Goal: Task Accomplishment & Management: Manage account settings

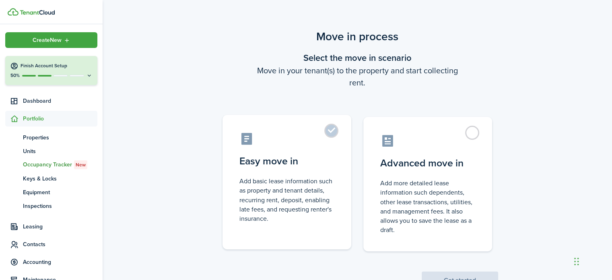
click at [329, 137] on label "Easy move in Add basic lease information such as property and tenant details, r…" at bounding box center [286, 182] width 129 height 134
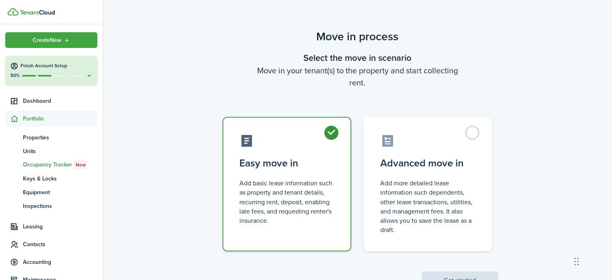
radio input "true"
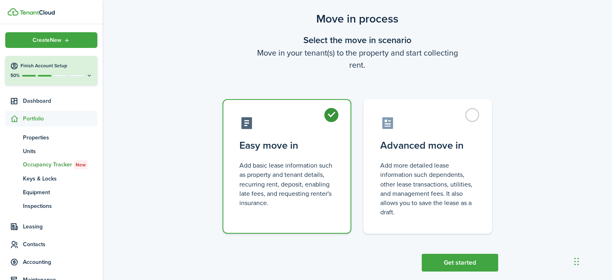
scroll to position [31, 0]
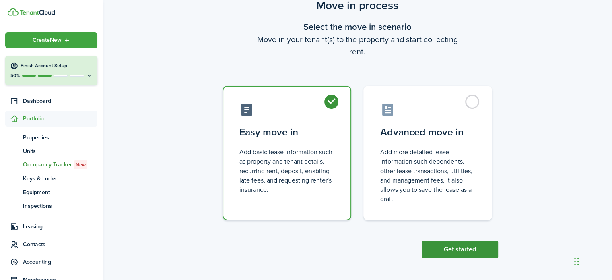
click at [476, 247] on button "Get started" at bounding box center [460, 249] width 76 height 18
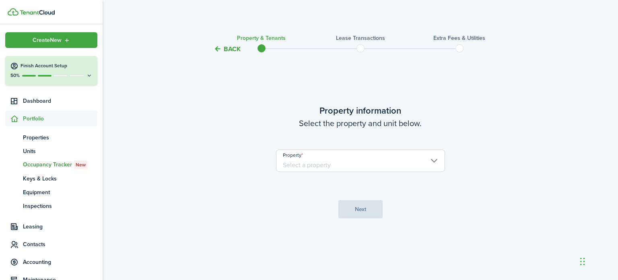
click at [315, 161] on input "Property" at bounding box center [360, 160] width 169 height 23
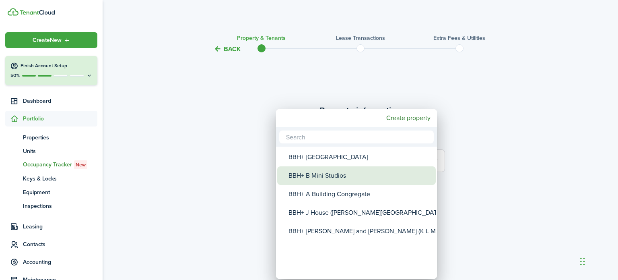
click at [316, 176] on div "BBH+ B Mini Studios" at bounding box center [359, 175] width 142 height 19
type input "BBH+ B Mini Studios"
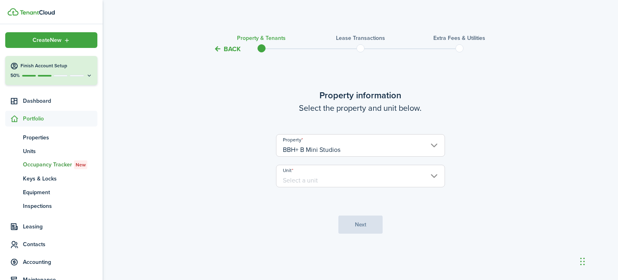
click at [300, 185] on input "Unit" at bounding box center [360, 176] width 169 height 23
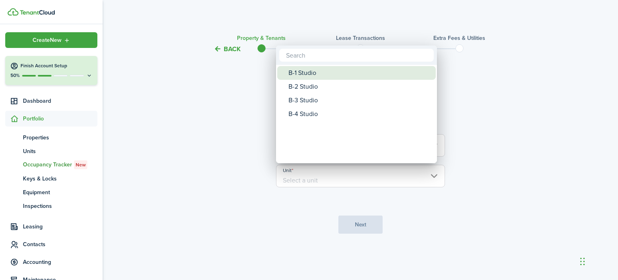
click at [311, 72] on div "B-1 Studio" at bounding box center [359, 73] width 142 height 14
type input "B-1 Studio"
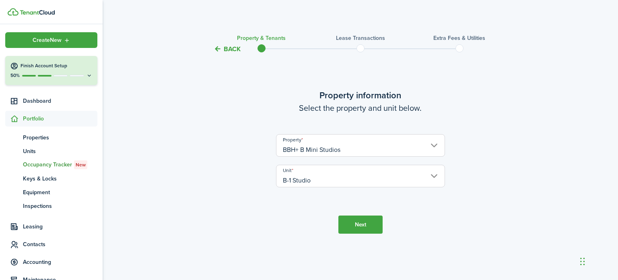
click at [356, 223] on button "Next" at bounding box center [360, 224] width 44 height 18
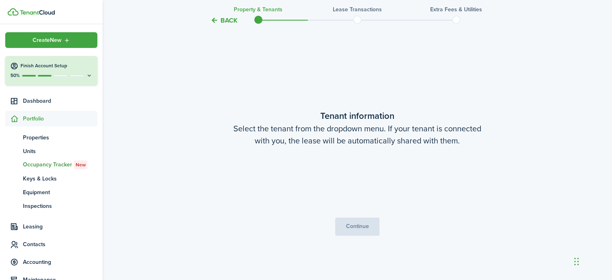
scroll to position [226, 0]
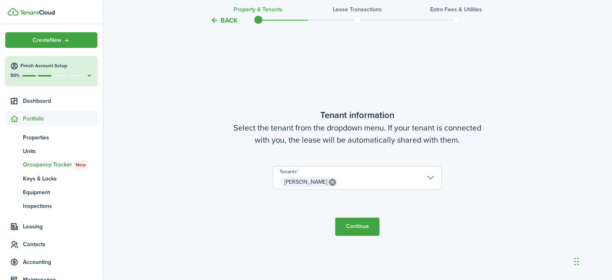
click at [356, 223] on button "Continue" at bounding box center [357, 226] width 44 height 18
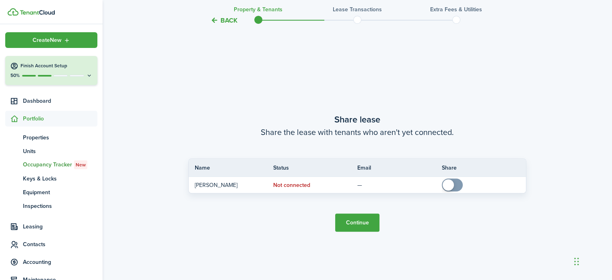
scroll to position [505, 0]
click at [356, 223] on button "Continue" at bounding box center [357, 222] width 44 height 18
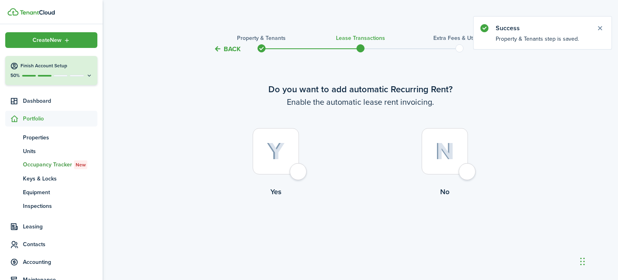
click at [299, 171] on div at bounding box center [276, 151] width 46 height 46
radio input "true"
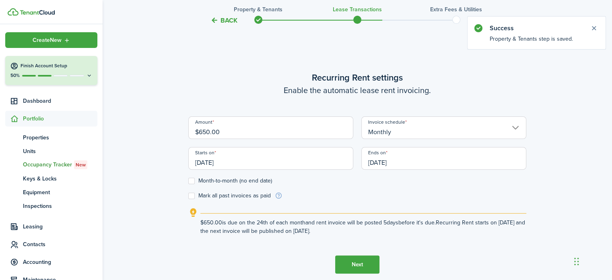
scroll to position [226, 0]
click at [241, 164] on input "[DATE]" at bounding box center [270, 157] width 165 height 23
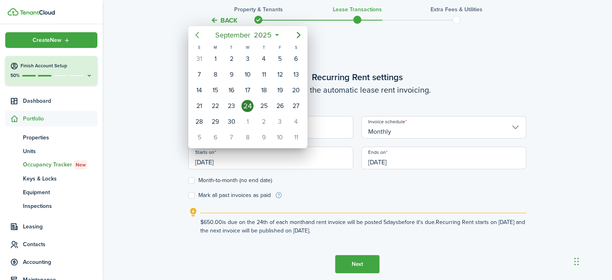
click at [198, 32] on icon "Previous page" at bounding box center [197, 35] width 4 height 6
click at [201, 61] on div "1" at bounding box center [199, 59] width 12 height 12
type input "[DATE]"
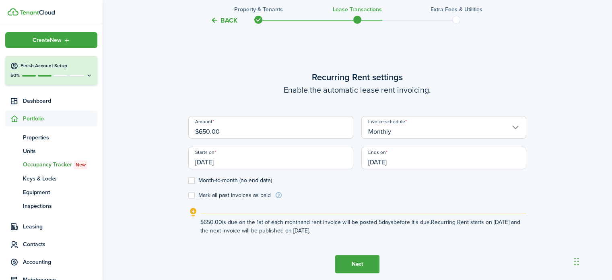
click at [195, 178] on label "Month-to-month (no end date)" at bounding box center [230, 180] width 84 height 6
click at [188, 180] on input "Month-to-month (no end date)" at bounding box center [188, 180] width 0 height 0
checkbox input "true"
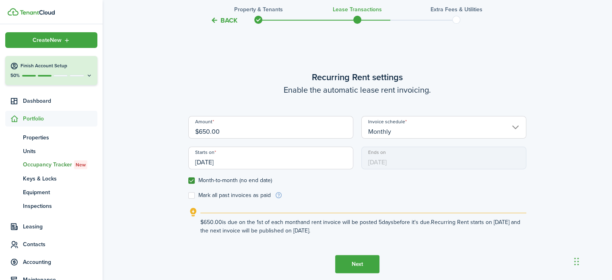
click at [364, 264] on button "Next" at bounding box center [357, 264] width 44 height 18
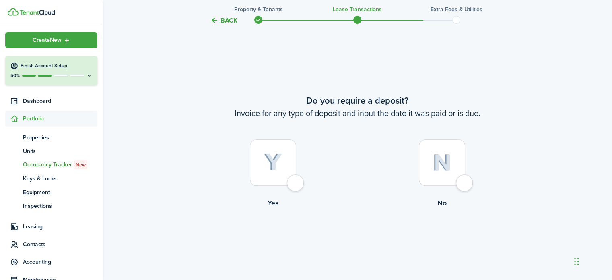
scroll to position [505, 0]
click at [465, 185] on div at bounding box center [442, 162] width 46 height 46
radio input "true"
click at [364, 241] on button "Continue" at bounding box center [357, 241] width 44 height 18
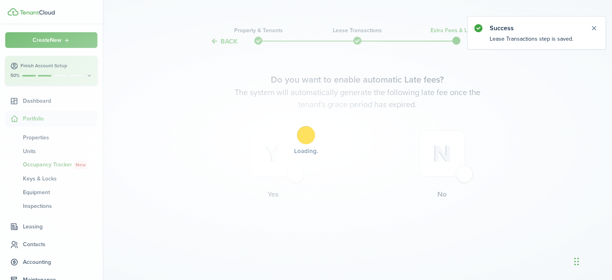
scroll to position [0, 0]
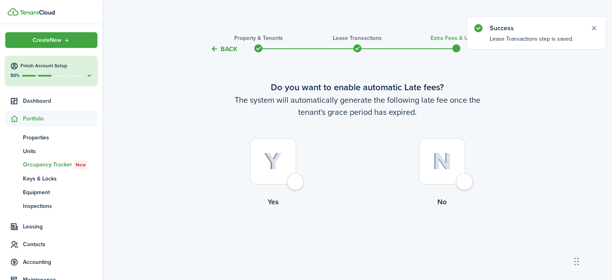
click at [465, 180] on div at bounding box center [442, 161] width 46 height 46
radio input "true"
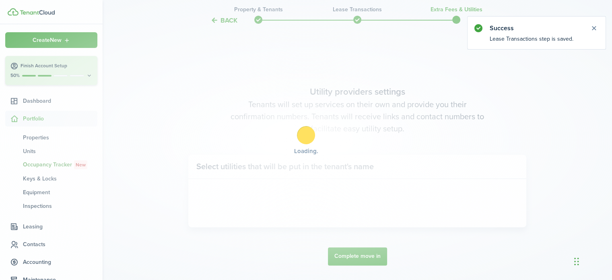
scroll to position [233, 0]
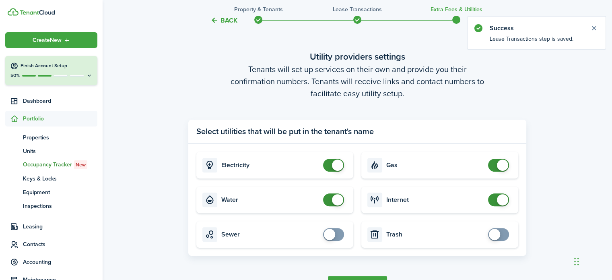
checkbox input "false"
click at [330, 164] on span at bounding box center [334, 165] width 8 height 13
checkbox input "false"
click at [330, 202] on span at bounding box center [334, 199] width 8 height 13
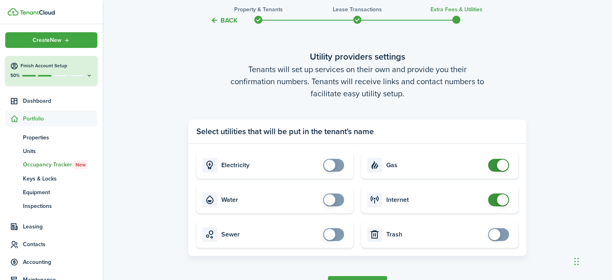
checkbox input "false"
click at [494, 165] on span at bounding box center [498, 165] width 8 height 13
checkbox input "false"
click at [496, 202] on span at bounding box center [498, 199] width 8 height 13
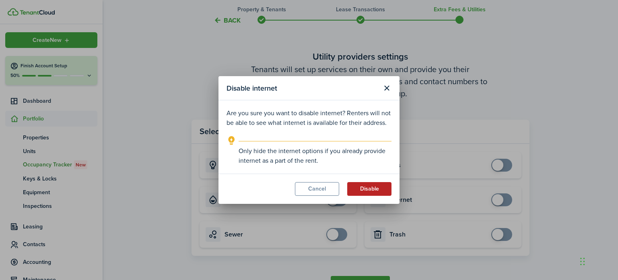
click at [379, 192] on button "Disable" at bounding box center [369, 189] width 44 height 14
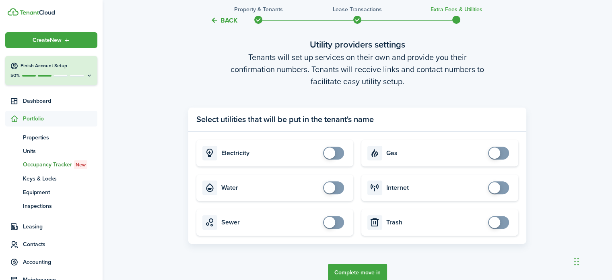
scroll to position [287, 0]
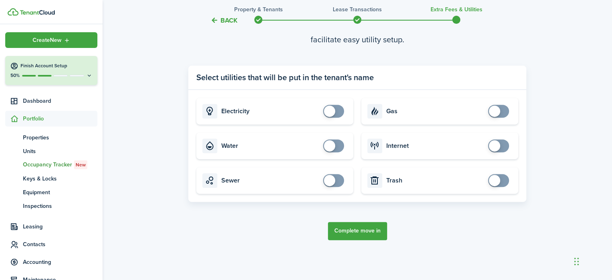
click at [365, 231] on button "Complete move in" at bounding box center [357, 231] width 59 height 18
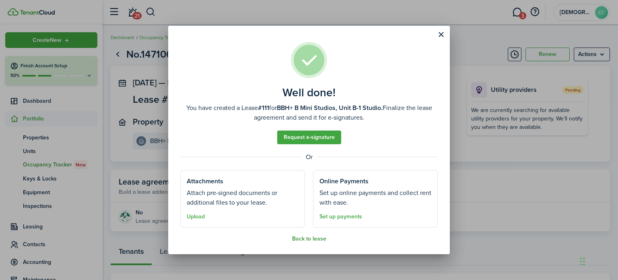
click at [313, 237] on button "Back to lease" at bounding box center [309, 238] width 34 height 6
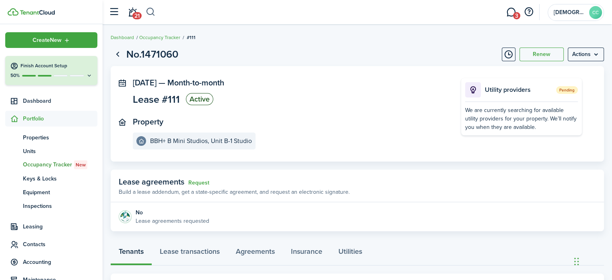
click at [152, 12] on button "button" at bounding box center [151, 12] width 10 height 14
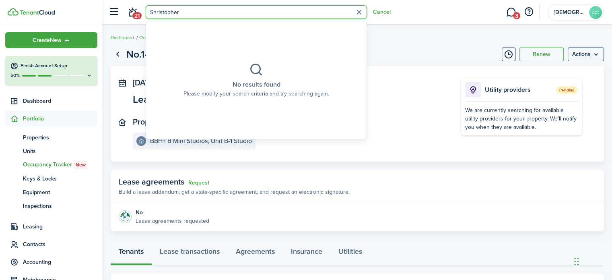
click at [152, 8] on input "Shristopher" at bounding box center [256, 12] width 221 height 14
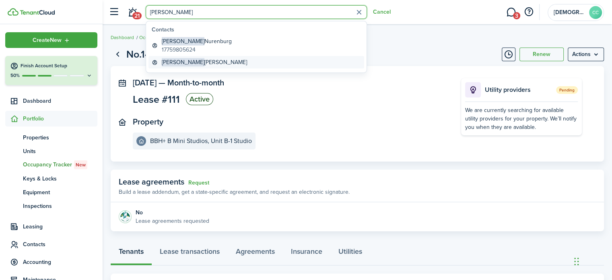
type input "Christopher"
click at [199, 62] on global-search-item-title "Christopher Hibbard" at bounding box center [204, 62] width 85 height 8
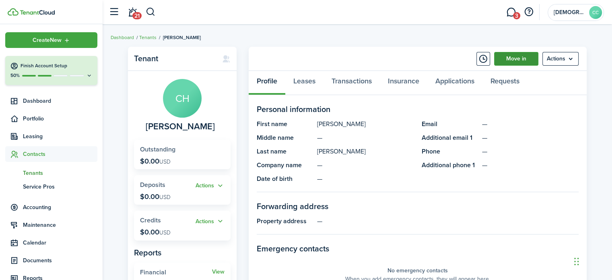
click at [515, 56] on link "Move in" at bounding box center [516, 59] width 44 height 14
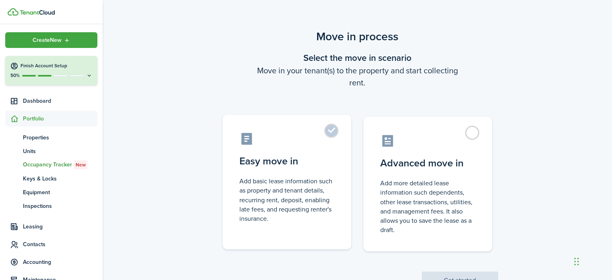
click at [336, 125] on label "Easy move in Add basic lease information such as property and tenant details, r…" at bounding box center [286, 182] width 129 height 134
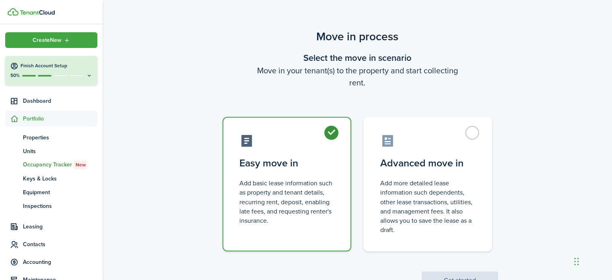
radio input "true"
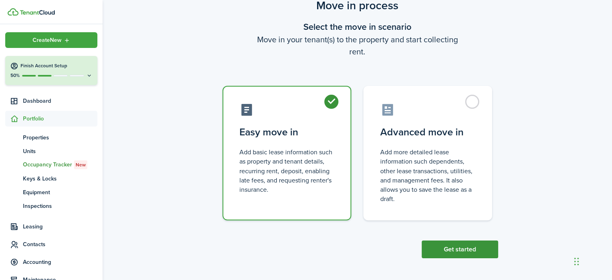
click at [465, 245] on button "Get started" at bounding box center [460, 249] width 76 height 18
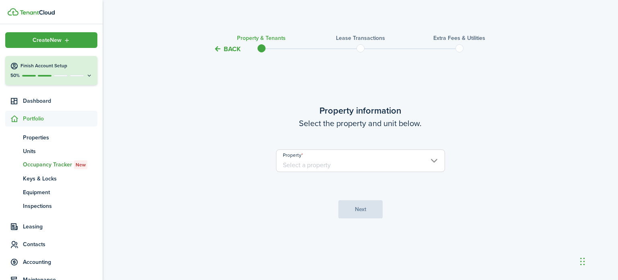
click at [367, 159] on input "Property" at bounding box center [360, 160] width 169 height 23
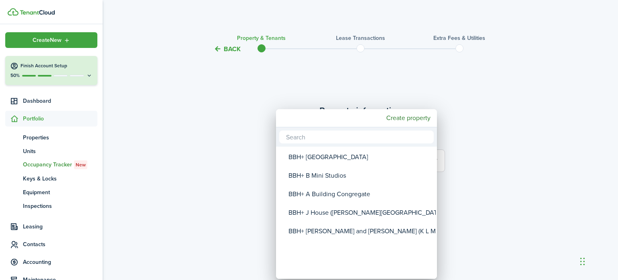
click at [338, 176] on div "BBH+ B Mini Studios" at bounding box center [359, 175] width 142 height 19
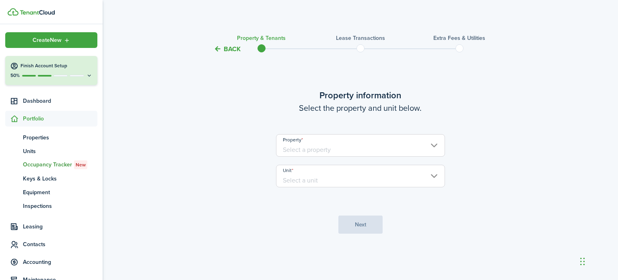
type input "BBH+ B Mini Studios"
click at [350, 177] on input "Unit" at bounding box center [360, 176] width 169 height 23
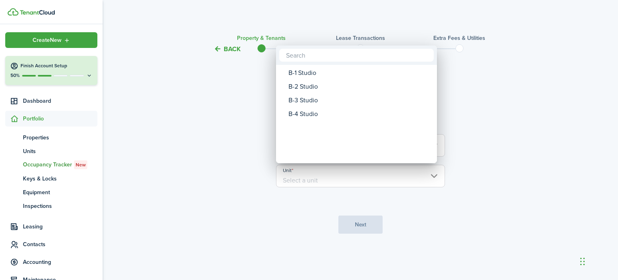
click at [307, 83] on div "B-2 Studio" at bounding box center [359, 87] width 142 height 14
type input "B-2 Studio"
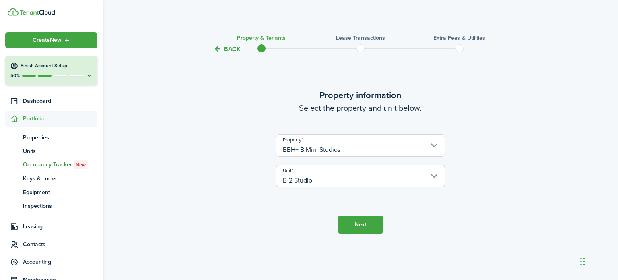
click at [363, 227] on button "Next" at bounding box center [360, 224] width 44 height 18
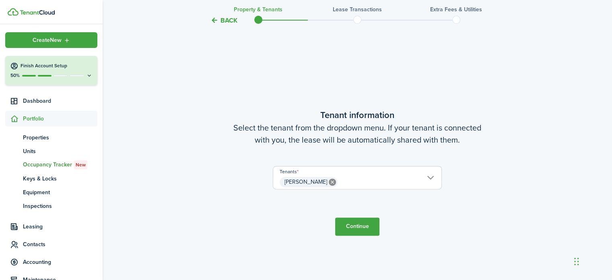
click at [370, 221] on button "Continue" at bounding box center [357, 226] width 44 height 18
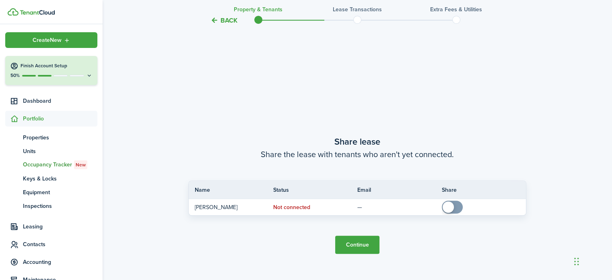
scroll to position [505, 0]
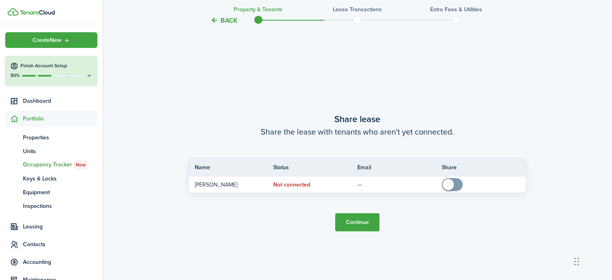
click at [365, 226] on button "Continue" at bounding box center [357, 222] width 44 height 18
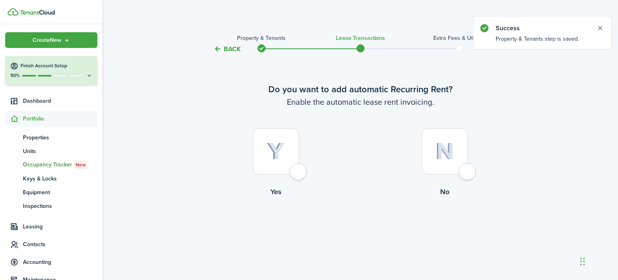
click at [299, 172] on div at bounding box center [276, 151] width 46 height 46
radio input "true"
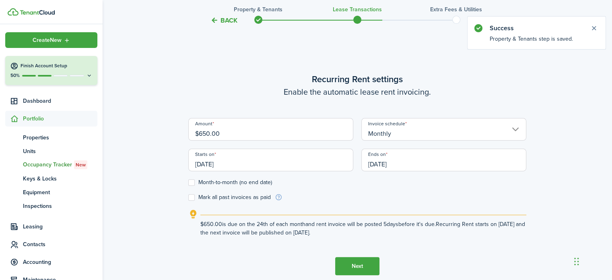
scroll to position [226, 0]
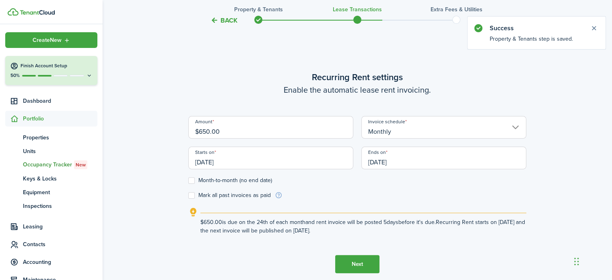
click at [304, 158] on input "[DATE]" at bounding box center [270, 157] width 165 height 23
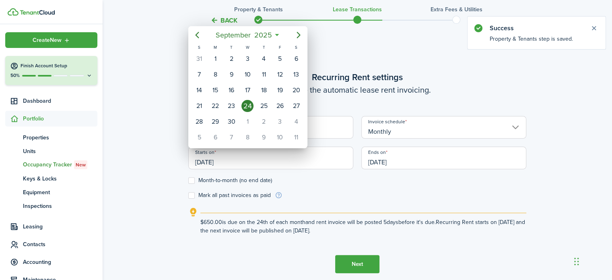
click at [183, 35] on div at bounding box center [306, 140] width 741 height 408
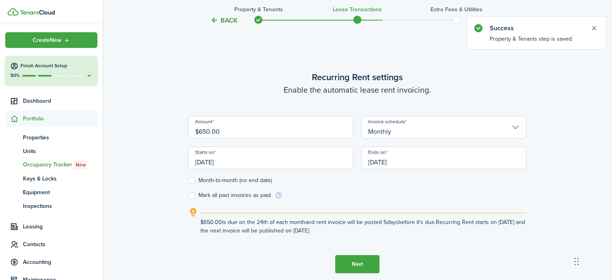
click at [192, 37] on tc-wizard-step "Recurring Rent settings Enable the automatic lease rent invoicing. Amount $650.…" at bounding box center [357, 172] width 338 height 280
click at [238, 159] on input "[DATE]" at bounding box center [270, 157] width 165 height 23
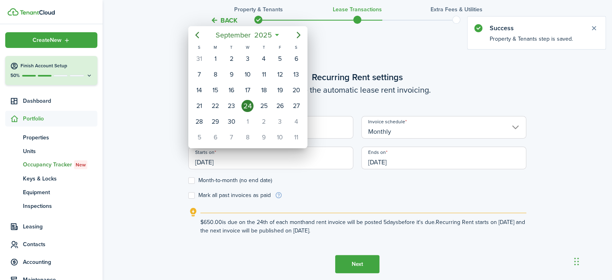
click at [197, 35] on icon "Previous page" at bounding box center [197, 35] width 10 height 10
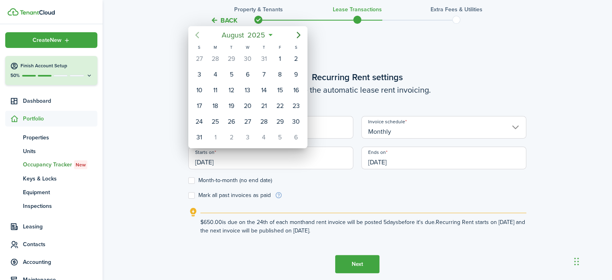
click at [197, 35] on icon "Previous page" at bounding box center [197, 35] width 10 height 10
click at [199, 58] on div "1" at bounding box center [199, 59] width 12 height 12
type input "[DATE]"
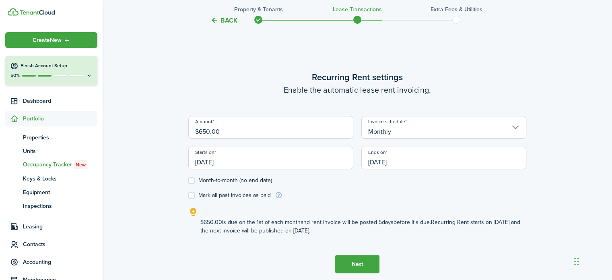
click at [189, 179] on label "Month-to-month (no end date)" at bounding box center [230, 180] width 84 height 6
click at [188, 180] on input "Month-to-month (no end date)" at bounding box center [188, 180] width 0 height 0
checkbox input "true"
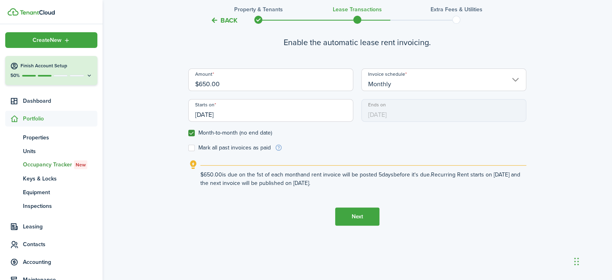
click at [364, 219] on button "Next" at bounding box center [357, 216] width 44 height 18
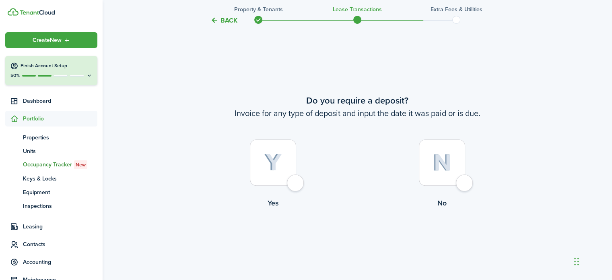
scroll to position [505, 0]
click at [463, 185] on div at bounding box center [442, 162] width 46 height 46
radio input "true"
click at [365, 246] on button "Continue" at bounding box center [357, 241] width 44 height 18
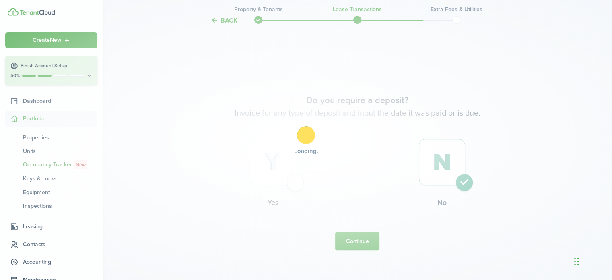
scroll to position [0, 0]
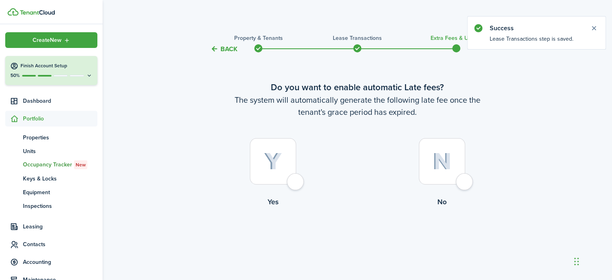
click at [465, 183] on div at bounding box center [442, 161] width 46 height 46
radio input "true"
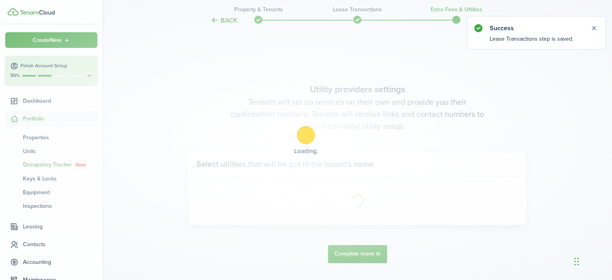
scroll to position [233, 0]
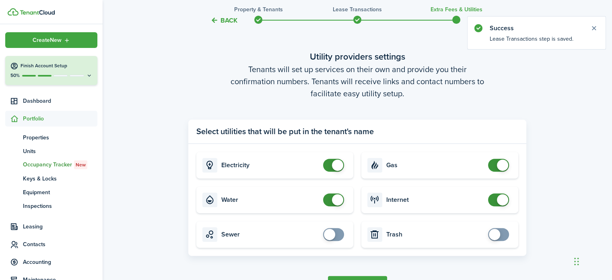
checkbox input "false"
click at [336, 165] on span at bounding box center [337, 164] width 11 height 11
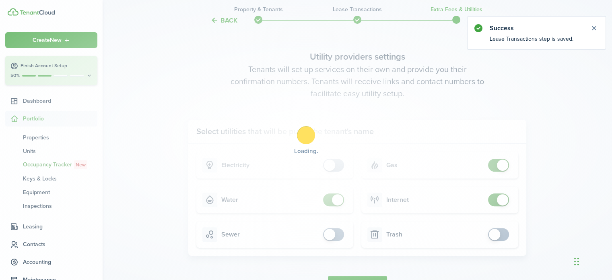
click at [334, 202] on div "Loading" at bounding box center [306, 140] width 612 height 280
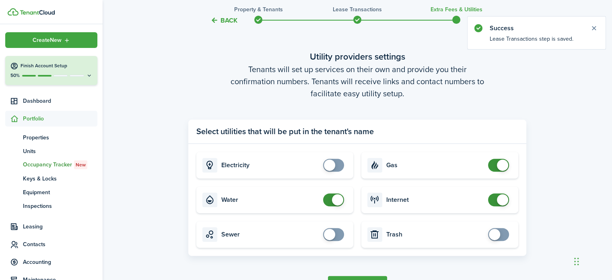
checkbox input "false"
click at [334, 202] on span at bounding box center [337, 199] width 11 height 11
checkbox input "false"
click at [494, 166] on span at bounding box center [498, 165] width 8 height 13
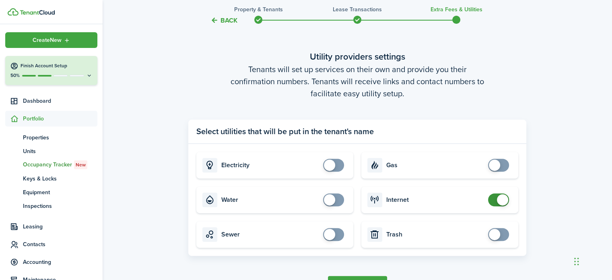
checkbox input "false"
click at [497, 201] on span at bounding box center [502, 199] width 11 height 11
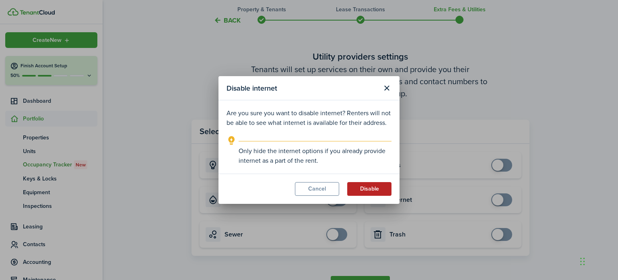
click at [367, 190] on button "Disable" at bounding box center [369, 189] width 44 height 14
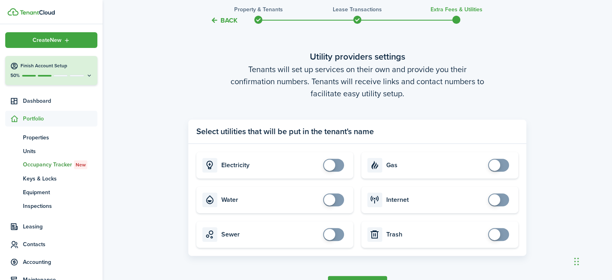
scroll to position [287, 0]
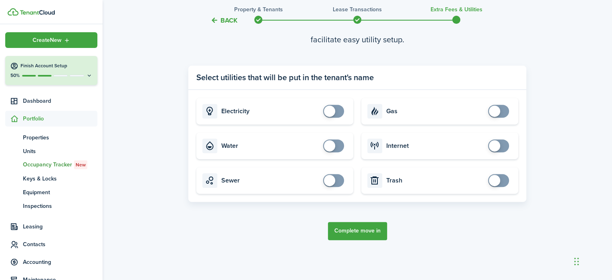
click at [362, 235] on button "Complete move in" at bounding box center [357, 231] width 59 height 18
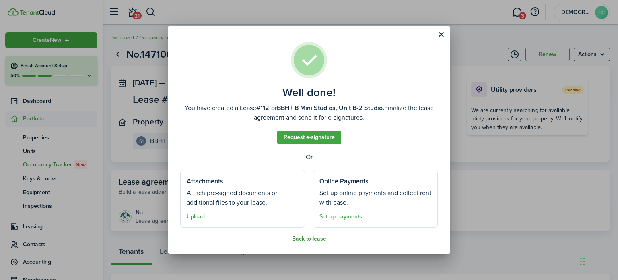
click at [310, 235] on button "Back to lease" at bounding box center [309, 238] width 34 height 6
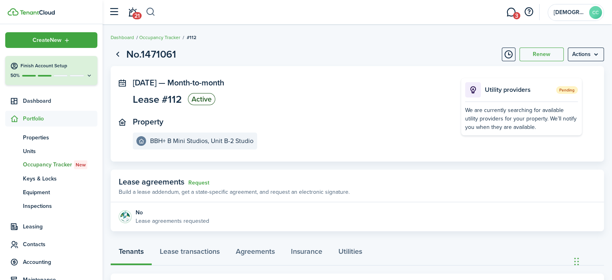
click at [154, 11] on button "button" at bounding box center [151, 12] width 10 height 14
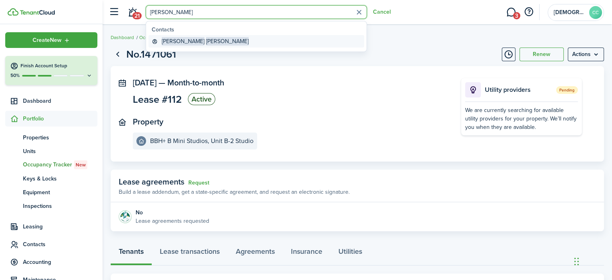
type input "[PERSON_NAME]"
click at [171, 45] on span "Allan" at bounding box center [183, 41] width 43 height 8
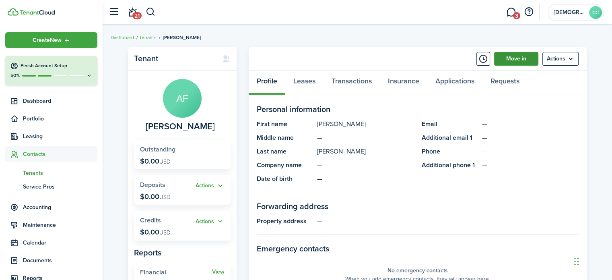
click at [523, 61] on link "Move in" at bounding box center [516, 59] width 44 height 14
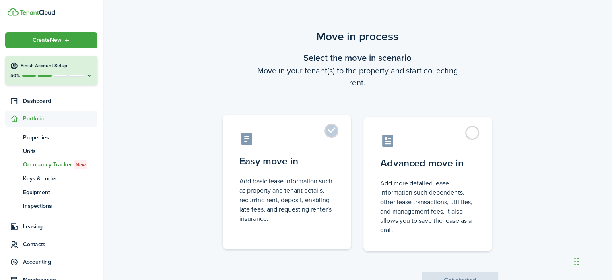
click at [337, 129] on label "Easy move in Add basic lease information such as property and tenant details, r…" at bounding box center [286, 182] width 129 height 134
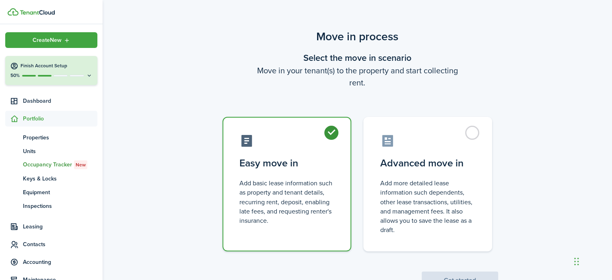
radio input "true"
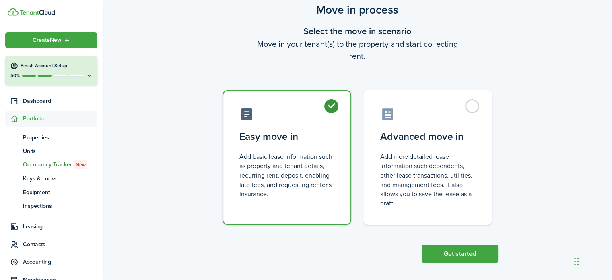
scroll to position [31, 0]
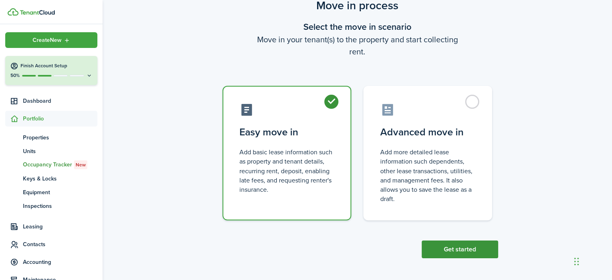
click at [463, 248] on button "Get started" at bounding box center [460, 249] width 76 height 18
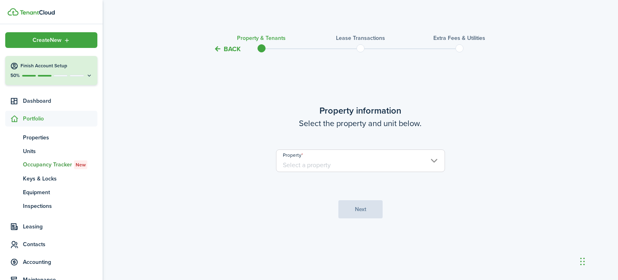
click at [363, 161] on input "Property" at bounding box center [360, 160] width 169 height 23
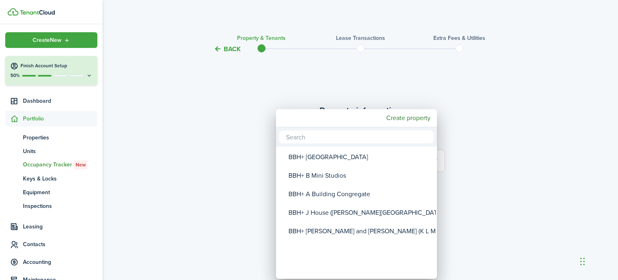
click at [338, 179] on div "BBH+ B Mini Studios" at bounding box center [359, 175] width 142 height 19
type input "BBH+ B Mini Studios"
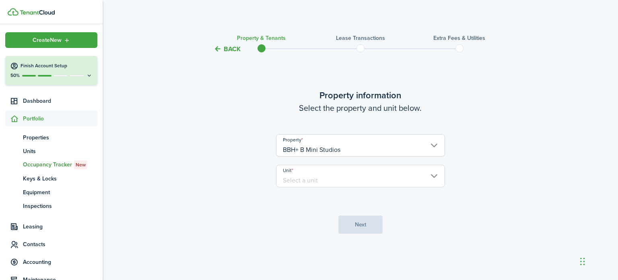
click at [348, 178] on input "Unit" at bounding box center [360, 176] width 169 height 23
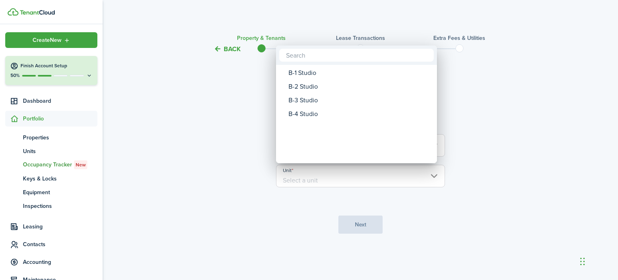
click at [308, 100] on div "B-3 Studio" at bounding box center [359, 100] width 142 height 14
type input "B-3 Studio"
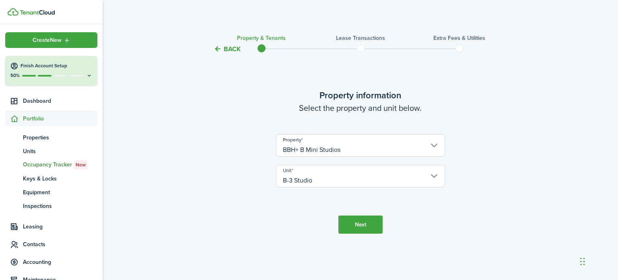
click at [367, 222] on button "Next" at bounding box center [360, 224] width 44 height 18
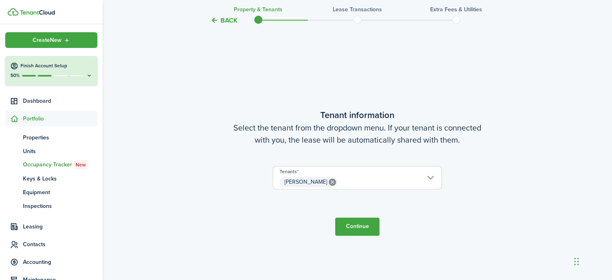
click at [367, 222] on button "Continue" at bounding box center [357, 226] width 44 height 18
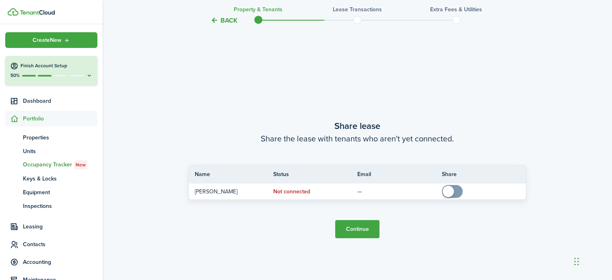
scroll to position [505, 0]
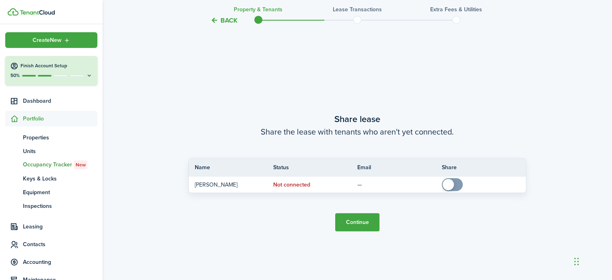
click at [367, 222] on button "Continue" at bounding box center [357, 222] width 44 height 18
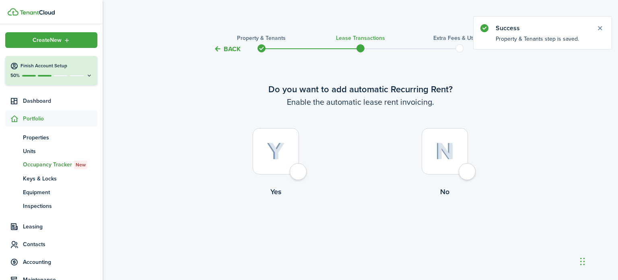
click at [299, 173] on div at bounding box center [276, 151] width 46 height 46
radio input "true"
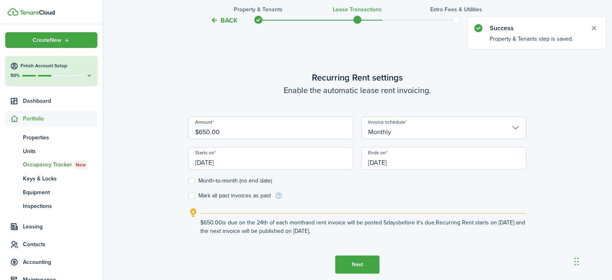
scroll to position [226, 0]
click at [271, 164] on input "[DATE]" at bounding box center [270, 157] width 165 height 23
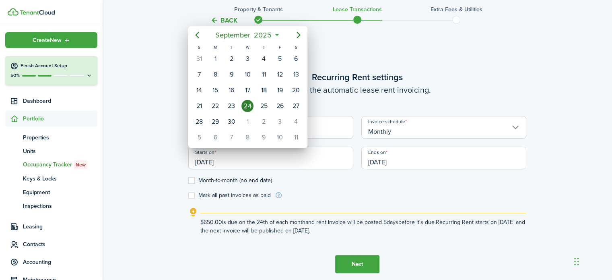
click at [194, 37] on icon "Previous page" at bounding box center [197, 35] width 10 height 10
click at [197, 35] on icon "Previous page" at bounding box center [197, 35] width 10 height 10
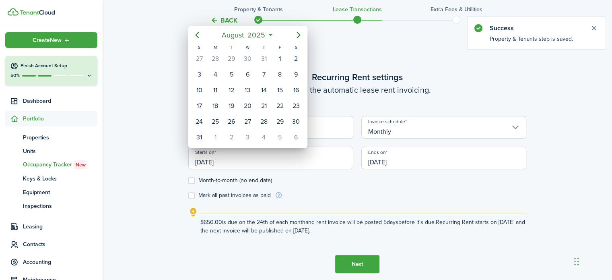
click at [197, 35] on icon "Previous page" at bounding box center [197, 35] width 10 height 10
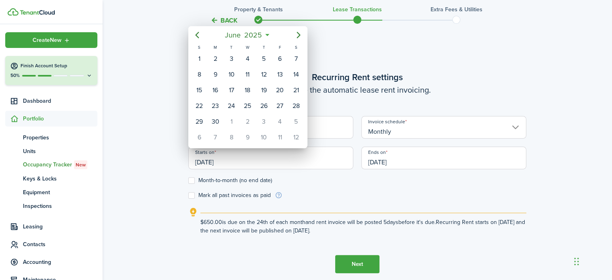
click at [199, 59] on div "1" at bounding box center [199, 59] width 12 height 12
type input "[DATE]"
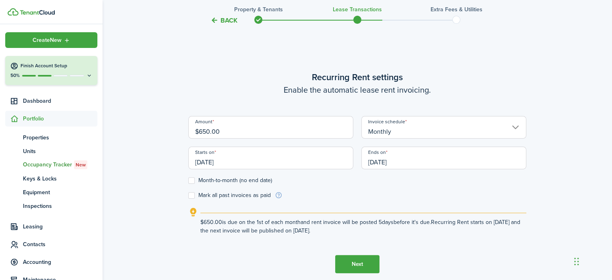
click at [190, 180] on label "Month-to-month (no end date)" at bounding box center [230, 180] width 84 height 6
click at [188, 180] on input "Month-to-month (no end date)" at bounding box center [188, 180] width 0 height 0
checkbox input "true"
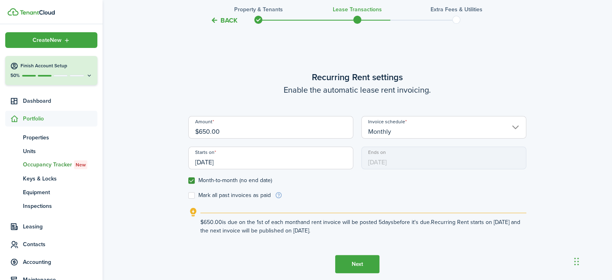
click at [357, 264] on button "Next" at bounding box center [357, 264] width 44 height 18
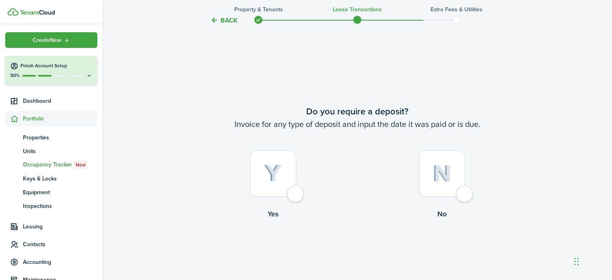
scroll to position [505, 0]
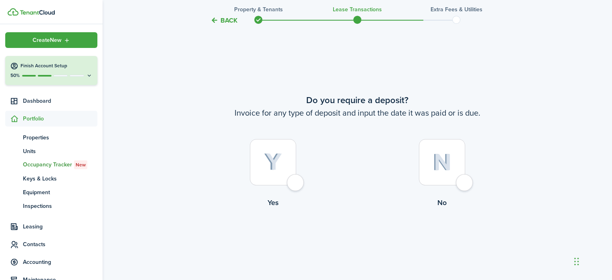
click at [464, 175] on div at bounding box center [442, 162] width 46 height 46
radio input "true"
click at [370, 247] on button "Continue" at bounding box center [357, 241] width 44 height 18
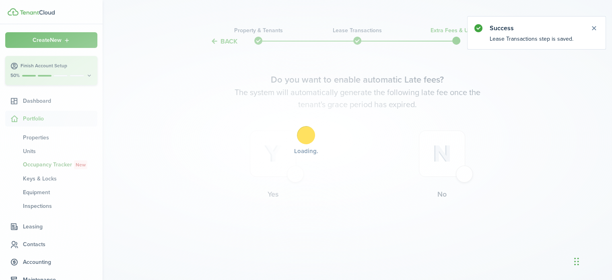
scroll to position [0, 0]
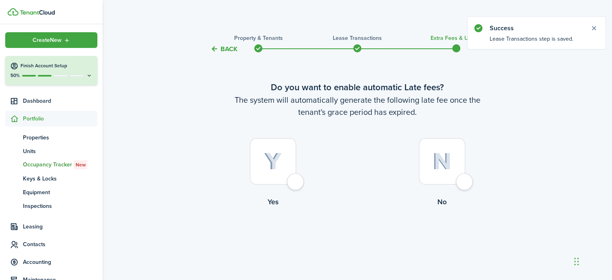
click at [462, 180] on div at bounding box center [442, 161] width 46 height 46
radio input "true"
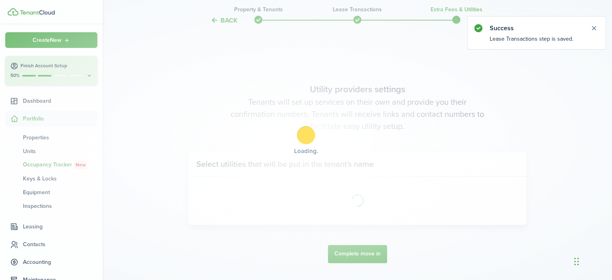
scroll to position [233, 0]
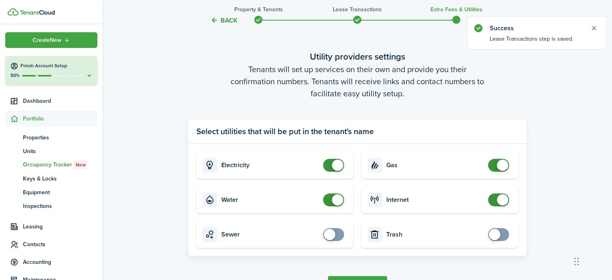
click at [323, 161] on input "checkbox" at bounding box center [335, 165] width 24 height 13
checkbox input "false"
click at [330, 203] on span at bounding box center [334, 199] width 8 height 13
checkbox input "false"
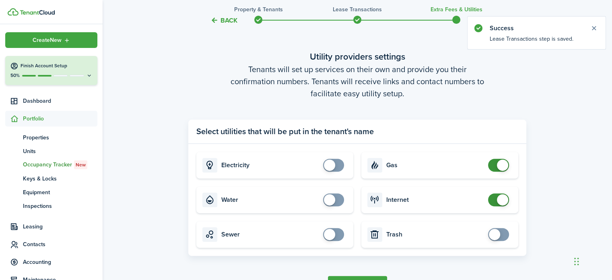
click at [496, 164] on span at bounding box center [498, 165] width 8 height 13
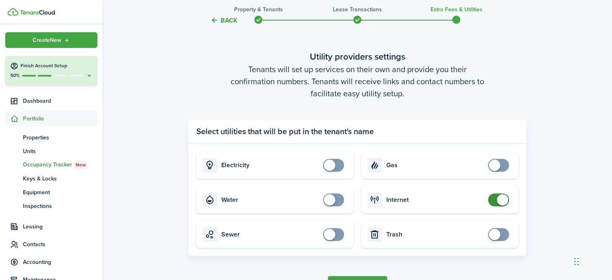
checkbox input "false"
click at [496, 204] on span at bounding box center [498, 199] width 8 height 13
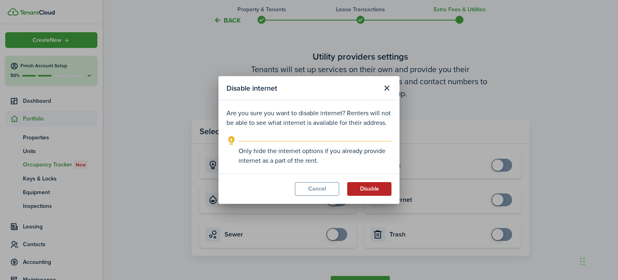
click at [379, 192] on button "Disable" at bounding box center [369, 189] width 44 height 14
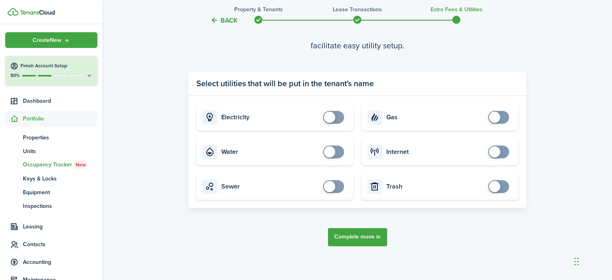
scroll to position [287, 0]
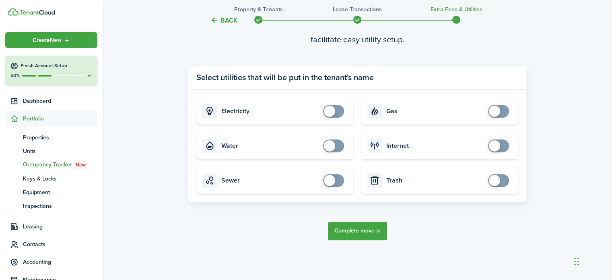
click at [367, 226] on button "Complete move in" at bounding box center [357, 231] width 59 height 18
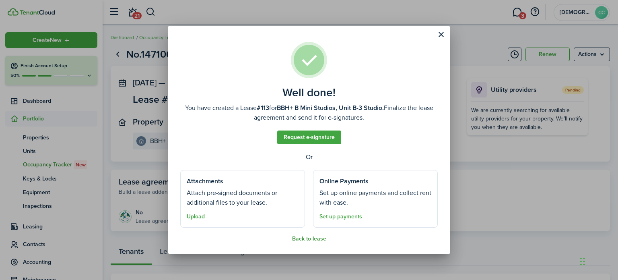
click at [302, 240] on button "Back to lease" at bounding box center [309, 238] width 34 height 6
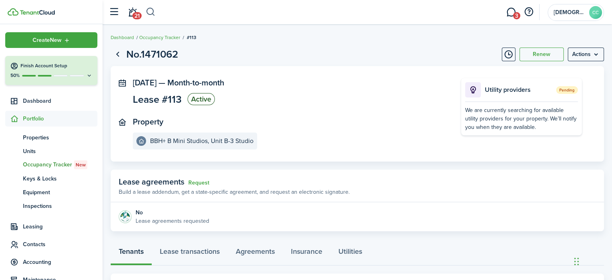
click at [151, 12] on button "button" at bounding box center [151, 12] width 10 height 14
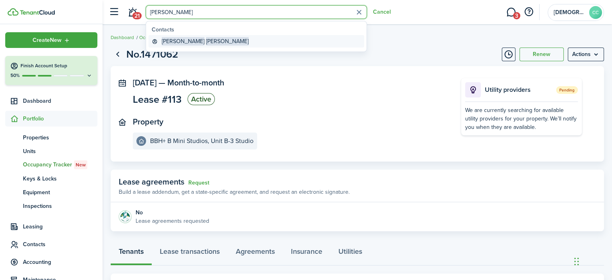
type input "[PERSON_NAME]"
click at [177, 41] on global-search-item-title "Shaun Ponce" at bounding box center [205, 41] width 87 height 8
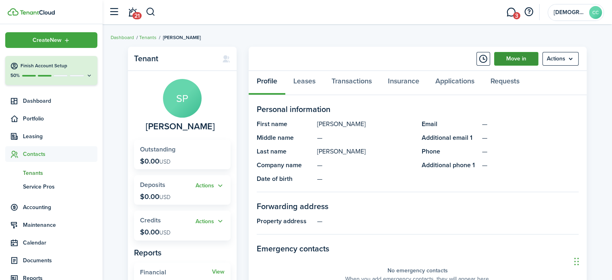
click at [510, 63] on link "Move in" at bounding box center [516, 59] width 44 height 14
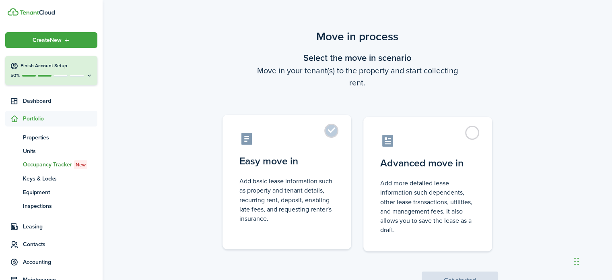
click at [330, 132] on label "Easy move in Add basic lease information such as property and tenant details, r…" at bounding box center [286, 182] width 129 height 134
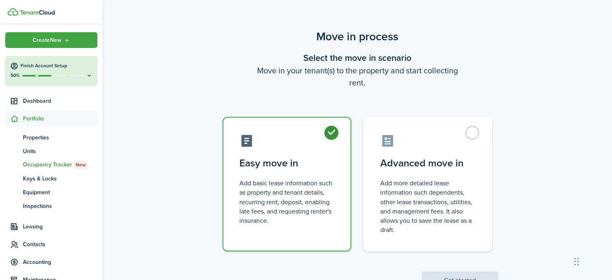
radio input "true"
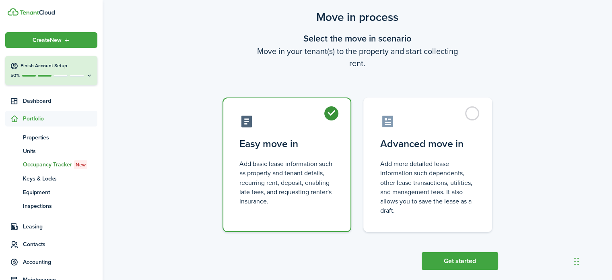
scroll to position [31, 0]
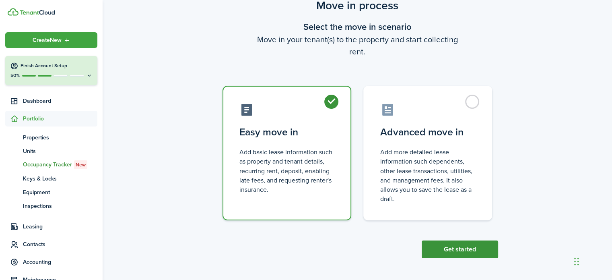
click at [467, 249] on button "Get started" at bounding box center [460, 249] width 76 height 18
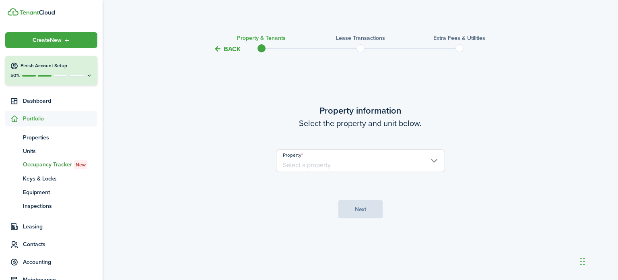
click at [372, 164] on input "Property" at bounding box center [360, 160] width 169 height 23
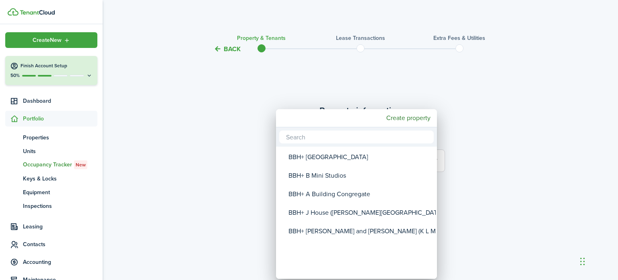
click at [334, 180] on div "BBH+ B Mini Studios" at bounding box center [359, 175] width 142 height 19
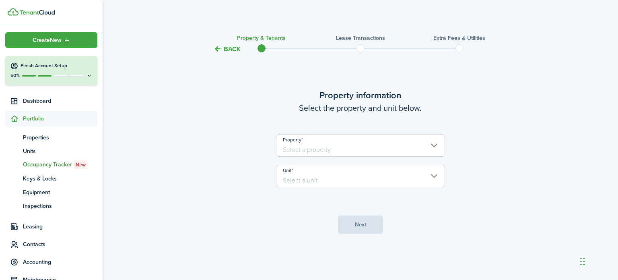
type input "BBH+ B Mini Studios"
click at [354, 179] on input "Unit" at bounding box center [360, 176] width 169 height 23
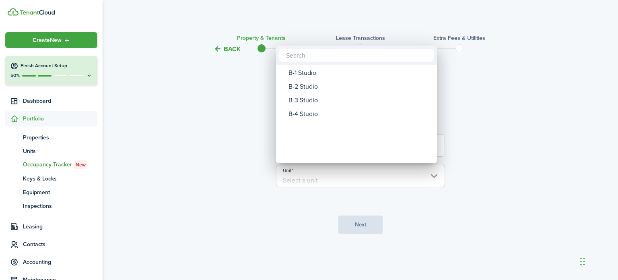
click at [314, 116] on div "B-4 Studio" at bounding box center [359, 114] width 142 height 14
type input "B-4 Studio"
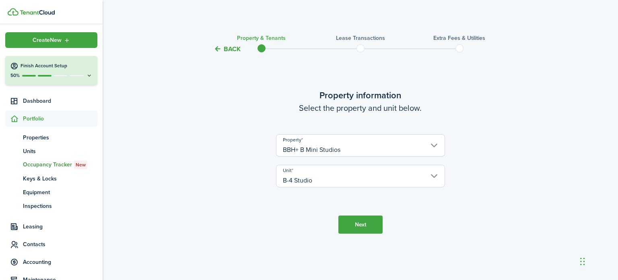
click at [369, 229] on button "Next" at bounding box center [360, 224] width 44 height 18
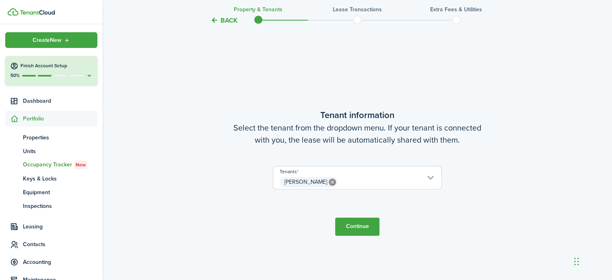
click at [369, 229] on button "Continue" at bounding box center [357, 226] width 44 height 18
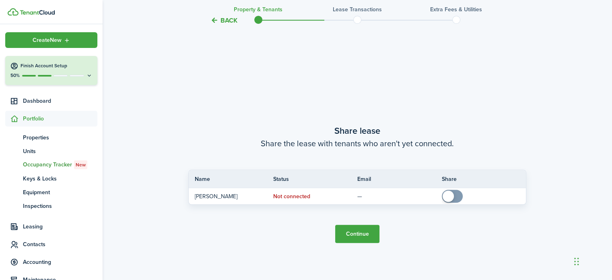
scroll to position [505, 0]
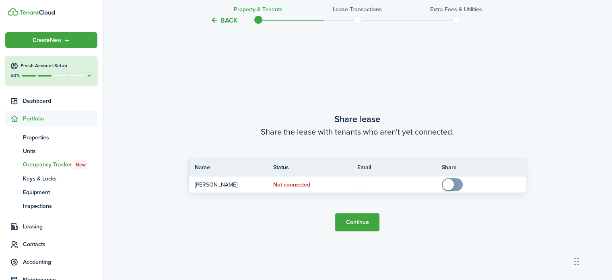
click at [371, 222] on button "Continue" at bounding box center [357, 222] width 44 height 18
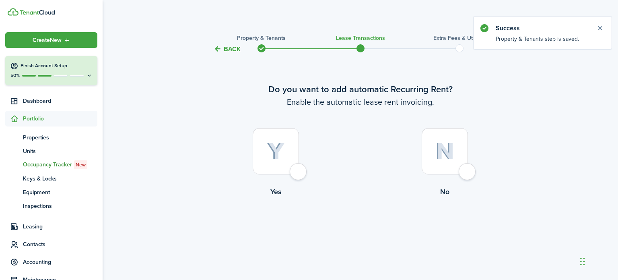
click at [299, 171] on div at bounding box center [276, 151] width 46 height 46
radio input "true"
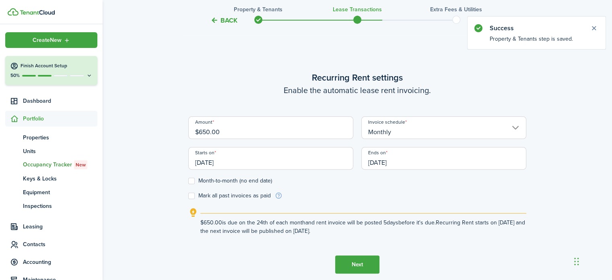
scroll to position [226, 0]
click at [259, 161] on input "[DATE]" at bounding box center [270, 157] width 165 height 23
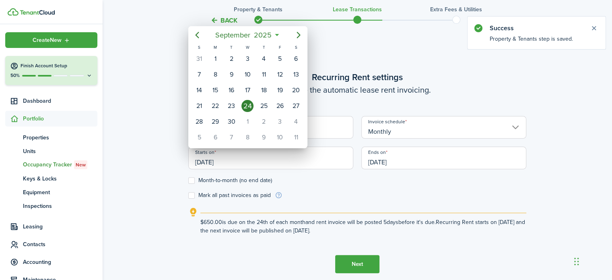
click at [194, 39] on icon "Previous page" at bounding box center [197, 35] width 10 height 10
click at [197, 35] on icon "Previous page" at bounding box center [197, 35] width 10 height 10
click at [199, 58] on div "1" at bounding box center [199, 59] width 12 height 12
type input "[DATE]"
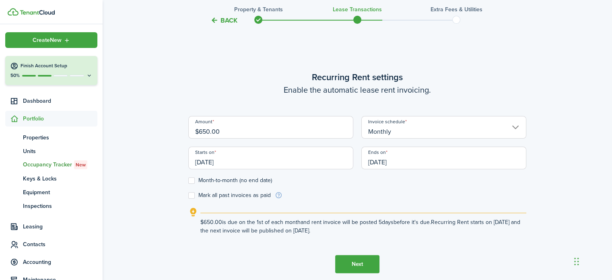
click at [191, 180] on label "Month-to-month (no end date)" at bounding box center [230, 180] width 84 height 6
click at [188, 180] on input "Month-to-month (no end date)" at bounding box center [188, 180] width 0 height 0
checkbox input "true"
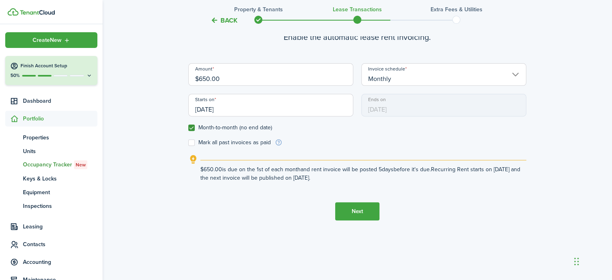
click at [364, 215] on button "Next" at bounding box center [357, 211] width 44 height 18
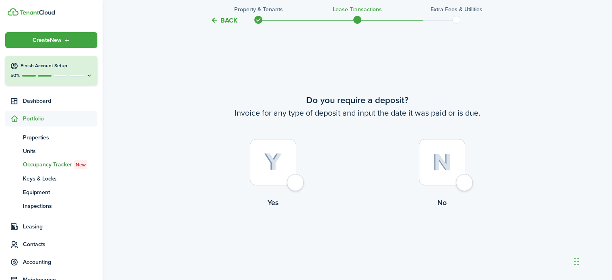
scroll to position [505, 0]
click at [463, 185] on div at bounding box center [442, 162] width 46 height 46
radio input "true"
click at [370, 247] on button "Continue" at bounding box center [357, 241] width 44 height 18
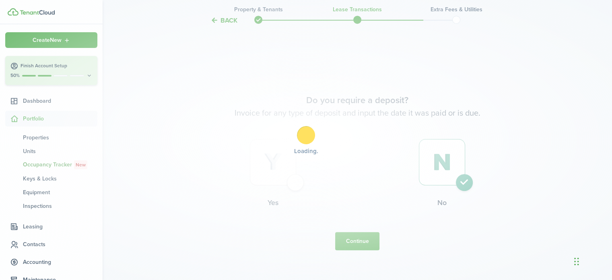
scroll to position [0, 0]
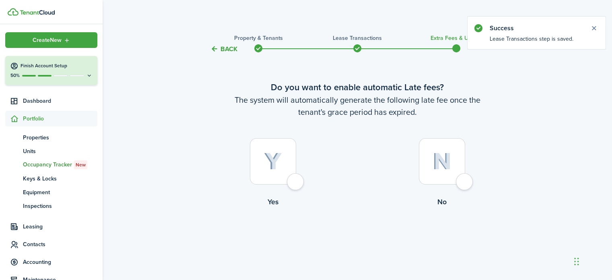
click at [465, 180] on div at bounding box center [442, 161] width 46 height 46
radio input "true"
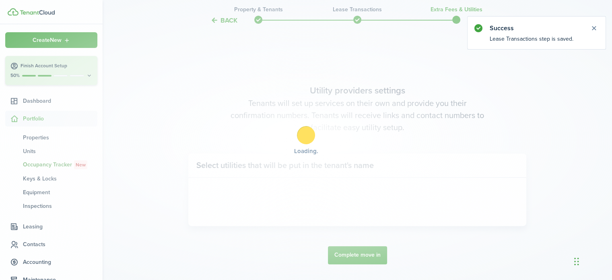
scroll to position [233, 0]
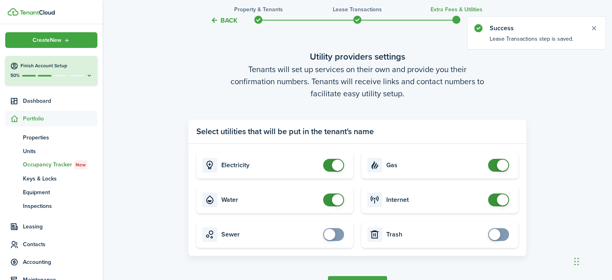
checkbox input "false"
click at [330, 162] on span at bounding box center [334, 165] width 8 height 13
checkbox input "false"
click at [331, 203] on span at bounding box center [334, 199] width 8 height 13
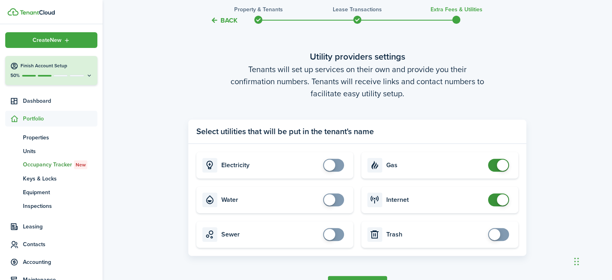
checkbox input "false"
click at [494, 166] on span at bounding box center [498, 165] width 8 height 13
checkbox input "false"
click at [494, 200] on span at bounding box center [498, 199] width 8 height 13
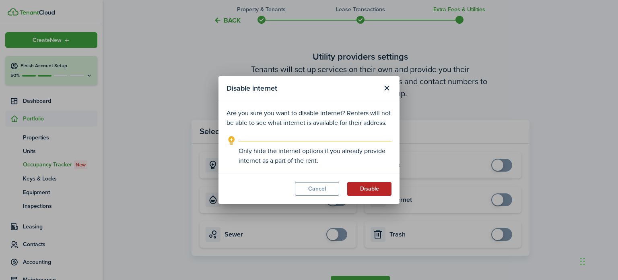
click at [364, 194] on button "Disable" at bounding box center [369, 189] width 44 height 14
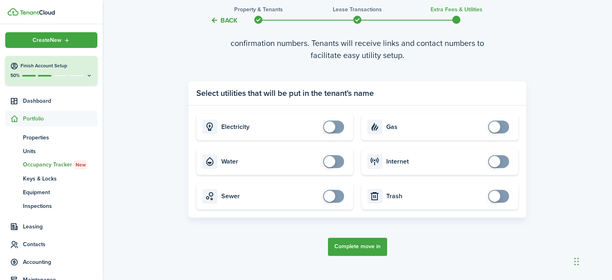
scroll to position [275, 0]
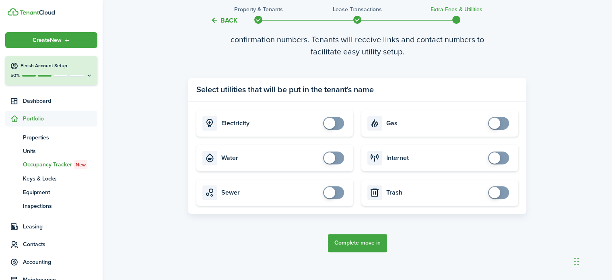
click at [363, 243] on button "Complete move in" at bounding box center [357, 243] width 59 height 18
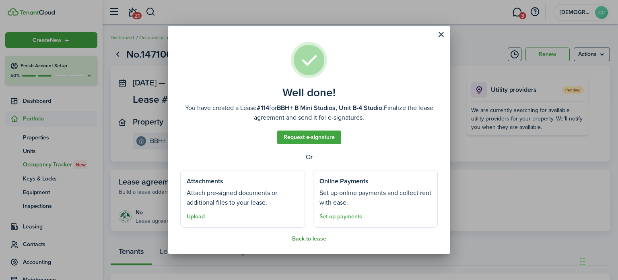
click at [309, 239] on button "Back to lease" at bounding box center [309, 238] width 34 height 6
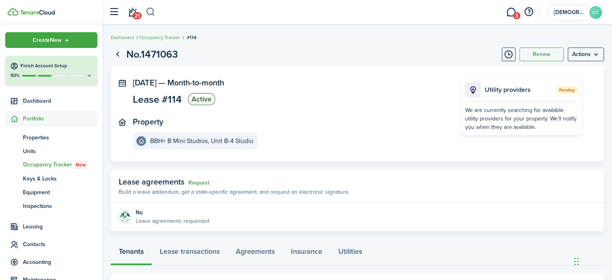
click at [151, 14] on button "button" at bounding box center [151, 12] width 10 height 14
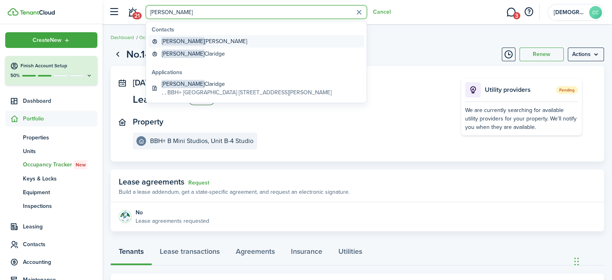
type input "[PERSON_NAME]"
click at [187, 43] on global-search-item-title "Doug Naylor" at bounding box center [204, 41] width 85 height 8
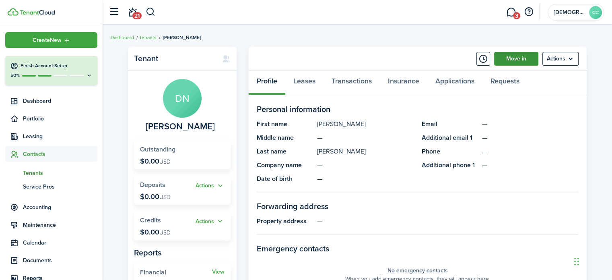
click at [512, 58] on link "Move in" at bounding box center [516, 59] width 44 height 14
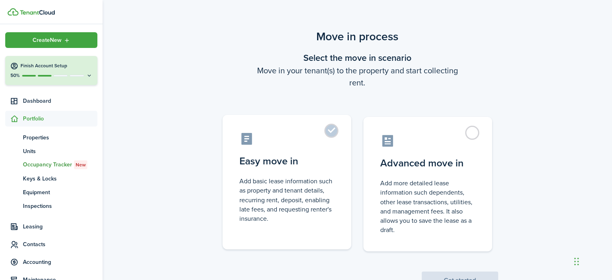
click at [330, 128] on label "Easy move in Add basic lease information such as property and tenant details, r…" at bounding box center [286, 182] width 129 height 134
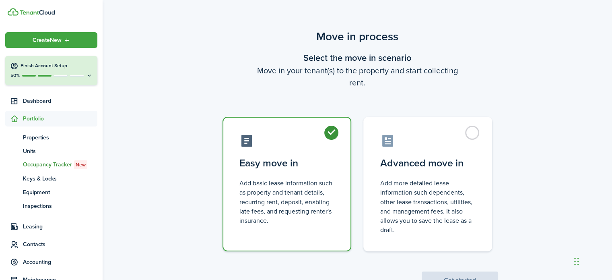
radio input "true"
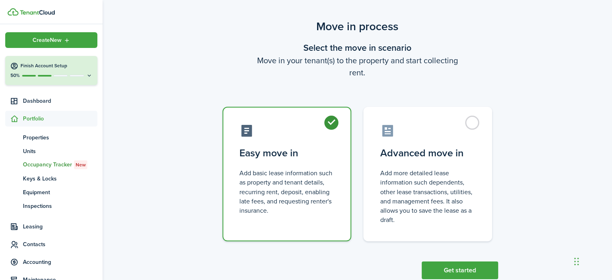
scroll to position [19, 0]
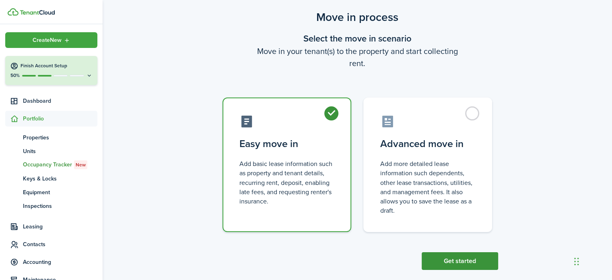
click at [459, 256] on button "Get started" at bounding box center [460, 261] width 76 height 18
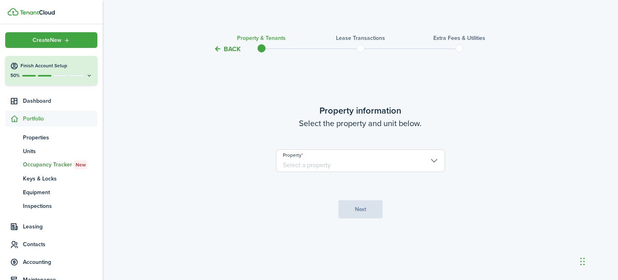
click at [356, 166] on input "Property" at bounding box center [360, 160] width 169 height 23
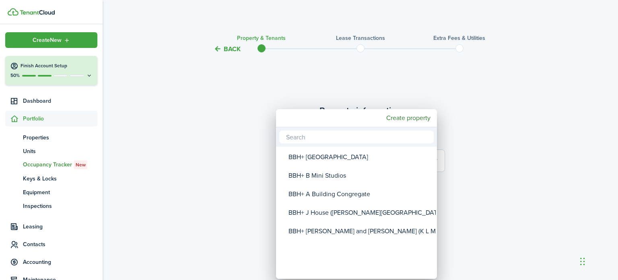
click at [338, 216] on div "BBH+ J House ([PERSON_NAME][GEOGRAPHIC_DATA])" at bounding box center [359, 212] width 142 height 19
type input "BBH+ J House ([PERSON_NAME][GEOGRAPHIC_DATA])"
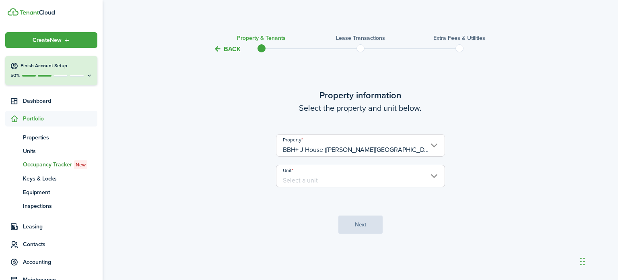
click at [352, 179] on input "Unit" at bounding box center [360, 176] width 169 height 23
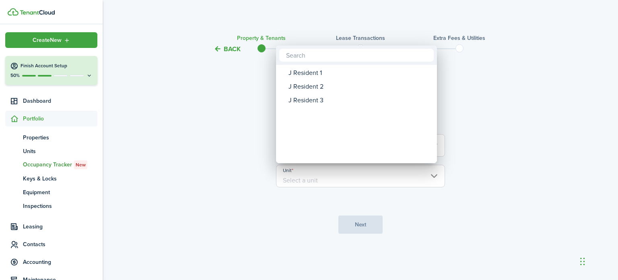
click at [318, 78] on div "J Resident 1" at bounding box center [359, 73] width 142 height 14
type input "J Resident 1"
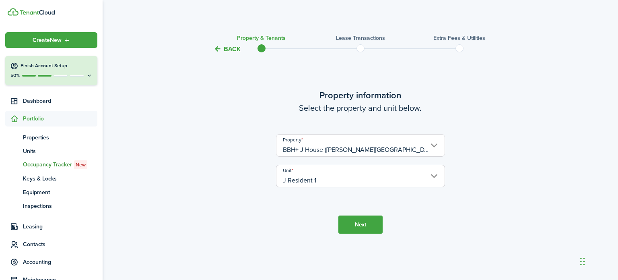
click at [366, 225] on button "Next" at bounding box center [360, 224] width 44 height 18
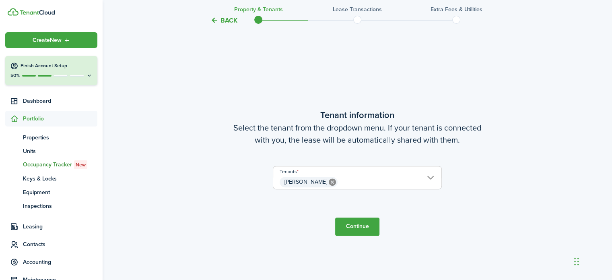
click at [366, 225] on button "Continue" at bounding box center [357, 226] width 44 height 18
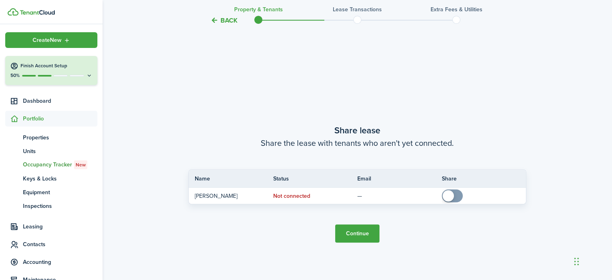
scroll to position [505, 0]
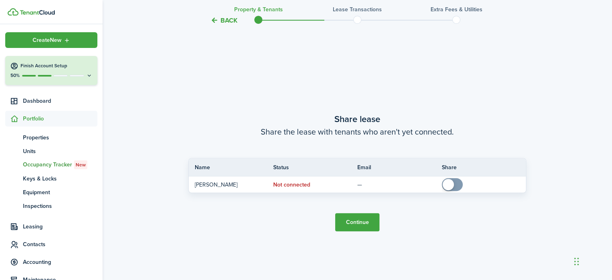
click at [366, 225] on button "Continue" at bounding box center [357, 222] width 44 height 18
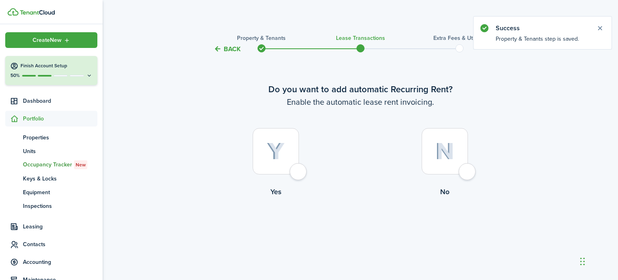
click at [296, 169] on div at bounding box center [276, 151] width 46 height 46
radio input "true"
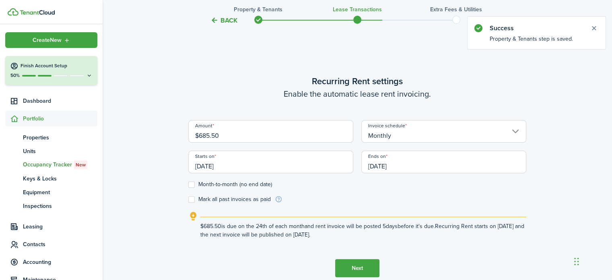
scroll to position [226, 0]
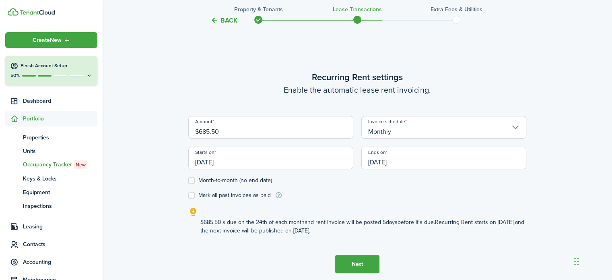
click at [245, 162] on input "[DATE]" at bounding box center [270, 157] width 165 height 23
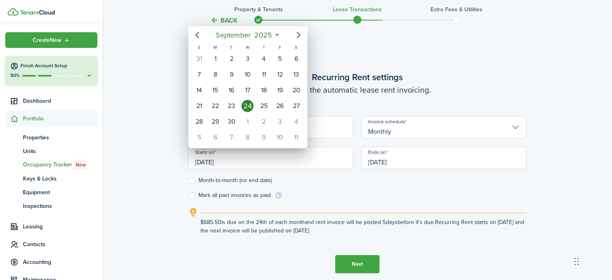
click at [198, 40] on mbsc-button "Previous page" at bounding box center [197, 35] width 16 height 16
click at [194, 34] on icon "Previous page" at bounding box center [197, 35] width 10 height 10
click at [197, 35] on icon "Previous page" at bounding box center [197, 35] width 10 height 10
click at [199, 58] on div "1" at bounding box center [199, 59] width 12 height 12
type input "[DATE]"
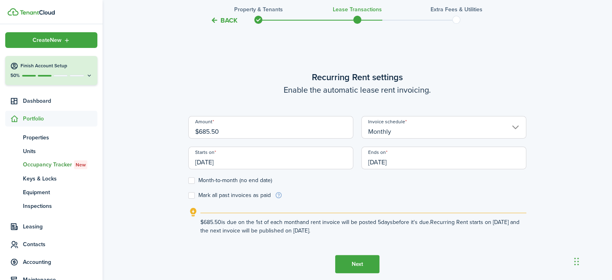
click at [190, 182] on label "Month-to-month (no end date)" at bounding box center [230, 180] width 84 height 6
click at [188, 181] on input "Month-to-month (no end date)" at bounding box center [188, 180] width 0 height 0
checkbox input "true"
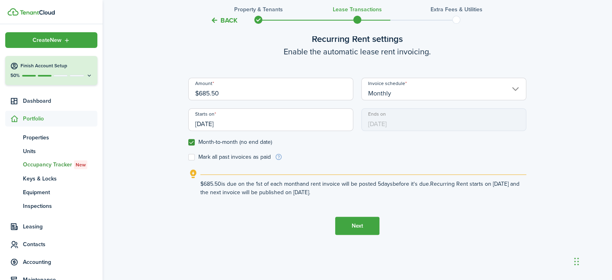
click at [366, 230] on button "Next" at bounding box center [357, 225] width 44 height 18
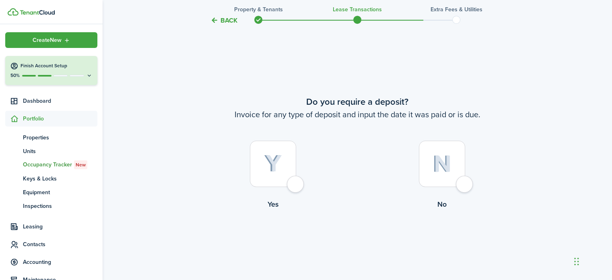
scroll to position [505, 0]
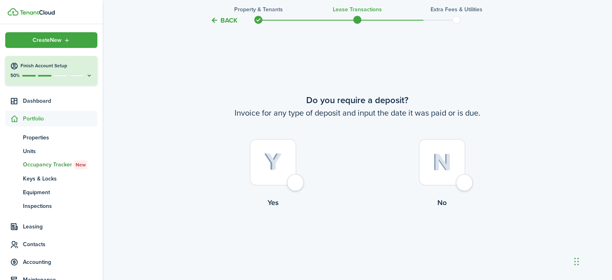
click at [463, 181] on div at bounding box center [442, 162] width 46 height 46
radio input "true"
click at [367, 246] on button "Continue" at bounding box center [357, 241] width 44 height 18
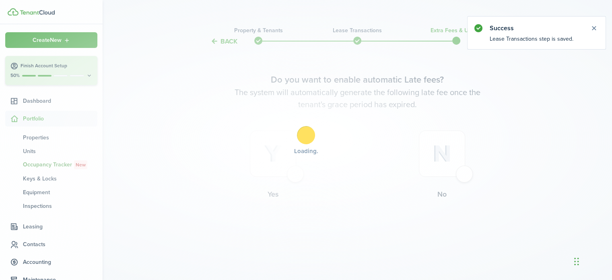
scroll to position [0, 0]
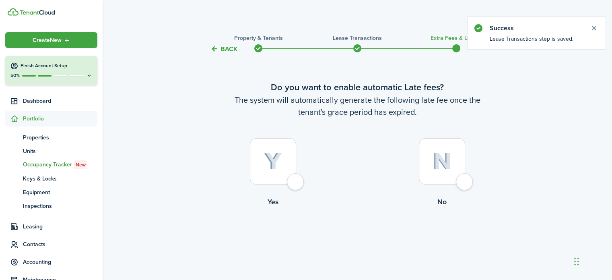
click at [465, 181] on div at bounding box center [442, 161] width 46 height 46
radio input "true"
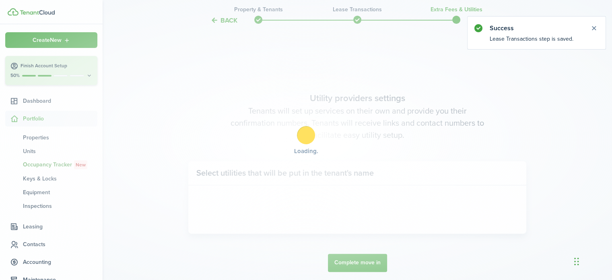
scroll to position [233, 0]
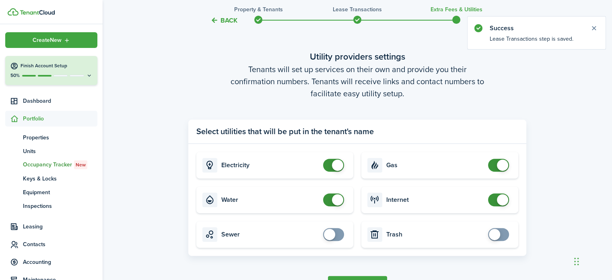
checkbox input "false"
click at [330, 168] on span at bounding box center [334, 165] width 8 height 13
checkbox input "false"
click at [330, 202] on span at bounding box center [334, 199] width 8 height 13
checkbox input "false"
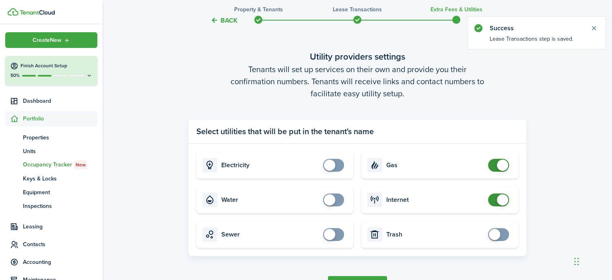
click at [494, 167] on span at bounding box center [498, 165] width 8 height 13
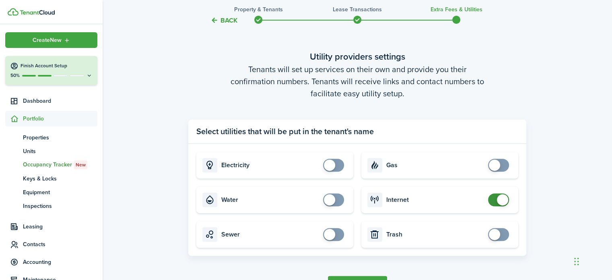
checkbox input "false"
click at [494, 202] on span at bounding box center [498, 199] width 8 height 13
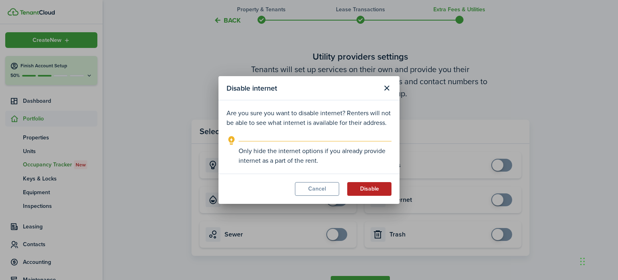
click at [374, 192] on button "Disable" at bounding box center [369, 189] width 44 height 14
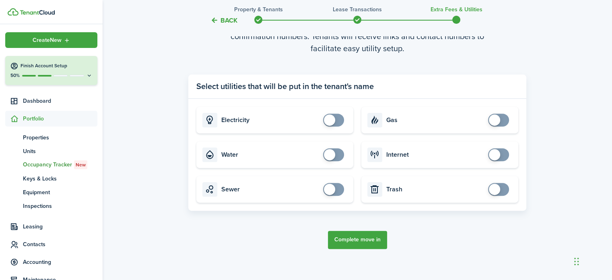
scroll to position [286, 0]
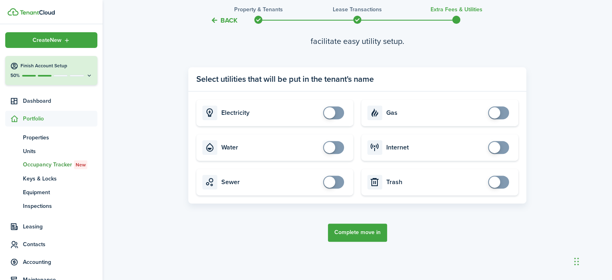
click at [370, 229] on button "Complete move in" at bounding box center [357, 232] width 59 height 18
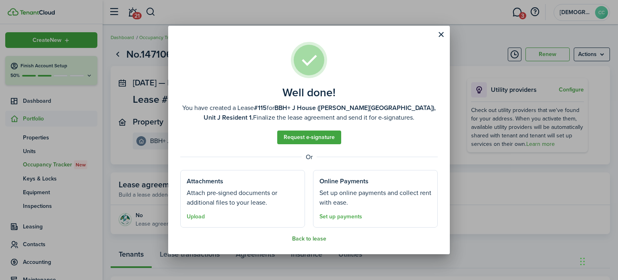
click at [312, 239] on button "Back to lease" at bounding box center [309, 238] width 34 height 6
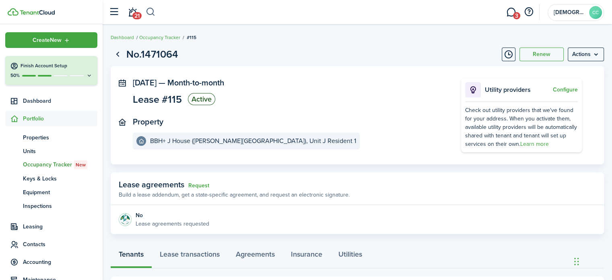
click at [152, 11] on button "button" at bounding box center [151, 12] width 10 height 14
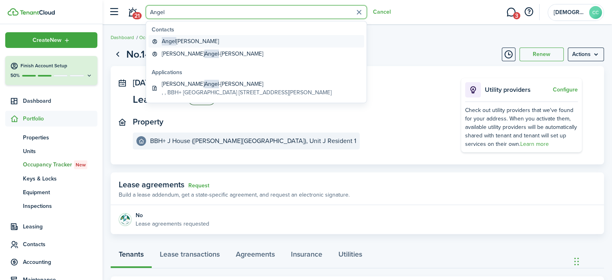
type input "Angel"
click at [179, 42] on global-search-item-title "[PERSON_NAME]" at bounding box center [190, 41] width 57 height 8
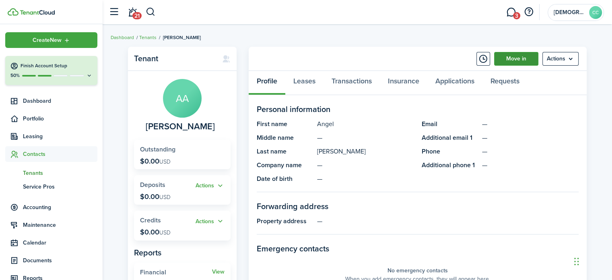
click at [509, 60] on link "Move in" at bounding box center [516, 59] width 44 height 14
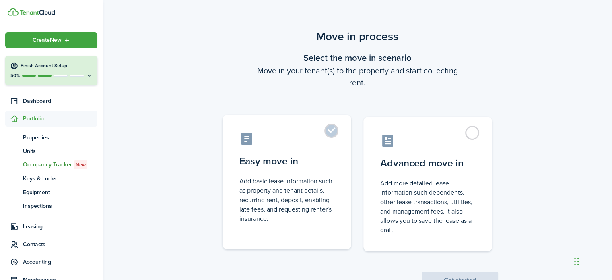
click at [330, 130] on label "Easy move in Add basic lease information such as property and tenant details, r…" at bounding box center [286, 182] width 129 height 134
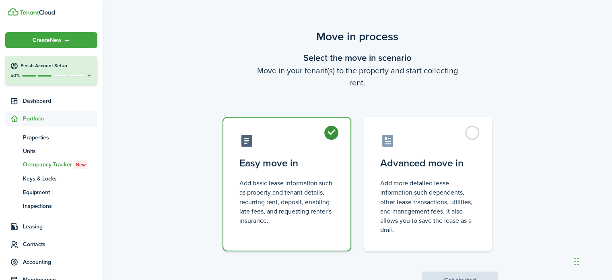
radio input "true"
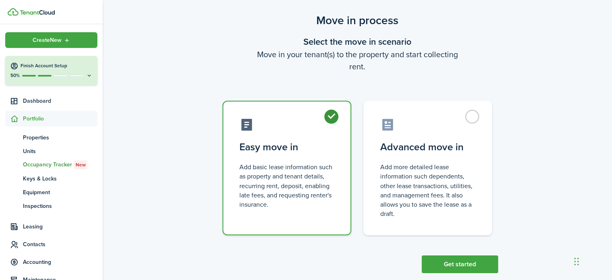
scroll to position [31, 0]
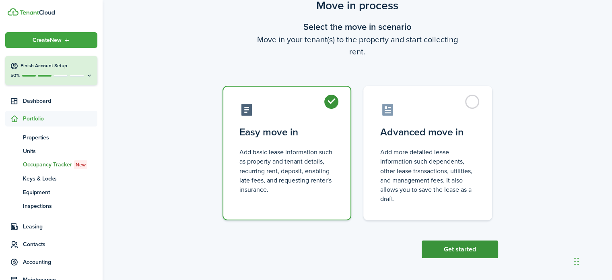
click at [459, 246] on button "Get started" at bounding box center [460, 249] width 76 height 18
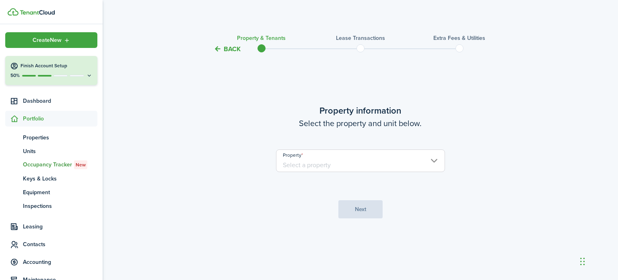
click at [357, 159] on input "Property" at bounding box center [360, 160] width 169 height 23
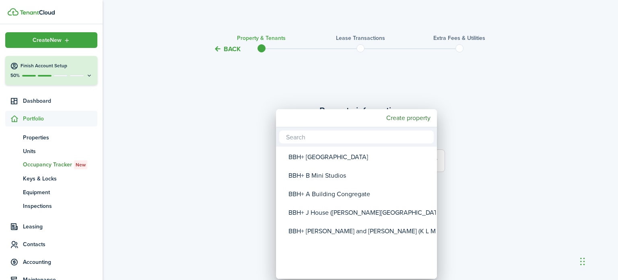
click at [348, 232] on div "BBH+ [PERSON_NAME] and [PERSON_NAME] (K L M Houses)" at bounding box center [359, 231] width 142 height 19
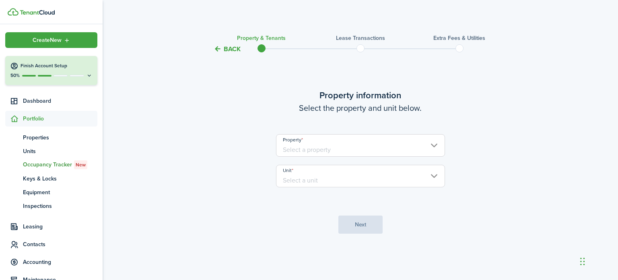
type input "BBH+ [PERSON_NAME] and [PERSON_NAME] (K L M Houses)"
click at [335, 178] on input "Unit" at bounding box center [360, 176] width 169 height 23
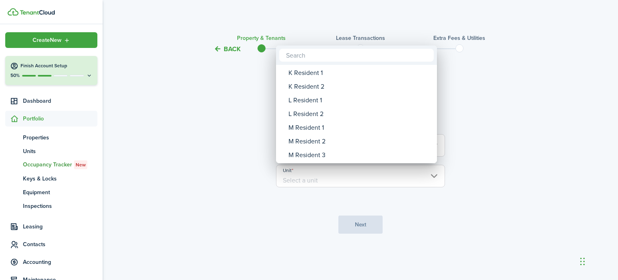
click at [309, 73] on div "K Resident 1" at bounding box center [359, 73] width 142 height 14
type input "K Resident 1"
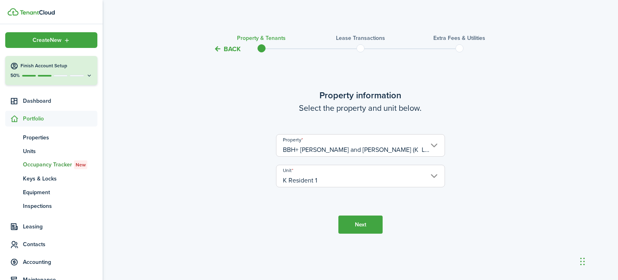
click at [360, 227] on button "Next" at bounding box center [360, 224] width 44 height 18
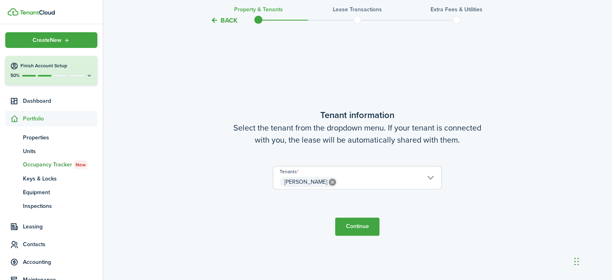
click at [360, 227] on button "Continue" at bounding box center [357, 226] width 44 height 18
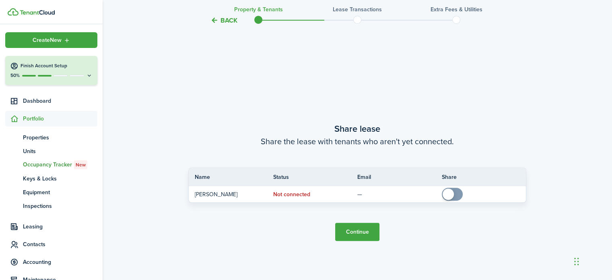
scroll to position [505, 0]
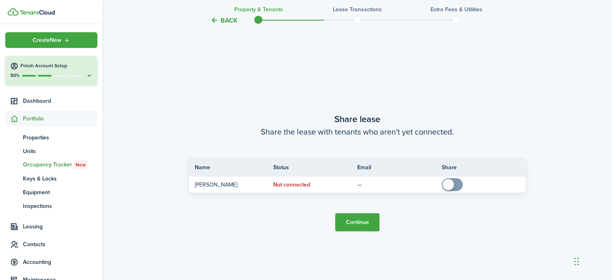
click at [362, 222] on button "Continue" at bounding box center [357, 222] width 44 height 18
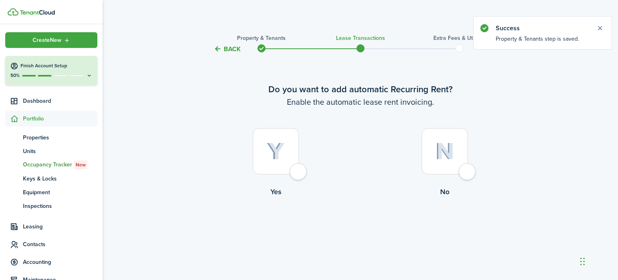
click at [299, 171] on div at bounding box center [276, 151] width 46 height 46
radio input "true"
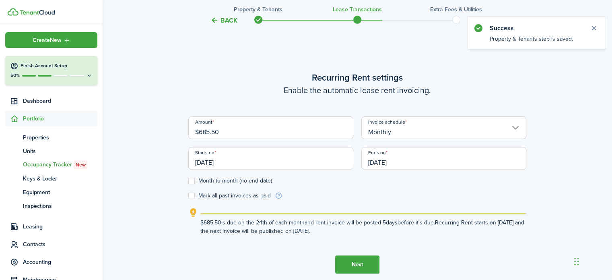
scroll to position [226, 0]
click at [247, 159] on input "[DATE]" at bounding box center [270, 157] width 165 height 23
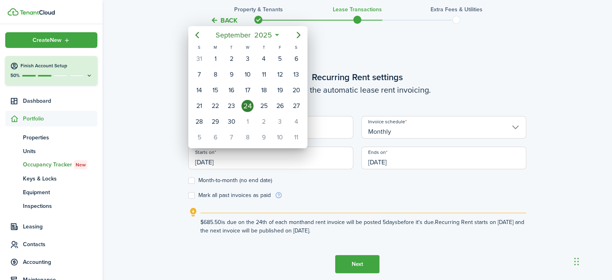
click at [195, 40] on mbsc-button "Previous page" at bounding box center [197, 35] width 16 height 16
click at [197, 35] on icon "Previous page" at bounding box center [197, 35] width 10 height 10
click at [198, 59] on div "1" at bounding box center [199, 59] width 12 height 12
type input "[DATE]"
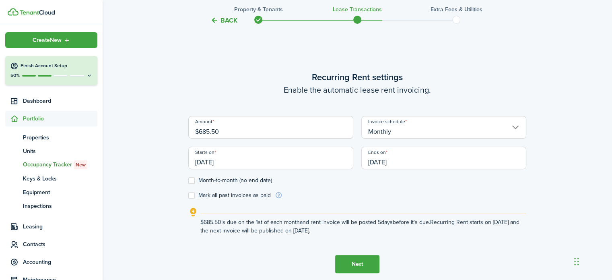
click at [189, 180] on label "Month-to-month (no end date)" at bounding box center [230, 180] width 84 height 6
click at [188, 180] on input "Month-to-month (no end date)" at bounding box center [188, 180] width 0 height 0
checkbox input "true"
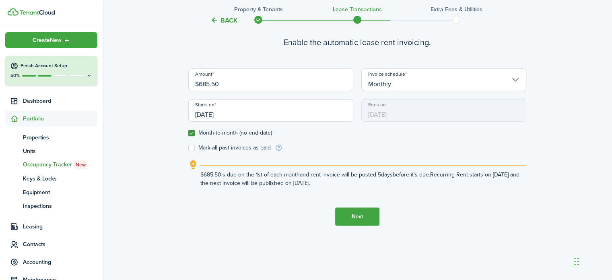
click at [364, 220] on button "Next" at bounding box center [357, 216] width 44 height 18
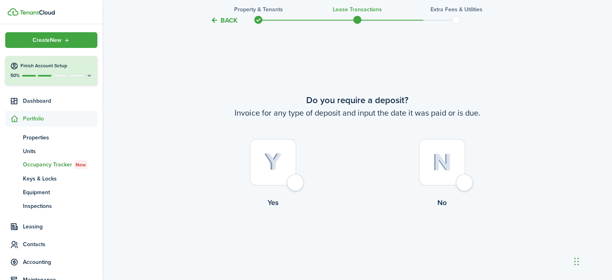
scroll to position [505, 0]
click at [456, 189] on label "No" at bounding box center [441, 175] width 169 height 73
radio input "true"
click at [362, 243] on button "Continue" at bounding box center [357, 241] width 44 height 18
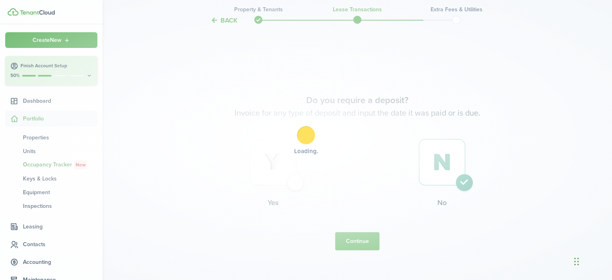
scroll to position [0, 0]
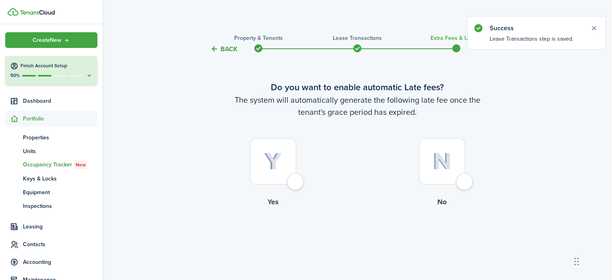
click at [465, 184] on div at bounding box center [442, 161] width 46 height 46
radio input "true"
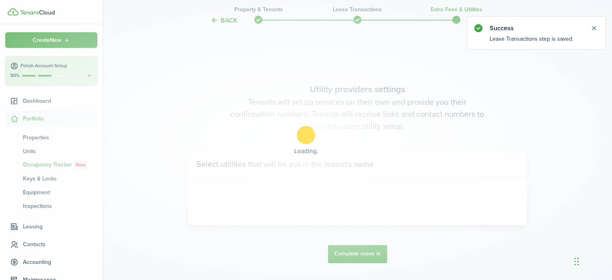
scroll to position [233, 0]
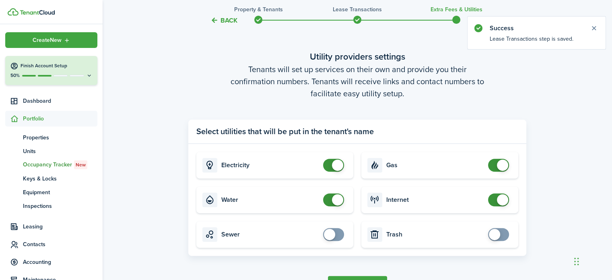
checkbox input "false"
click at [330, 169] on span at bounding box center [334, 165] width 8 height 13
checkbox input "false"
click at [333, 202] on span at bounding box center [337, 199] width 11 height 11
checkbox input "false"
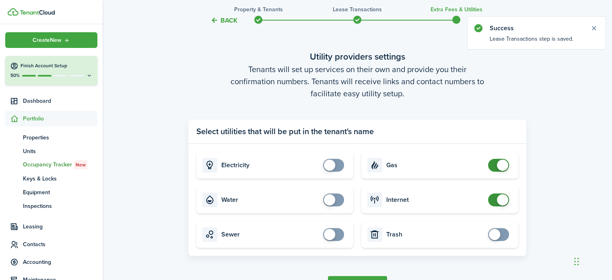
click at [494, 166] on span at bounding box center [498, 165] width 8 height 13
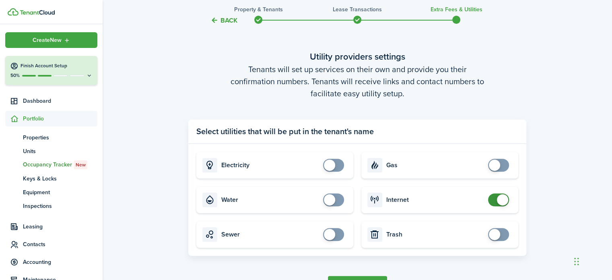
checkbox input "false"
click at [496, 203] on span at bounding box center [498, 199] width 8 height 13
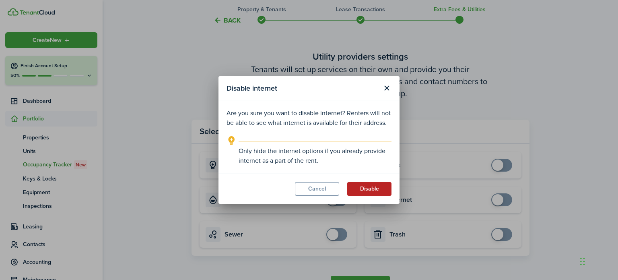
click at [364, 192] on button "Disable" at bounding box center [369, 189] width 44 height 14
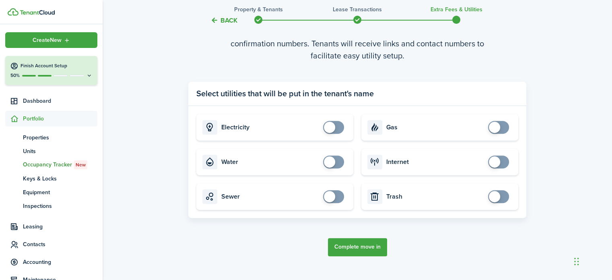
scroll to position [280, 0]
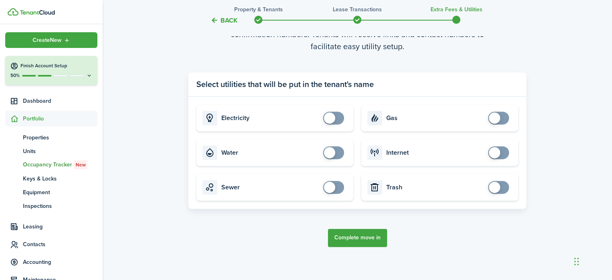
click at [373, 234] on button "Complete move in" at bounding box center [357, 238] width 59 height 18
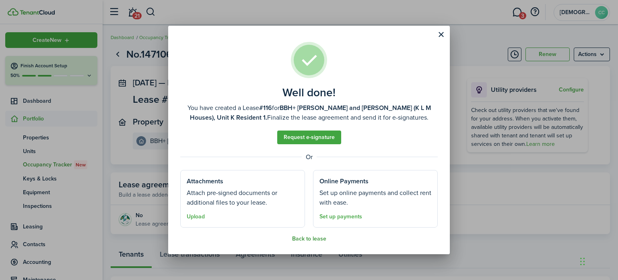
click at [313, 240] on button "Back to lease" at bounding box center [309, 238] width 34 height 6
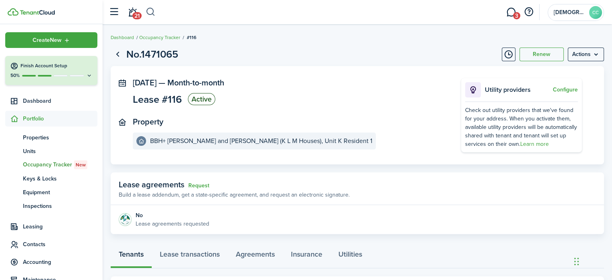
click at [151, 8] on button "button" at bounding box center [151, 12] width 10 height 14
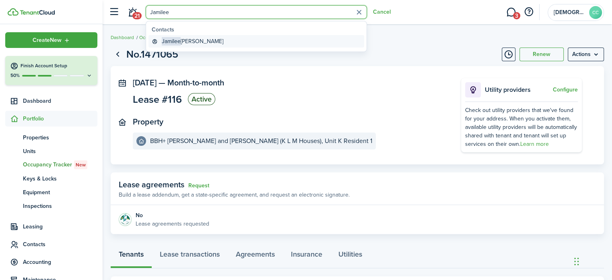
type input "Jamilee"
click at [193, 43] on global-search-item-title "[PERSON_NAME]" at bounding box center [193, 41] width 62 height 8
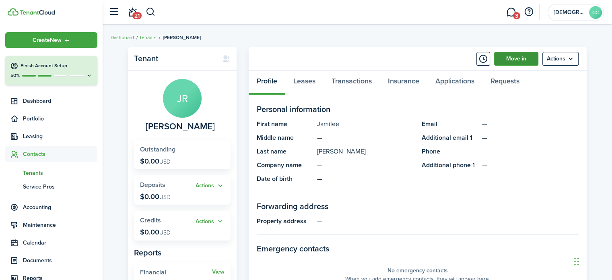
click at [518, 55] on link "Move in" at bounding box center [516, 59] width 44 height 14
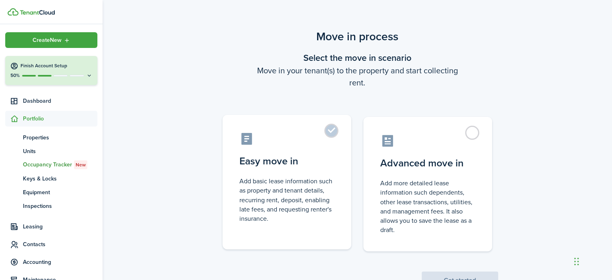
click at [331, 128] on label "Easy move in Add basic lease information such as property and tenant details, r…" at bounding box center [286, 182] width 129 height 134
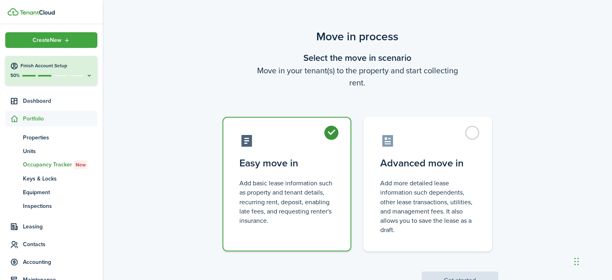
radio input "true"
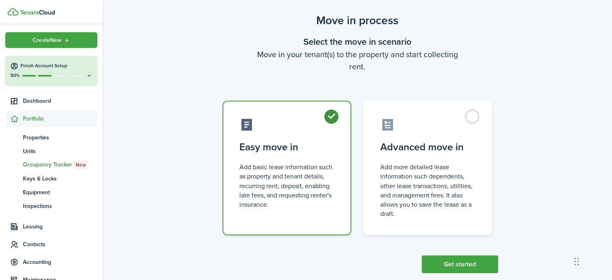
scroll to position [31, 0]
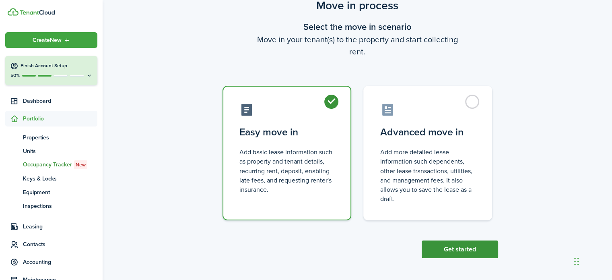
click at [466, 248] on button "Get started" at bounding box center [460, 249] width 76 height 18
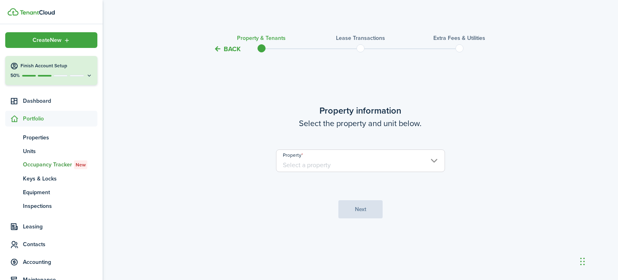
click at [358, 166] on input "Property" at bounding box center [360, 160] width 169 height 23
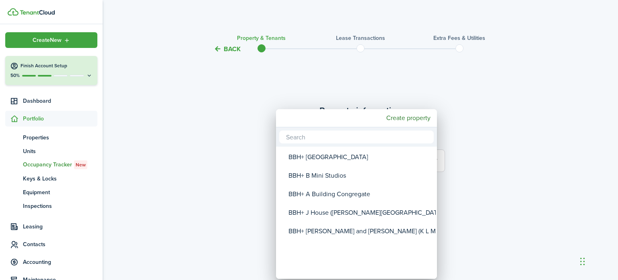
click at [347, 231] on div "BBH+ [PERSON_NAME] and [PERSON_NAME] (K L M Houses)" at bounding box center [359, 231] width 142 height 19
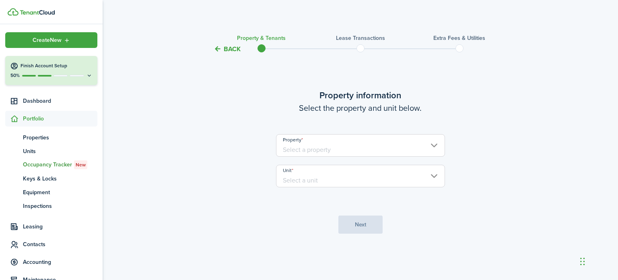
type input "BBH+ [PERSON_NAME] and [PERSON_NAME] (K L M Houses)"
click at [339, 177] on input "Unit" at bounding box center [360, 176] width 169 height 23
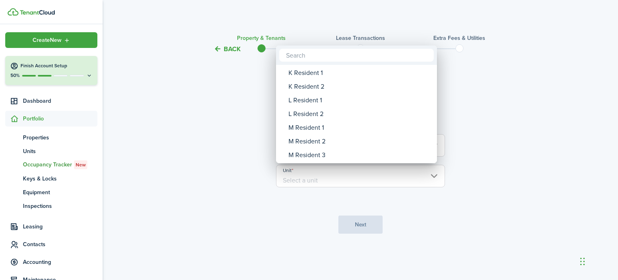
click at [319, 88] on div "K Resident 2" at bounding box center [359, 87] width 142 height 14
type input "K Resident 2"
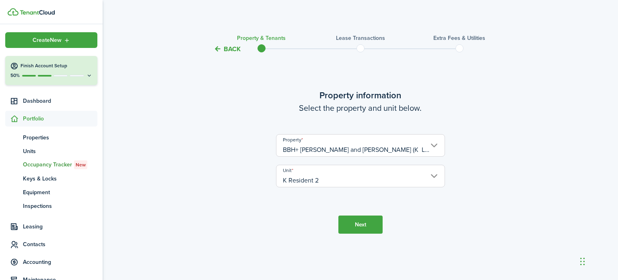
click at [366, 227] on button "Next" at bounding box center [360, 224] width 44 height 18
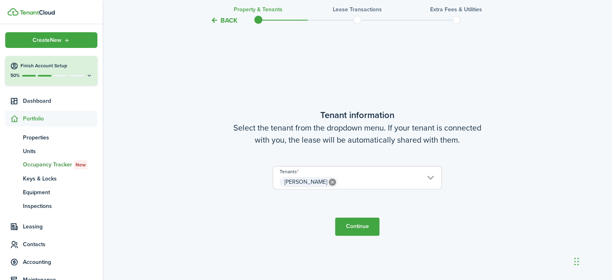
click at [366, 227] on button "Continue" at bounding box center [357, 226] width 44 height 18
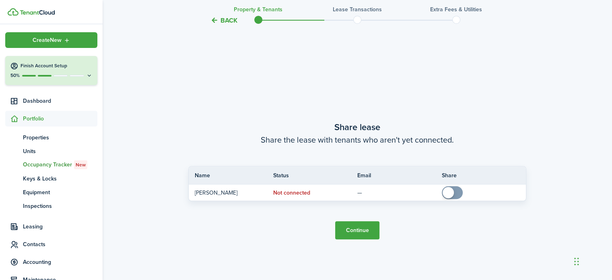
scroll to position [505, 0]
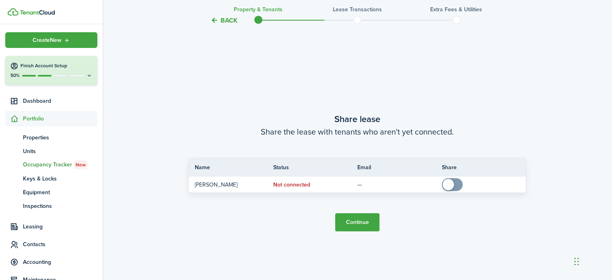
click at [366, 227] on button "Continue" at bounding box center [357, 222] width 44 height 18
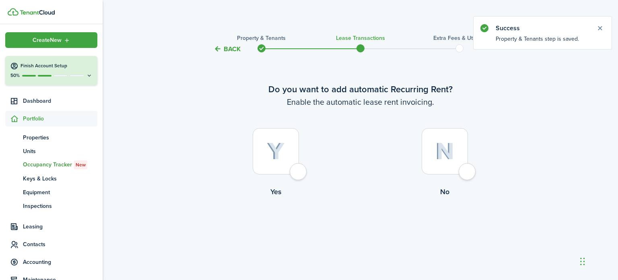
click at [299, 174] on div at bounding box center [276, 151] width 46 height 46
radio input "true"
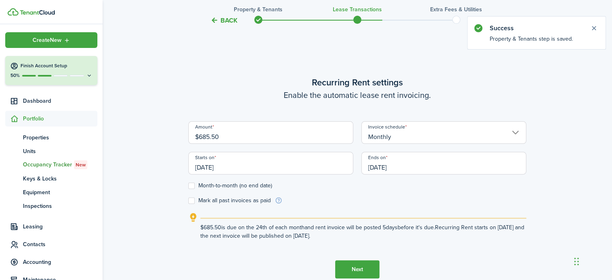
scroll to position [226, 0]
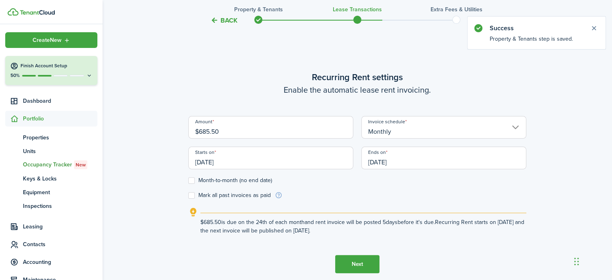
click at [191, 180] on label "Month-to-month (no end date)" at bounding box center [230, 180] width 84 height 6
click at [188, 180] on input "Month-to-month (no end date)" at bounding box center [188, 180] width 0 height 0
checkbox input "true"
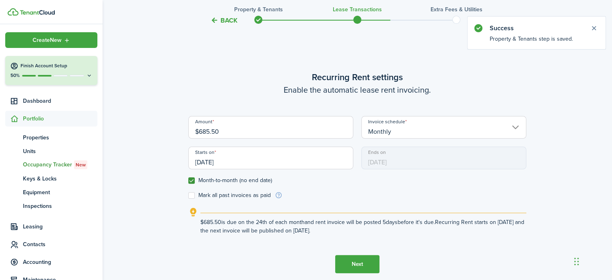
click at [224, 161] on input "[DATE]" at bounding box center [270, 157] width 165 height 23
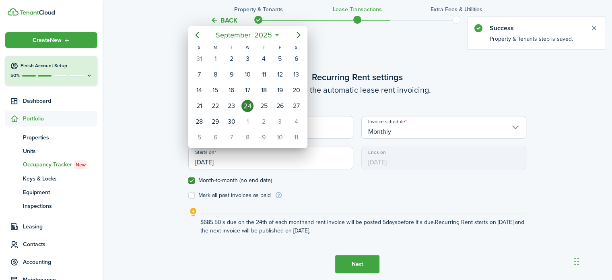
click at [193, 34] on icon "Previous page" at bounding box center [197, 35] width 10 height 10
click at [190, 39] on mbsc-button "Previous page" at bounding box center [197, 35] width 16 height 16
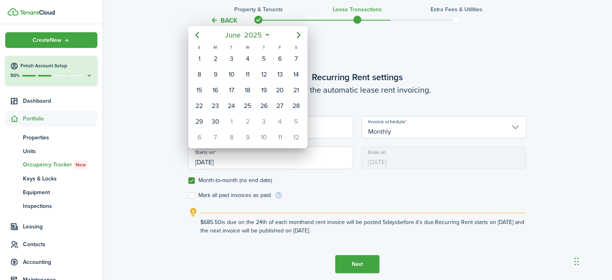
click at [200, 60] on div "1" at bounding box center [199, 59] width 12 height 12
type input "[DATE]"
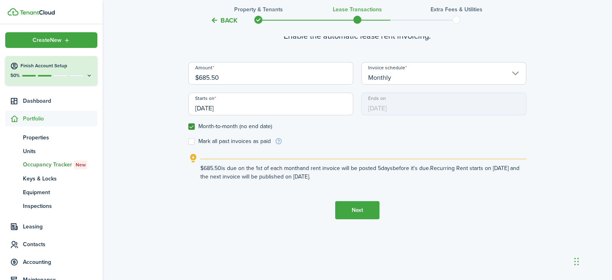
click at [366, 213] on button "Next" at bounding box center [357, 210] width 44 height 18
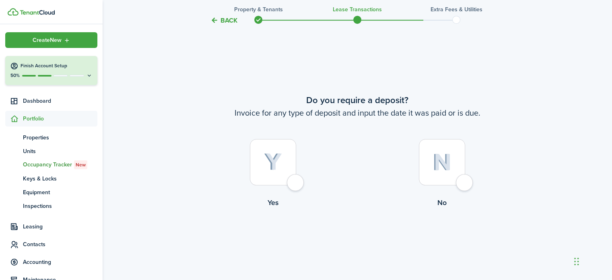
scroll to position [505, 0]
click at [464, 185] on div at bounding box center [442, 162] width 46 height 46
radio input "true"
click at [362, 245] on button "Continue" at bounding box center [357, 241] width 44 height 18
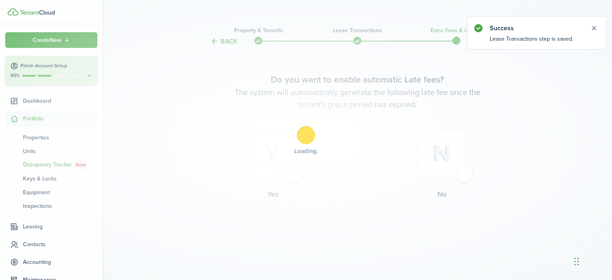
scroll to position [0, 0]
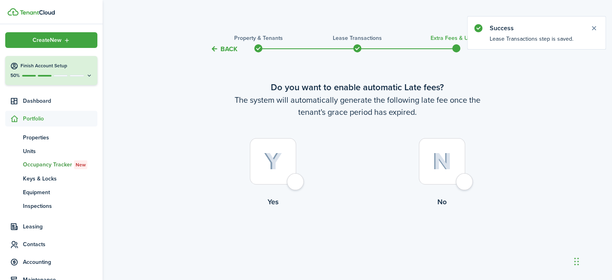
click at [462, 180] on div at bounding box center [442, 161] width 46 height 46
radio input "true"
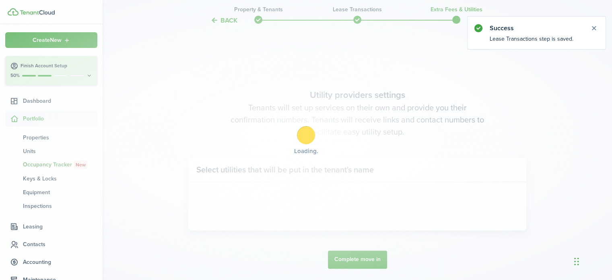
scroll to position [233, 0]
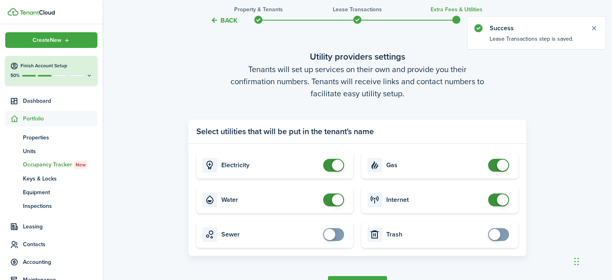
checkbox input "false"
click at [333, 167] on span at bounding box center [337, 164] width 11 height 11
checkbox input "false"
click at [332, 200] on span at bounding box center [337, 199] width 11 height 11
checkbox input "false"
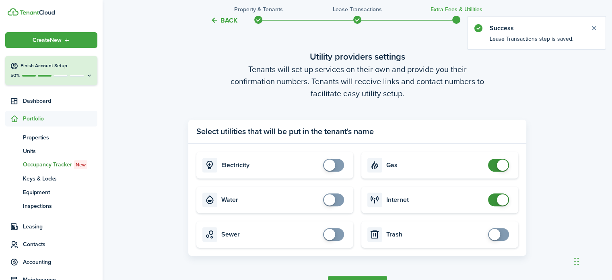
click at [494, 166] on span at bounding box center [498, 165] width 8 height 13
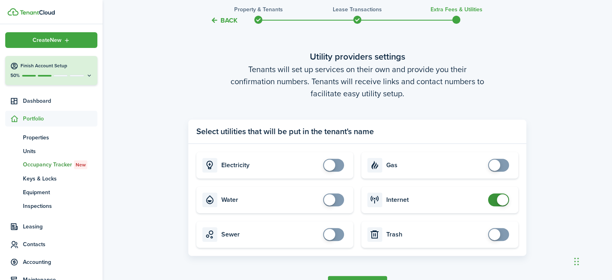
checkbox input "false"
click at [494, 202] on span at bounding box center [498, 199] width 8 height 13
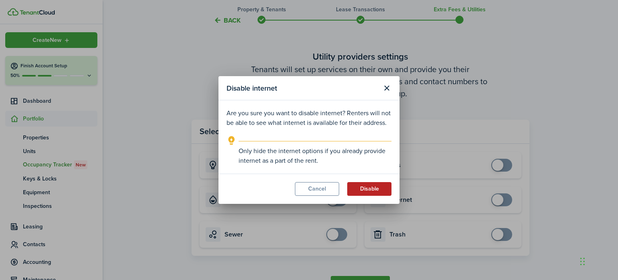
click at [378, 193] on button "Disable" at bounding box center [369, 189] width 44 height 14
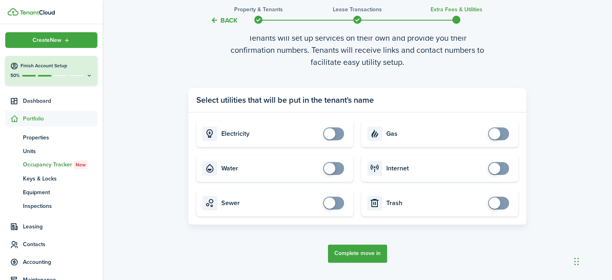
scroll to position [274, 0]
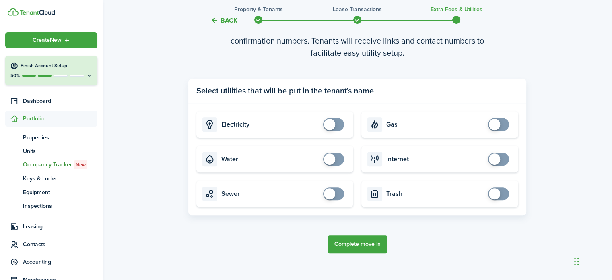
click at [368, 244] on button "Complete move in" at bounding box center [357, 244] width 59 height 18
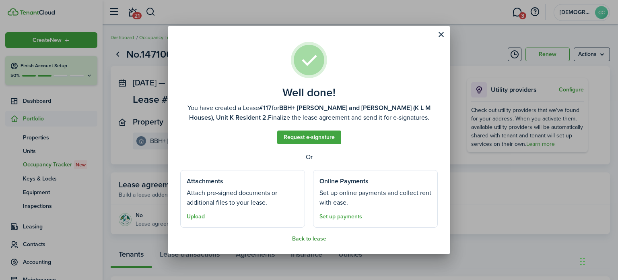
click at [313, 240] on button "Back to lease" at bounding box center [309, 238] width 34 height 6
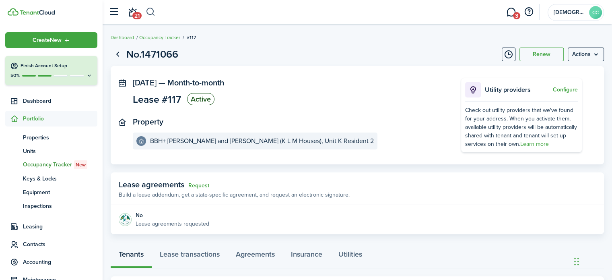
click at [151, 19] on button "button" at bounding box center [151, 12] width 10 height 14
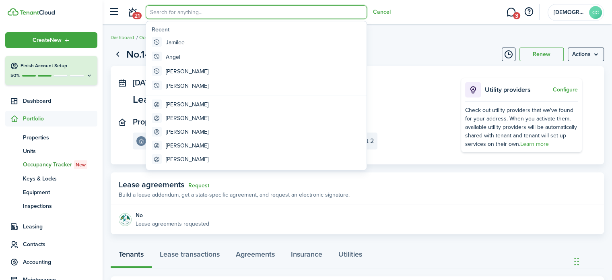
click at [151, 19] on input "search" at bounding box center [256, 12] width 221 height 14
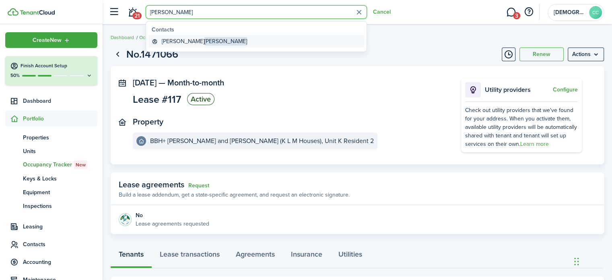
type input "[PERSON_NAME]"
click at [204, 42] on span "[PERSON_NAME]" at bounding box center [225, 41] width 43 height 8
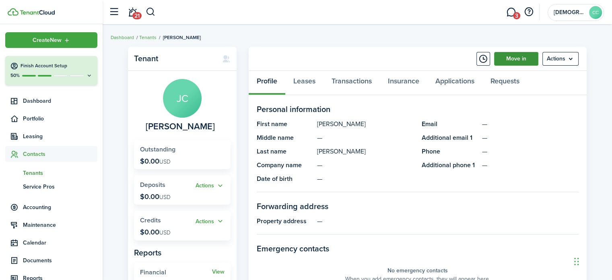
click at [511, 59] on link "Move in" at bounding box center [516, 59] width 44 height 14
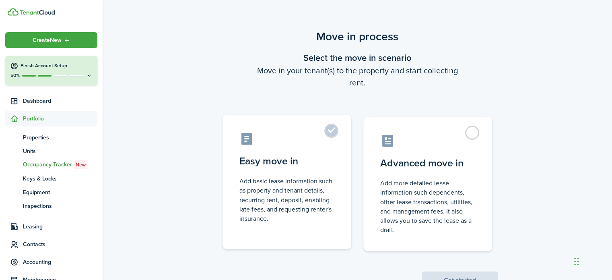
click at [332, 133] on label "Easy move in Add basic lease information such as property and tenant details, r…" at bounding box center [286, 182] width 129 height 134
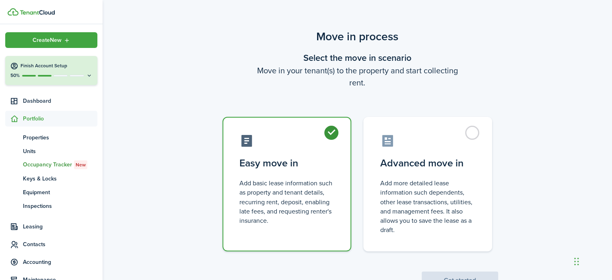
radio input "true"
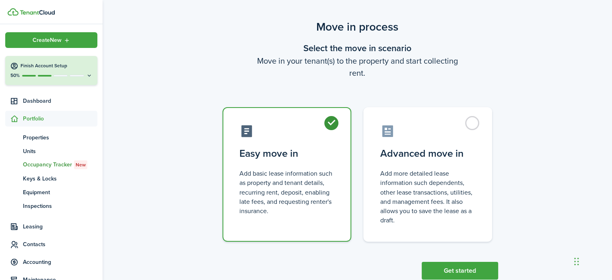
scroll to position [21, 0]
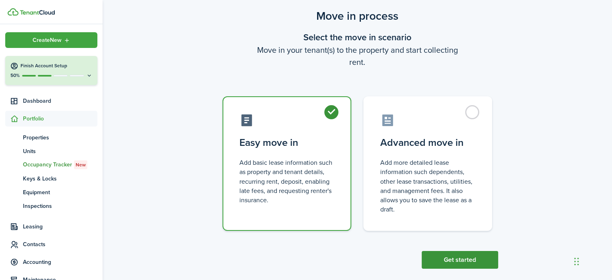
click at [469, 256] on button "Get started" at bounding box center [460, 260] width 76 height 18
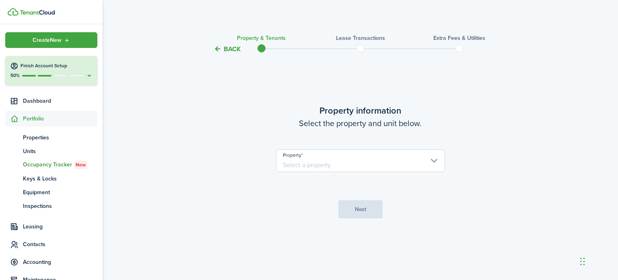
click at [357, 161] on input "Property" at bounding box center [360, 160] width 169 height 23
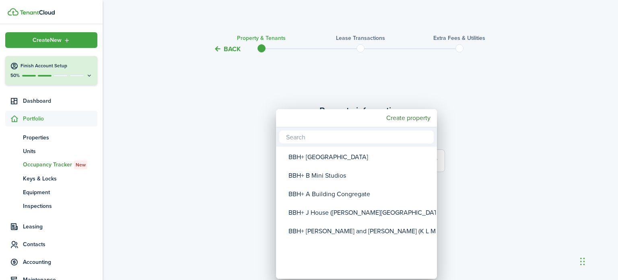
click at [343, 231] on div "BBH+ [PERSON_NAME] and [PERSON_NAME] (K L M Houses)" at bounding box center [359, 231] width 142 height 19
type input "BBH+ [PERSON_NAME] and [PERSON_NAME] (K L M Houses)"
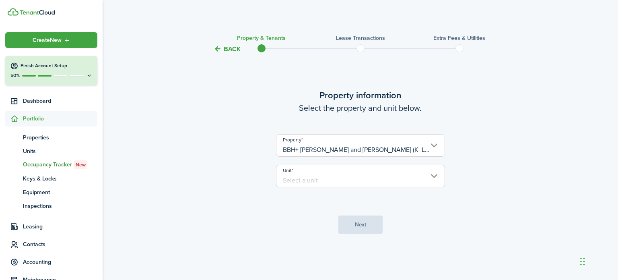
click at [348, 175] on input "Unit" at bounding box center [360, 176] width 169 height 23
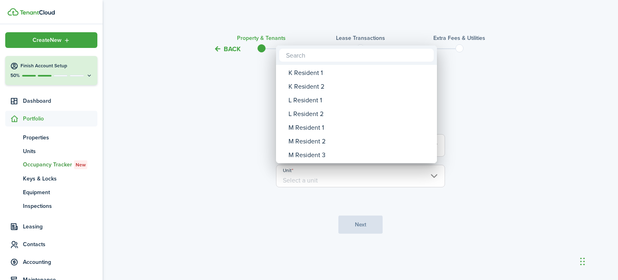
click at [319, 99] on div "L Resident 1" at bounding box center [359, 100] width 142 height 14
type input "L Resident 1"
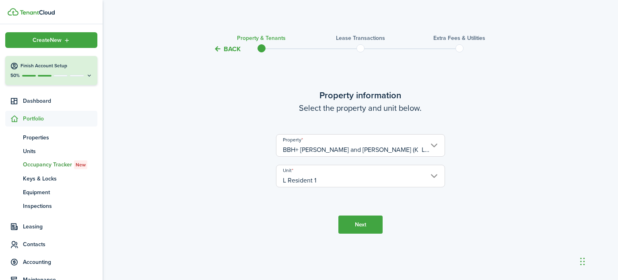
click at [363, 226] on button "Next" at bounding box center [360, 224] width 44 height 18
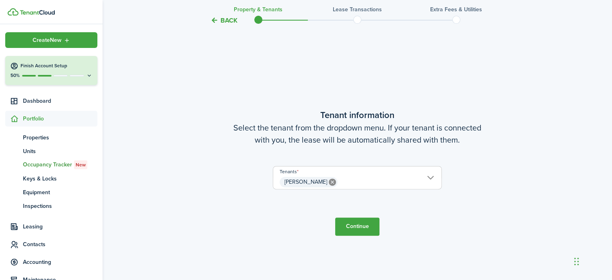
click at [363, 222] on button "Continue" at bounding box center [357, 226] width 44 height 18
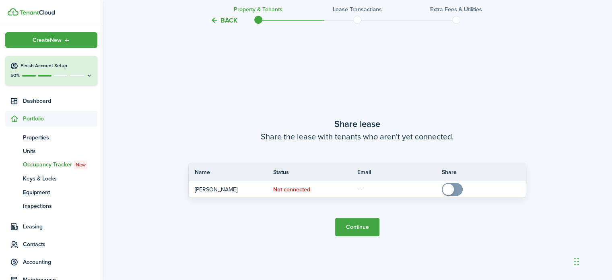
scroll to position [505, 0]
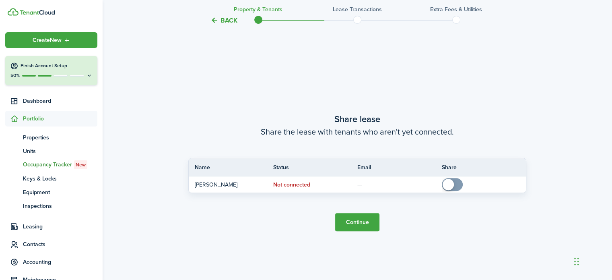
click at [369, 225] on button "Continue" at bounding box center [357, 222] width 44 height 18
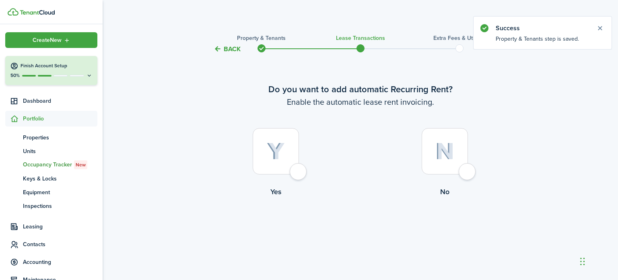
click at [299, 174] on div at bounding box center [276, 151] width 46 height 46
radio input "true"
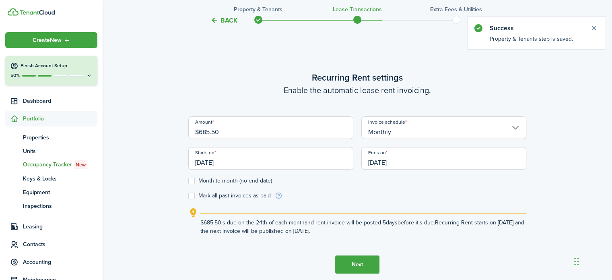
scroll to position [226, 0]
click at [191, 180] on label "Month-to-month (no end date)" at bounding box center [230, 180] width 84 height 6
click at [188, 180] on input "Month-to-month (no end date)" at bounding box center [188, 180] width 0 height 0
checkbox input "true"
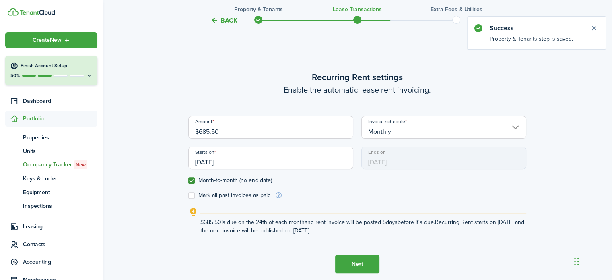
click at [229, 164] on input "[DATE]" at bounding box center [270, 157] width 165 height 23
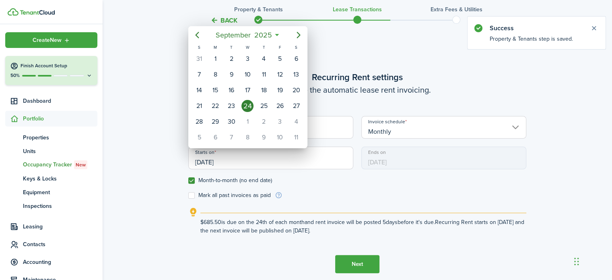
click at [195, 37] on icon "Previous page" at bounding box center [197, 35] width 10 height 10
click at [191, 42] on mbsc-calendar-prev at bounding box center [197, 35] width 16 height 16
click at [196, 35] on icon "Previous page" at bounding box center [197, 35] width 4 height 6
click at [215, 58] on div "1" at bounding box center [215, 59] width 12 height 12
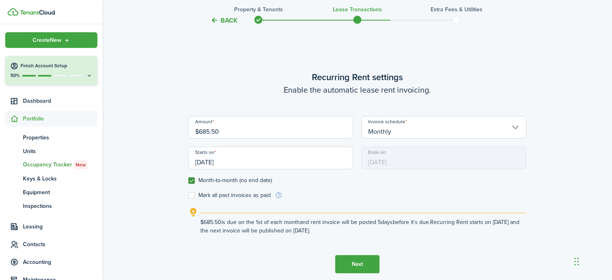
click at [241, 155] on input "[DATE]" at bounding box center [270, 157] width 165 height 23
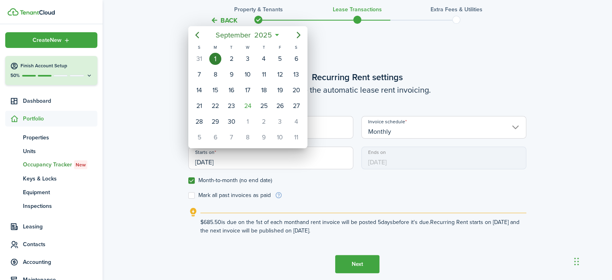
click at [197, 35] on icon "Previous page" at bounding box center [197, 35] width 10 height 10
click at [200, 59] on div "1" at bounding box center [199, 59] width 12 height 12
type input "[DATE]"
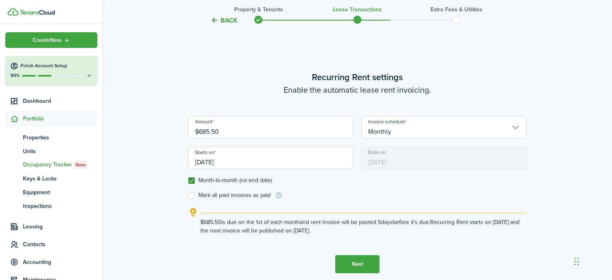
click at [371, 264] on button "Next" at bounding box center [357, 264] width 44 height 18
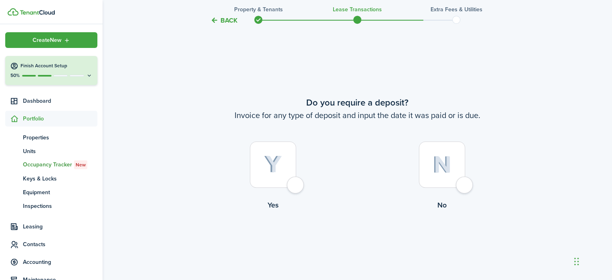
scroll to position [505, 0]
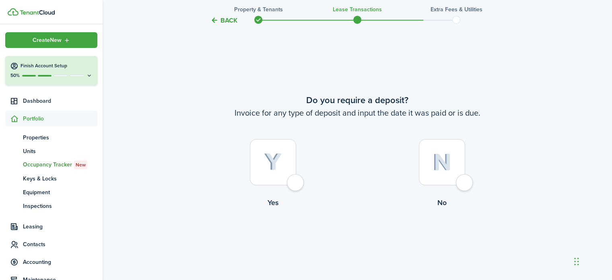
click at [463, 185] on div at bounding box center [442, 162] width 46 height 46
radio input "true"
click at [368, 244] on button "Continue" at bounding box center [357, 241] width 44 height 18
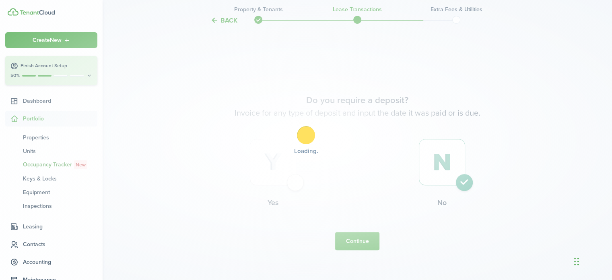
scroll to position [0, 0]
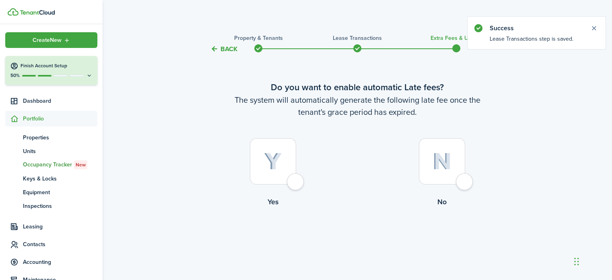
click at [465, 182] on div at bounding box center [442, 161] width 46 height 46
radio input "true"
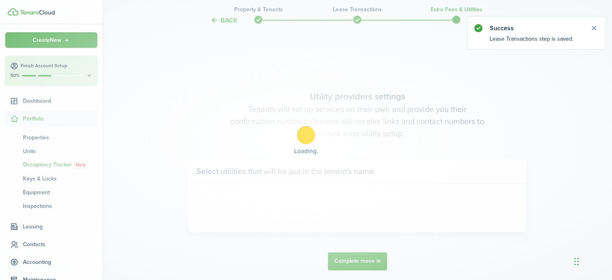
scroll to position [233, 0]
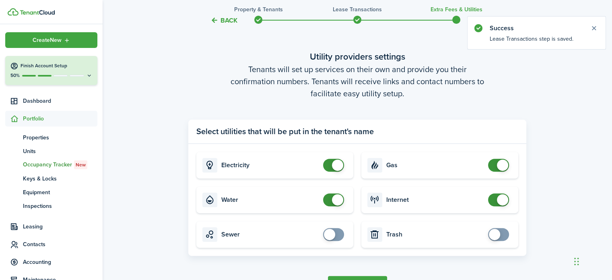
checkbox input "false"
click at [330, 166] on span at bounding box center [334, 165] width 8 height 13
checkbox input "false"
click at [330, 201] on span at bounding box center [334, 199] width 8 height 13
checkbox input "false"
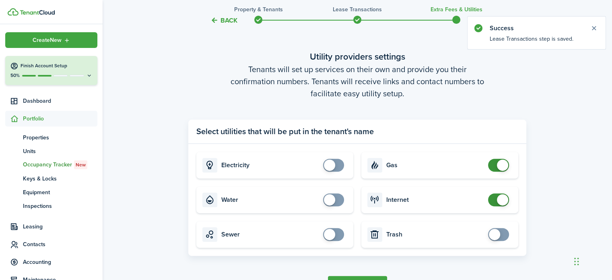
click at [494, 165] on span at bounding box center [498, 165] width 8 height 13
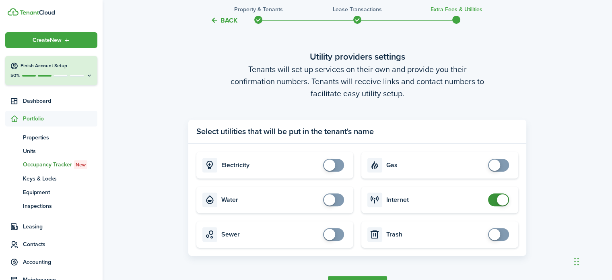
checkbox input "false"
click at [494, 201] on span at bounding box center [498, 199] width 8 height 13
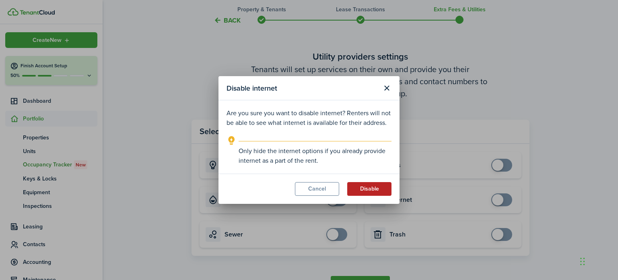
click at [375, 187] on button "Disable" at bounding box center [369, 189] width 44 height 14
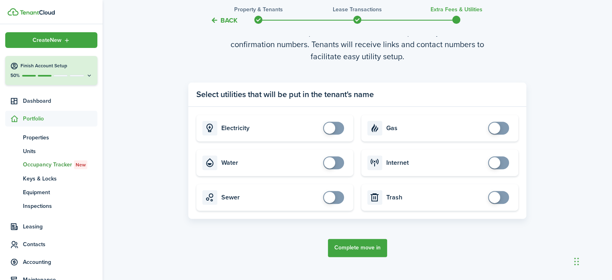
scroll to position [275, 0]
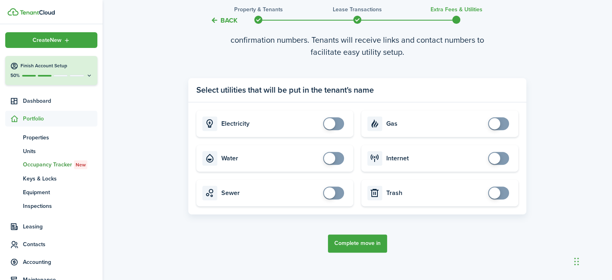
click at [365, 245] on button "Complete move in" at bounding box center [357, 243] width 59 height 18
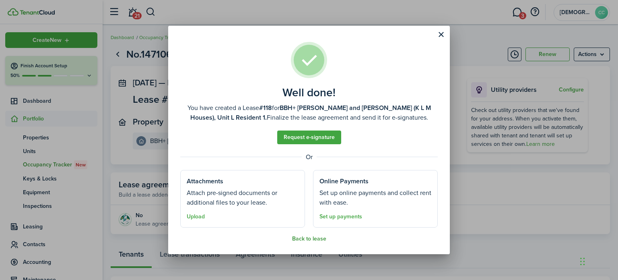
click at [313, 239] on button "Back to lease" at bounding box center [309, 238] width 34 height 6
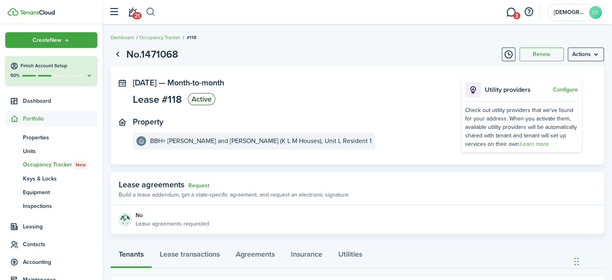
click at [151, 11] on button "button" at bounding box center [151, 12] width 10 height 14
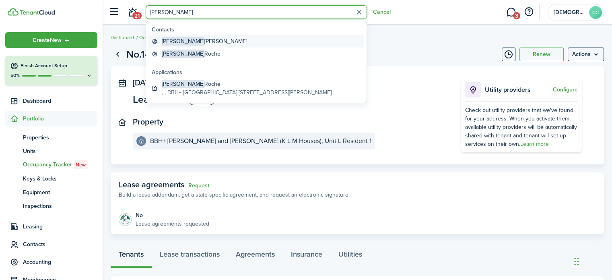
type input "[PERSON_NAME]"
click at [182, 44] on global-search-item-title "[PERSON_NAME]" at bounding box center [204, 41] width 85 height 8
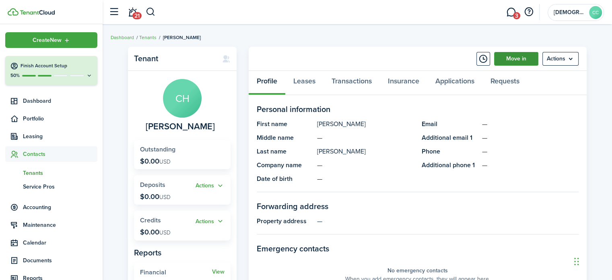
click at [515, 58] on link "Move in" at bounding box center [516, 59] width 44 height 14
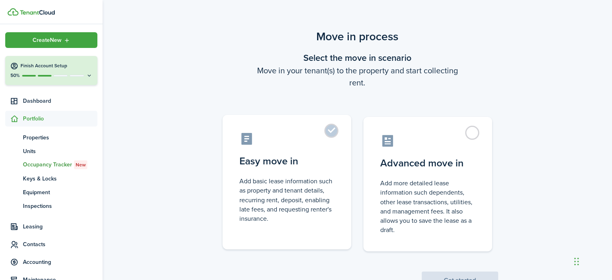
click at [327, 131] on label "Easy move in Add basic lease information such as property and tenant details, r…" at bounding box center [286, 182] width 129 height 134
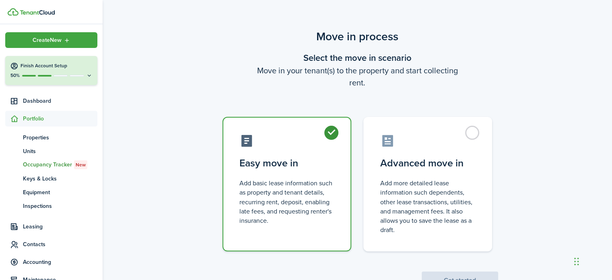
radio input "true"
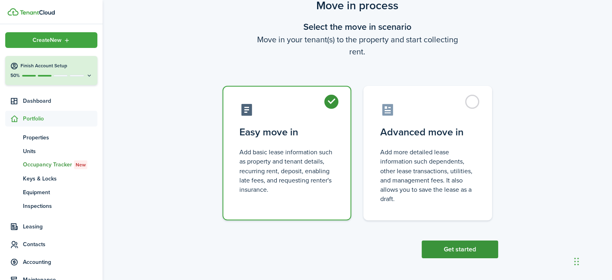
click at [464, 251] on button "Get started" at bounding box center [460, 249] width 76 height 18
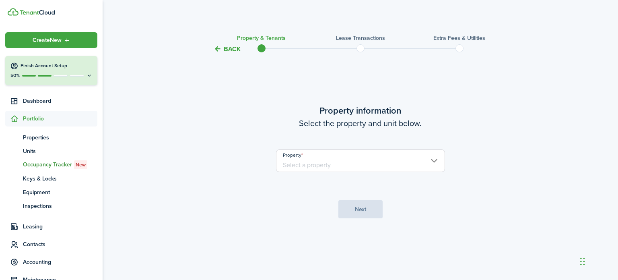
click at [371, 161] on input "Property" at bounding box center [360, 160] width 169 height 23
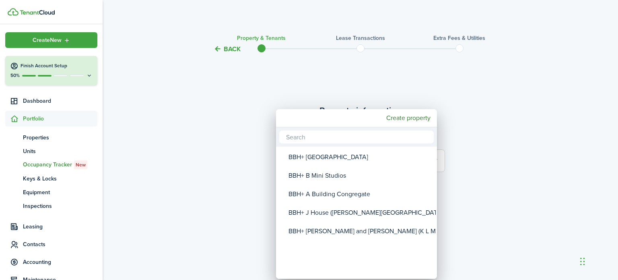
click at [331, 232] on div "BBH+ [PERSON_NAME] and [PERSON_NAME] (K L M Houses)" at bounding box center [359, 231] width 142 height 19
type input "BBH+ [PERSON_NAME] and [PERSON_NAME] (K L M Houses)"
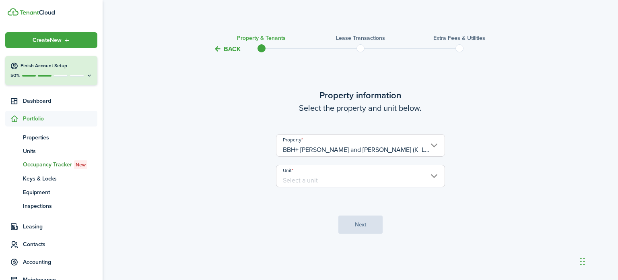
click at [341, 180] on input "Unit" at bounding box center [360, 176] width 169 height 23
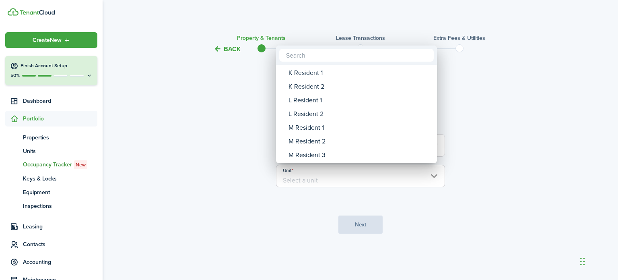
click at [241, 196] on div at bounding box center [309, 140] width 747 height 408
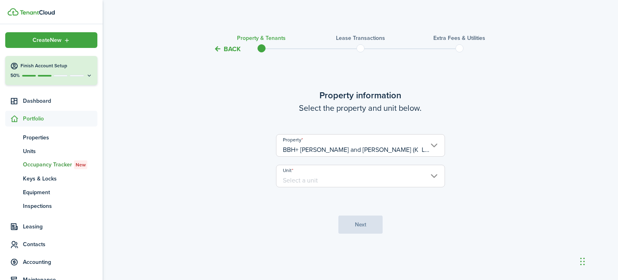
click at [366, 178] on input "Unit" at bounding box center [360, 176] width 169 height 23
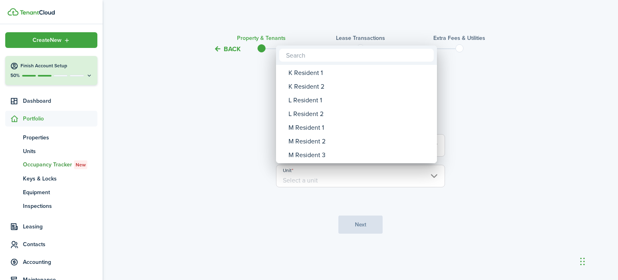
click at [309, 114] on div "L Resident 2" at bounding box center [359, 114] width 142 height 14
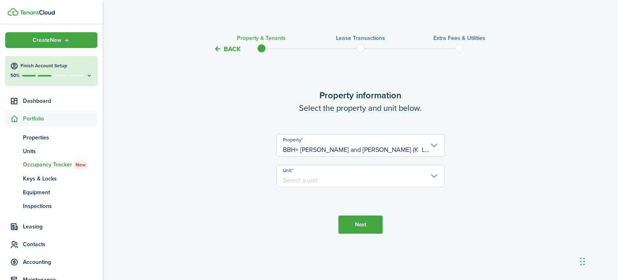
type input "L Resident 2"
click at [364, 225] on button "Next" at bounding box center [360, 224] width 44 height 18
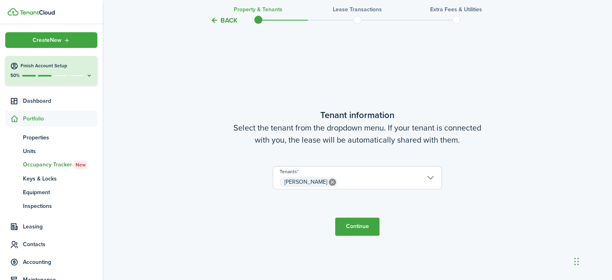
click at [364, 225] on button "Continue" at bounding box center [357, 226] width 44 height 18
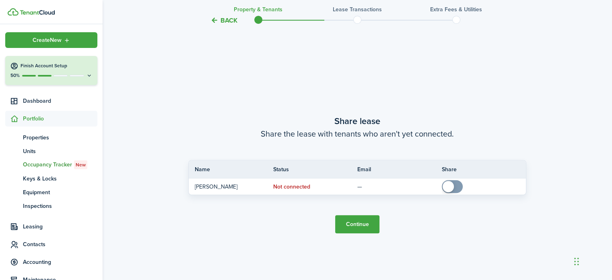
scroll to position [505, 0]
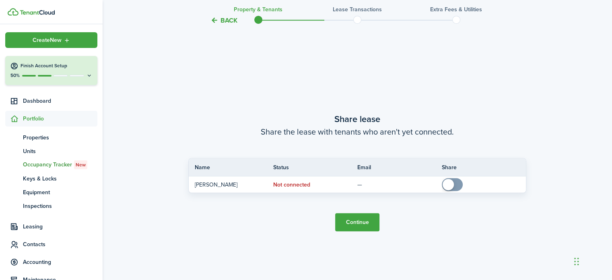
click at [364, 225] on button "Continue" at bounding box center [357, 222] width 44 height 18
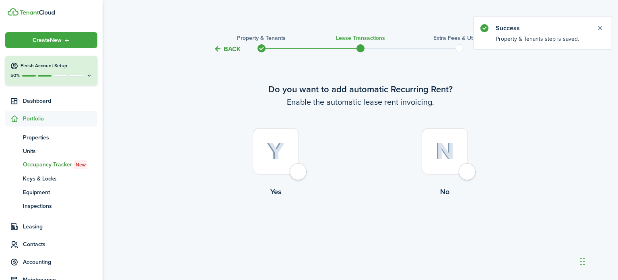
click at [299, 174] on div at bounding box center [276, 151] width 46 height 46
radio input "true"
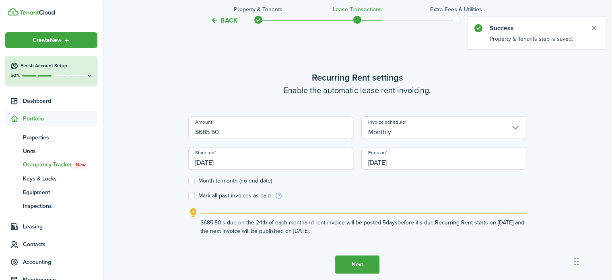
scroll to position [226, 0]
click at [214, 159] on input "[DATE]" at bounding box center [270, 157] width 165 height 23
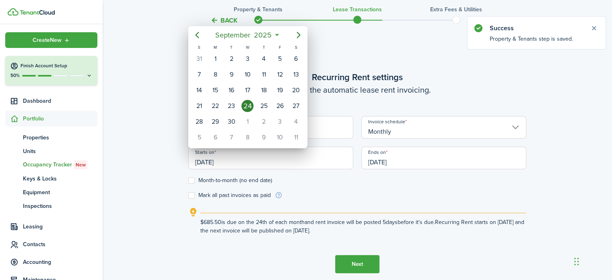
click at [194, 38] on icon "Previous page" at bounding box center [197, 35] width 10 height 10
click at [189, 39] on mbsc-calendar-prev at bounding box center [197, 35] width 16 height 16
click at [196, 35] on icon "Previous page" at bounding box center [197, 35] width 4 height 6
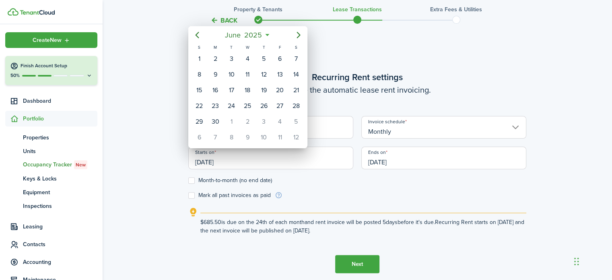
click at [199, 58] on div "1" at bounding box center [199, 59] width 12 height 12
type input "[DATE]"
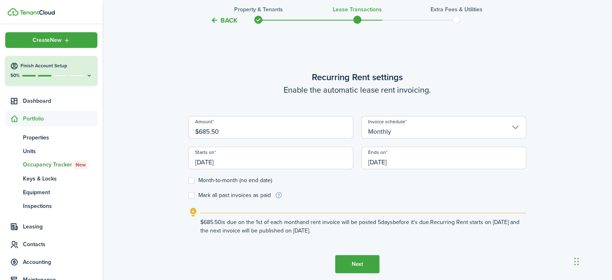
click at [191, 179] on label "Month-to-month (no end date)" at bounding box center [230, 180] width 84 height 6
click at [188, 180] on input "Month-to-month (no end date)" at bounding box center [188, 180] width 0 height 0
checkbox input "true"
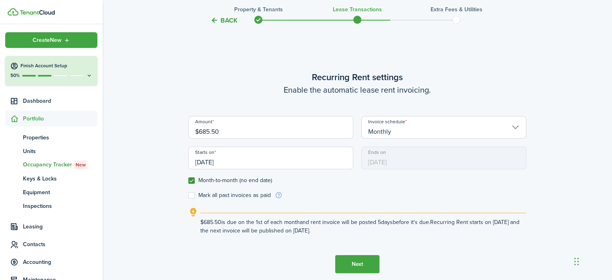
click at [363, 262] on button "Next" at bounding box center [357, 264] width 44 height 18
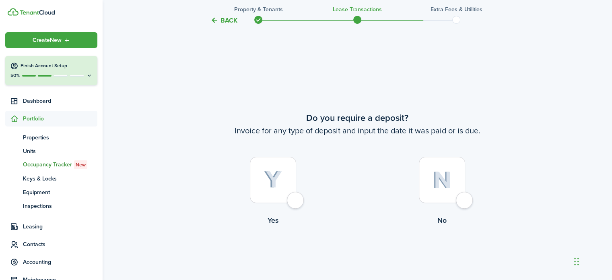
scroll to position [505, 0]
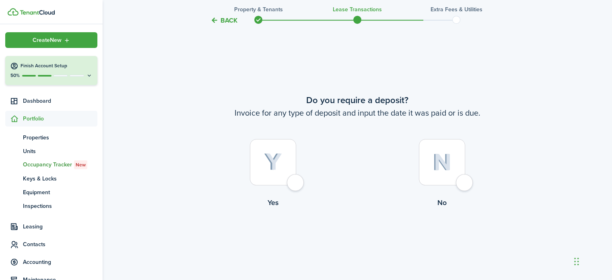
click at [457, 189] on label "No" at bounding box center [441, 175] width 169 height 73
radio input "true"
click at [366, 247] on button "Continue" at bounding box center [357, 241] width 44 height 18
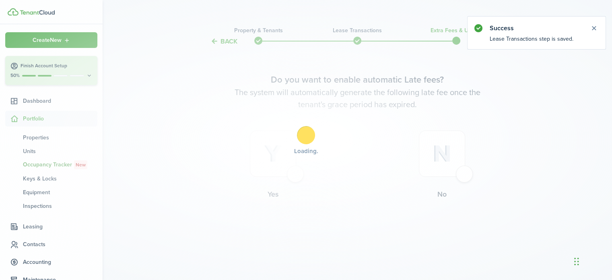
scroll to position [0, 0]
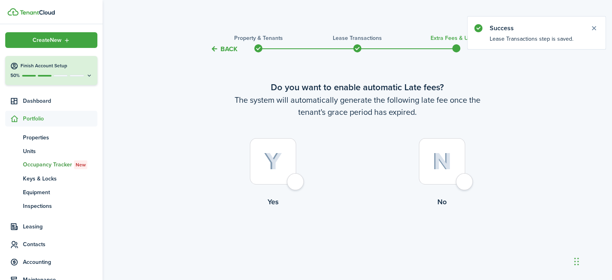
click at [462, 184] on div at bounding box center [442, 161] width 46 height 46
radio input "true"
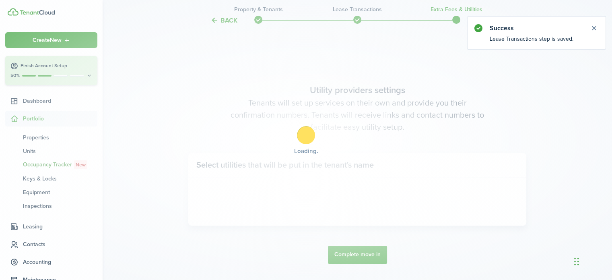
scroll to position [233, 0]
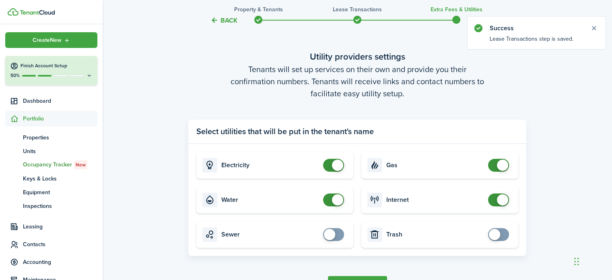
click at [323, 170] on input "checkbox" at bounding box center [335, 165] width 24 height 13
checkbox input "false"
click at [330, 197] on span at bounding box center [334, 199] width 8 height 13
checkbox input "false"
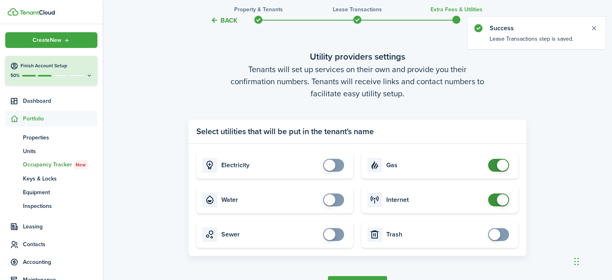
click at [494, 167] on span at bounding box center [498, 165] width 8 height 13
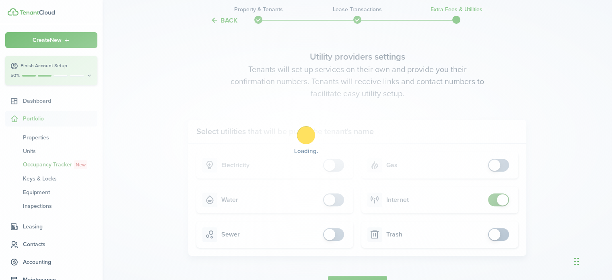
checkbox input "false"
click at [494, 200] on span at bounding box center [498, 199] width 8 height 13
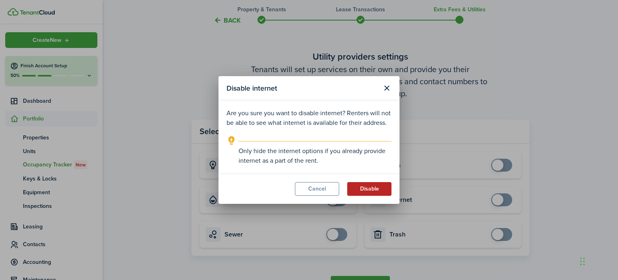
click at [378, 190] on button "Disable" at bounding box center [369, 189] width 44 height 14
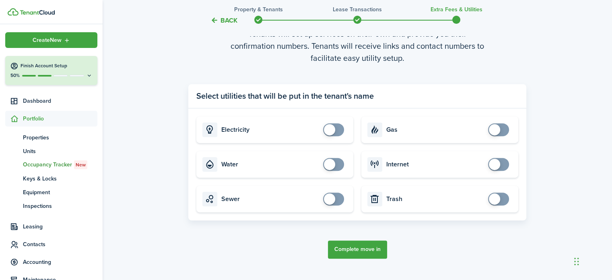
scroll to position [269, 0]
click at [366, 251] on button "Complete move in" at bounding box center [357, 249] width 59 height 18
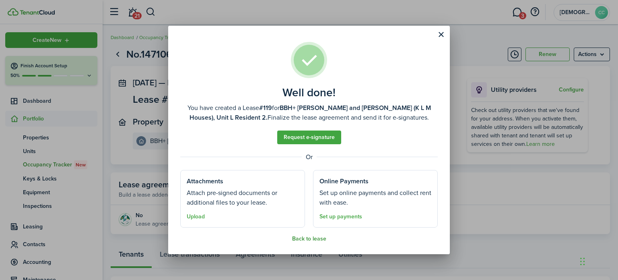
click at [311, 235] on button "Back to lease" at bounding box center [309, 238] width 34 height 6
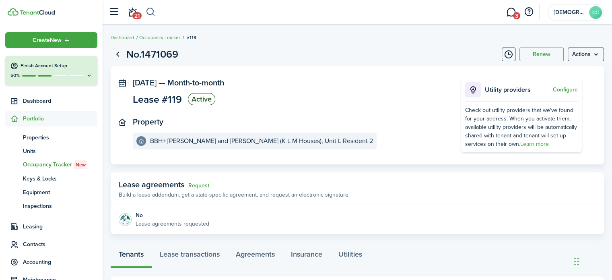
click at [151, 12] on button "button" at bounding box center [151, 12] width 10 height 14
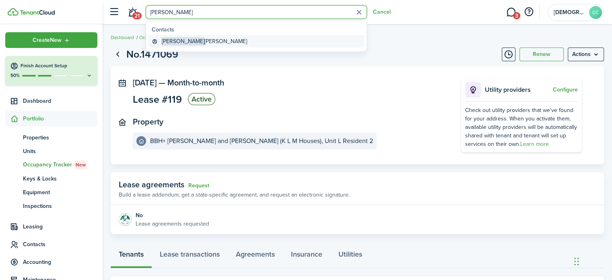
type input "[PERSON_NAME]"
click at [189, 38] on global-search-item-title "[PERSON_NAME]" at bounding box center [204, 41] width 85 height 8
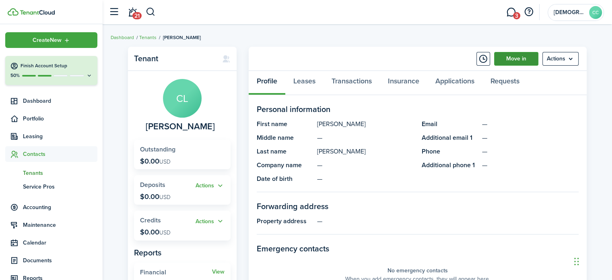
click at [521, 60] on link "Move in" at bounding box center [516, 59] width 44 height 14
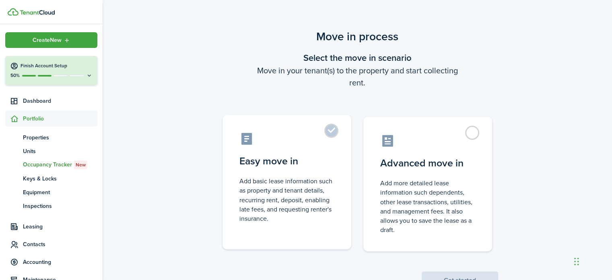
click at [334, 136] on label "Easy move in Add basic lease information such as property and tenant details, r…" at bounding box center [286, 182] width 129 height 134
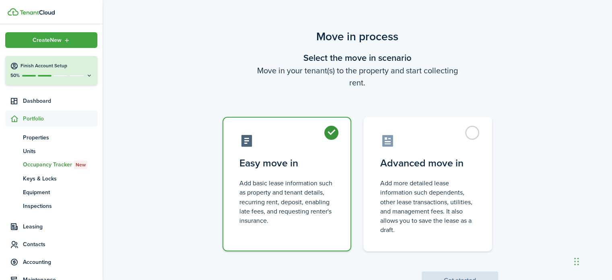
radio input "true"
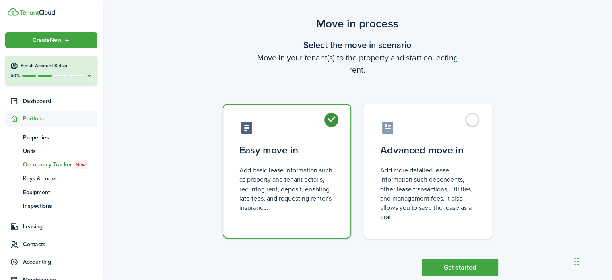
scroll to position [31, 0]
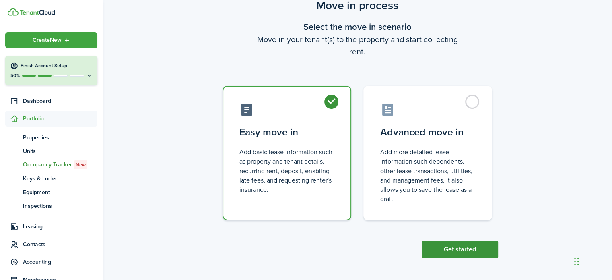
click at [446, 246] on button "Get started" at bounding box center [460, 249] width 76 height 18
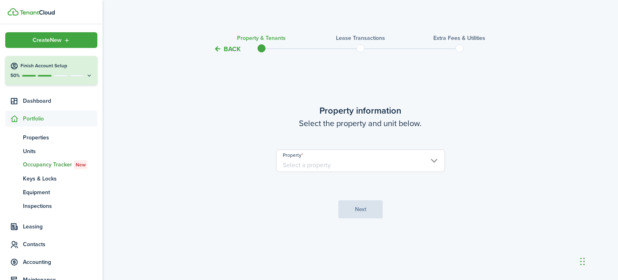
click at [360, 163] on input "Property" at bounding box center [360, 160] width 169 height 23
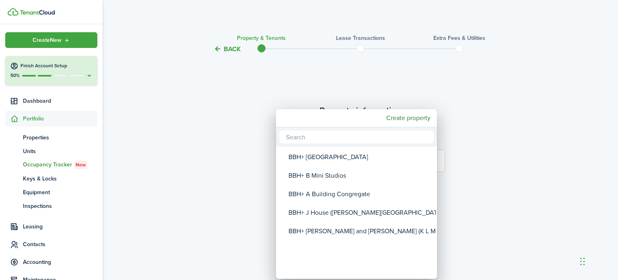
click at [348, 231] on div "BBH+ [PERSON_NAME] and [PERSON_NAME] (K L M Houses)" at bounding box center [359, 231] width 142 height 19
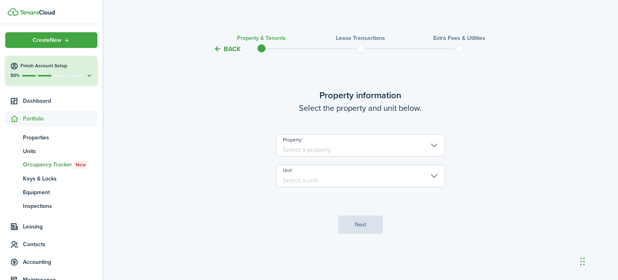
type input "BBH+ [PERSON_NAME] and [PERSON_NAME] (K L M Houses)"
click at [333, 177] on input "Unit" at bounding box center [360, 176] width 169 height 23
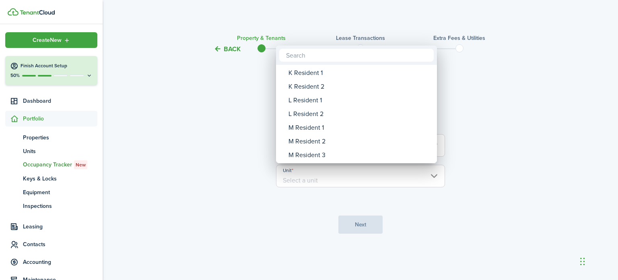
click at [316, 127] on div "M Resident 1" at bounding box center [359, 128] width 142 height 14
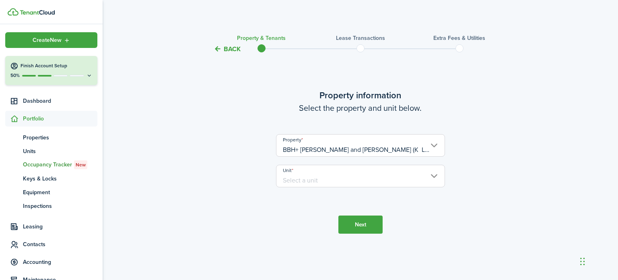
type input "M Resident 1"
click at [356, 230] on button "Next" at bounding box center [360, 224] width 44 height 18
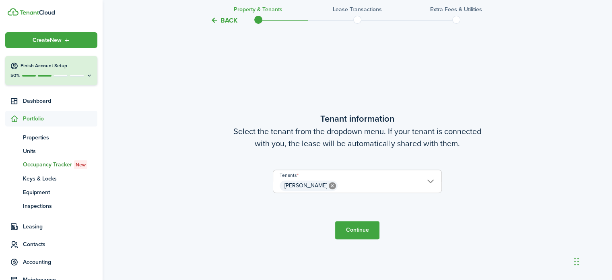
scroll to position [226, 0]
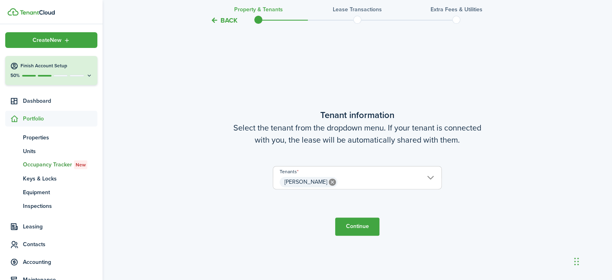
click at [356, 230] on button "Continue" at bounding box center [357, 226] width 44 height 18
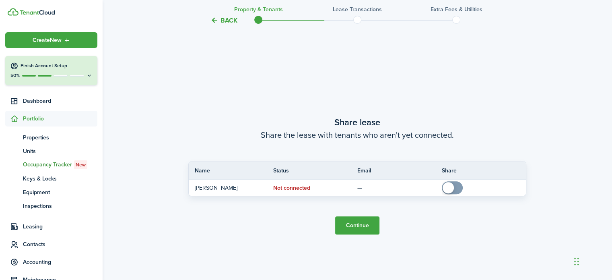
scroll to position [505, 0]
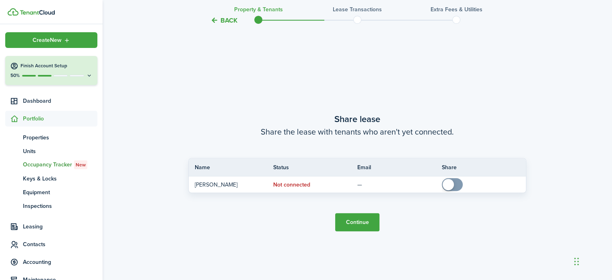
click at [362, 226] on button "Continue" at bounding box center [357, 222] width 44 height 18
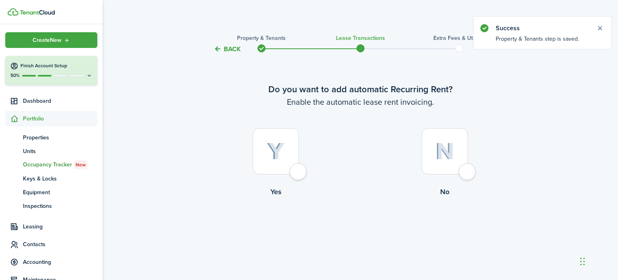
click at [299, 172] on div at bounding box center [276, 151] width 46 height 46
radio input "true"
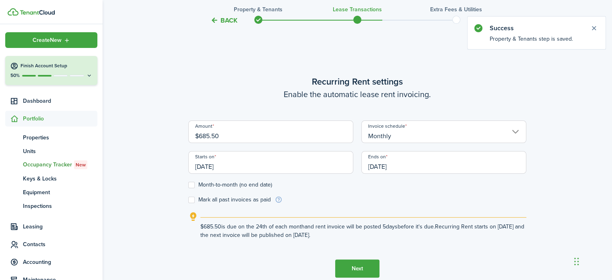
scroll to position [226, 0]
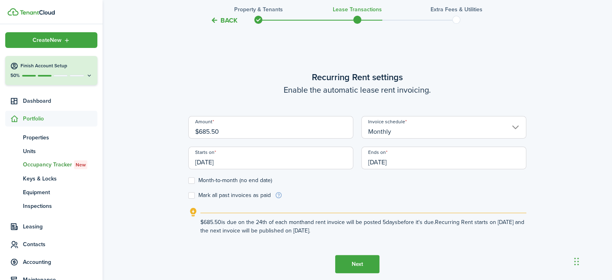
drag, startPoint x: 229, startPoint y: 130, endPoint x: 180, endPoint y: 127, distance: 48.4
click at [180, 127] on div "Back Property & Tenants Lease Transactions Extra fees & Utilities Do you want t…" at bounding box center [357, 56] width 509 height 509
click at [274, 163] on input "[DATE]" at bounding box center [270, 157] width 165 height 23
type input "$457.00"
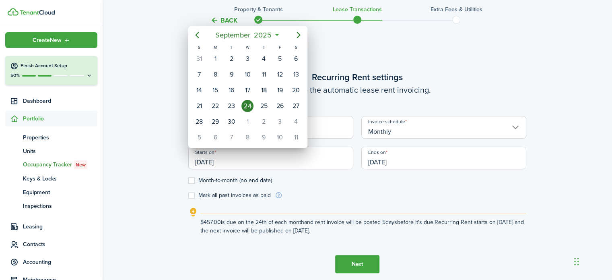
click at [194, 38] on icon "Previous page" at bounding box center [197, 35] width 10 height 10
click at [196, 34] on icon "Previous page" at bounding box center [197, 35] width 4 height 6
click at [198, 62] on div "1" at bounding box center [199, 59] width 12 height 12
type input "[DATE]"
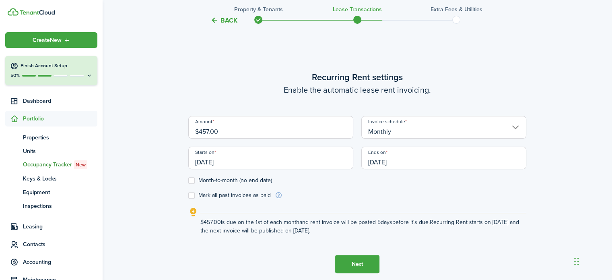
click at [191, 181] on label "Month-to-month (no end date)" at bounding box center [230, 180] width 84 height 6
click at [188, 181] on input "Month-to-month (no end date)" at bounding box center [188, 180] width 0 height 0
checkbox input "true"
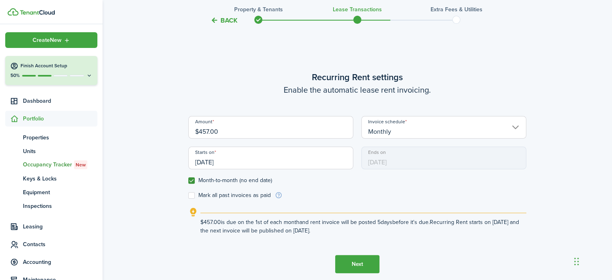
click at [362, 262] on button "Next" at bounding box center [357, 264] width 44 height 18
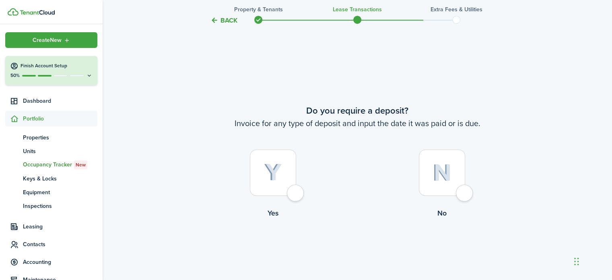
scroll to position [505, 0]
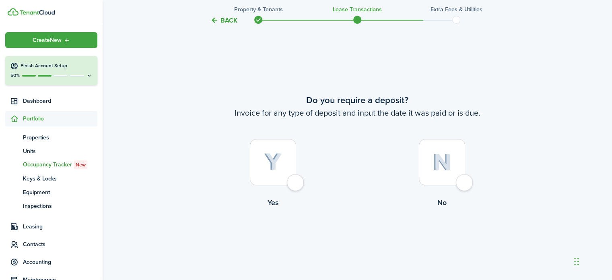
click at [465, 185] on div at bounding box center [442, 162] width 46 height 46
radio input "true"
click at [365, 248] on button "Continue" at bounding box center [357, 241] width 44 height 18
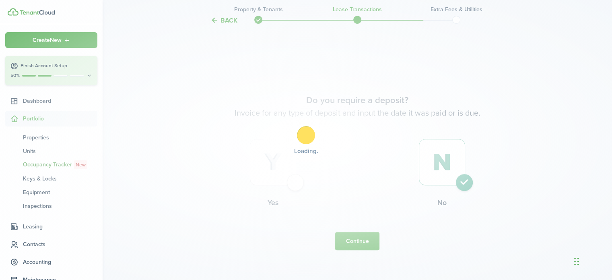
click at [372, 243] on div "Loading" at bounding box center [306, 140] width 612 height 280
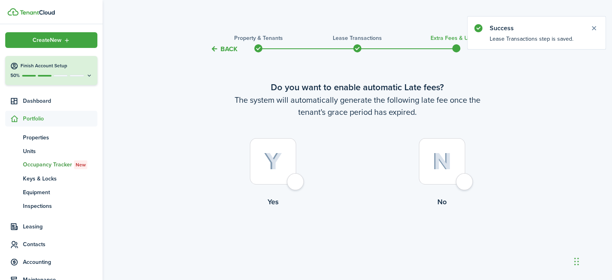
click at [458, 181] on div at bounding box center [442, 161] width 46 height 46
radio input "true"
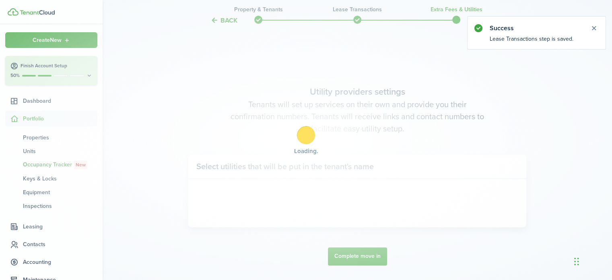
scroll to position [233, 0]
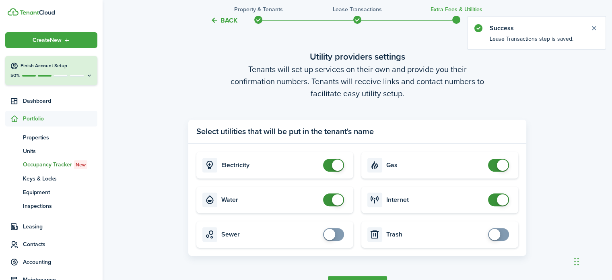
checkbox input "false"
click at [330, 165] on span at bounding box center [334, 165] width 8 height 13
checkbox input "false"
click at [330, 202] on span at bounding box center [334, 199] width 8 height 13
checkbox input "false"
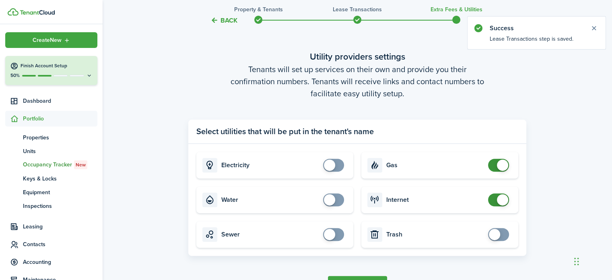
click at [494, 165] on span at bounding box center [498, 165] width 8 height 13
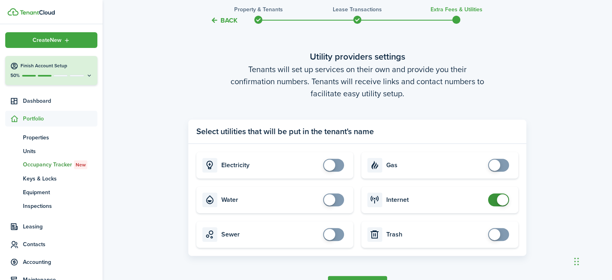
checkbox input "false"
click at [495, 200] on span at bounding box center [498, 199] width 8 height 13
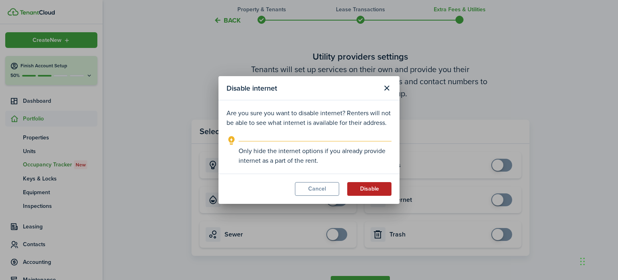
click at [375, 189] on button "Disable" at bounding box center [369, 189] width 44 height 14
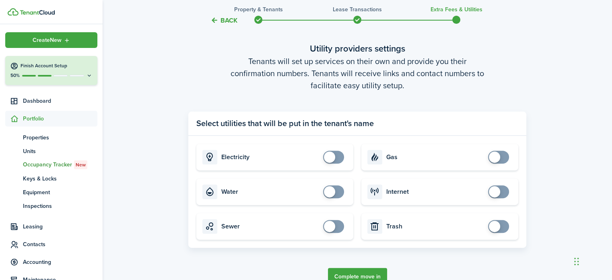
scroll to position [259, 0]
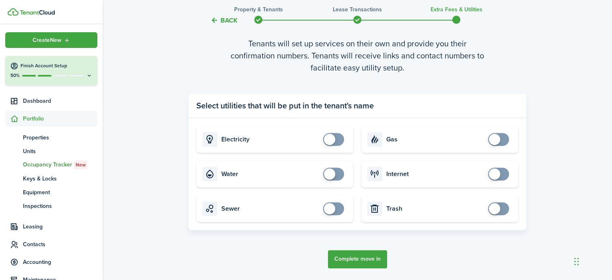
click at [366, 259] on button "Complete move in" at bounding box center [357, 259] width 59 height 18
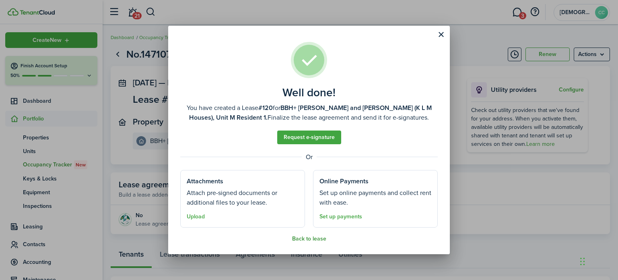
click at [306, 237] on button "Back to lease" at bounding box center [309, 238] width 34 height 6
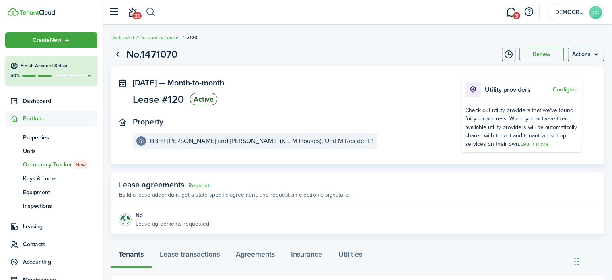
click at [150, 14] on button "button" at bounding box center [151, 12] width 10 height 14
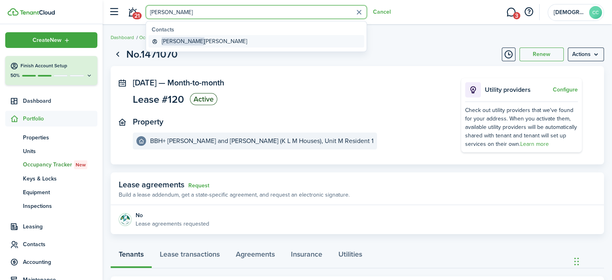
type input "Jesse"
click at [179, 40] on global-search-item-title "Jesse Rohrer" at bounding box center [204, 41] width 85 height 8
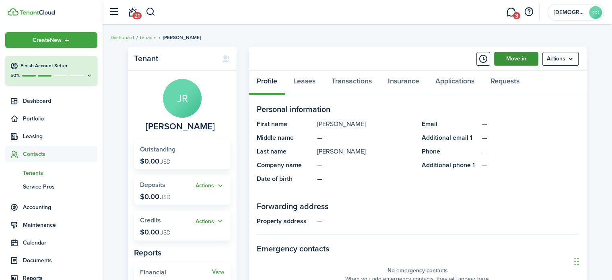
click at [518, 62] on link "Move in" at bounding box center [516, 59] width 44 height 14
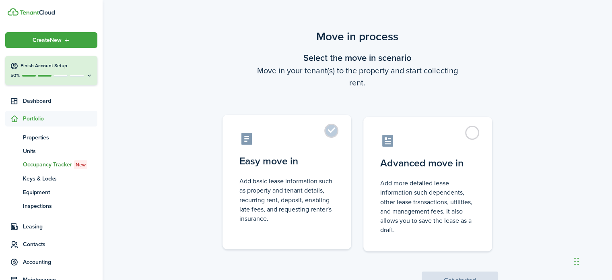
click at [327, 133] on label "Easy move in Add basic lease information such as property and tenant details, r…" at bounding box center [286, 182] width 129 height 134
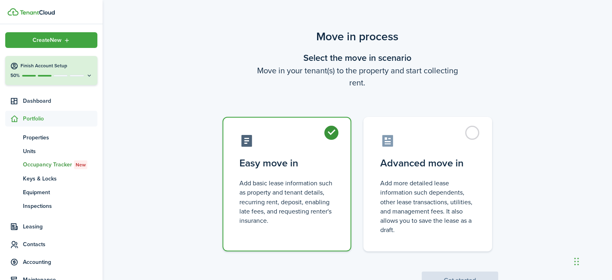
radio input "true"
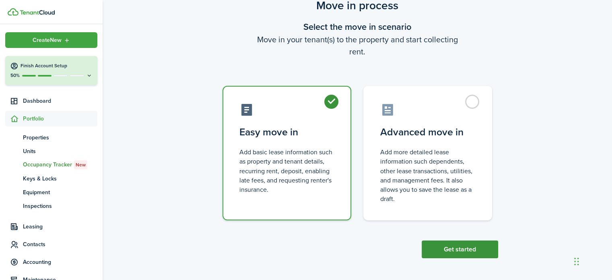
click at [469, 253] on button "Get started" at bounding box center [460, 249] width 76 height 18
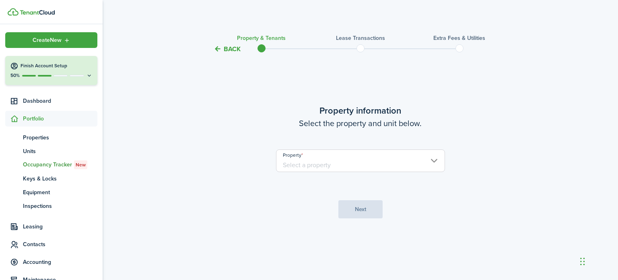
click at [376, 166] on input "Property" at bounding box center [360, 160] width 169 height 23
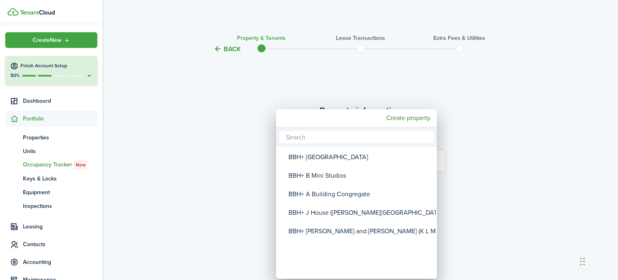
click at [344, 232] on div "BBH+ [PERSON_NAME] and [PERSON_NAME] (K L M Houses)" at bounding box center [359, 231] width 142 height 19
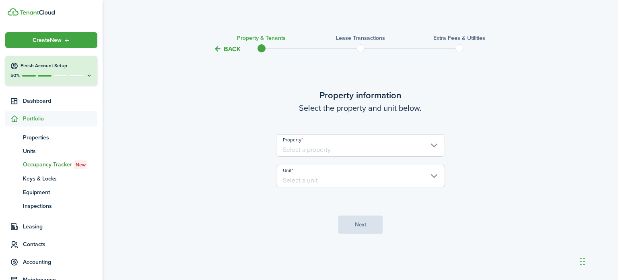
type input "BBH+ [PERSON_NAME] and [PERSON_NAME] (K L M Houses)"
click at [343, 181] on input "Unit" at bounding box center [360, 176] width 169 height 23
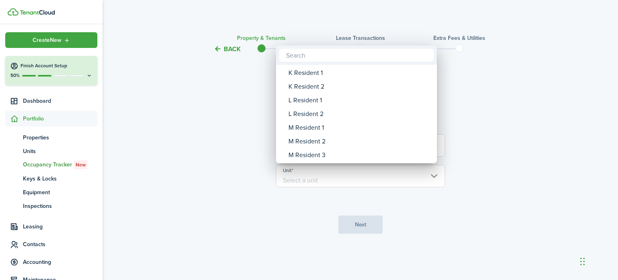
click at [320, 141] on div "M Resident 2" at bounding box center [359, 141] width 142 height 14
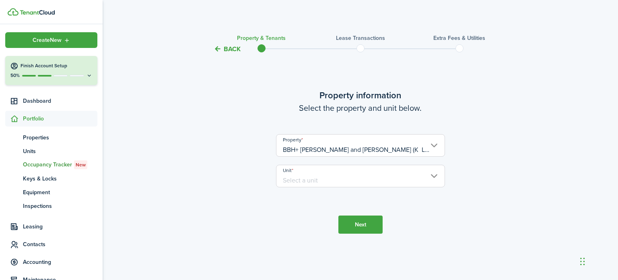
type input "M Resident 2"
click at [357, 226] on button "Next" at bounding box center [360, 224] width 44 height 18
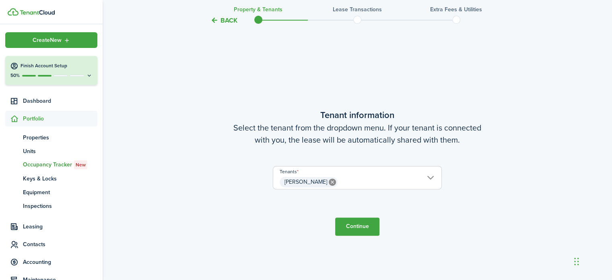
click at [357, 226] on button "Continue" at bounding box center [357, 226] width 44 height 18
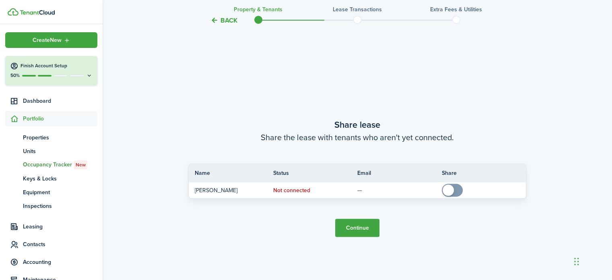
scroll to position [505, 0]
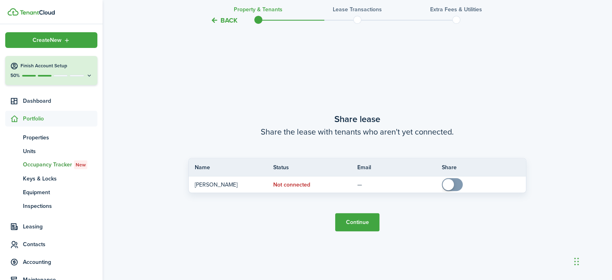
click at [364, 224] on button "Continue" at bounding box center [357, 222] width 44 height 18
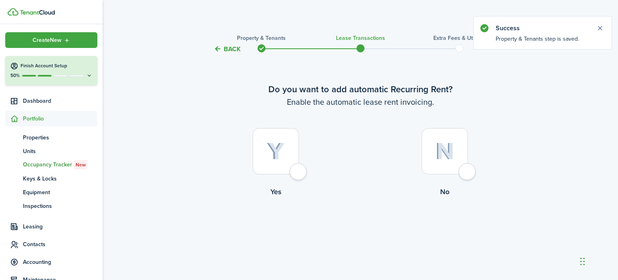
click at [299, 173] on div at bounding box center [276, 151] width 46 height 46
radio input "true"
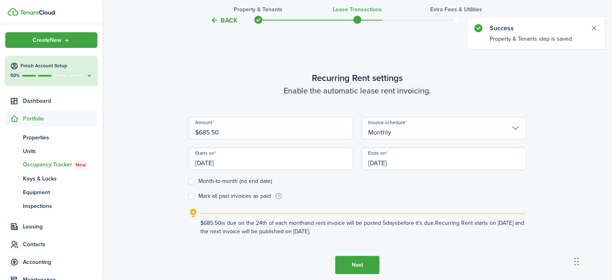
scroll to position [226, 0]
click at [231, 127] on input "$685.50" at bounding box center [270, 127] width 165 height 23
type input "$"
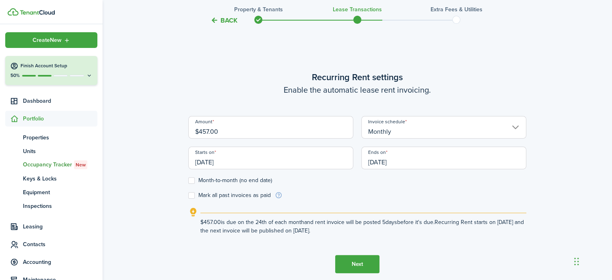
click at [274, 158] on input "[DATE]" at bounding box center [270, 157] width 165 height 23
type input "$457.00"
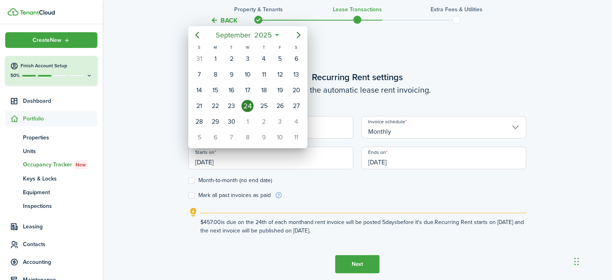
click at [194, 35] on icon "Previous page" at bounding box center [197, 35] width 10 height 10
click at [195, 40] on mbsc-button "Previous page" at bounding box center [197, 35] width 16 height 16
click at [193, 35] on icon "Previous page" at bounding box center [197, 35] width 10 height 10
click at [198, 60] on div "1" at bounding box center [199, 59] width 12 height 12
type input "[DATE]"
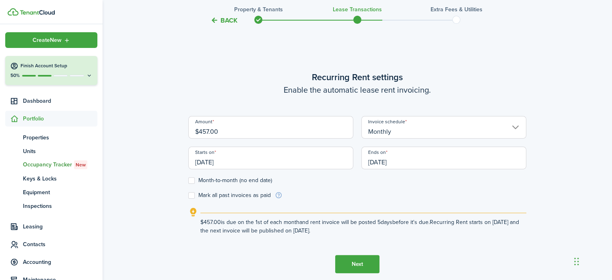
click at [191, 179] on label "Month-to-month (no end date)" at bounding box center [230, 180] width 84 height 6
click at [188, 180] on input "Month-to-month (no end date)" at bounding box center [188, 180] width 0 height 0
checkbox input "true"
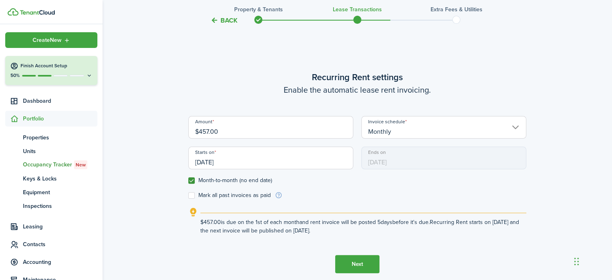
click at [358, 265] on button "Next" at bounding box center [357, 264] width 44 height 18
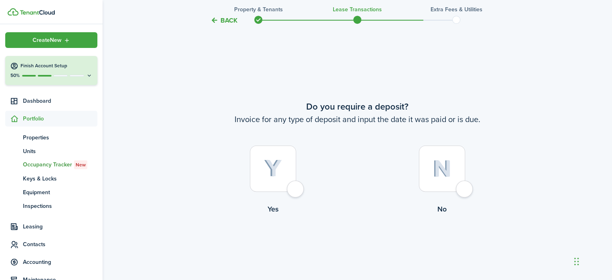
scroll to position [505, 0]
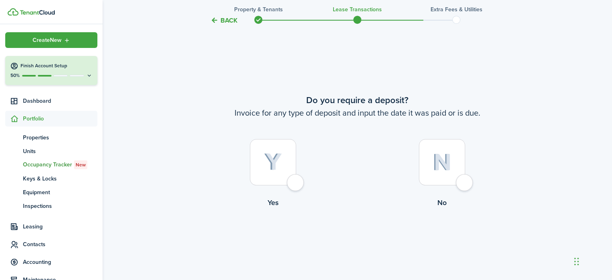
click at [465, 185] on div at bounding box center [442, 162] width 46 height 46
radio input "true"
click at [371, 245] on button "Continue" at bounding box center [357, 241] width 44 height 18
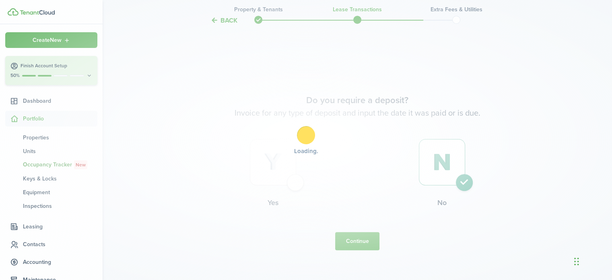
scroll to position [0, 0]
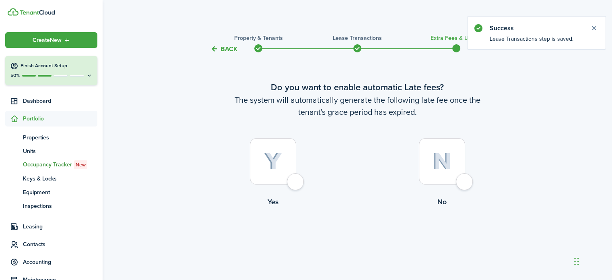
click at [462, 184] on div at bounding box center [442, 161] width 46 height 46
radio input "true"
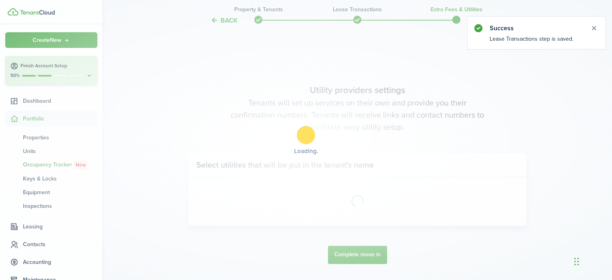
scroll to position [233, 0]
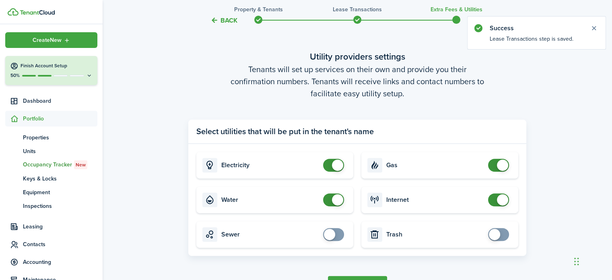
checkbox input "false"
click at [330, 163] on span at bounding box center [334, 165] width 8 height 13
checkbox input "false"
click at [330, 201] on span at bounding box center [334, 199] width 8 height 13
checkbox input "false"
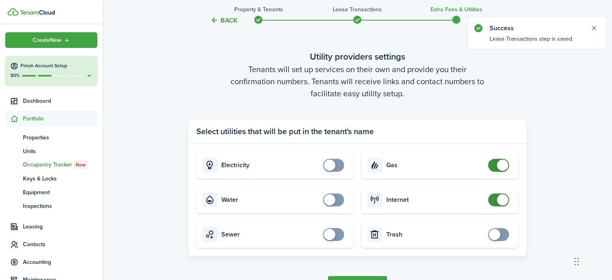
click at [494, 163] on span at bounding box center [498, 165] width 8 height 13
checkbox input "false"
click at [494, 201] on span at bounding box center [498, 199] width 8 height 13
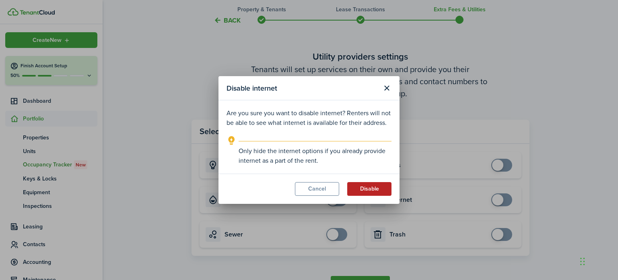
click at [380, 192] on button "Disable" at bounding box center [369, 189] width 44 height 14
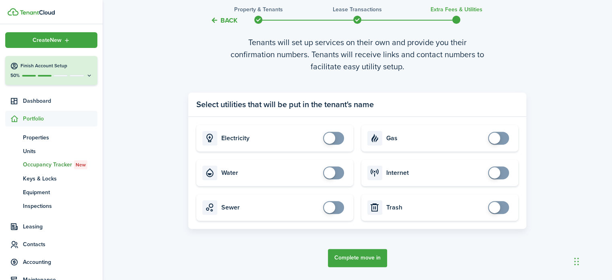
scroll to position [262, 0]
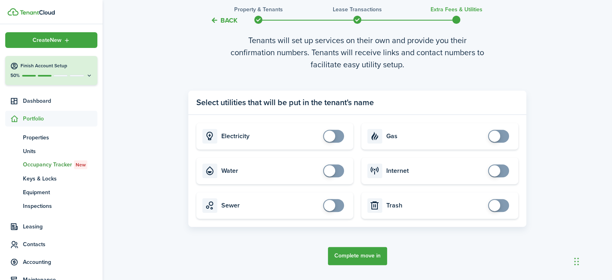
click at [375, 255] on button "Complete move in" at bounding box center [357, 256] width 59 height 18
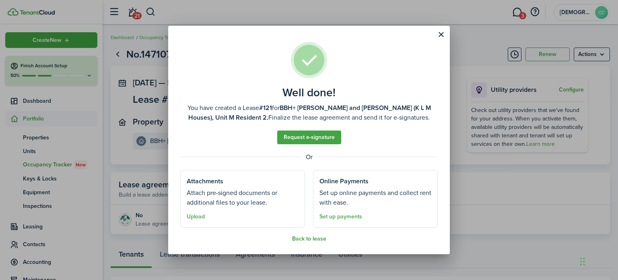
click at [314, 239] on button "Back to lease" at bounding box center [309, 238] width 34 height 6
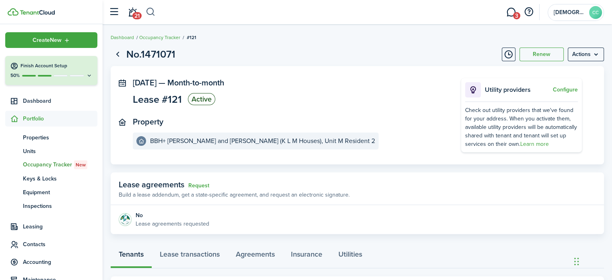
click at [152, 12] on button "button" at bounding box center [151, 12] width 10 height 14
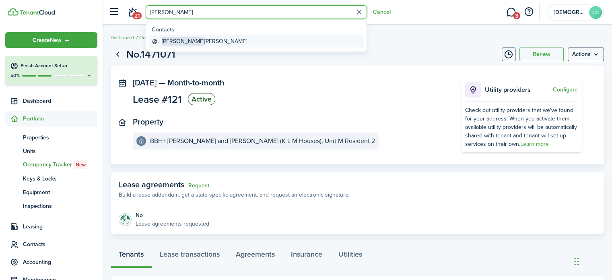
type input "Jesse"
click at [180, 38] on global-search-item-title "Jesse Rohrer" at bounding box center [204, 41] width 85 height 8
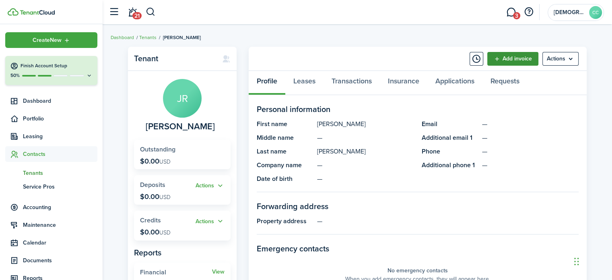
click at [510, 62] on link "Add invoice" at bounding box center [512, 59] width 51 height 14
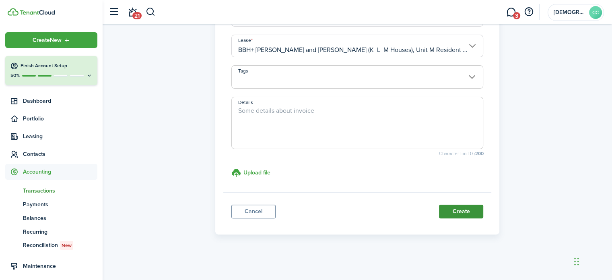
click at [467, 210] on button "Create" at bounding box center [461, 211] width 44 height 14
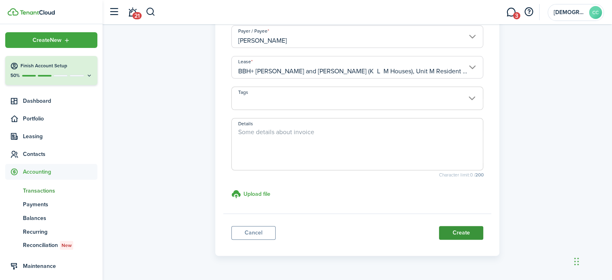
scroll to position [168, 0]
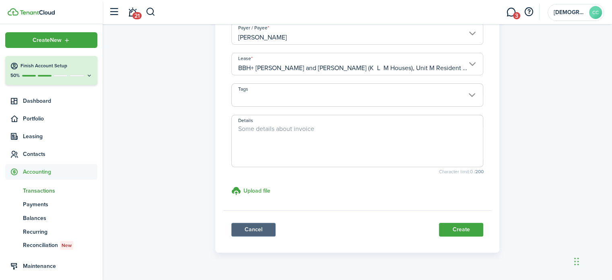
click at [264, 230] on link "Cancel" at bounding box center [253, 229] width 44 height 14
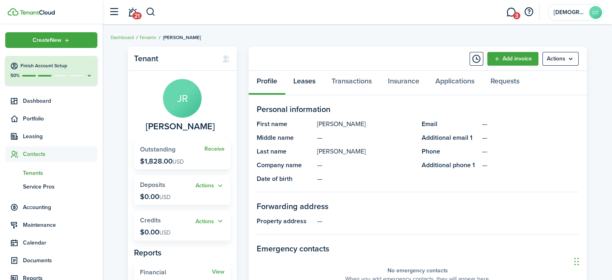
click at [309, 83] on link "Leases" at bounding box center [304, 83] width 38 height 24
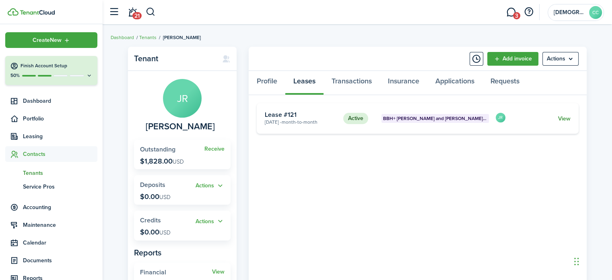
click at [566, 117] on link "View" at bounding box center [564, 118] width 12 height 8
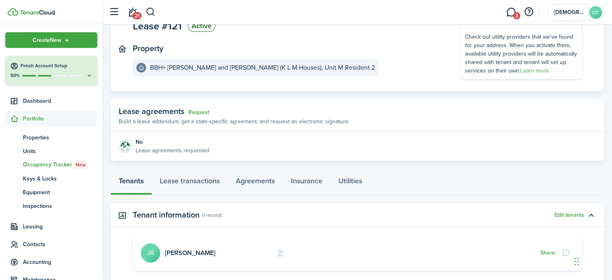
scroll to position [74, 0]
click at [211, 183] on link "Lease transactions" at bounding box center [190, 182] width 76 height 24
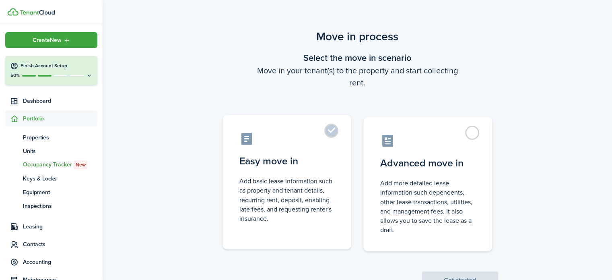
click at [334, 129] on label "Easy move in Add basic lease information such as property and tenant details, r…" at bounding box center [286, 182] width 129 height 134
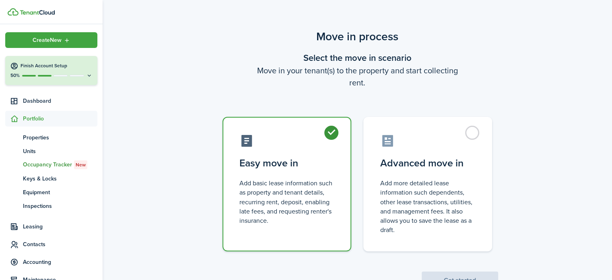
radio input "true"
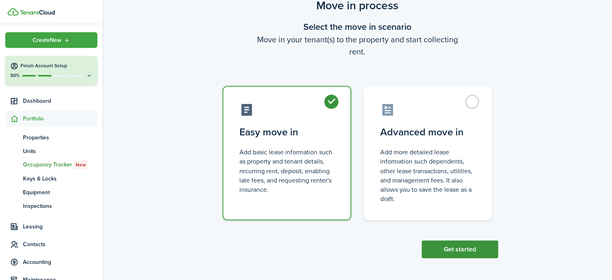
click at [470, 251] on button "Get started" at bounding box center [460, 249] width 76 height 18
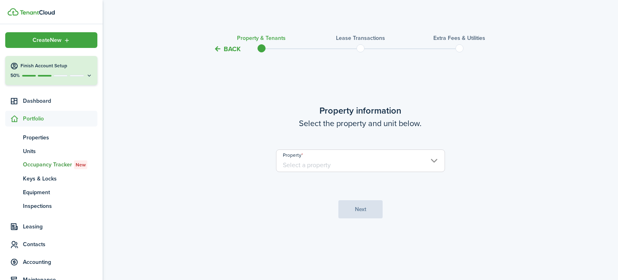
click at [361, 162] on input "Property" at bounding box center [360, 160] width 169 height 23
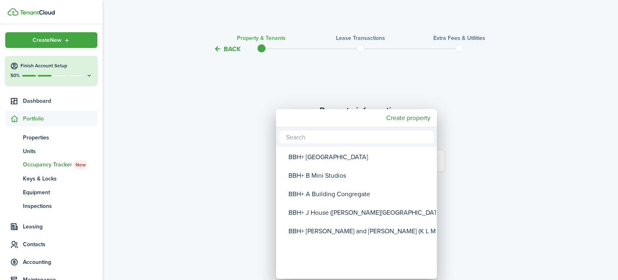
click at [344, 232] on div "BBH+ [PERSON_NAME] and [PERSON_NAME] (K L M Houses)" at bounding box center [359, 231] width 142 height 19
type input "BBH+ [PERSON_NAME] and [PERSON_NAME] (K L M Houses)"
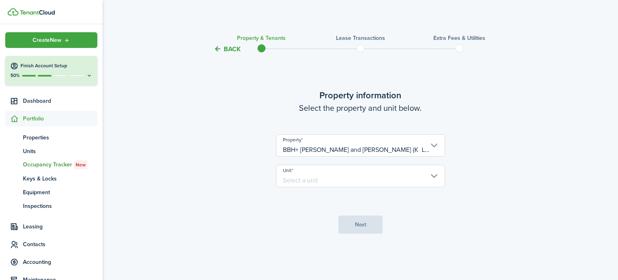
click at [342, 177] on input "Unit" at bounding box center [360, 176] width 169 height 23
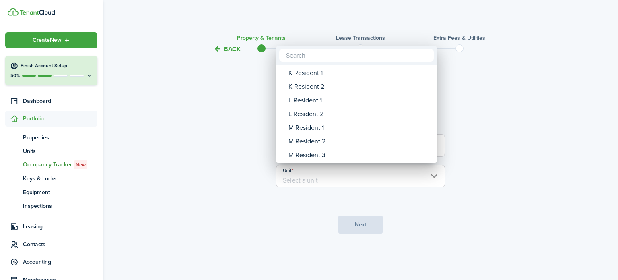
click at [317, 154] on div "M Resident 3" at bounding box center [359, 155] width 142 height 14
type input "M Resident 3"
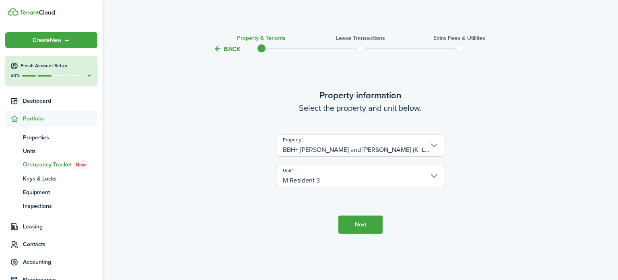
click at [363, 229] on button "Next" at bounding box center [360, 224] width 44 height 18
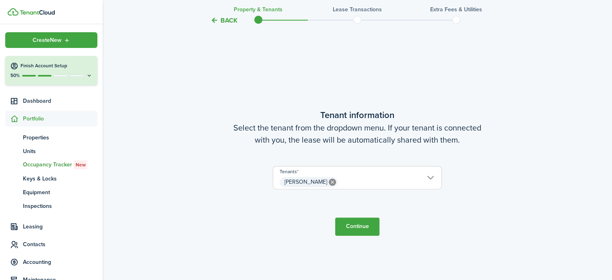
click at [363, 229] on button "Continue" at bounding box center [357, 226] width 44 height 18
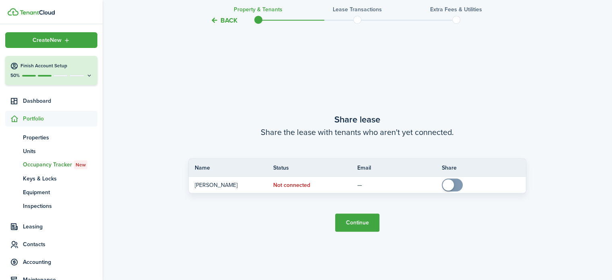
scroll to position [505, 0]
click at [363, 222] on button "Continue" at bounding box center [357, 222] width 44 height 18
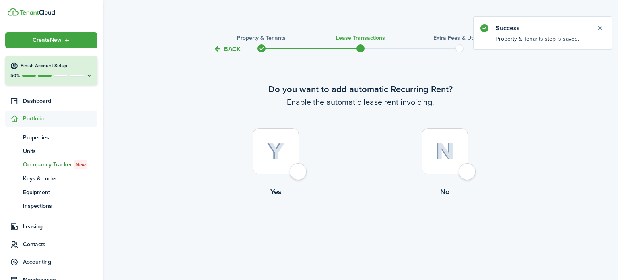
click at [298, 174] on div at bounding box center [276, 151] width 46 height 46
radio input "true"
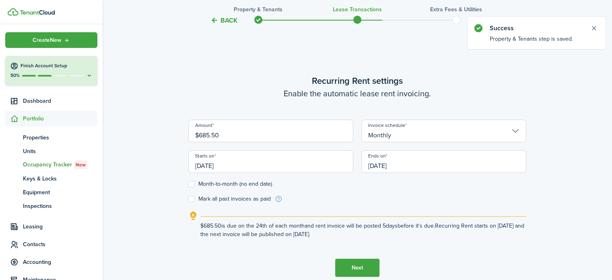
scroll to position [226, 0]
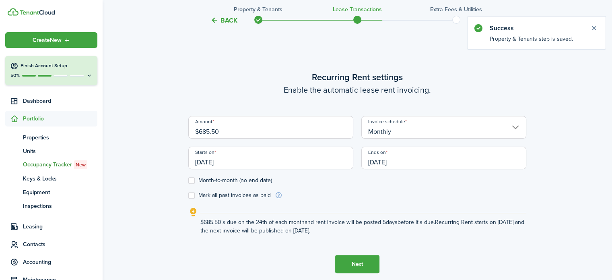
click at [235, 132] on input "$685.50" at bounding box center [270, 127] width 165 height 23
type input "$"
click at [251, 157] on input "[DATE]" at bounding box center [270, 157] width 165 height 23
type input "$457.00"
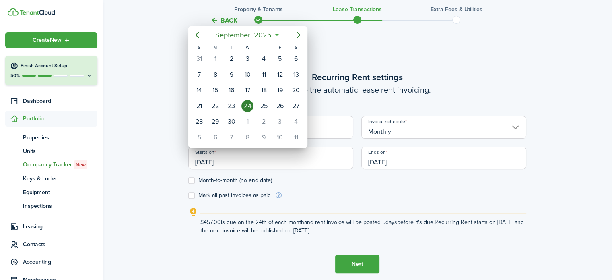
click at [194, 34] on icon "Previous page" at bounding box center [197, 35] width 10 height 10
click at [193, 43] on mbsc-calendar-prev at bounding box center [197, 35] width 16 height 16
click at [198, 32] on icon "Previous page" at bounding box center [197, 35] width 10 height 10
click at [199, 58] on div "1" at bounding box center [199, 59] width 12 height 12
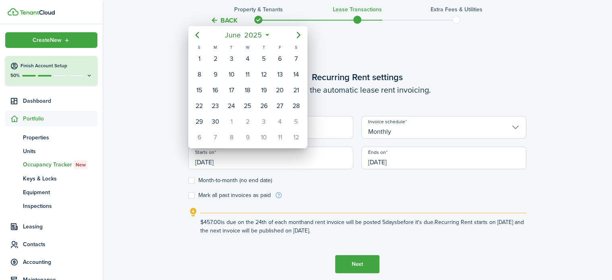
type input "[DATE]"
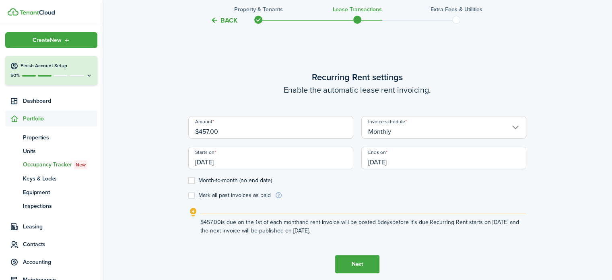
click at [192, 180] on label "Month-to-month (no end date)" at bounding box center [230, 180] width 84 height 6
click at [188, 180] on input "Month-to-month (no end date)" at bounding box center [188, 180] width 0 height 0
checkbox input "true"
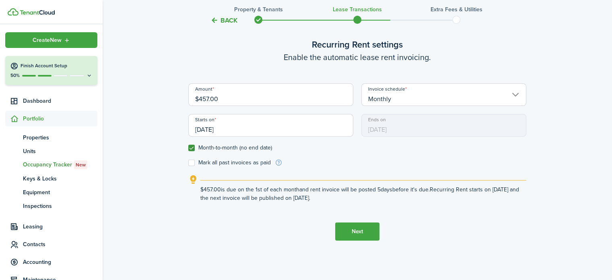
click at [361, 238] on button "Next" at bounding box center [357, 231] width 44 height 18
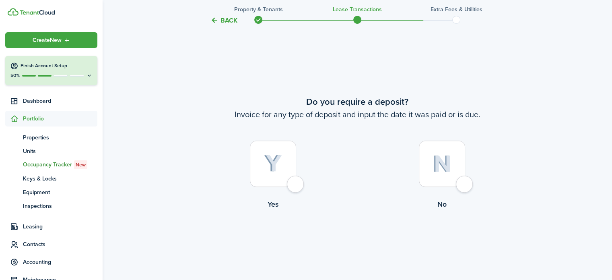
scroll to position [505, 0]
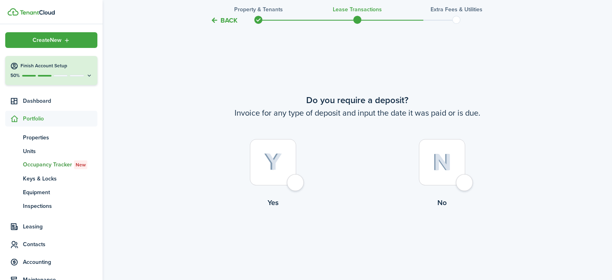
click at [462, 185] on div at bounding box center [442, 162] width 46 height 46
radio input "true"
click at [367, 247] on button "Continue" at bounding box center [357, 241] width 44 height 18
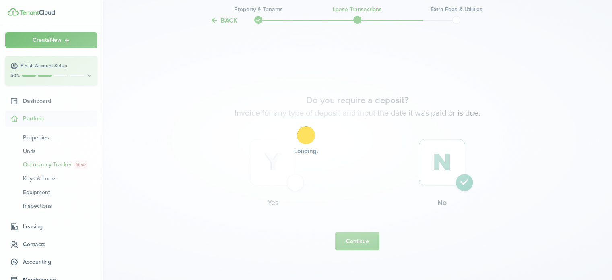
scroll to position [0, 0]
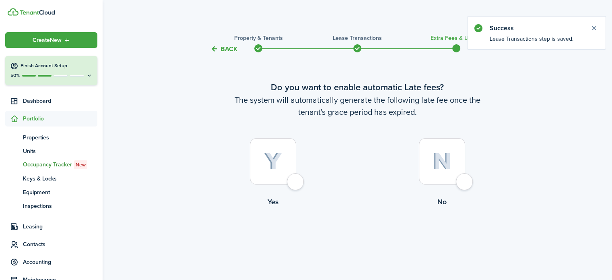
click at [465, 184] on div at bounding box center [442, 161] width 46 height 46
radio input "true"
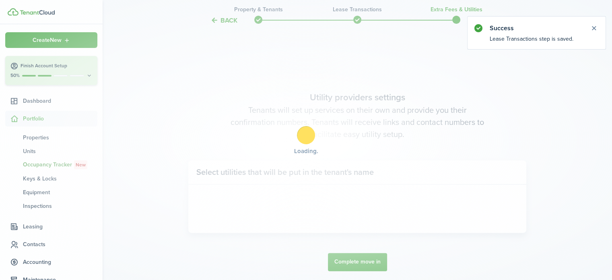
scroll to position [233, 0]
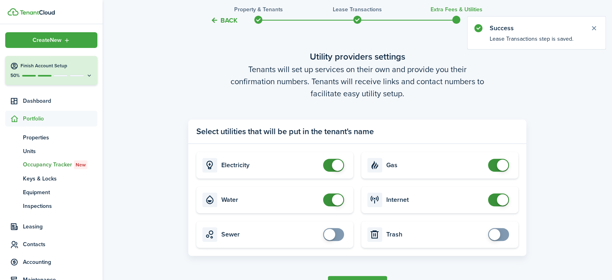
checkbox input "false"
click at [331, 163] on span at bounding box center [334, 165] width 8 height 13
checkbox input "false"
click at [330, 204] on span at bounding box center [334, 199] width 8 height 13
checkbox input "false"
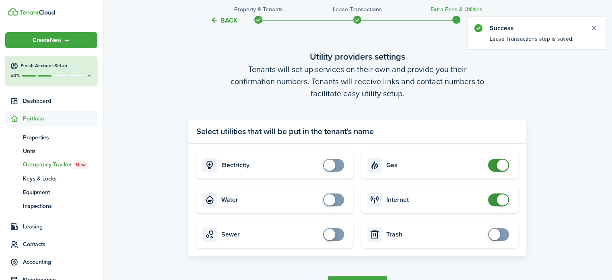
click at [494, 166] on span at bounding box center [498, 165] width 8 height 13
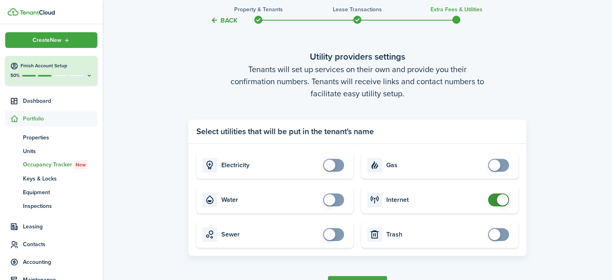
checkbox input "false"
click at [495, 201] on span at bounding box center [498, 199] width 8 height 13
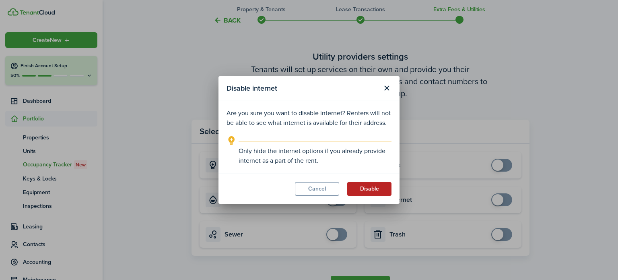
click at [369, 190] on button "Disable" at bounding box center [369, 189] width 44 height 14
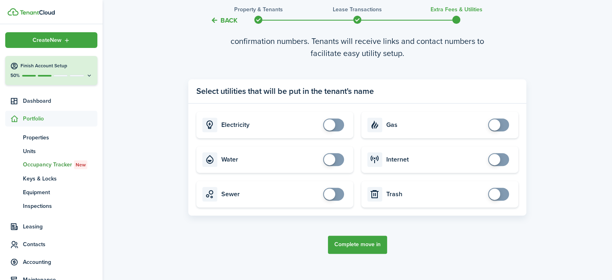
scroll to position [278, 0]
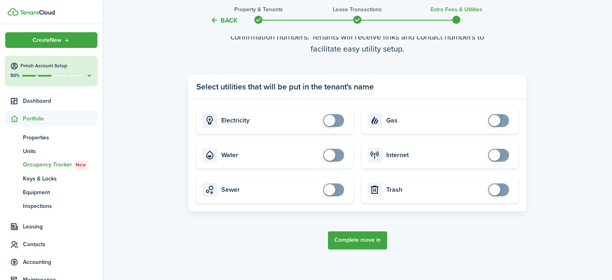
click at [362, 242] on button "Complete move in" at bounding box center [357, 240] width 59 height 18
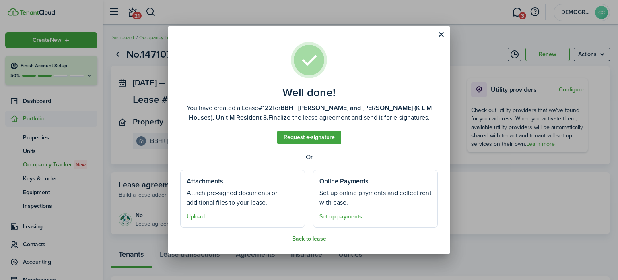
click at [308, 238] on button "Back to lease" at bounding box center [309, 238] width 34 height 6
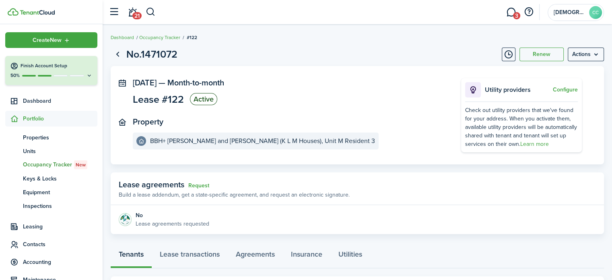
click at [59, 163] on span "Occupancy Tracker New" at bounding box center [60, 164] width 74 height 9
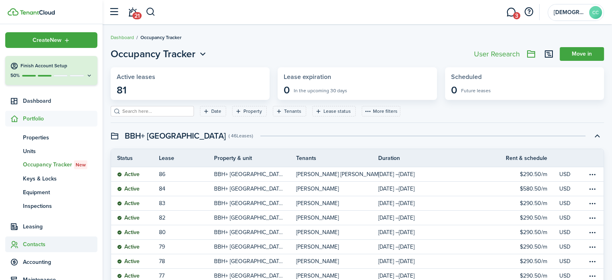
click at [39, 244] on span "Contacts" at bounding box center [60, 244] width 74 height 8
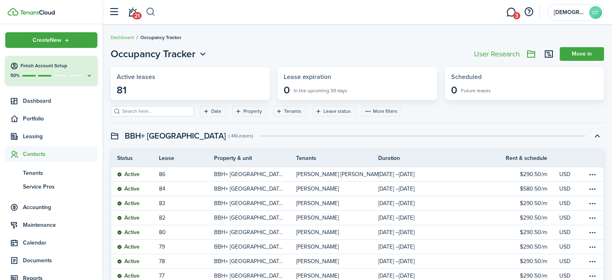
click at [148, 12] on button "button" at bounding box center [151, 12] width 10 height 14
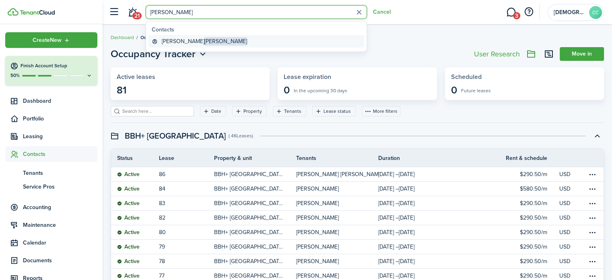
type input "ponce"
click at [173, 41] on global-search-item-title "Shaun Ponce" at bounding box center [204, 41] width 85 height 8
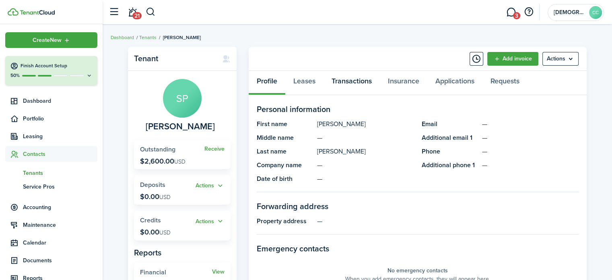
click at [348, 83] on link "Transactions" at bounding box center [351, 83] width 56 height 24
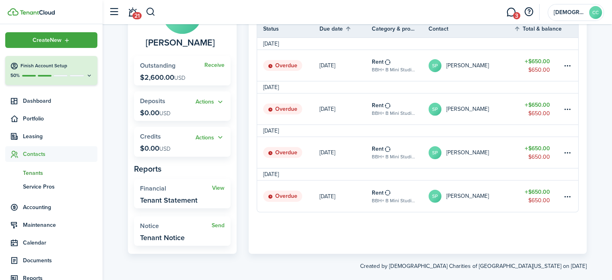
scroll to position [90, 0]
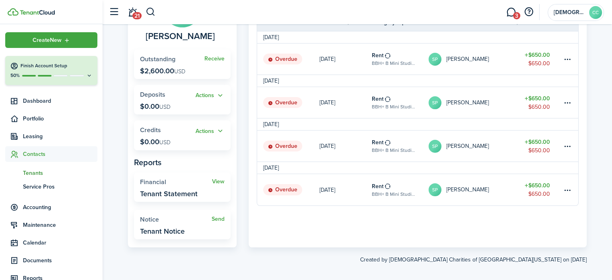
click at [459, 187] on table-profile-info-text "[PERSON_NAME]" at bounding box center [467, 189] width 43 height 6
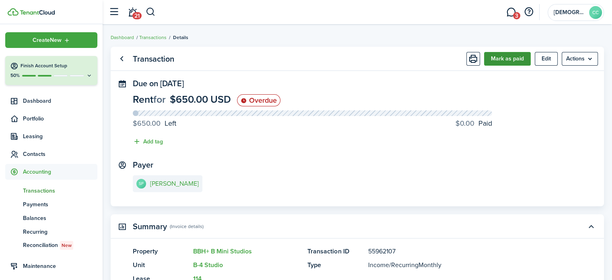
click at [504, 60] on button "Mark as paid" at bounding box center [507, 59] width 47 height 14
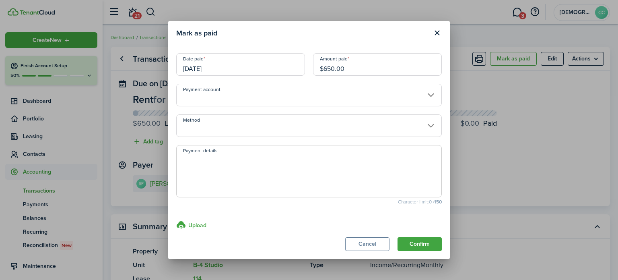
click at [251, 69] on input "[DATE]" at bounding box center [240, 64] width 129 height 23
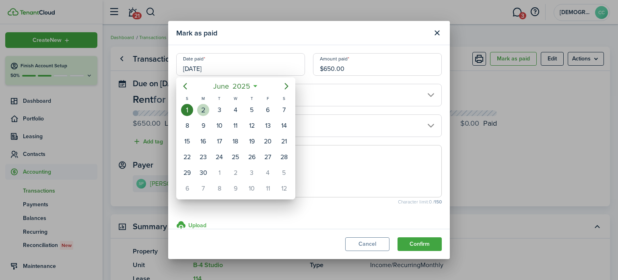
click at [207, 111] on div "2" at bounding box center [203, 110] width 12 height 12
type input "06/02/2025"
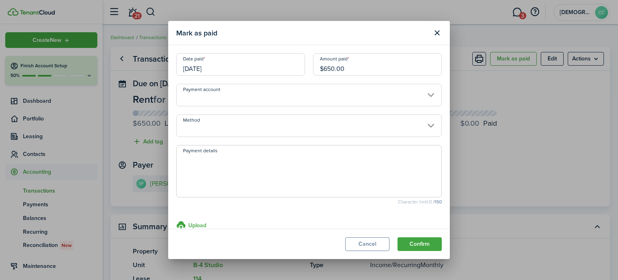
click at [243, 129] on input "Method" at bounding box center [309, 125] width 266 height 23
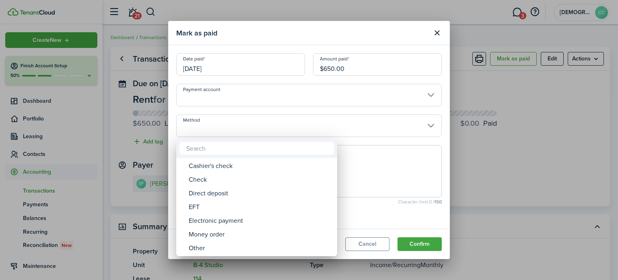
click at [222, 231] on div "Money order" at bounding box center [260, 234] width 142 height 14
type input "Money order"
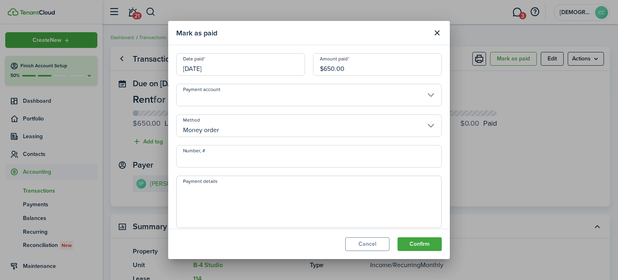
click at [233, 159] on input "Number, #" at bounding box center [309, 156] width 266 height 23
type input "494860"
click at [418, 245] on button "Confirm" at bounding box center [419, 244] width 44 height 14
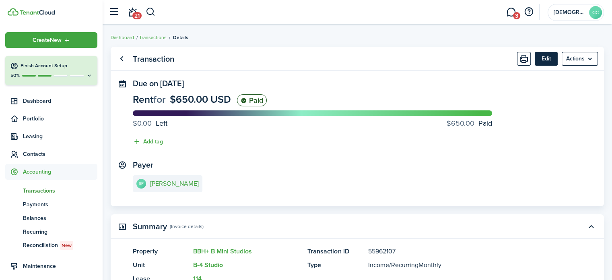
click at [547, 55] on button "Edit" at bounding box center [546, 59] width 23 height 14
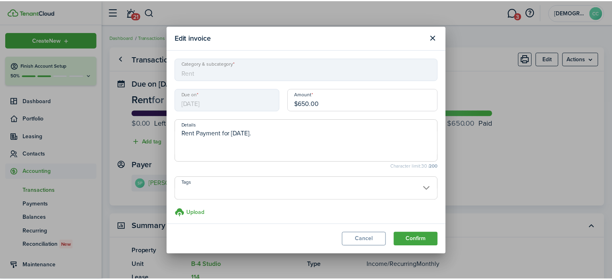
scroll to position [4, 0]
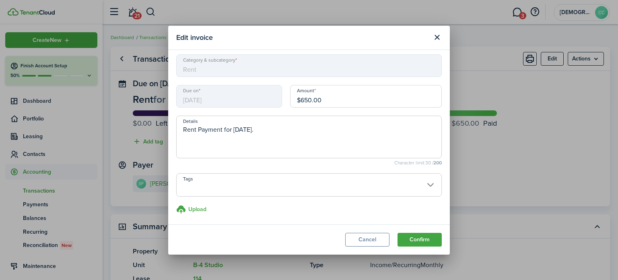
click at [284, 129] on textarea "Rent Payment for [DATE]." at bounding box center [309, 139] width 265 height 29
type textarea "Rent Payment for Jun 01, 2025. NLJR Grant"
click at [422, 245] on button "Confirm" at bounding box center [419, 240] width 44 height 14
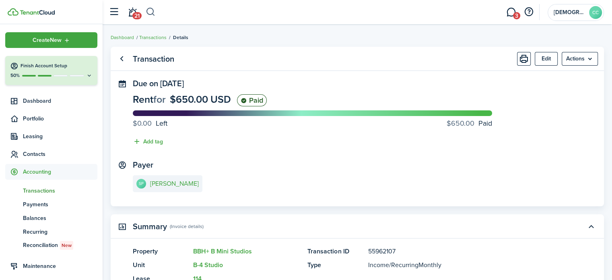
click at [146, 10] on button "button" at bounding box center [151, 12] width 10 height 14
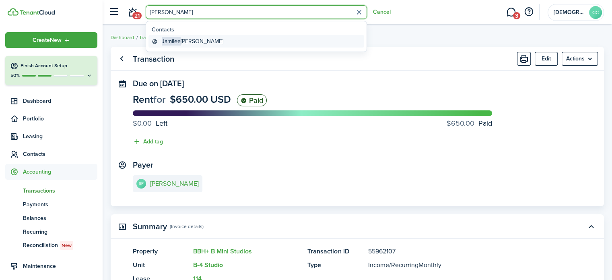
type input "jami"
click at [196, 40] on global-search-item-title "[PERSON_NAME]" at bounding box center [193, 41] width 62 height 8
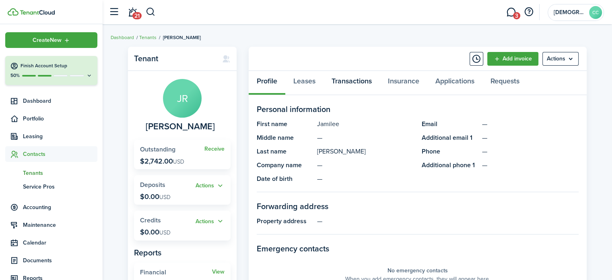
click at [348, 81] on link "Transactions" at bounding box center [351, 83] width 56 height 24
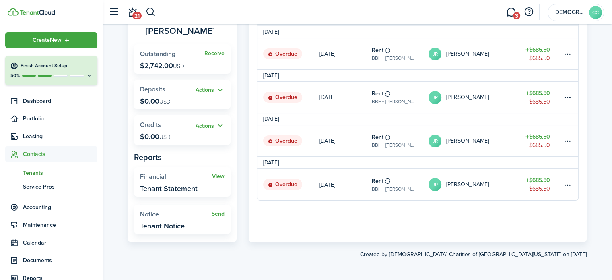
scroll to position [96, 0]
click at [488, 184] on table-profile-info-text "[PERSON_NAME]" at bounding box center [467, 183] width 43 height 6
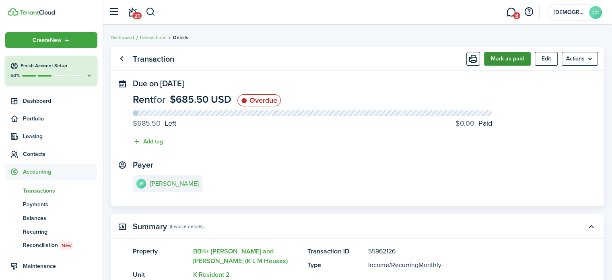
click at [509, 57] on button "Mark as paid" at bounding box center [507, 59] width 47 height 14
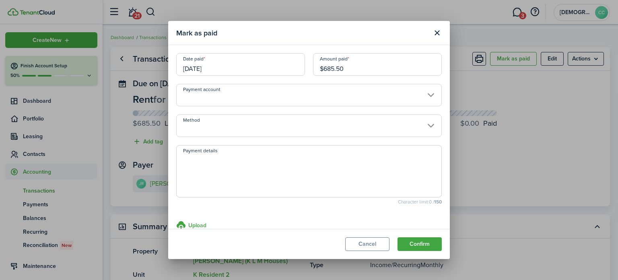
click at [251, 68] on input "[DATE]" at bounding box center [240, 64] width 129 height 23
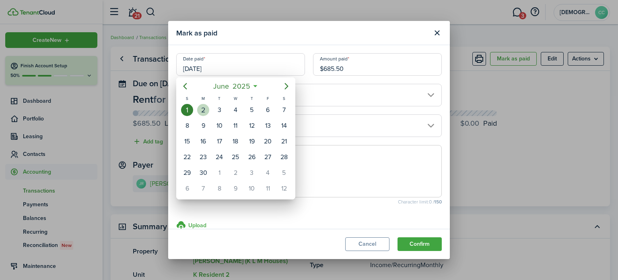
click at [204, 115] on div "2" at bounding box center [203, 110] width 12 height 12
type input "06/02/2025"
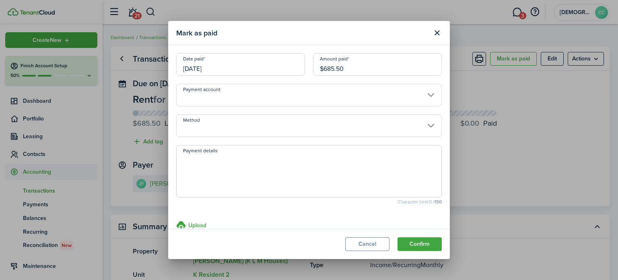
drag, startPoint x: 351, startPoint y: 69, endPoint x: 296, endPoint y: 66, distance: 54.8
click at [296, 66] on div "Date paid 06/02/2025 Amount paid $685.50" at bounding box center [309, 68] width 274 height 31
type input "$650.00"
click at [233, 132] on input "Method" at bounding box center [309, 125] width 266 height 23
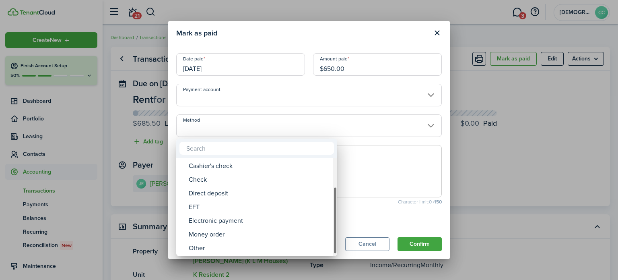
click at [221, 237] on div "Money order" at bounding box center [260, 234] width 142 height 14
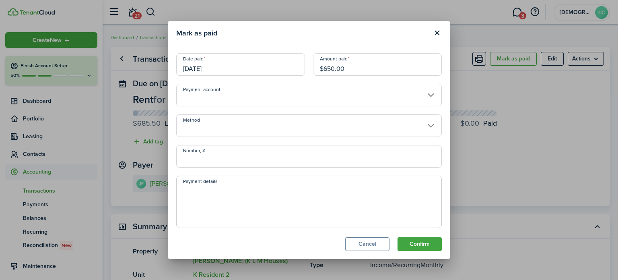
type input "Money order"
click at [222, 161] on input "Number, #" at bounding box center [309, 156] width 266 height 23
type input "494861"
click at [208, 191] on textarea "Payment details" at bounding box center [309, 204] width 265 height 39
type textarea "NLJR Grant"
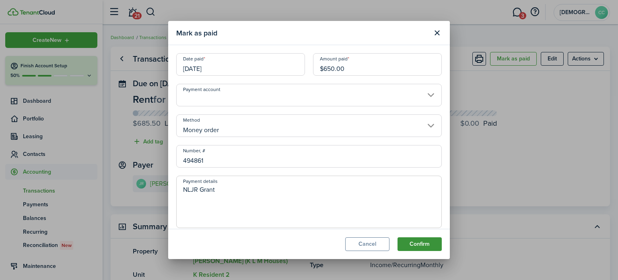
click at [421, 243] on button "Confirm" at bounding box center [419, 244] width 44 height 14
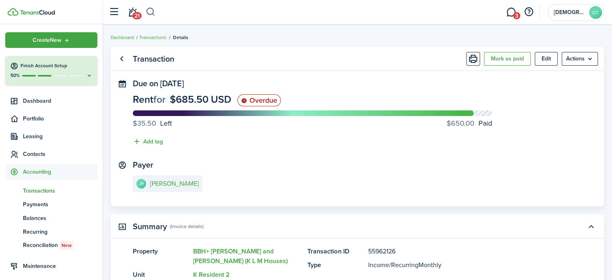
click at [155, 10] on button "button" at bounding box center [151, 12] width 10 height 14
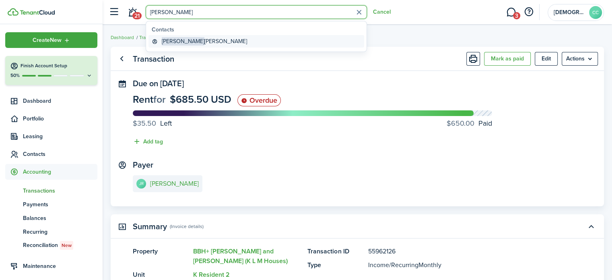
type input "Jesse"
click at [182, 41] on global-search-item-title "Jesse Rohrer" at bounding box center [204, 41] width 85 height 8
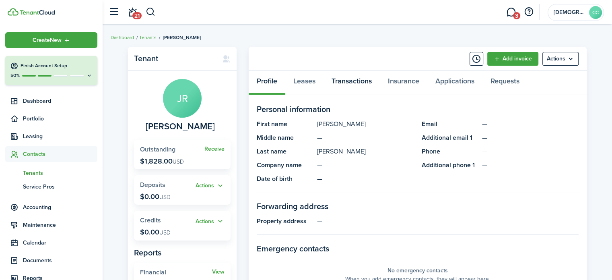
click at [362, 83] on link "Transactions" at bounding box center [351, 83] width 56 height 24
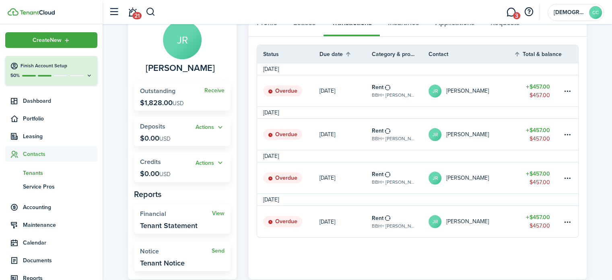
scroll to position [60, 0]
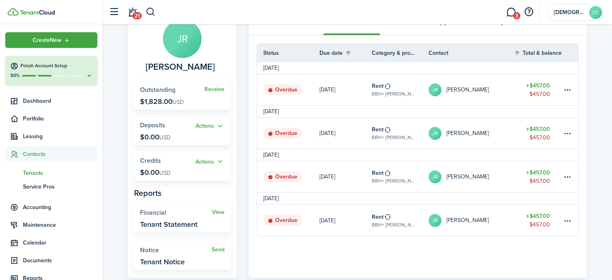
click at [389, 218] on table-icon at bounding box center [387, 216] width 7 height 6
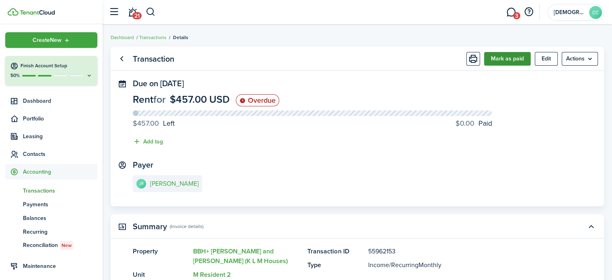
click at [504, 64] on button "Mark as paid" at bounding box center [507, 59] width 47 height 14
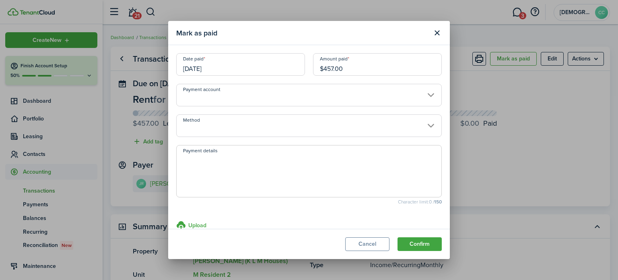
click at [248, 69] on input "[DATE]" at bounding box center [240, 64] width 129 height 23
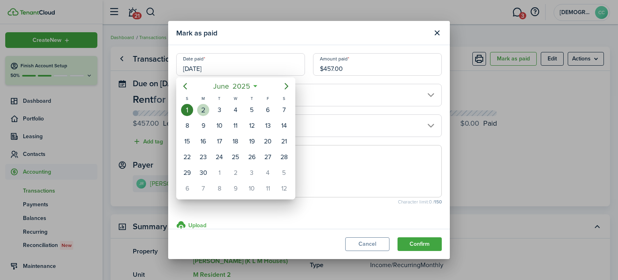
click at [203, 108] on div "2" at bounding box center [203, 110] width 12 height 12
type input "06/02/2025"
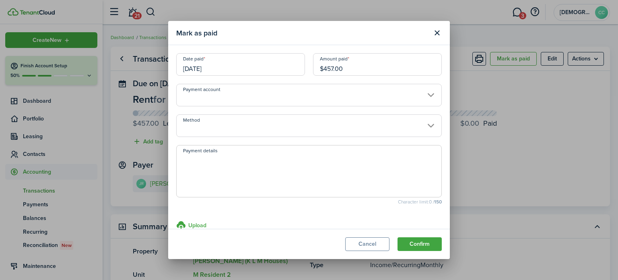
drag, startPoint x: 346, startPoint y: 69, endPoint x: 302, endPoint y: 70, distance: 43.9
click at [302, 70] on div "Date paid 06/02/2025 Amount paid $457.00" at bounding box center [309, 68] width 274 height 31
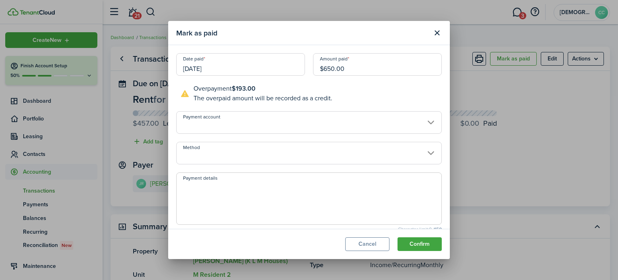
click at [238, 154] on input "Method" at bounding box center [309, 153] width 266 height 23
type input "$650.00"
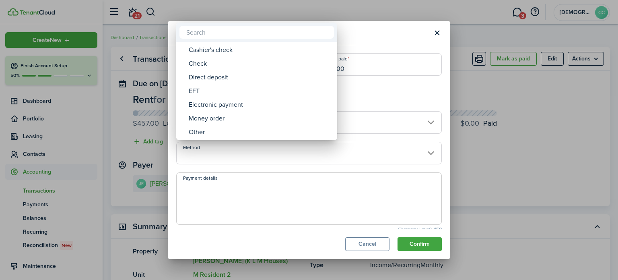
click at [220, 122] on div "Money order" at bounding box center [260, 118] width 142 height 14
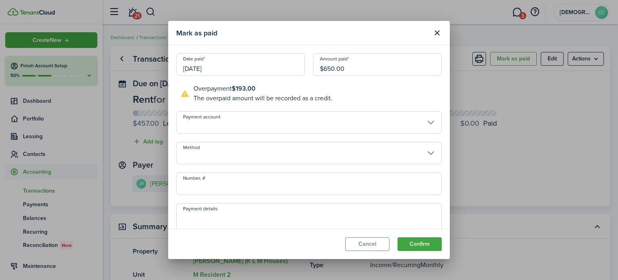
type input "Money order"
click at [227, 191] on input "Number, #" at bounding box center [309, 183] width 266 height 23
type input "494862"
click at [200, 222] on textarea "Payment details" at bounding box center [309, 231] width 265 height 39
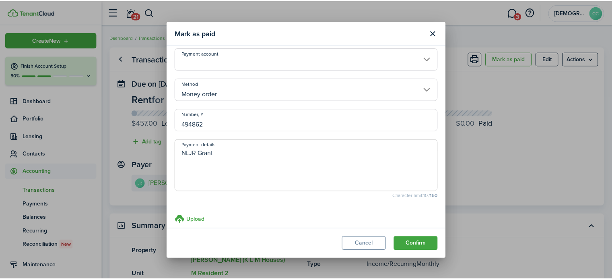
scroll to position [65, 0]
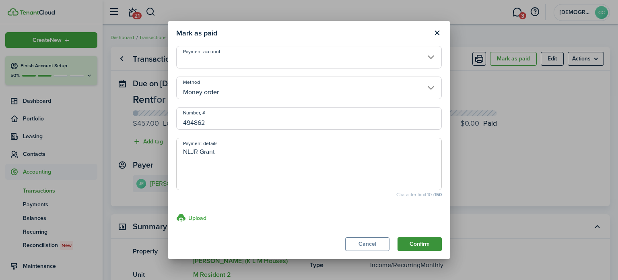
type textarea "NLJR Grant"
click at [416, 250] on button "Confirm" at bounding box center [419, 244] width 44 height 14
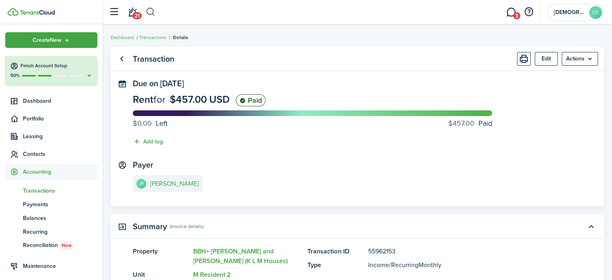
click at [149, 13] on button "button" at bounding box center [151, 12] width 10 height 14
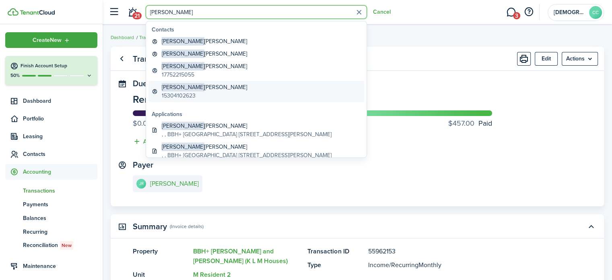
type input "[PERSON_NAME]"
click at [187, 91] on global-search-item-title "Ryan Stevenson" at bounding box center [204, 87] width 85 height 8
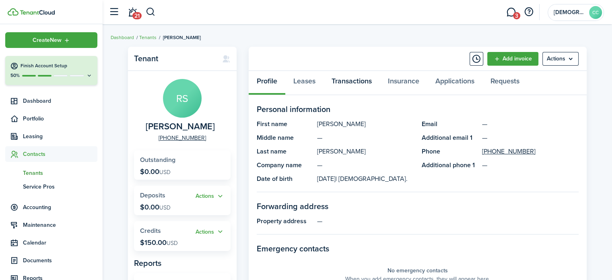
click at [351, 83] on link "Transactions" at bounding box center [351, 83] width 56 height 24
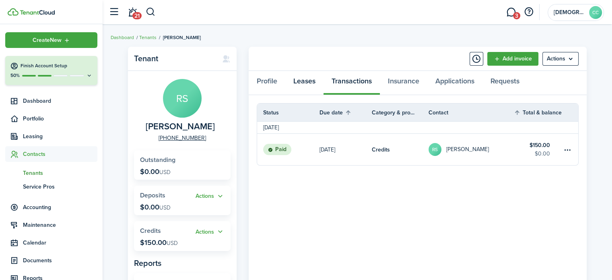
click at [301, 83] on link "Leases" at bounding box center [304, 83] width 38 height 24
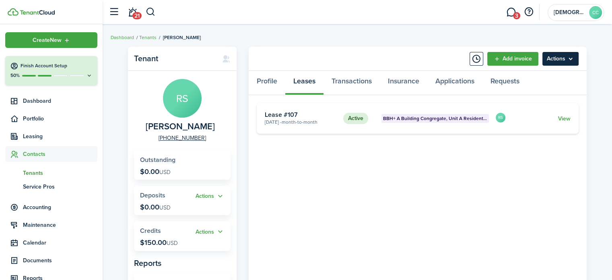
click at [554, 60] on menu-btn "Actions" at bounding box center [560, 59] width 36 height 14
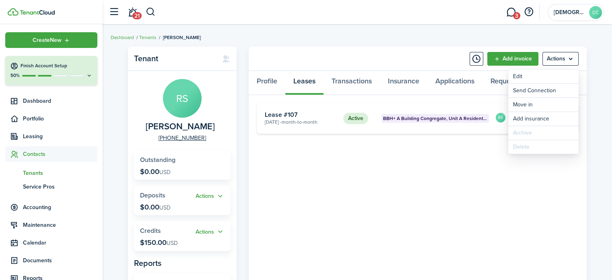
click at [426, 187] on tenant-view-lease "Active BBH+ A Building Congregate, Unit A Resident 21 Jun 01, 2025 - Month-to-m…" at bounding box center [418, 221] width 322 height 237
click at [562, 118] on link "View" at bounding box center [564, 118] width 12 height 8
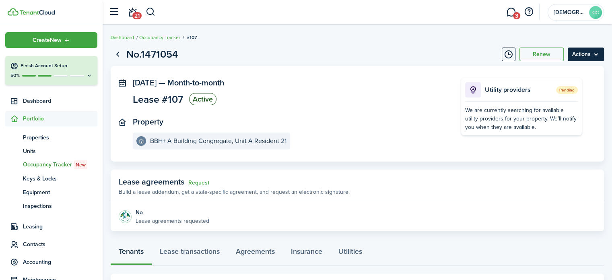
click at [583, 51] on menu-btn "Actions" at bounding box center [586, 54] width 36 height 14
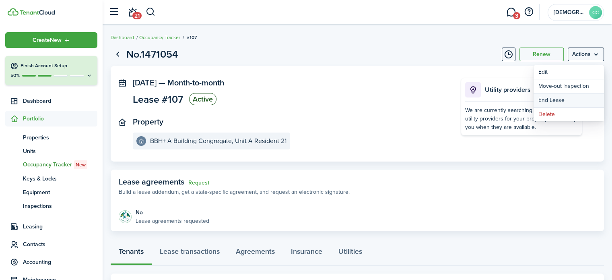
click at [547, 103] on link "End Lease" at bounding box center [568, 100] width 70 height 14
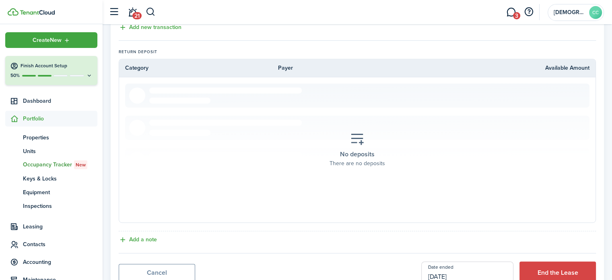
scroll to position [382, 0]
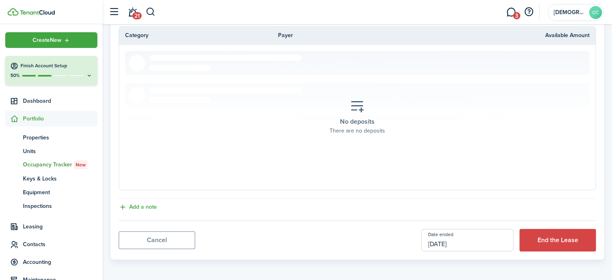
drag, startPoint x: 478, startPoint y: 247, endPoint x: 438, endPoint y: 242, distance: 40.5
click at [438, 242] on input "[DATE]" at bounding box center [467, 240] width 92 height 23
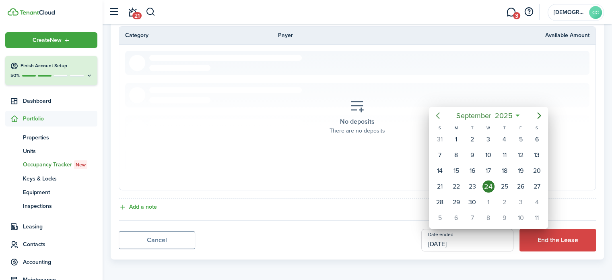
click at [439, 117] on icon "Previous page" at bounding box center [438, 116] width 10 height 10
click at [453, 201] on div "30" at bounding box center [456, 202] width 12 height 12
type input "[DATE]"
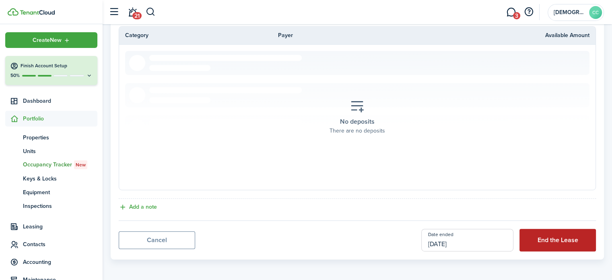
click at [546, 238] on button "End the Lease" at bounding box center [557, 240] width 76 height 23
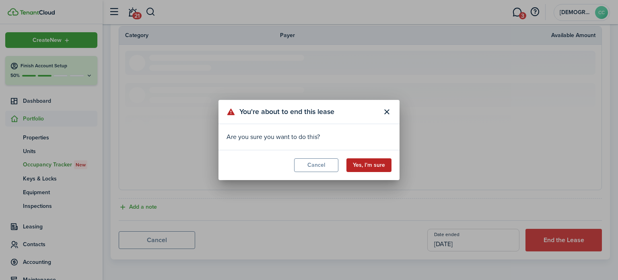
click at [375, 165] on button "Yes, I'm sure" at bounding box center [368, 165] width 45 height 14
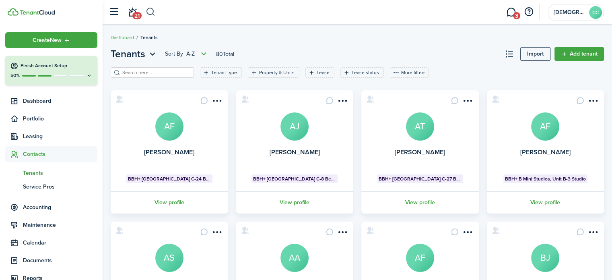
click at [151, 13] on button "button" at bounding box center [151, 12] width 10 height 14
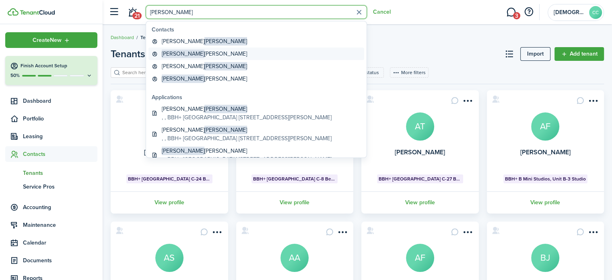
type input "[PERSON_NAME]"
click at [185, 55] on global-search-item-title "Scott Hermens" at bounding box center [204, 53] width 85 height 8
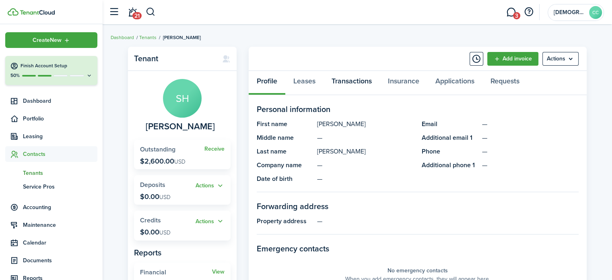
click at [356, 88] on link "Transactions" at bounding box center [351, 83] width 56 height 24
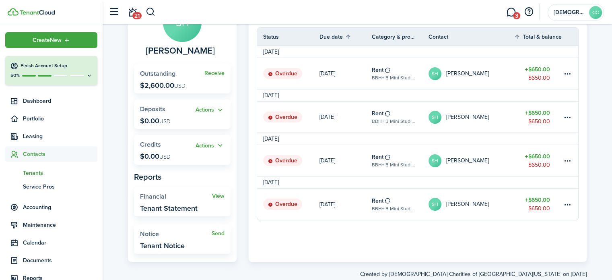
scroll to position [76, 0]
click at [394, 204] on table-subtitle "BBH+ B Mini Studios, Unit B-1 Studio" at bounding box center [394, 207] width 45 height 7
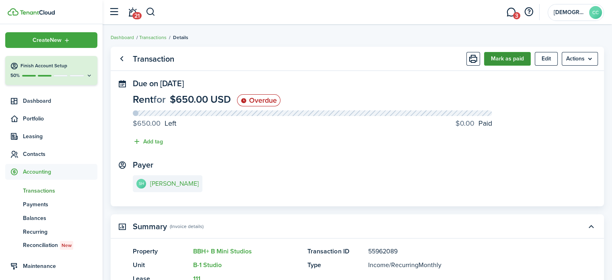
click at [494, 61] on button "Mark as paid" at bounding box center [507, 59] width 47 height 14
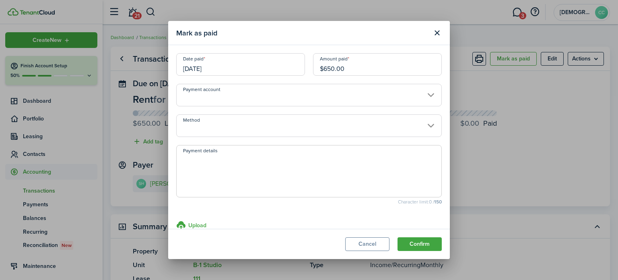
click at [240, 68] on input "[DATE]" at bounding box center [240, 64] width 129 height 23
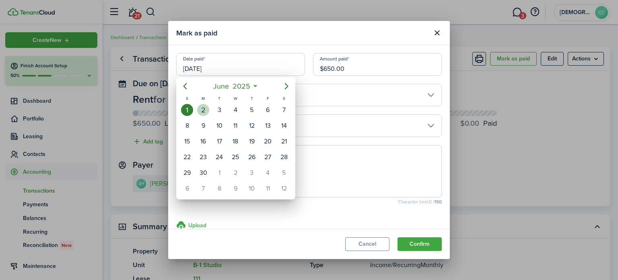
click at [204, 107] on div "2" at bounding box center [203, 110] width 12 height 12
type input "06/02/2025"
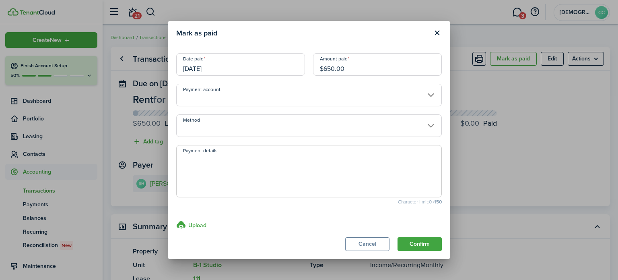
click at [229, 132] on input "Method" at bounding box center [309, 125] width 266 height 23
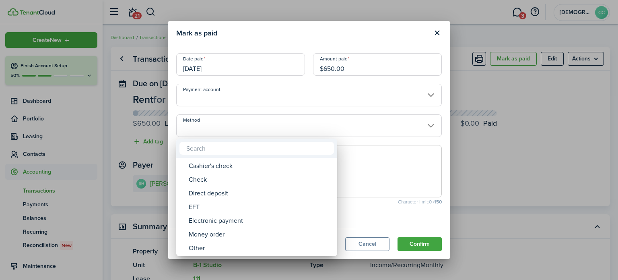
click at [226, 237] on div "Money order" at bounding box center [260, 234] width 142 height 14
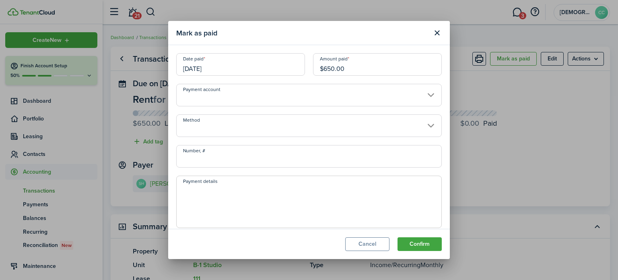
type input "Money order"
click at [233, 164] on input "Number, #" at bounding box center [309, 156] width 266 height 23
type input "494864"
click at [201, 196] on textarea "Payment details" at bounding box center [309, 204] width 265 height 39
paste textarea "NLJR Grant"
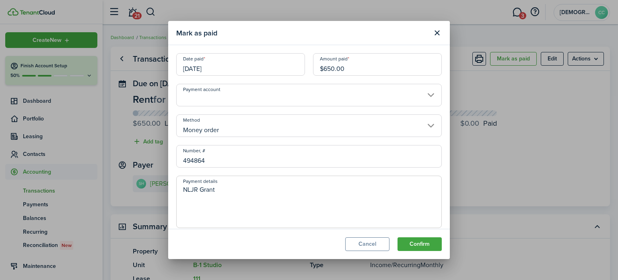
click at [238, 187] on textarea "NLJR Grant" at bounding box center [309, 204] width 265 height 39
type textarea "NLJR Grant"
click at [410, 248] on button "Confirm" at bounding box center [419, 244] width 44 height 14
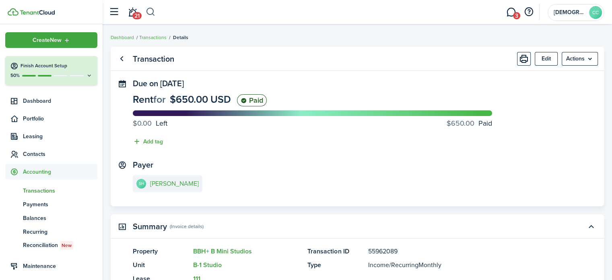
click at [150, 11] on button "button" at bounding box center [151, 12] width 10 height 14
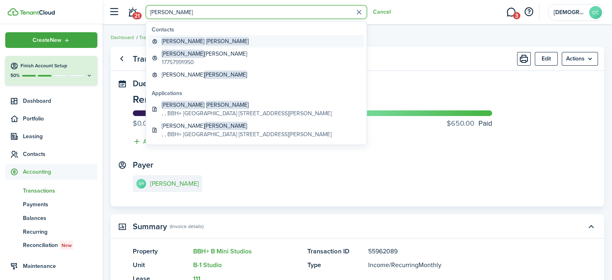
type input "[PERSON_NAME]"
click at [206, 41] on span "Clark" at bounding box center [227, 41] width 43 height 8
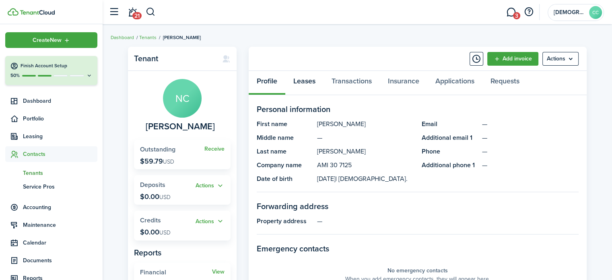
click at [301, 80] on link "Leases" at bounding box center [304, 83] width 38 height 24
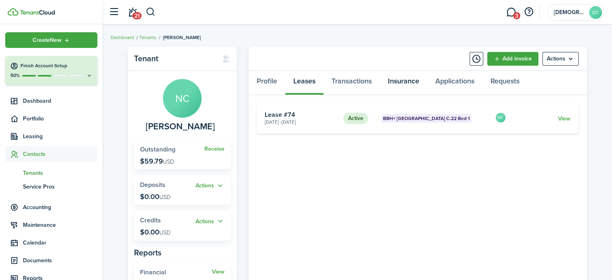
click at [403, 76] on link "Insurance" at bounding box center [403, 83] width 47 height 24
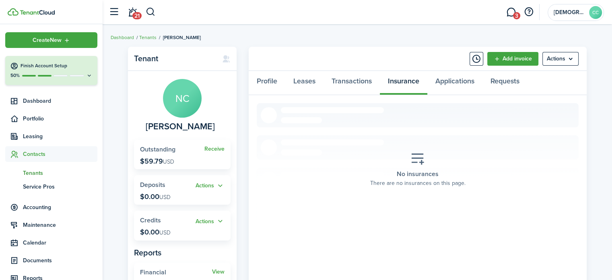
click at [355, 61] on panel-main-header "Add invoice Actions" at bounding box center [418, 59] width 338 height 24
drag, startPoint x: 355, startPoint y: 61, endPoint x: 155, endPoint y: 14, distance: 205.4
click at [155, 14] on button "button" at bounding box center [151, 12] width 10 height 14
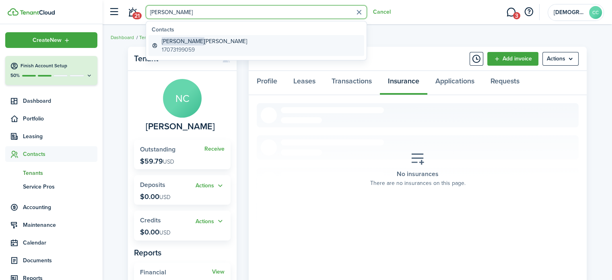
type input "Tim"
click at [180, 48] on global-search-item-description "17073199059" at bounding box center [204, 49] width 85 height 8
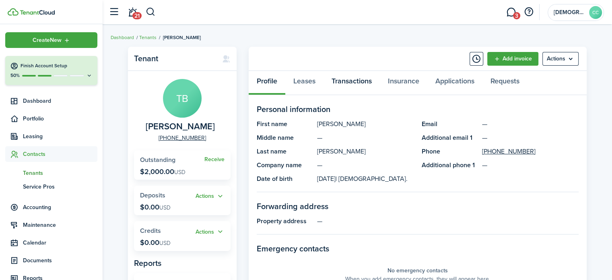
click at [350, 82] on link "Transactions" at bounding box center [351, 83] width 56 height 24
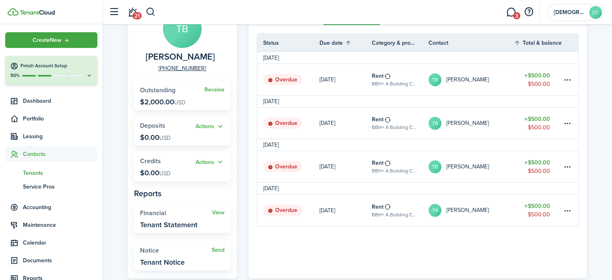
scroll to position [75, 0]
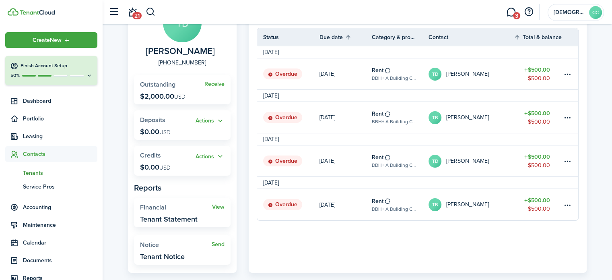
click at [476, 206] on table-profile-info-text "[PERSON_NAME]" at bounding box center [467, 204] width 43 height 6
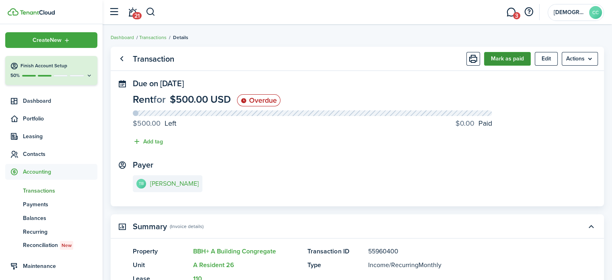
click at [510, 57] on button "Mark as paid" at bounding box center [507, 59] width 47 height 14
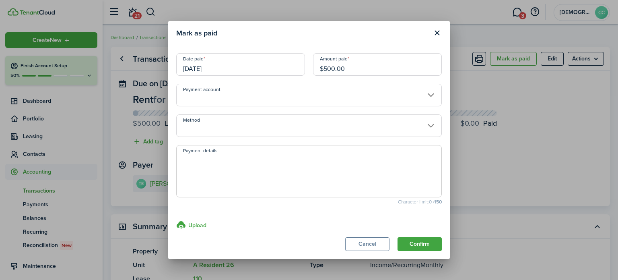
click at [277, 64] on input "[DATE]" at bounding box center [240, 64] width 129 height 23
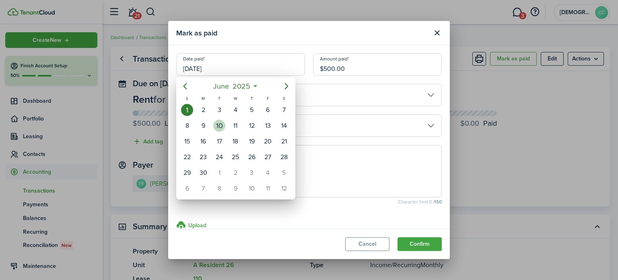
click at [220, 123] on div "10" at bounding box center [219, 125] width 12 height 12
type input "06/10/2025"
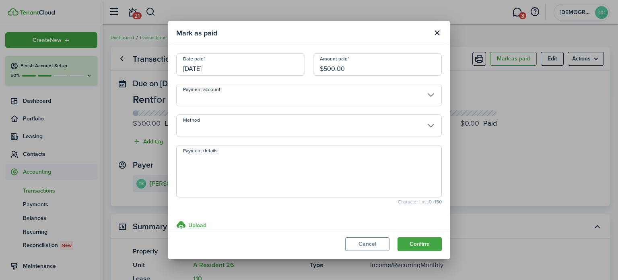
click at [352, 68] on input "$500.00" at bounding box center [377, 64] width 129 height 23
type input "$"
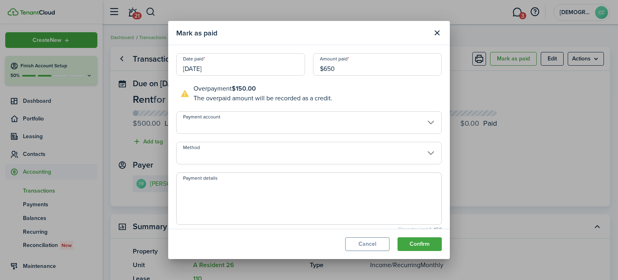
type input "$650.00"
click at [287, 164] on input "Method" at bounding box center [309, 153] width 266 height 23
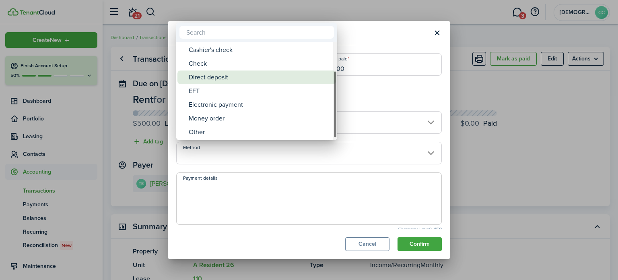
click at [224, 121] on div "Money order" at bounding box center [260, 118] width 142 height 14
type input "Money order"
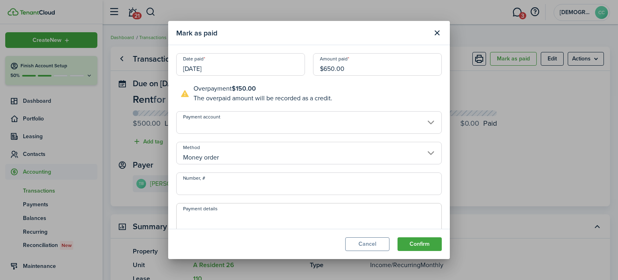
click at [233, 190] on input "Number, #" at bounding box center [309, 183] width 266 height 23
type input "494868"
click at [277, 216] on textarea "Payment details" at bounding box center [309, 231] width 265 height 39
paste textarea "NLJR Grant"
type textarea "NLJR Grant"
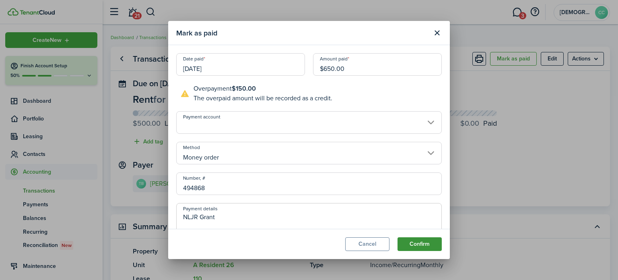
click at [424, 243] on button "Confirm" at bounding box center [419, 244] width 44 height 14
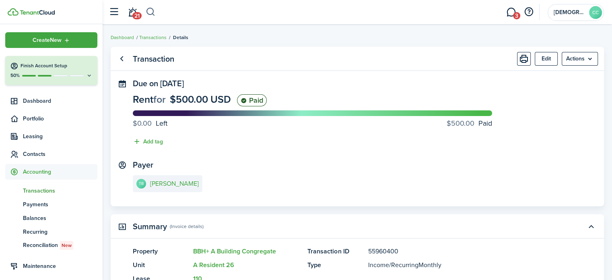
click at [152, 12] on button "button" at bounding box center [151, 12] width 10 height 14
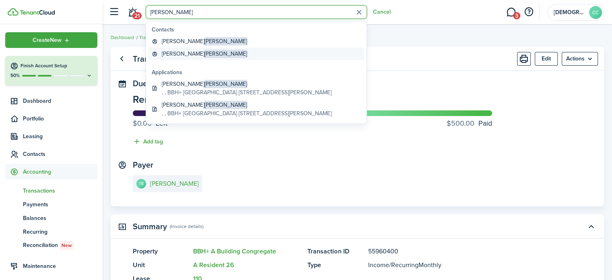
type input "Clark"
click at [167, 56] on global-search-item-title "Ryan Clark" at bounding box center [204, 53] width 85 height 8
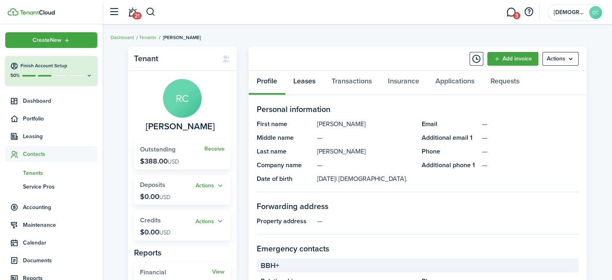
click at [304, 85] on link "Leases" at bounding box center [304, 83] width 38 height 24
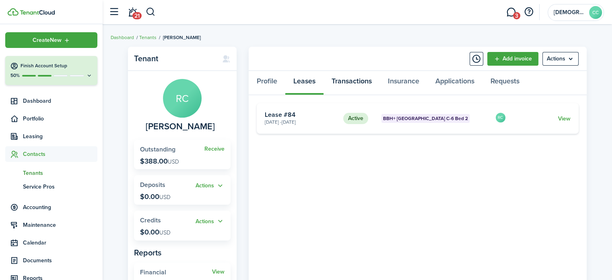
click at [348, 86] on link "Transactions" at bounding box center [351, 83] width 56 height 24
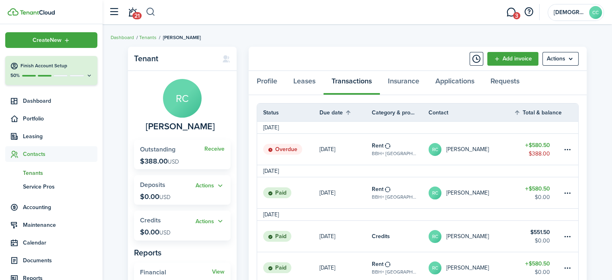
click at [146, 8] on button "button" at bounding box center [151, 12] width 10 height 14
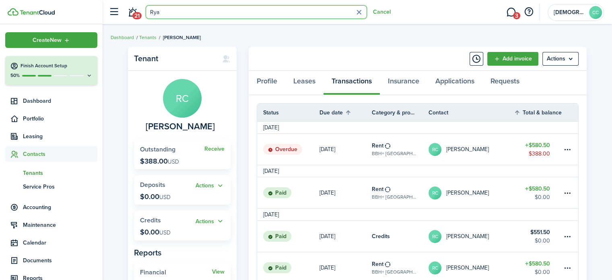
type input "[PERSON_NAME]"
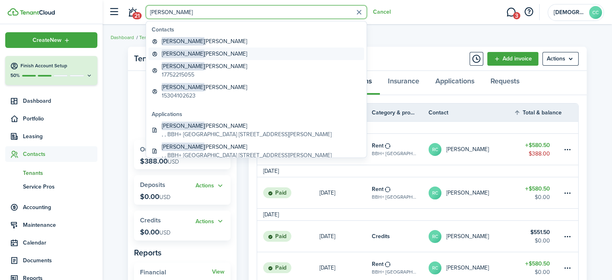
click at [190, 53] on link "Ryan Clark" at bounding box center [256, 53] width 216 height 12
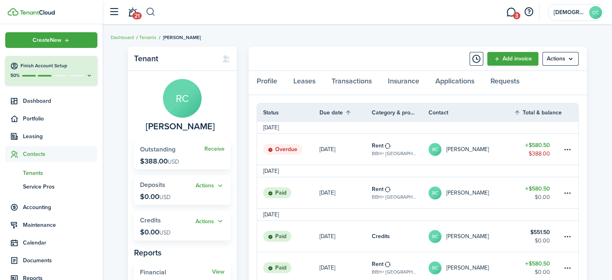
click at [150, 8] on button "button" at bounding box center [151, 12] width 10 height 14
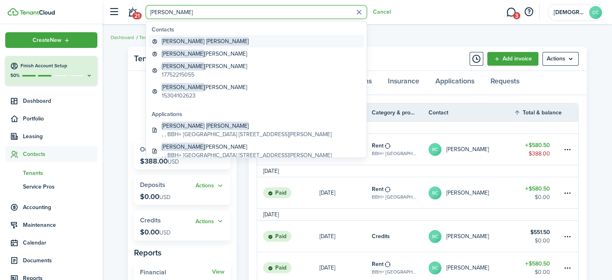
type input "[PERSON_NAME]"
click at [206, 39] on span "[PERSON_NAME]" at bounding box center [227, 41] width 43 height 8
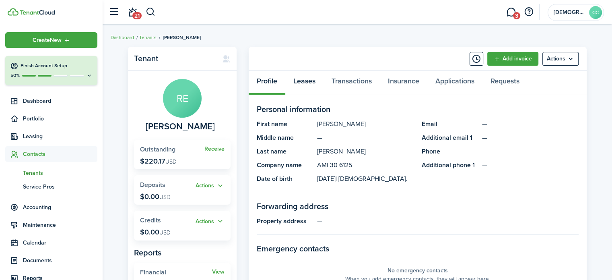
click at [301, 84] on link "Leases" at bounding box center [304, 83] width 38 height 24
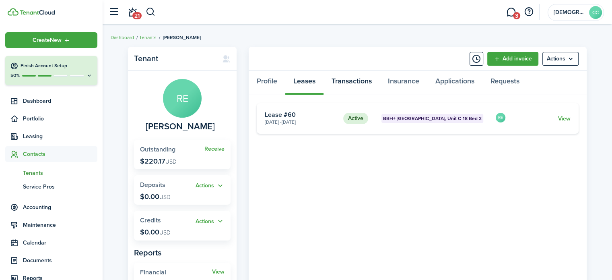
click at [350, 83] on link "Transactions" at bounding box center [351, 83] width 56 height 24
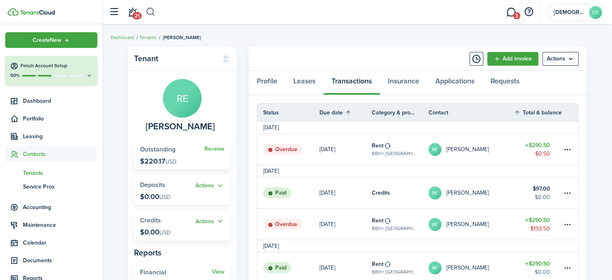
click at [151, 16] on button "button" at bounding box center [151, 12] width 10 height 14
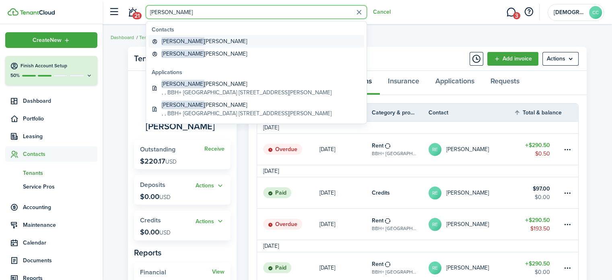
type input "Connor"
click at [185, 43] on global-search-item-title "Connor Riera" at bounding box center [204, 41] width 85 height 8
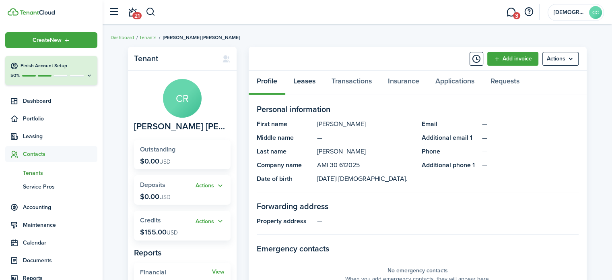
click at [298, 78] on link "Leases" at bounding box center [304, 83] width 38 height 24
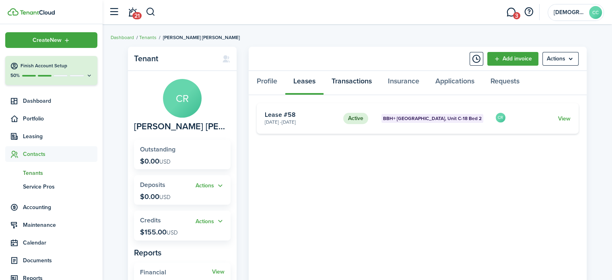
click at [354, 83] on link "Transactions" at bounding box center [351, 83] width 56 height 24
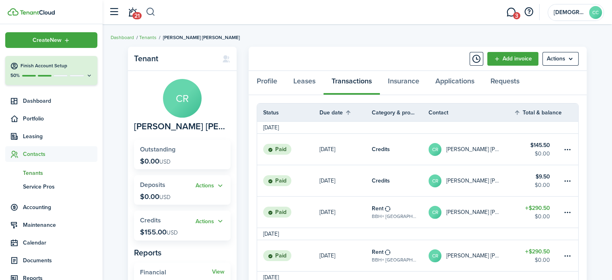
click at [155, 9] on button "button" at bounding box center [151, 12] width 10 height 14
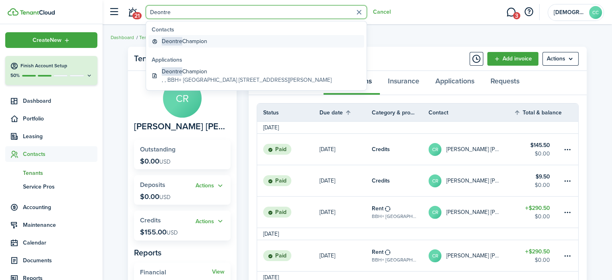
type input "Deontre"
click at [190, 42] on global-search-item-title "Deontre Champion" at bounding box center [184, 41] width 45 height 8
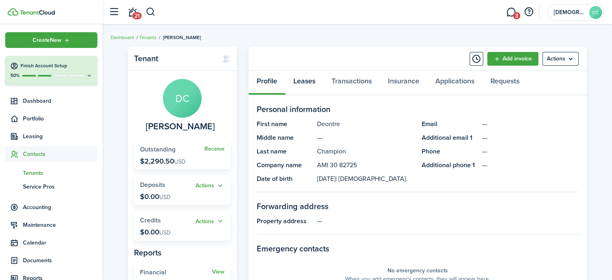
click at [307, 80] on link "Leases" at bounding box center [304, 83] width 38 height 24
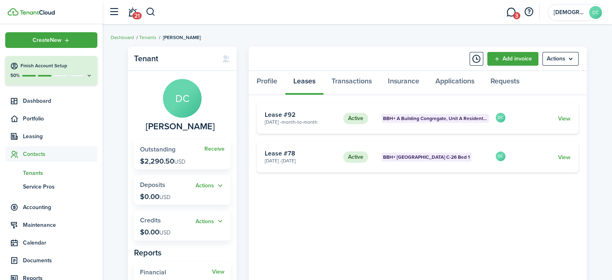
click at [537, 116] on card-footer "View" at bounding box center [544, 118] width 54 height 8
click at [355, 118] on status "Active" at bounding box center [355, 118] width 25 height 11
click at [359, 83] on link "Transactions" at bounding box center [351, 83] width 56 height 24
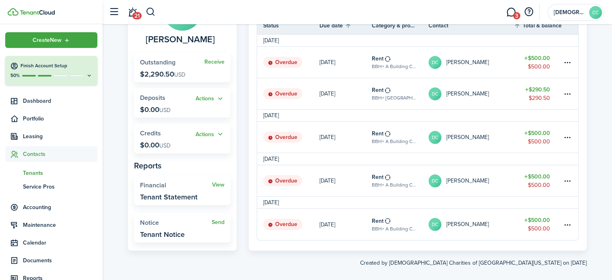
scroll to position [96, 0]
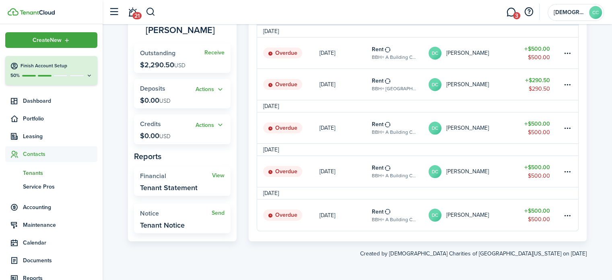
click at [469, 217] on table-profile-info-text "[PERSON_NAME]" at bounding box center [467, 215] width 43 height 6
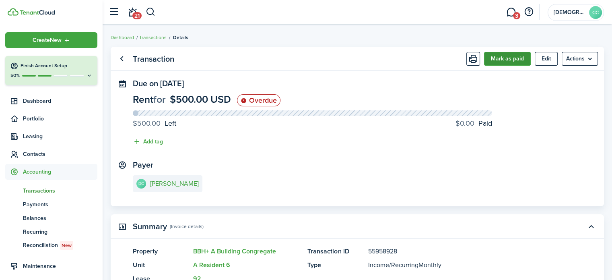
click at [512, 62] on button "Mark as paid" at bounding box center [507, 59] width 47 height 14
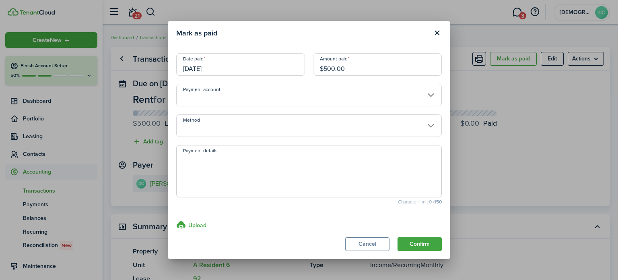
click at [214, 69] on input "[DATE]" at bounding box center [240, 64] width 129 height 23
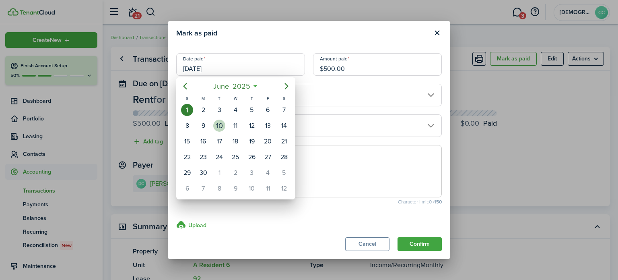
click at [217, 121] on div "10" at bounding box center [219, 125] width 12 height 12
type input "06/10/2025"
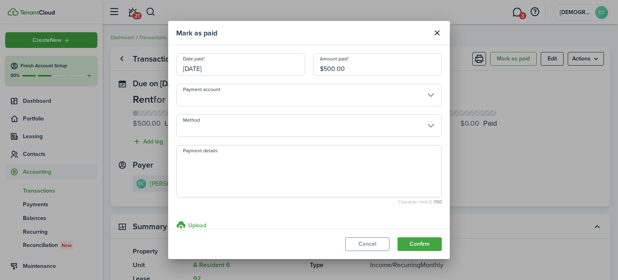
click at [351, 68] on input "$500.00" at bounding box center [377, 64] width 129 height 23
type input "$"
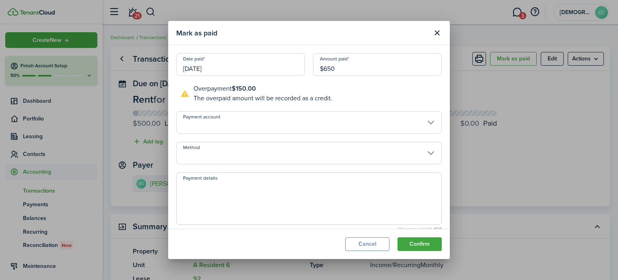
click at [225, 151] on input "Method" at bounding box center [309, 153] width 266 height 23
type input "$650.00"
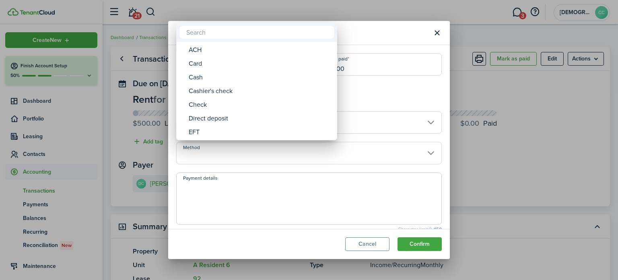
click at [350, 124] on div at bounding box center [309, 140] width 747 height 408
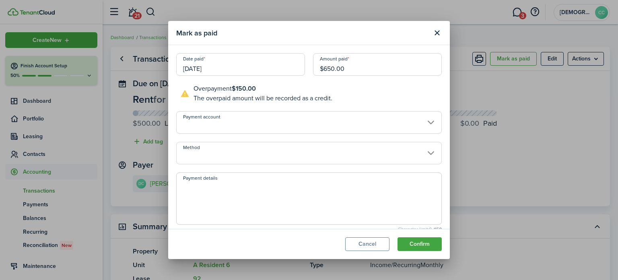
click at [350, 124] on input "Payment account" at bounding box center [309, 122] width 266 height 23
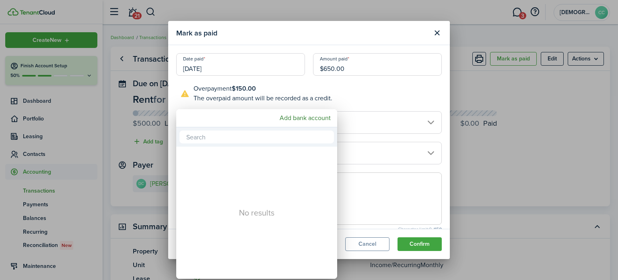
click at [351, 157] on div at bounding box center [309, 140] width 747 height 408
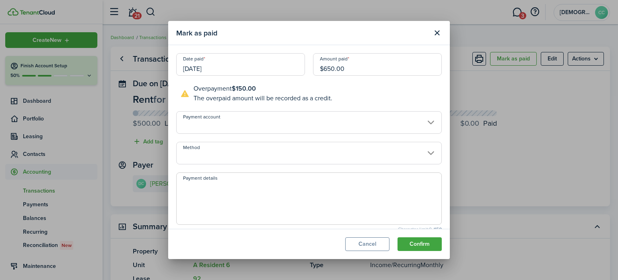
click at [351, 157] on input "Method" at bounding box center [309, 153] width 266 height 23
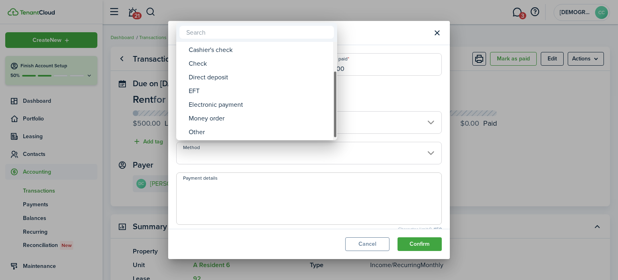
click at [219, 124] on div "Money order" at bounding box center [260, 118] width 142 height 14
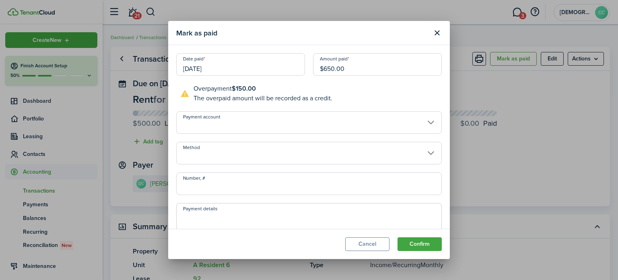
type input "Money order"
click at [240, 190] on input "Number, #" at bounding box center [309, 183] width 266 height 23
type input "494886"
click at [273, 214] on textarea "Payment details" at bounding box center [309, 231] width 265 height 39
paste textarea "NLJR Grant"
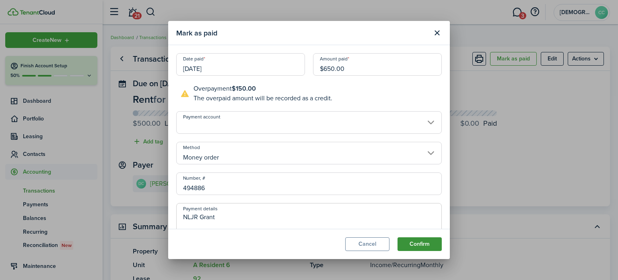
type textarea "NLJR Grant"
click at [426, 247] on button "Confirm" at bounding box center [419, 244] width 44 height 14
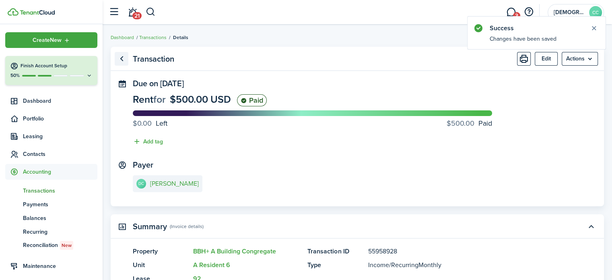
click at [123, 55] on link "Go back" at bounding box center [122, 59] width 14 height 14
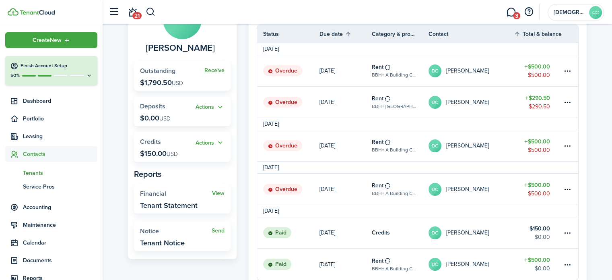
scroll to position [80, 0]
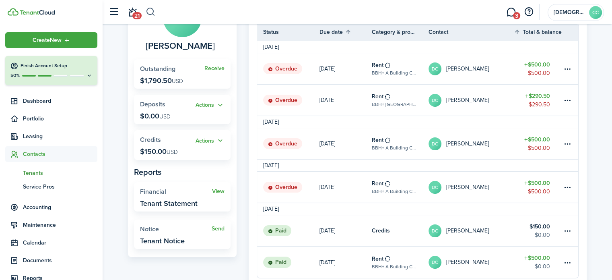
click at [154, 11] on button "button" at bounding box center [151, 12] width 10 height 14
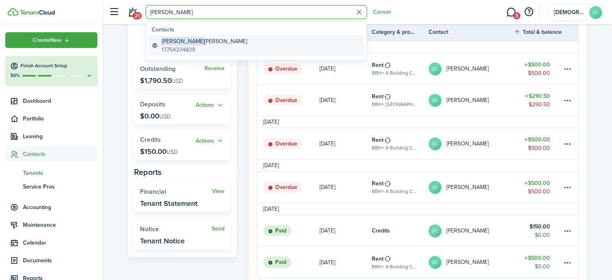
type input "Jeremy"
click at [184, 49] on global-search-item-description "17754334839" at bounding box center [204, 49] width 85 height 8
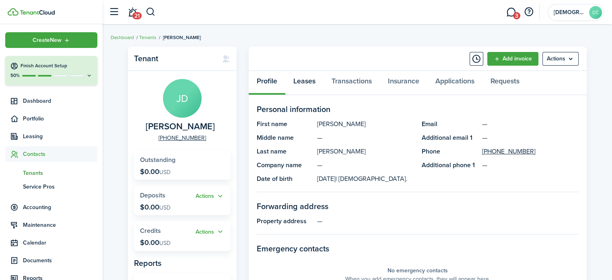
click at [313, 83] on link "Leases" at bounding box center [304, 83] width 38 height 24
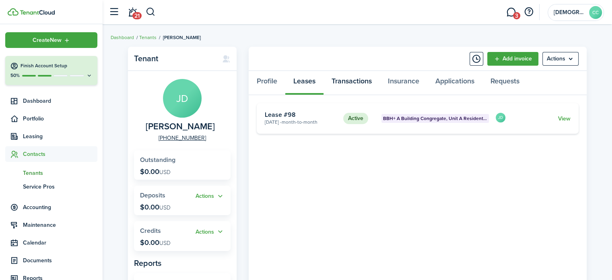
click at [342, 82] on link "Transactions" at bounding box center [351, 83] width 56 height 24
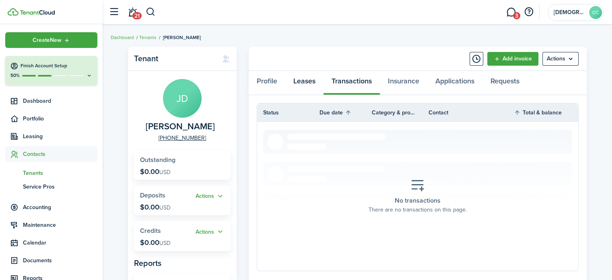
click at [307, 80] on link "Leases" at bounding box center [304, 83] width 38 height 24
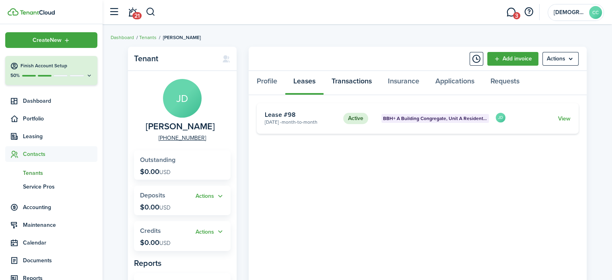
click at [369, 80] on link "Transactions" at bounding box center [351, 83] width 56 height 24
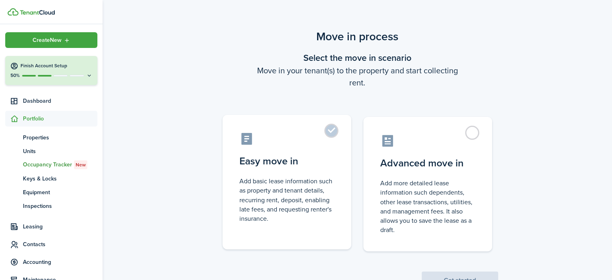
click at [335, 134] on label "Easy move in Add basic lease information such as property and tenant details, r…" at bounding box center [286, 182] width 129 height 134
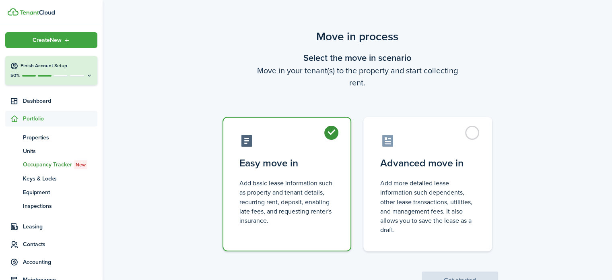
radio input "true"
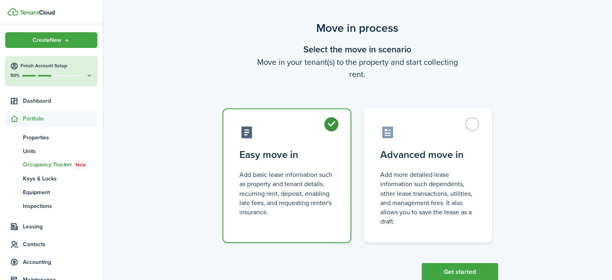
scroll to position [31, 0]
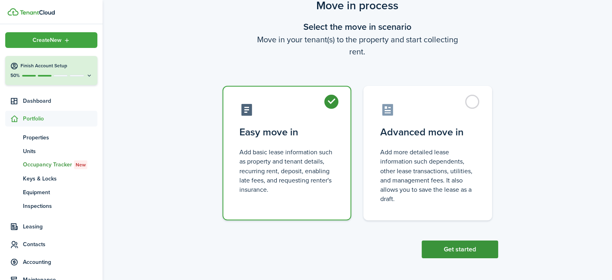
click at [467, 248] on button "Get started" at bounding box center [460, 249] width 76 height 18
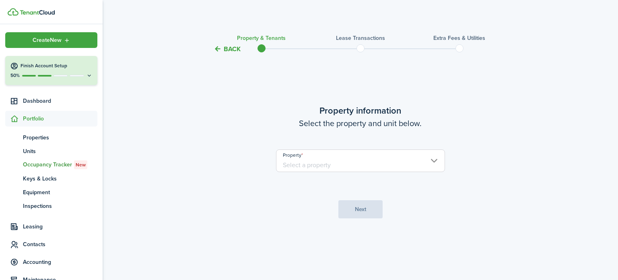
click at [365, 163] on input "Property" at bounding box center [360, 160] width 169 height 23
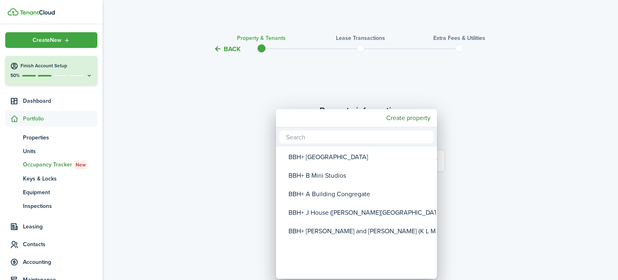
click at [335, 198] on div "BBH+ A Building Congregate" at bounding box center [359, 194] width 142 height 19
type input "BBH+ A Building Congregate"
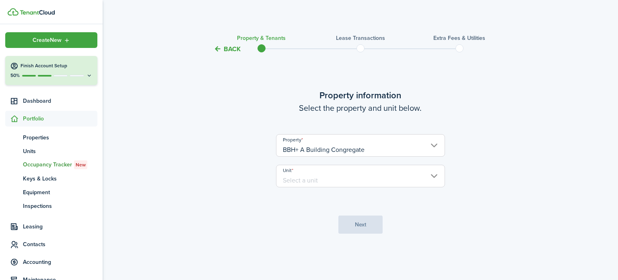
click at [333, 183] on input "Unit" at bounding box center [360, 176] width 169 height 23
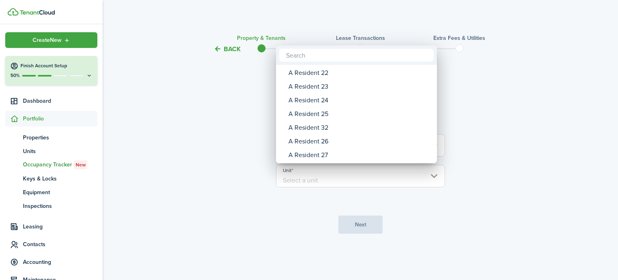
click at [323, 159] on div "A Resident 27" at bounding box center [359, 155] width 142 height 14
type input "A Resident 27"
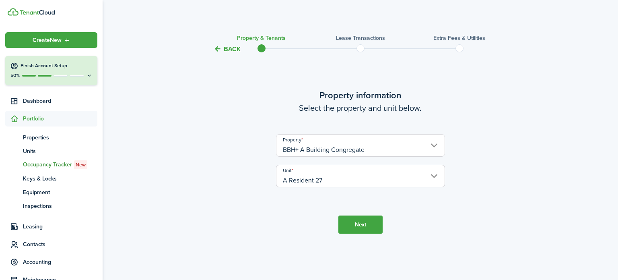
click at [365, 225] on button "Next" at bounding box center [360, 224] width 44 height 18
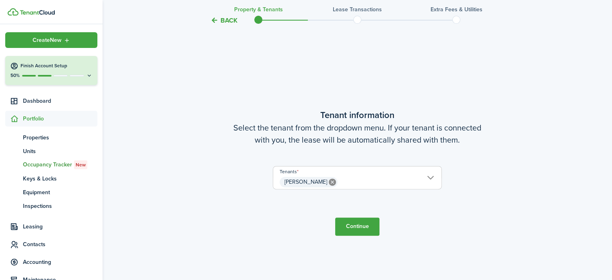
click at [365, 225] on button "Continue" at bounding box center [357, 226] width 44 height 18
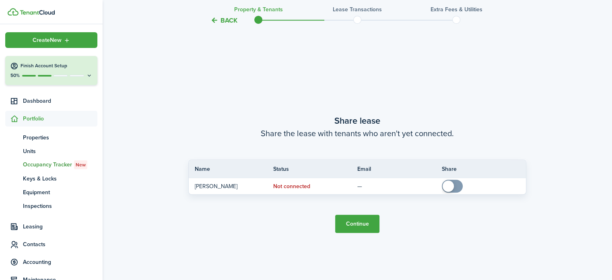
scroll to position [505, 0]
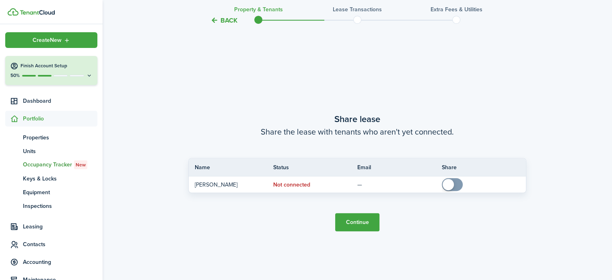
click at [365, 225] on button "Continue" at bounding box center [357, 222] width 44 height 18
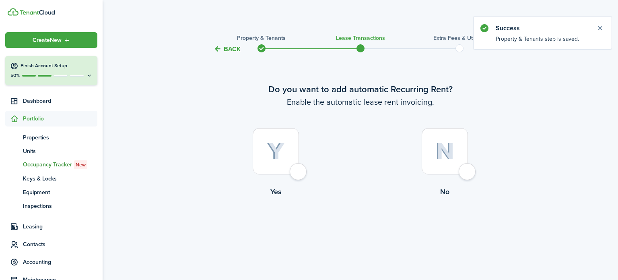
click at [461, 174] on div at bounding box center [445, 151] width 46 height 46
radio input "true"
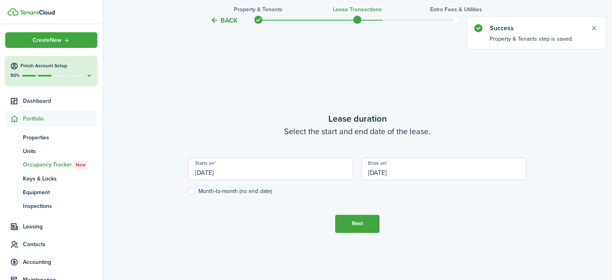
scroll to position [226, 0]
click at [272, 170] on input "[DATE]" at bounding box center [270, 168] width 165 height 23
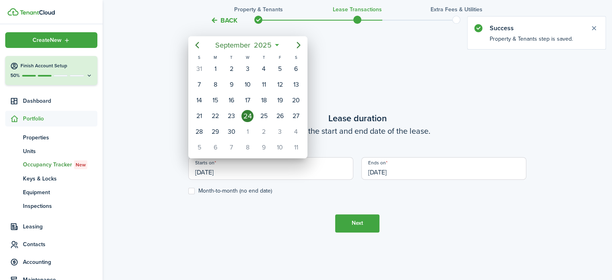
click at [200, 51] on mbsc-button "Previous page" at bounding box center [197, 45] width 16 height 16
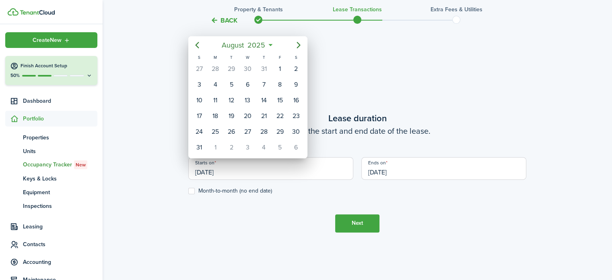
click at [196, 51] on mbsc-button "Previous page" at bounding box center [197, 45] width 16 height 16
click at [199, 68] on div "1" at bounding box center [199, 69] width 12 height 12
type input "[DATE]"
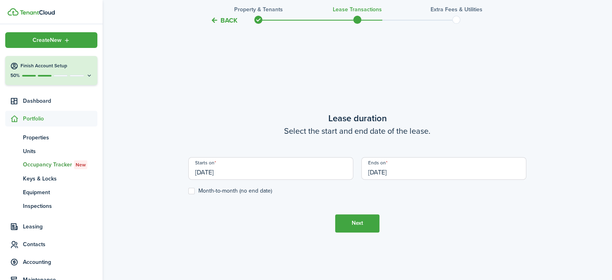
click at [191, 191] on label "Month-to-month (no end date)" at bounding box center [230, 190] width 84 height 6
click at [188, 191] on input "Month-to-month (no end date)" at bounding box center [188, 190] width 0 height 0
checkbox input "true"
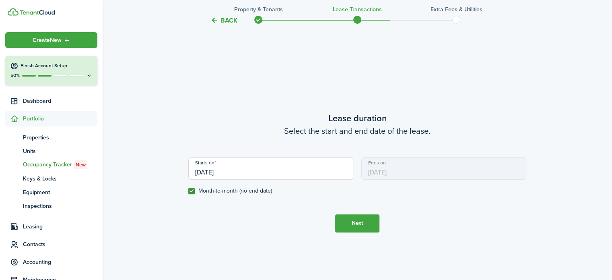
click at [343, 228] on button "Next" at bounding box center [357, 223] width 44 height 18
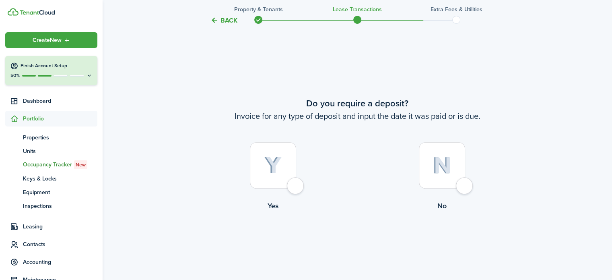
scroll to position [505, 0]
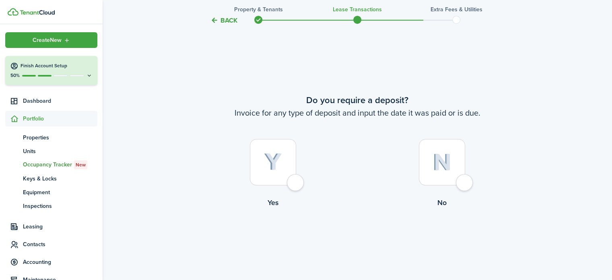
click at [465, 183] on div at bounding box center [442, 162] width 46 height 46
radio input "true"
click at [365, 245] on button "Continue" at bounding box center [357, 241] width 44 height 18
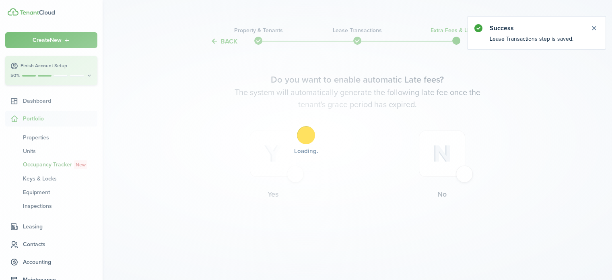
scroll to position [0, 0]
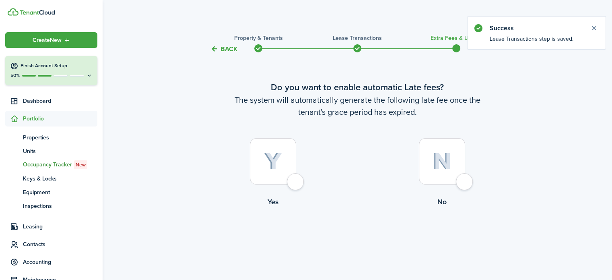
click at [471, 187] on label "No" at bounding box center [441, 174] width 169 height 73
radio input "true"
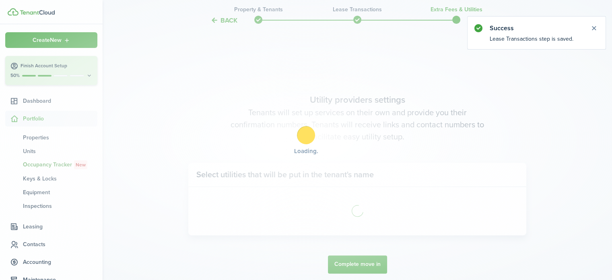
scroll to position [233, 0]
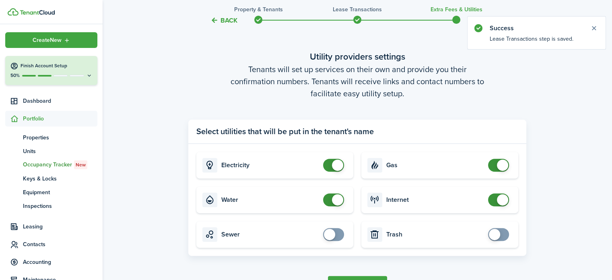
checkbox input "false"
click at [330, 165] on span at bounding box center [334, 165] width 8 height 13
checkbox input "false"
click at [330, 204] on span at bounding box center [334, 199] width 8 height 13
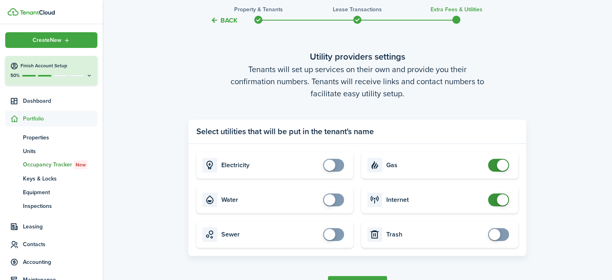
checkbox input "false"
click at [494, 163] on span at bounding box center [498, 165] width 8 height 13
checkbox input "false"
click at [496, 203] on span at bounding box center [498, 199] width 8 height 13
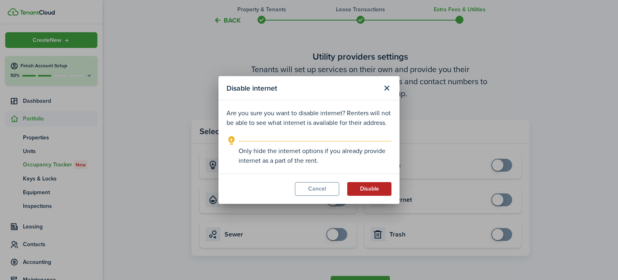
click at [375, 191] on button "Disable" at bounding box center [369, 189] width 44 height 14
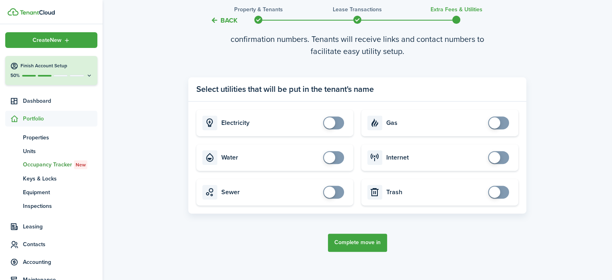
scroll to position [287, 0]
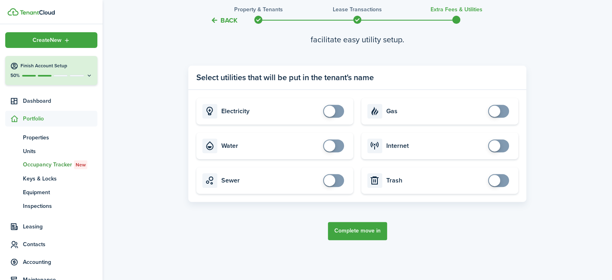
click at [370, 233] on button "Complete move in" at bounding box center [357, 231] width 59 height 18
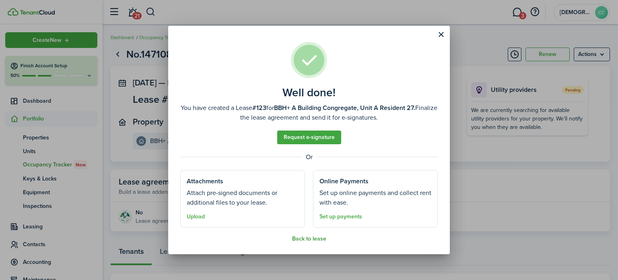
click at [312, 240] on button "Back to lease" at bounding box center [309, 238] width 34 height 6
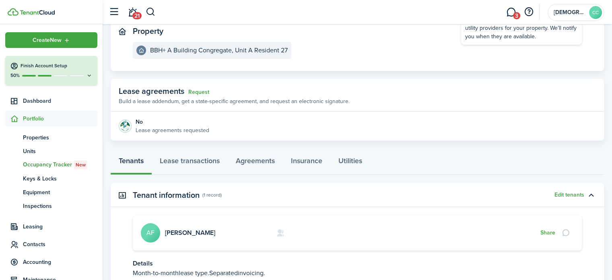
scroll to position [97, 0]
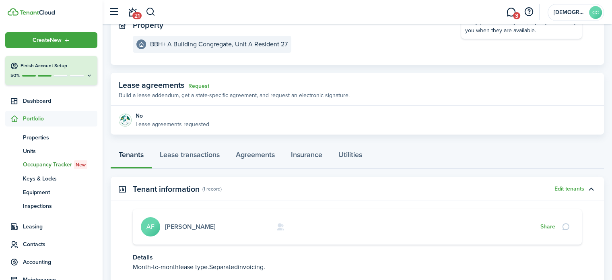
click at [201, 229] on link "[PERSON_NAME]" at bounding box center [190, 226] width 50 height 9
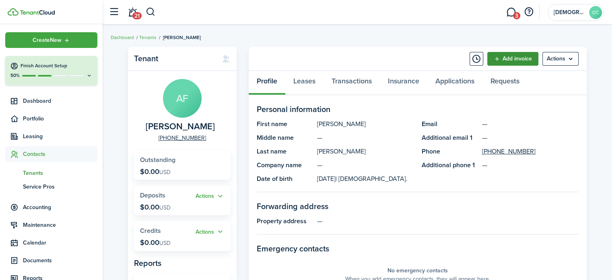
click at [513, 57] on link "Add invoice" at bounding box center [512, 59] width 51 height 14
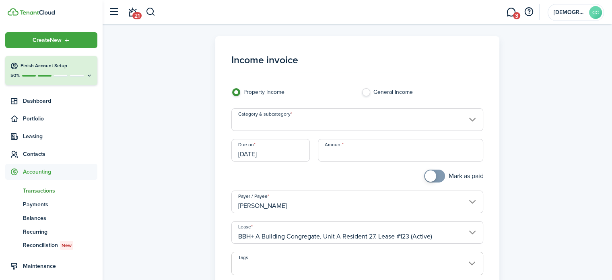
click at [289, 120] on input "Category & subcategory" at bounding box center [357, 119] width 252 height 23
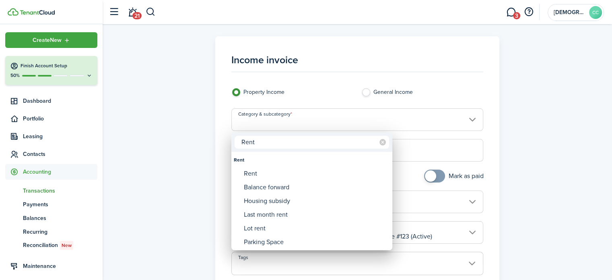
type input "Rent"
click at [259, 175] on div "Rent" at bounding box center [315, 174] width 142 height 14
type input "Rent"
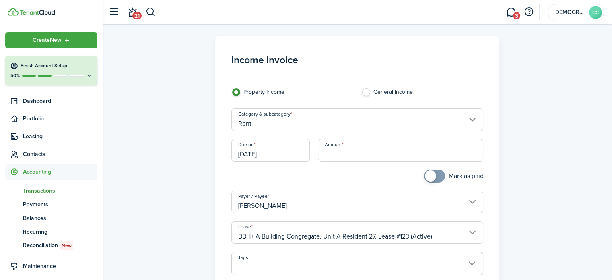
click at [272, 156] on input "[DATE]" at bounding box center [270, 150] width 79 height 23
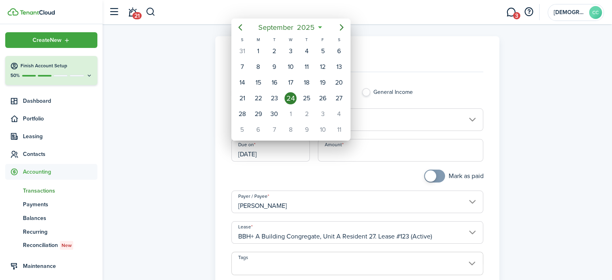
click at [241, 29] on icon "Previous page" at bounding box center [240, 27] width 4 height 6
click at [242, 50] on div "1" at bounding box center [242, 51] width 12 height 12
type input "[DATE]"
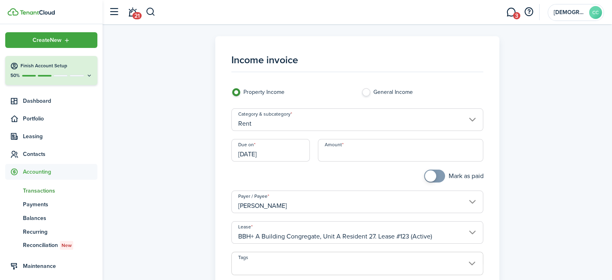
checkbox input "true"
click at [438, 175] on span at bounding box center [434, 175] width 8 height 13
click at [353, 150] on input "Amount" at bounding box center [400, 150] width 165 height 23
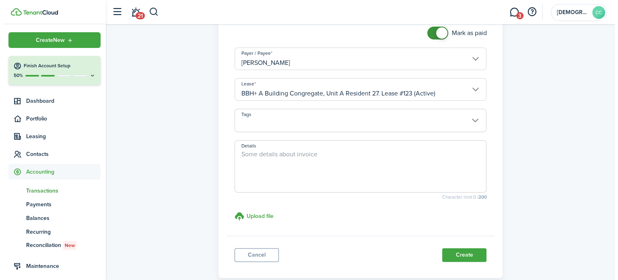
scroll to position [143, 0]
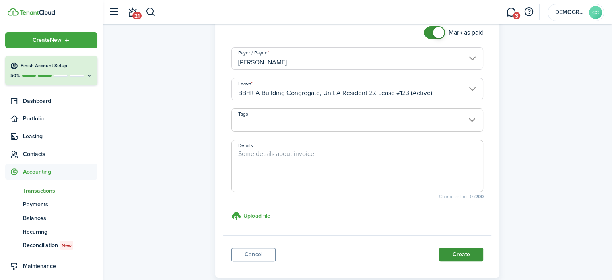
type input "$500.00"
click at [468, 258] on button "Create" at bounding box center [461, 254] width 44 height 14
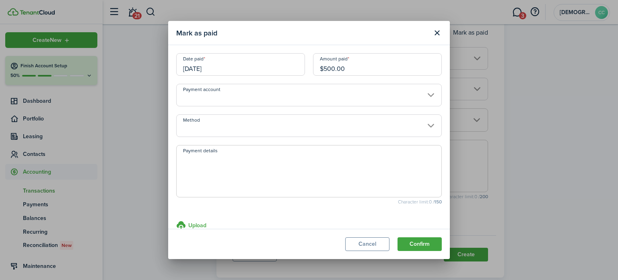
click at [236, 66] on input "[DATE]" at bounding box center [240, 64] width 129 height 23
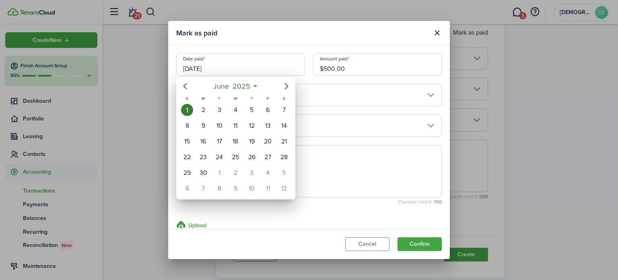
click at [268, 109] on div "6" at bounding box center [268, 110] width 12 height 12
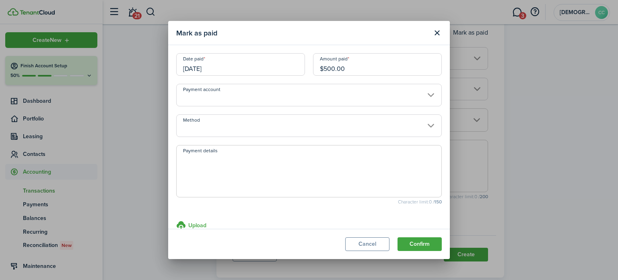
type input "[DATE]"
click at [354, 68] on input "$500.00" at bounding box center [377, 64] width 129 height 23
type input "$"
click at [229, 127] on input "Method" at bounding box center [309, 125] width 266 height 23
type input "$200.00"
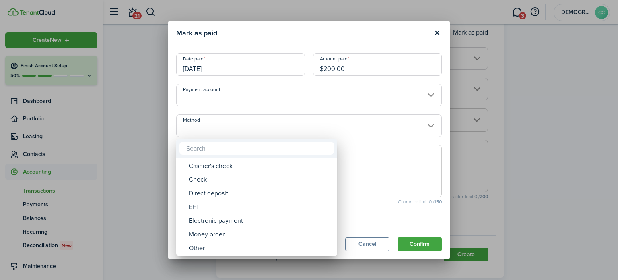
click at [220, 233] on div "Money order" at bounding box center [260, 234] width 142 height 14
type input "Money order"
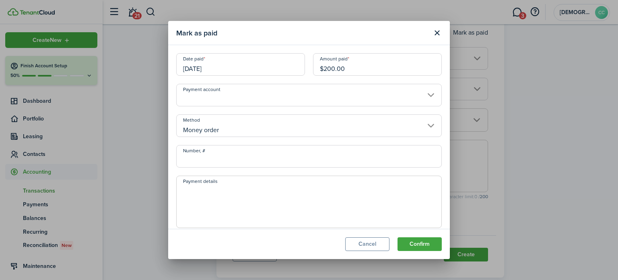
click at [215, 161] on input "Number, #" at bounding box center [309, 156] width 266 height 23
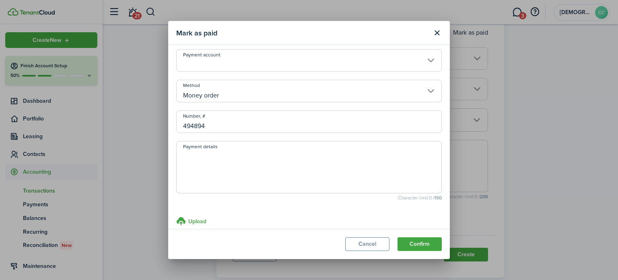
scroll to position [46, 0]
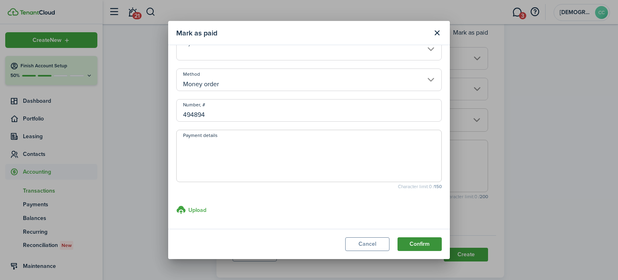
type input "494894"
click at [422, 245] on button "Confirm" at bounding box center [419, 244] width 44 height 14
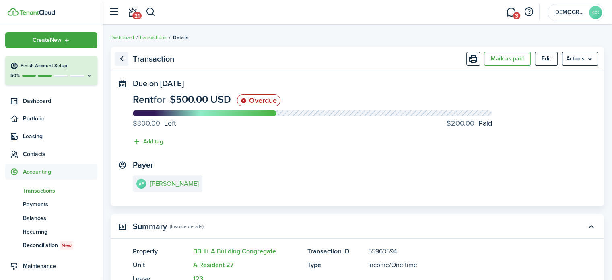
click at [122, 63] on link "Go back" at bounding box center [122, 59] width 14 height 14
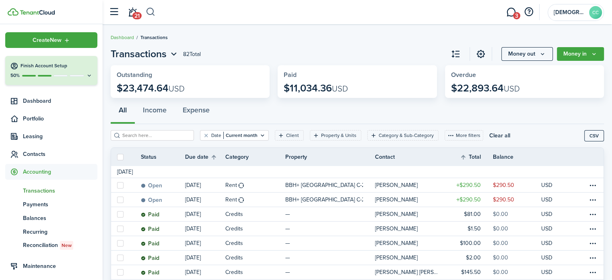
click at [152, 8] on button "button" at bounding box center [151, 12] width 10 height 14
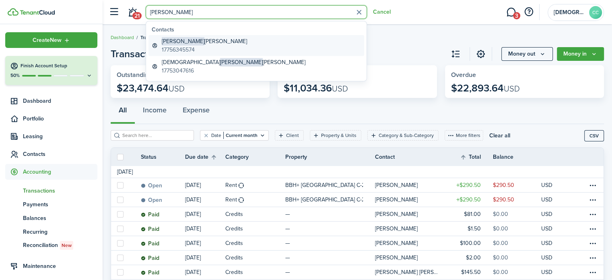
type input "[PERSON_NAME]"
click at [187, 43] on global-search-item-title "[PERSON_NAME]" at bounding box center [204, 41] width 85 height 8
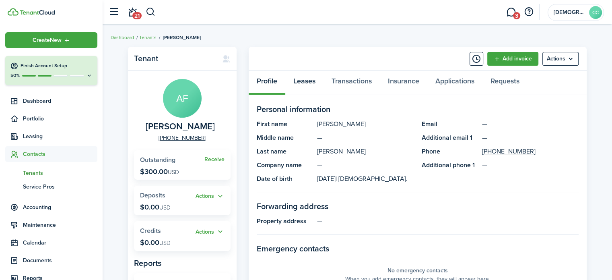
click at [315, 85] on link "Leases" at bounding box center [304, 83] width 38 height 24
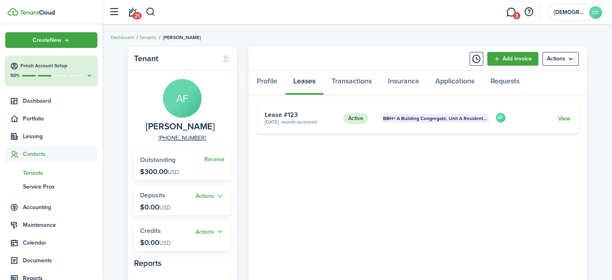
click at [564, 119] on link "View" at bounding box center [564, 118] width 12 height 8
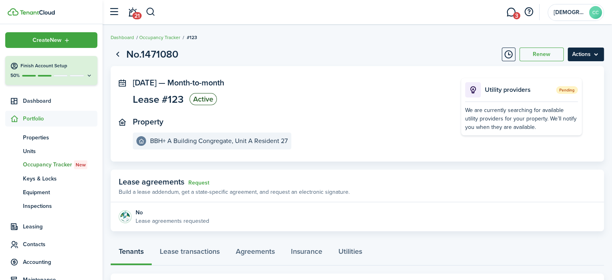
click at [580, 57] on menu-btn "Actions" at bounding box center [586, 54] width 36 height 14
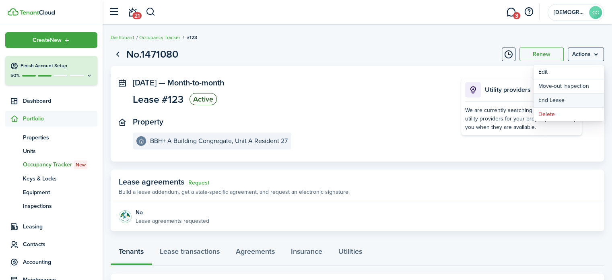
click at [548, 104] on link "End Lease" at bounding box center [568, 100] width 70 height 14
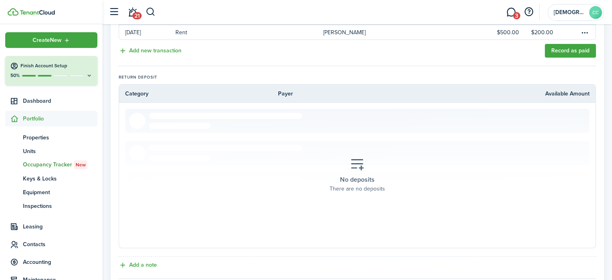
scroll to position [256, 0]
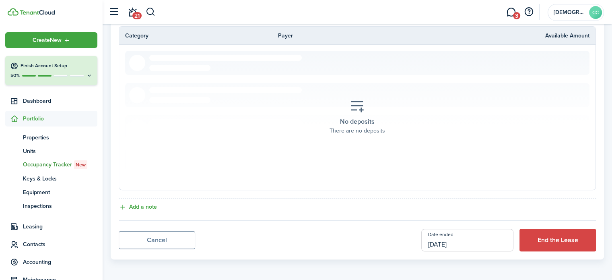
click at [468, 243] on input "[DATE]" at bounding box center [467, 240] width 92 height 23
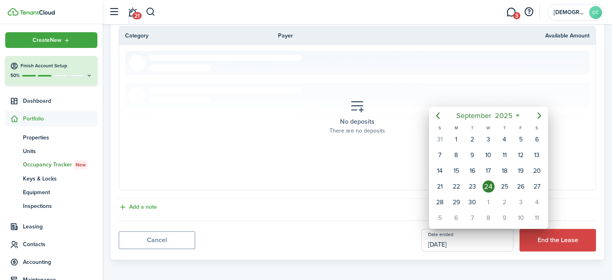
click at [441, 121] on mbsc-button "Previous page" at bounding box center [438, 115] width 16 height 16
click at [437, 118] on icon "Previous page" at bounding box center [438, 116] width 10 height 10
click at [459, 204] on div "30" at bounding box center [456, 202] width 12 height 12
type input "[DATE]"
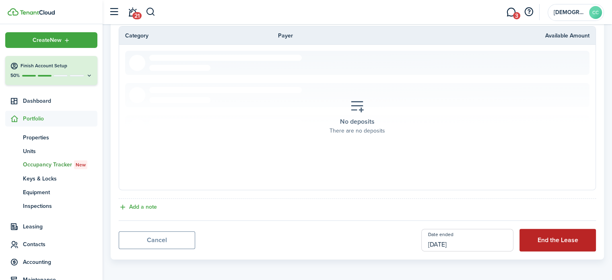
click at [551, 242] on button "End the Lease" at bounding box center [557, 240] width 76 height 23
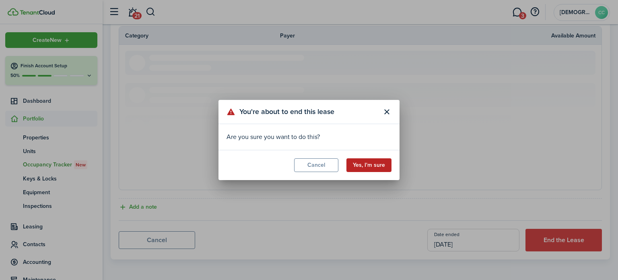
click at [371, 166] on button "Yes, I'm sure" at bounding box center [368, 165] width 45 height 14
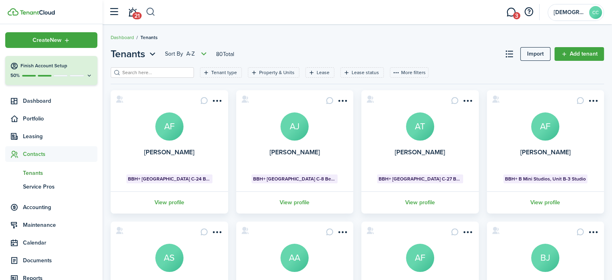
click at [149, 10] on button "button" at bounding box center [151, 12] width 10 height 14
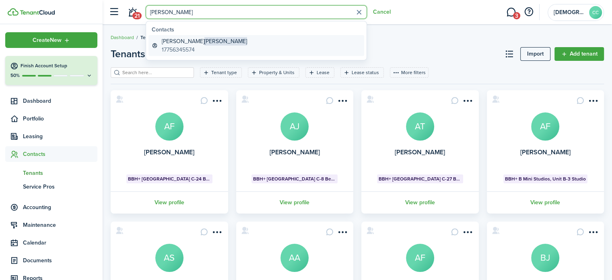
type input "[PERSON_NAME]"
click at [174, 43] on global-search-item-title "[PERSON_NAME]" at bounding box center [204, 41] width 85 height 8
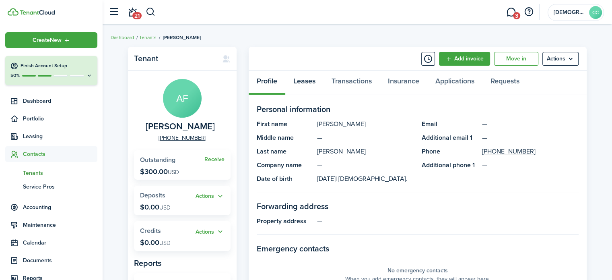
click at [309, 81] on link "Leases" at bounding box center [304, 83] width 38 height 24
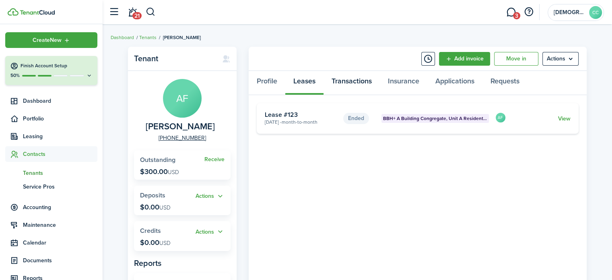
click at [354, 82] on link "Transactions" at bounding box center [351, 83] width 56 height 24
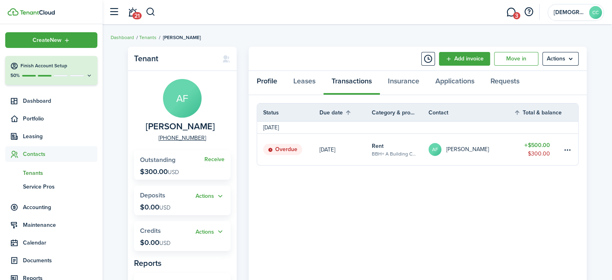
click at [272, 80] on link "Profile" at bounding box center [267, 83] width 37 height 24
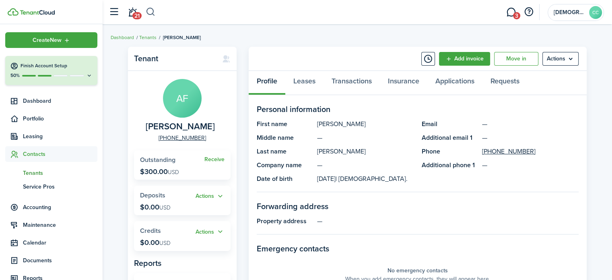
click at [153, 10] on button "button" at bounding box center [151, 12] width 10 height 14
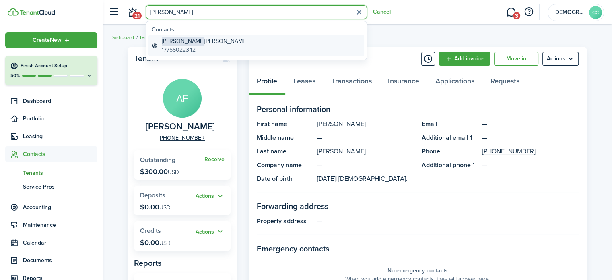
type input "[PERSON_NAME]"
click at [180, 44] on global-search-item-title "[PERSON_NAME]" at bounding box center [204, 41] width 85 height 8
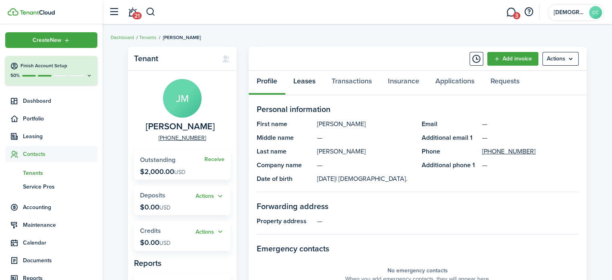
click at [310, 80] on link "Leases" at bounding box center [304, 83] width 38 height 24
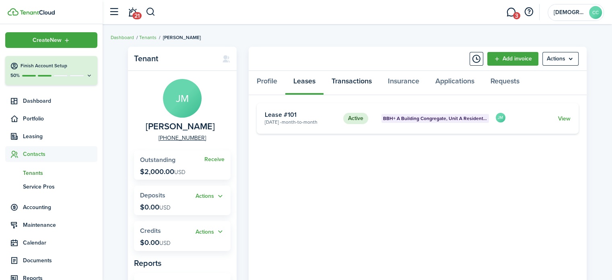
click at [346, 85] on link "Transactions" at bounding box center [351, 83] width 56 height 24
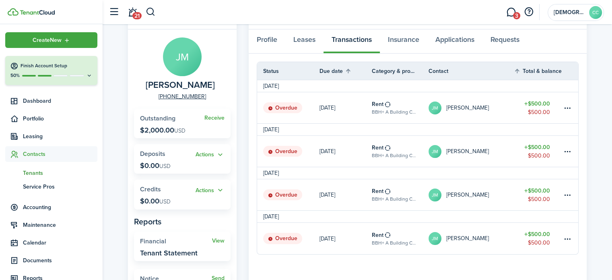
scroll to position [99, 0]
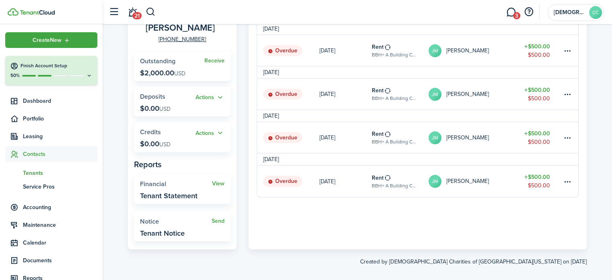
click at [350, 187] on link "[DATE]" at bounding box center [345, 180] width 52 height 31
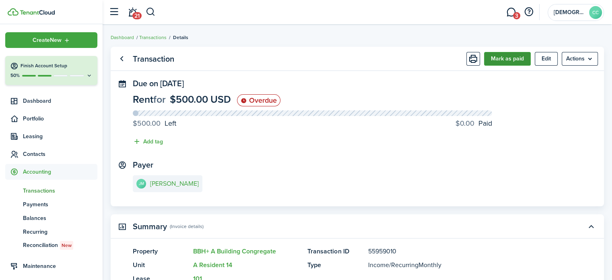
click at [502, 62] on button "Mark as paid" at bounding box center [507, 59] width 47 height 14
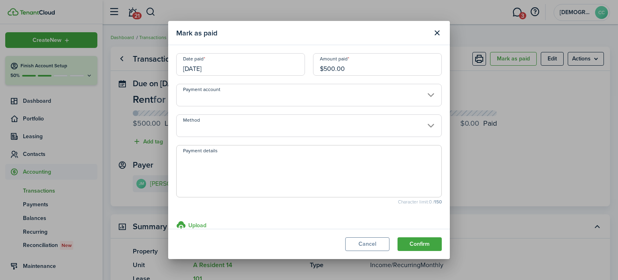
click at [227, 64] on input "[DATE]" at bounding box center [240, 64] width 129 height 23
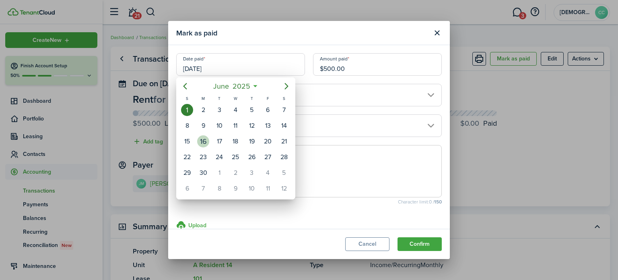
click at [208, 138] on div "16" at bounding box center [203, 141] width 12 height 12
type input "[DATE]"
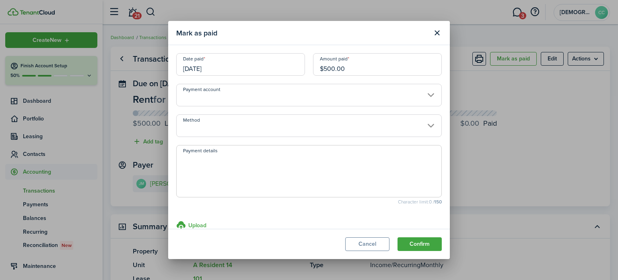
click at [211, 127] on input "Method" at bounding box center [309, 125] width 266 height 23
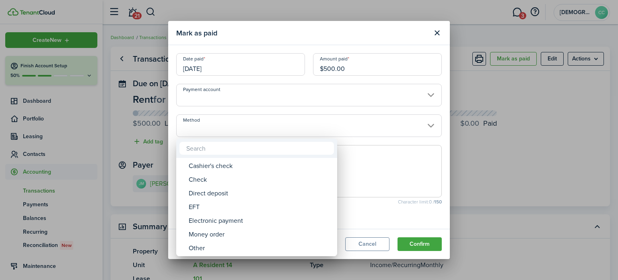
click at [220, 240] on div "Money order" at bounding box center [260, 234] width 142 height 14
type input "Money order"
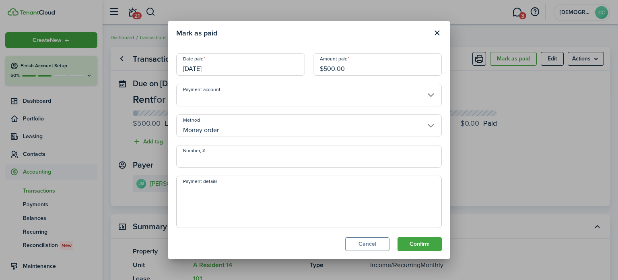
click at [225, 162] on input "Number, #" at bounding box center [309, 156] width 266 height 23
type input "494895"
click at [282, 201] on textarea "Payment details" at bounding box center [309, 204] width 265 height 39
click at [426, 248] on button "Confirm" at bounding box center [419, 244] width 44 height 14
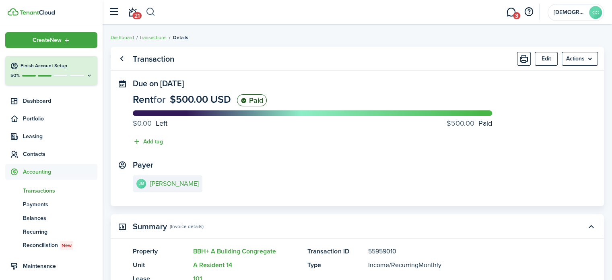
click at [154, 13] on button "button" at bounding box center [151, 12] width 10 height 14
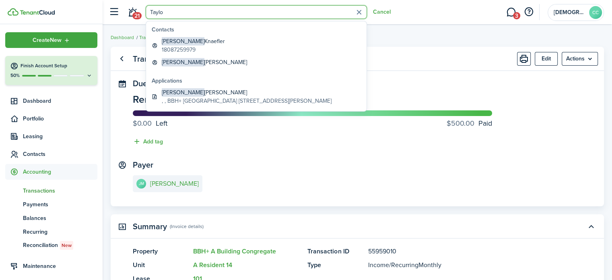
type input "[PERSON_NAME]"
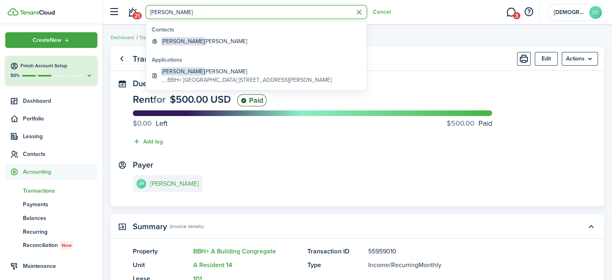
drag, startPoint x: 172, startPoint y: 10, endPoint x: 143, endPoint y: 10, distance: 29.4
click at [143, 10] on header-control-items "21 [PERSON_NAME] Cancel" at bounding box center [248, 12] width 286 height 21
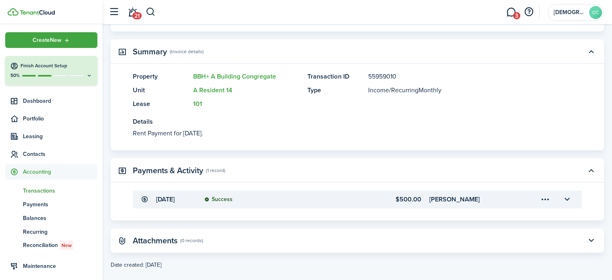
scroll to position [186, 0]
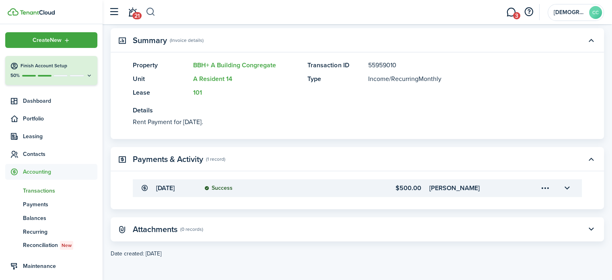
click at [150, 13] on button "button" at bounding box center [151, 12] width 10 height 14
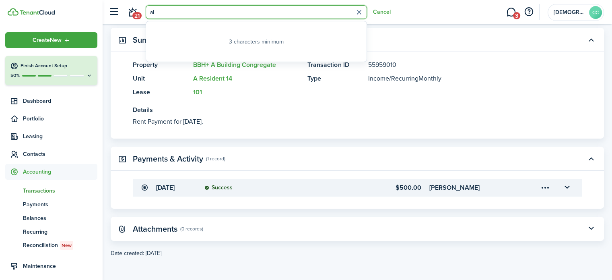
type input "a"
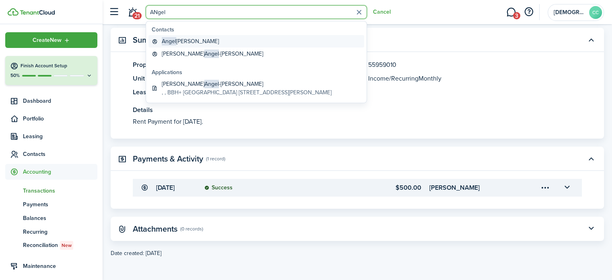
type input "ANgel"
click at [184, 42] on global-search-item-title "[PERSON_NAME]" at bounding box center [190, 41] width 57 height 8
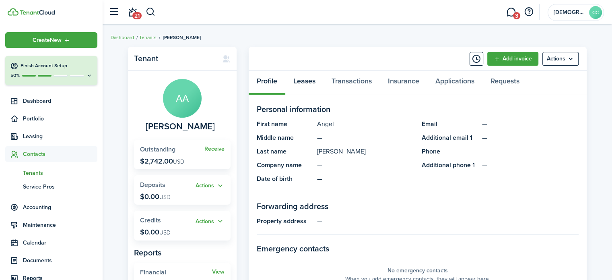
click at [300, 87] on link "Leases" at bounding box center [304, 83] width 38 height 24
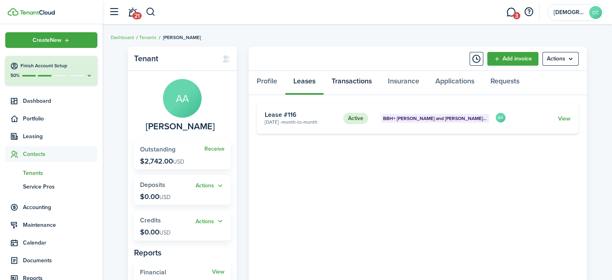
click at [361, 82] on link "Transactions" at bounding box center [351, 83] width 56 height 24
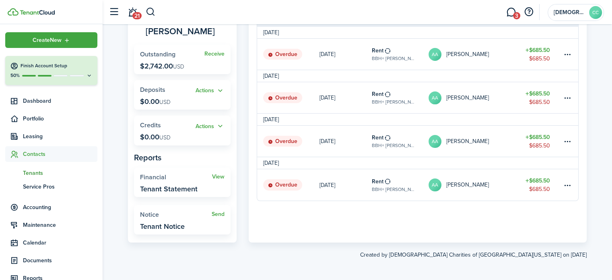
scroll to position [96, 0]
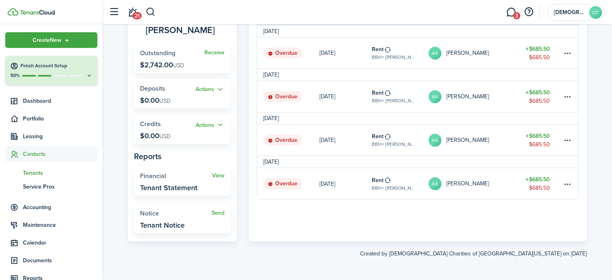
click at [488, 188] on link "AA [PERSON_NAME]" at bounding box center [470, 183] width 85 height 31
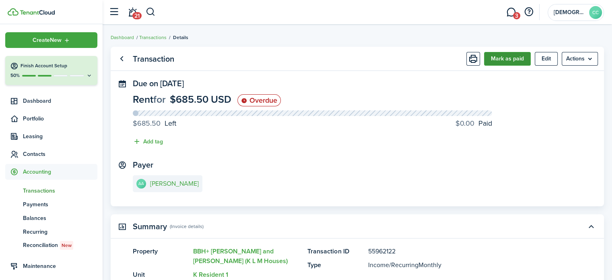
click at [513, 58] on button "Mark as paid" at bounding box center [507, 59] width 47 height 14
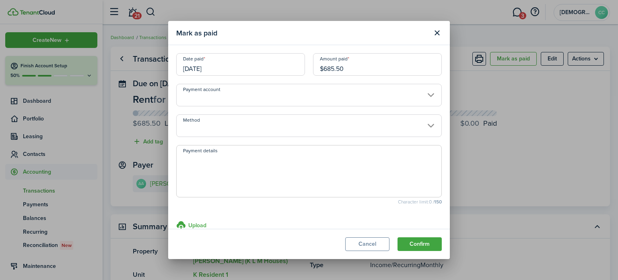
click at [266, 72] on input "[DATE]" at bounding box center [240, 64] width 129 height 23
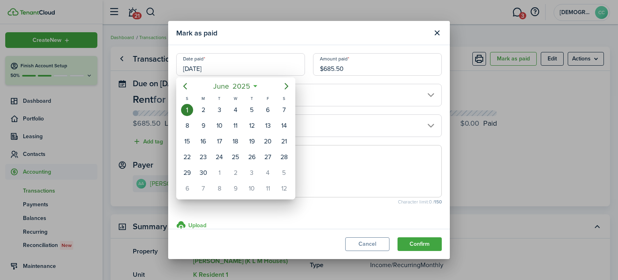
click at [203, 140] on div "16" at bounding box center [203, 141] width 12 height 12
type input "[DATE]"
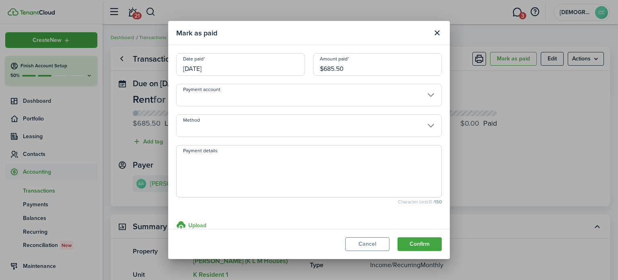
click at [352, 72] on input "$685.50" at bounding box center [377, 64] width 129 height 23
type input "$"
click at [234, 129] on input "Method" at bounding box center [309, 125] width 266 height 23
type input "$35.50"
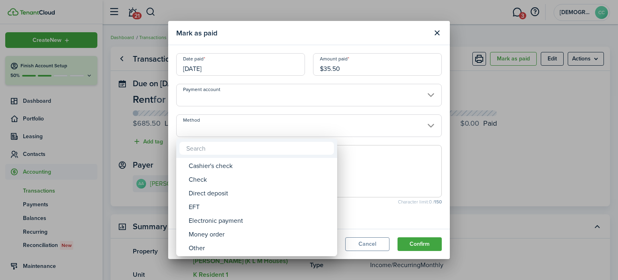
click at [224, 237] on div "Money order" at bounding box center [260, 234] width 142 height 14
type input "Money order"
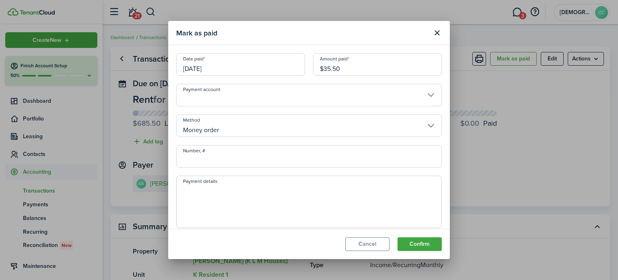
click at [229, 160] on input "Number, #" at bounding box center [309, 156] width 266 height 23
type input "494897"
click at [417, 247] on button "Confirm" at bounding box center [419, 244] width 44 height 14
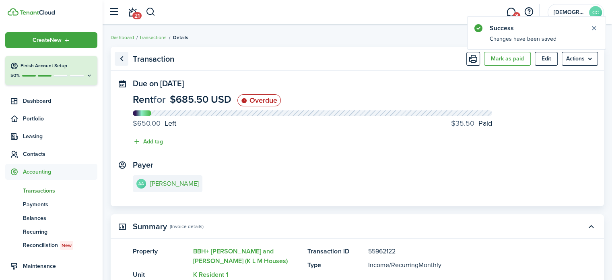
click at [123, 56] on link "Go back" at bounding box center [122, 59] width 14 height 14
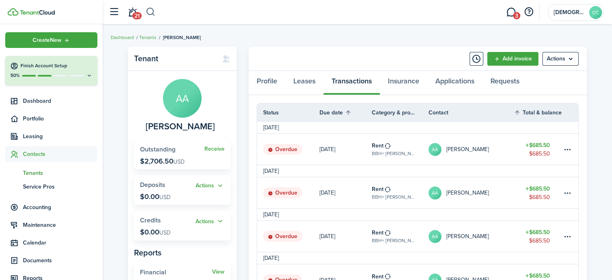
click at [152, 16] on button "button" at bounding box center [151, 12] width 10 height 14
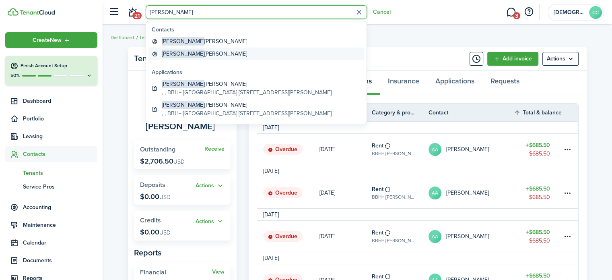
type input "[PERSON_NAME]"
click at [200, 56] on global-search-item-title "[PERSON_NAME]" at bounding box center [204, 53] width 85 height 8
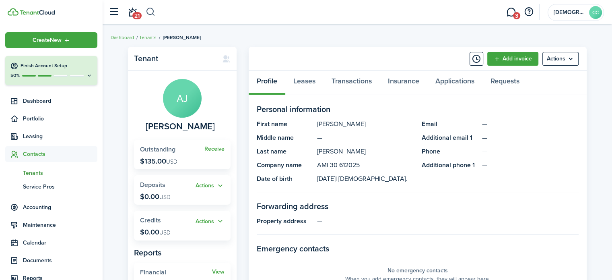
click at [149, 13] on button "button" at bounding box center [151, 12] width 10 height 14
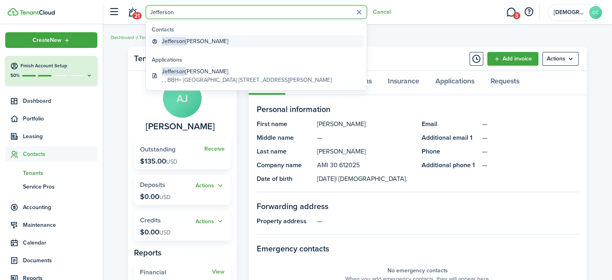
type input "Jefferson"
click at [202, 44] on global-search-item-title "[PERSON_NAME]" at bounding box center [195, 41] width 66 height 8
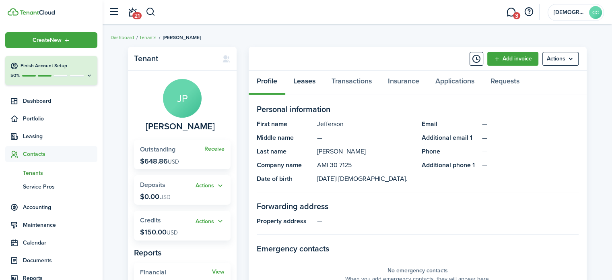
click at [298, 83] on link "Leases" at bounding box center [304, 83] width 38 height 24
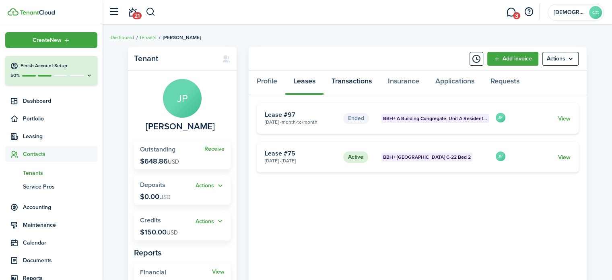
click at [356, 85] on link "Transactions" at bounding box center [351, 83] width 56 height 24
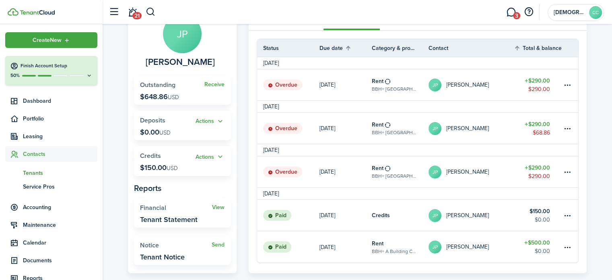
scroll to position [64, 0]
click at [204, 156] on button "Actions" at bounding box center [210, 156] width 29 height 9
click at [167, 173] on link "Add" at bounding box center [189, 172] width 70 height 14
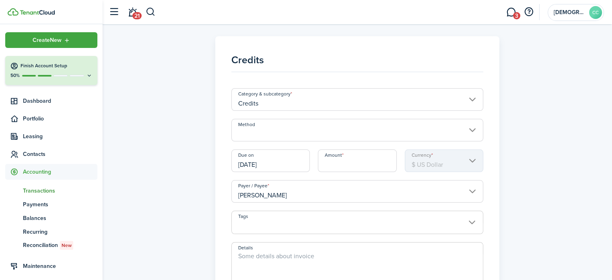
click at [254, 138] on input "Method" at bounding box center [357, 130] width 252 height 23
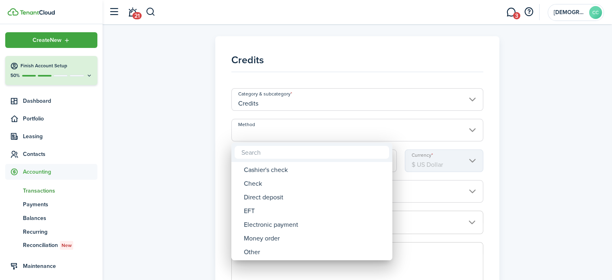
click at [276, 243] on div "Money order" at bounding box center [315, 238] width 142 height 14
type input "Money order"
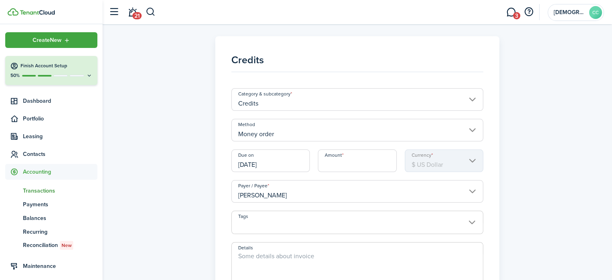
click at [278, 162] on input "[DATE]" at bounding box center [270, 160] width 79 height 23
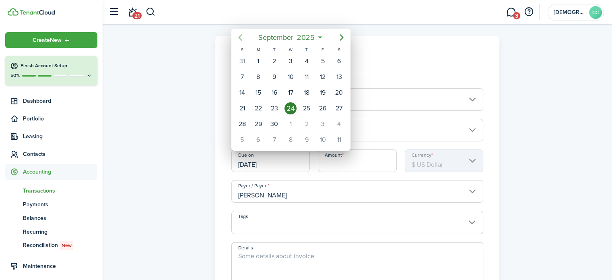
click at [238, 37] on icon "Previous page" at bounding box center [240, 38] width 10 height 10
click at [243, 58] on div "1" at bounding box center [242, 61] width 12 height 12
type input "[DATE]"
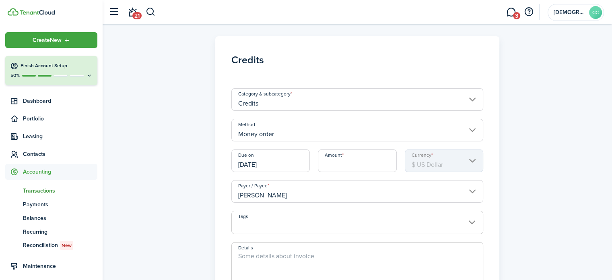
click at [333, 167] on input "Amount" at bounding box center [357, 160] width 79 height 23
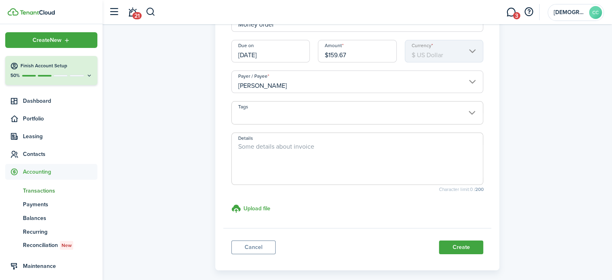
scroll to position [110, 0]
type input "$159.67"
click at [298, 147] on textarea "Details" at bounding box center [357, 160] width 251 height 39
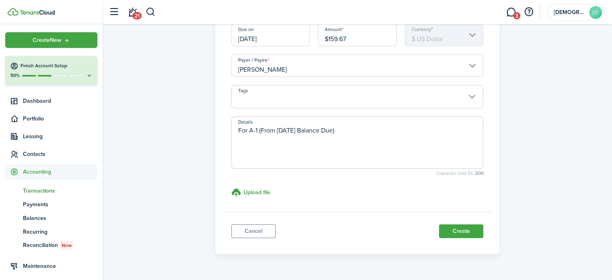
scroll to position [145, 0]
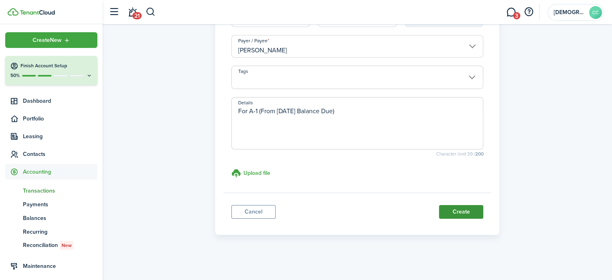
type textarea "For A-1 (From [DATE] Balance Due)"
click at [461, 214] on button "Create" at bounding box center [461, 212] width 44 height 14
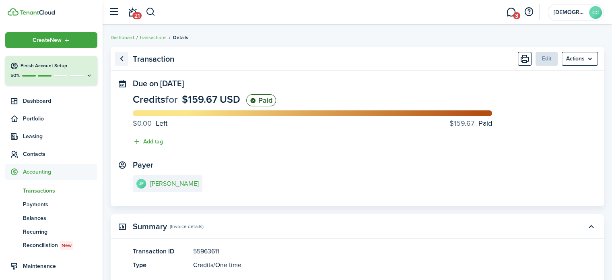
click at [123, 59] on link "Go back" at bounding box center [122, 59] width 14 height 14
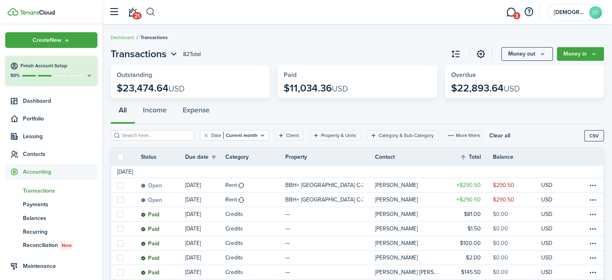
click at [153, 12] on button "button" at bounding box center [151, 12] width 10 height 14
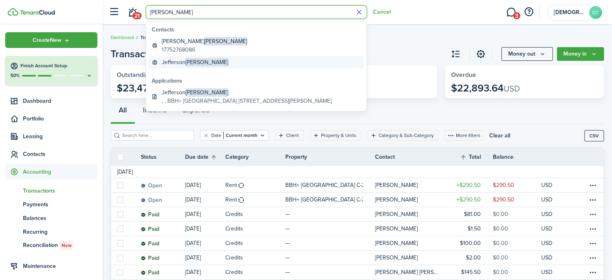
type input "[PERSON_NAME]"
click at [178, 64] on global-search-item-title "[PERSON_NAME]" at bounding box center [195, 62] width 66 height 8
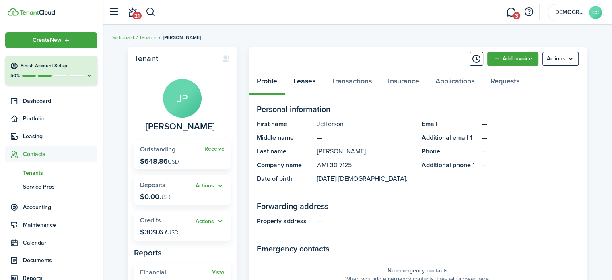
click at [308, 84] on link "Leases" at bounding box center [304, 83] width 38 height 24
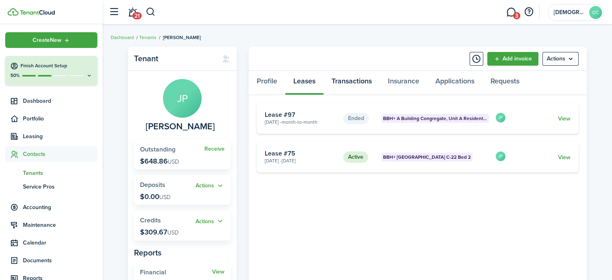
click at [352, 80] on link "Transactions" at bounding box center [351, 83] width 56 height 24
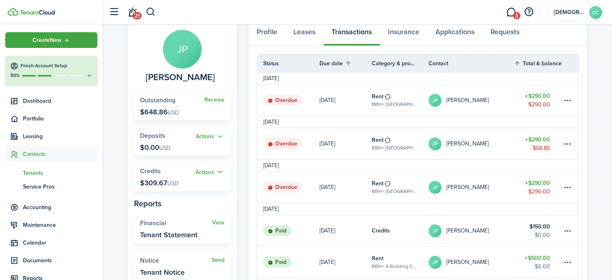
scroll to position [43, 0]
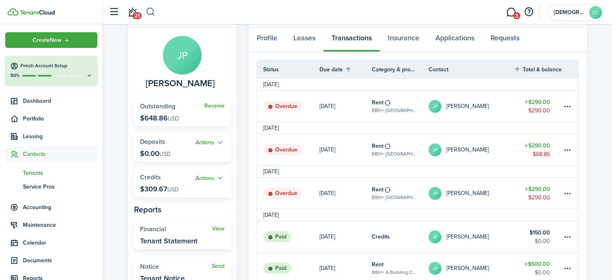
click at [148, 12] on button "button" at bounding box center [151, 12] width 10 height 14
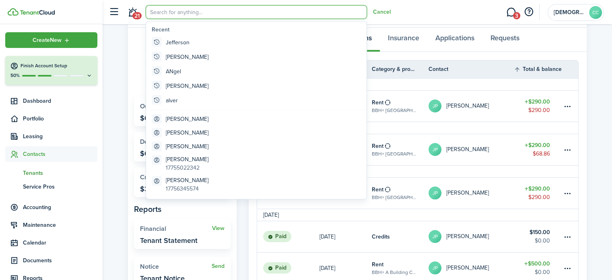
scroll to position [0, 0]
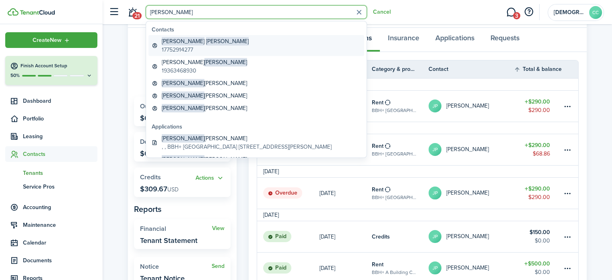
type input "[PERSON_NAME]"
click at [206, 44] on span "[PERSON_NAME]" at bounding box center [227, 41] width 43 height 8
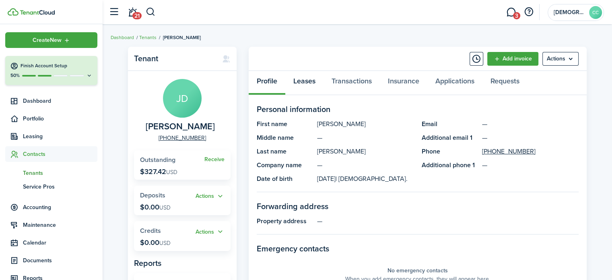
click at [306, 83] on link "Leases" at bounding box center [304, 83] width 38 height 24
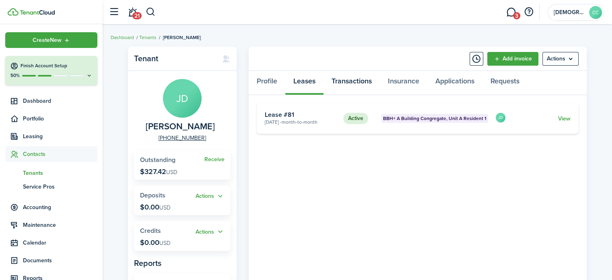
click at [345, 80] on link "Transactions" at bounding box center [351, 83] width 56 height 24
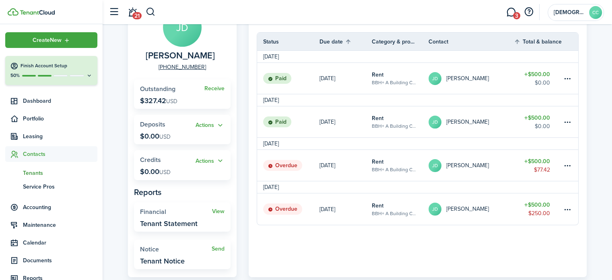
scroll to position [78, 0]
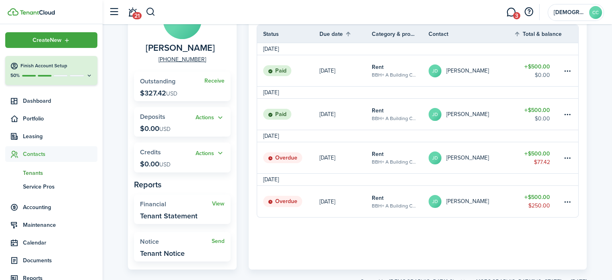
click at [490, 201] on link "[PERSON_NAME] [PERSON_NAME]" at bounding box center [470, 200] width 85 height 31
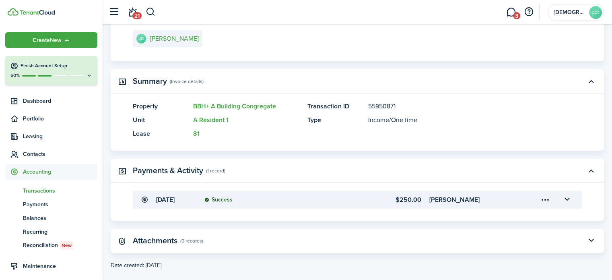
scroll to position [157, 0]
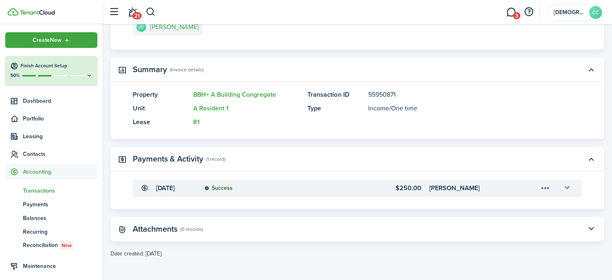
click at [571, 190] on button "button" at bounding box center [567, 188] width 14 height 14
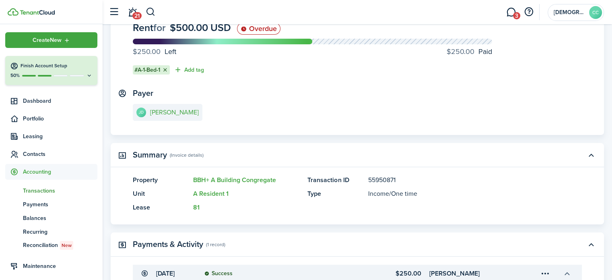
scroll to position [0, 0]
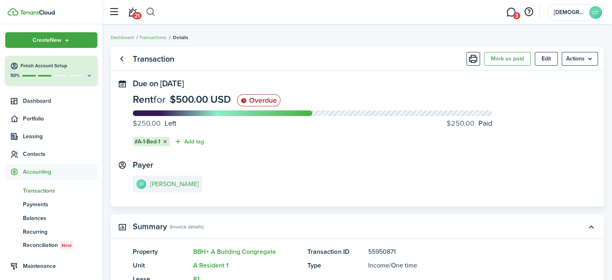
click at [152, 13] on button "button" at bounding box center [151, 12] width 10 height 14
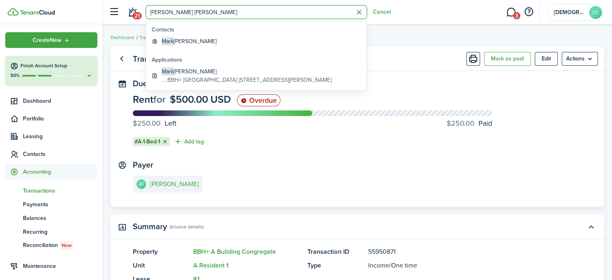
type input "[PERSON_NAME] [PERSON_NAME]"
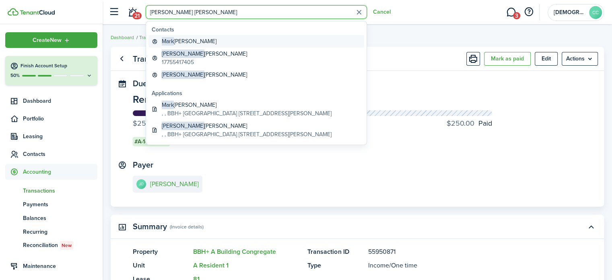
click at [196, 44] on global-search-item-title "[PERSON_NAME]" at bounding box center [189, 41] width 55 height 8
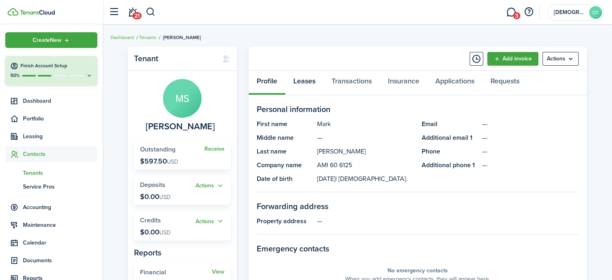
click at [300, 84] on link "Leases" at bounding box center [304, 83] width 38 height 24
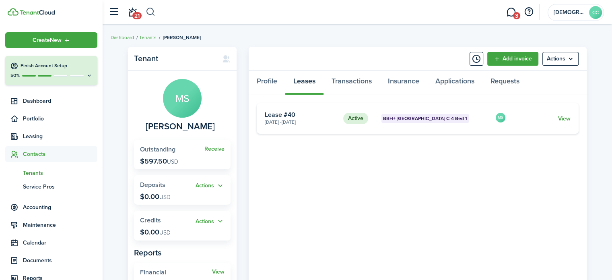
click at [146, 14] on button "button" at bounding box center [151, 12] width 10 height 14
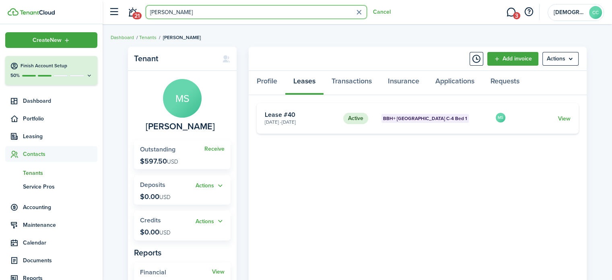
type input "[PERSON_NAME]"
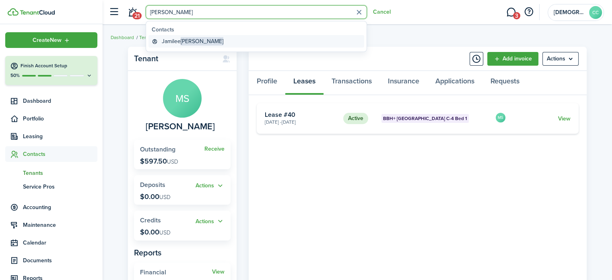
click at [172, 45] on link "[PERSON_NAME]" at bounding box center [256, 41] width 216 height 12
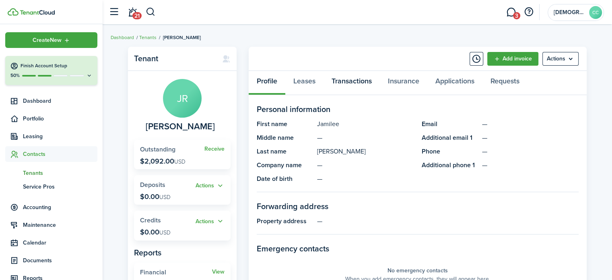
click at [360, 82] on link "Transactions" at bounding box center [351, 83] width 56 height 24
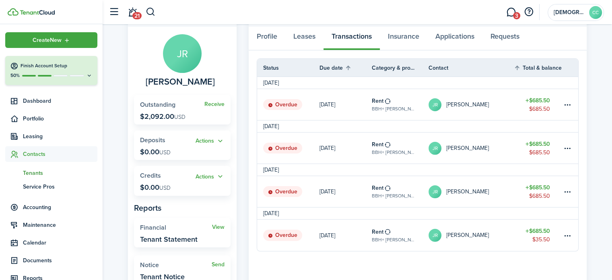
scroll to position [96, 0]
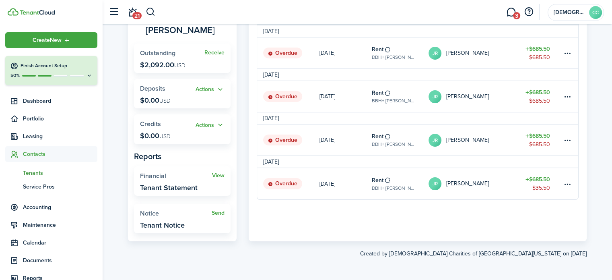
click at [476, 183] on table-profile-info-text "[PERSON_NAME]" at bounding box center [467, 183] width 43 height 6
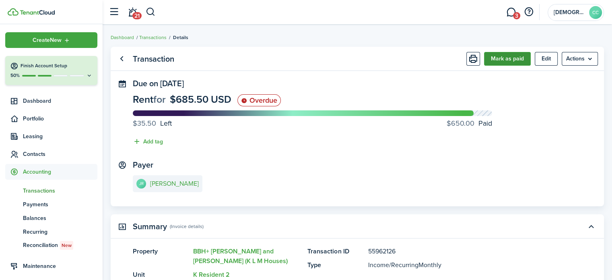
click at [512, 58] on button "Mark as paid" at bounding box center [507, 59] width 47 height 14
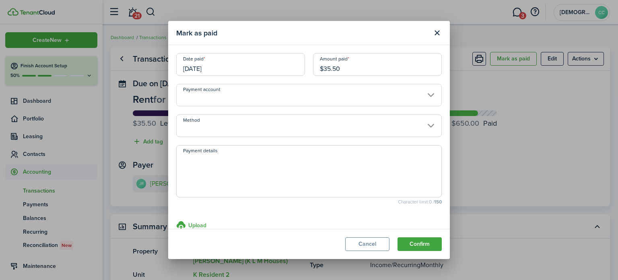
click at [225, 62] on input "[DATE]" at bounding box center [240, 64] width 129 height 23
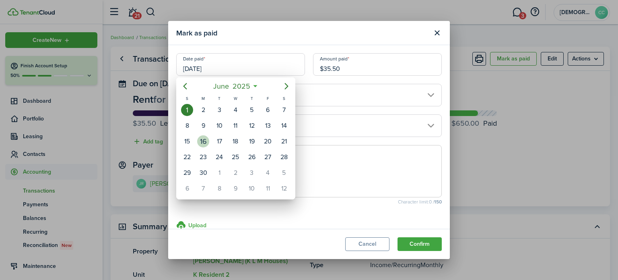
click at [208, 136] on div "16" at bounding box center [203, 141] width 12 height 12
type input "[DATE]"
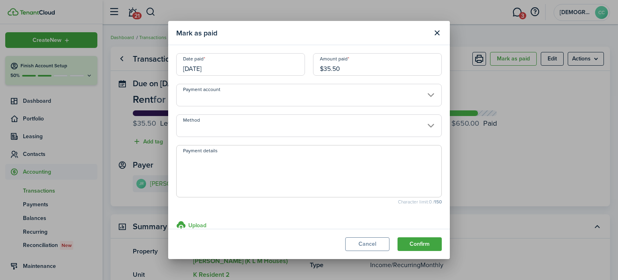
click at [231, 128] on input "Method" at bounding box center [309, 125] width 266 height 23
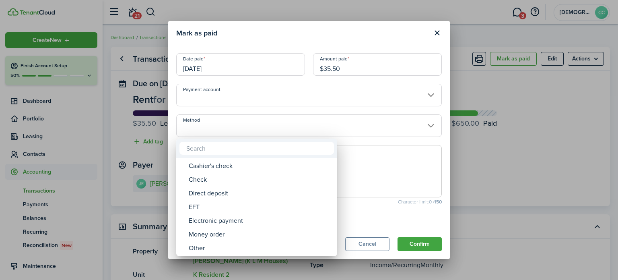
click at [224, 237] on div "Money order" at bounding box center [260, 234] width 142 height 14
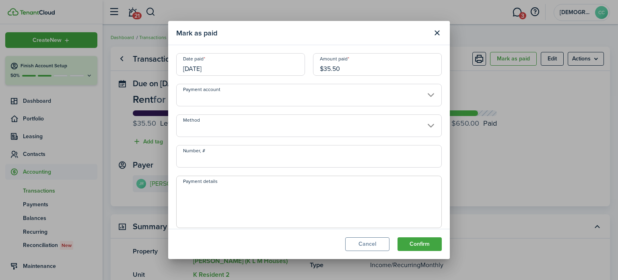
type input "Money order"
click at [227, 161] on input "Number, #" at bounding box center [309, 156] width 266 height 23
type input "594606"
click at [419, 243] on button "Confirm" at bounding box center [419, 244] width 44 height 14
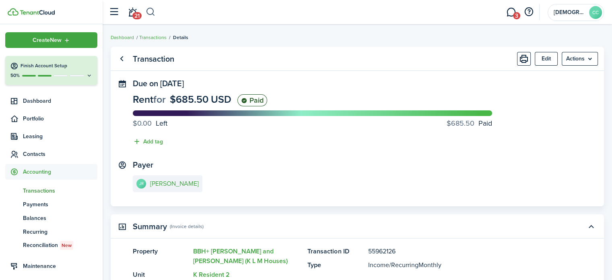
click at [153, 10] on button "button" at bounding box center [151, 12] width 10 height 14
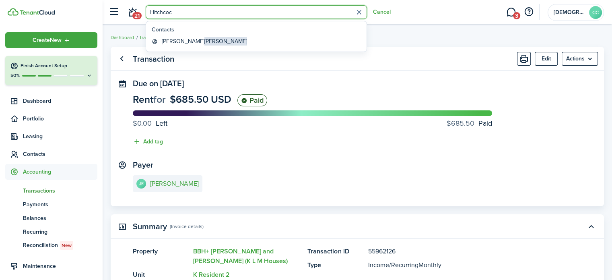
type input "[PERSON_NAME]"
click at [196, 46] on link "[PERSON_NAME]" at bounding box center [256, 41] width 216 height 12
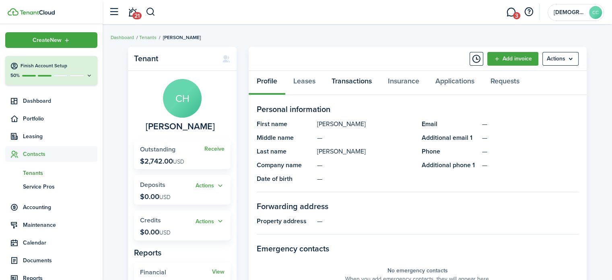
click at [344, 82] on link "Transactions" at bounding box center [351, 83] width 56 height 24
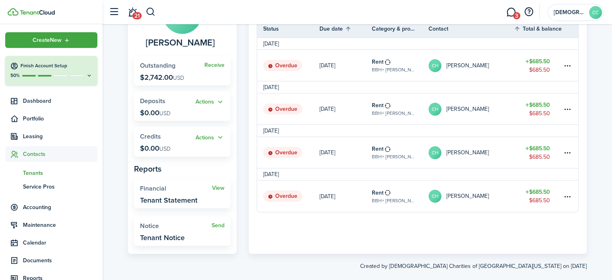
scroll to position [96, 0]
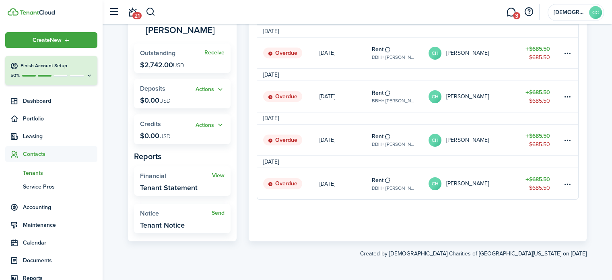
click at [393, 183] on link "Rent BBH+ [PERSON_NAME] and [PERSON_NAME] (K L M Houses), Unit L Resident 2" at bounding box center [400, 183] width 57 height 31
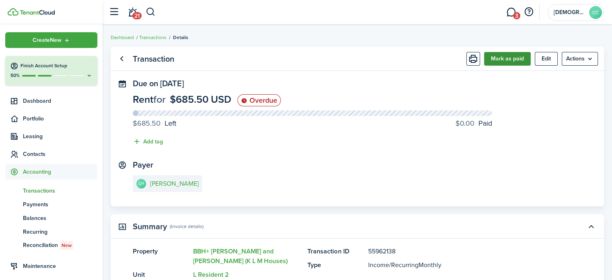
click at [508, 61] on button "Mark as paid" at bounding box center [507, 59] width 47 height 14
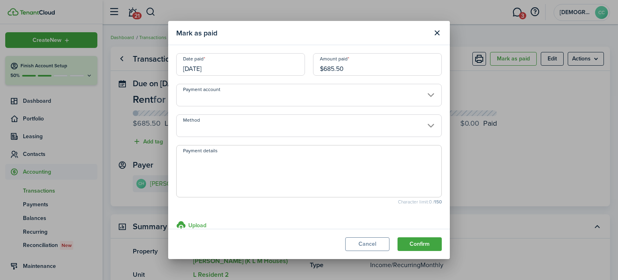
drag, startPoint x: 348, startPoint y: 68, endPoint x: 313, endPoint y: 66, distance: 35.1
click at [313, 66] on input "$685.50" at bounding box center [377, 64] width 129 height 23
click at [220, 69] on input "[DATE]" at bounding box center [240, 64] width 129 height 23
type input "$35.50"
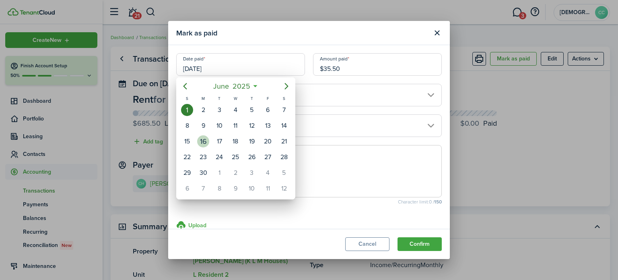
click at [204, 139] on div "16" at bounding box center [203, 141] width 12 height 12
type input "[DATE]"
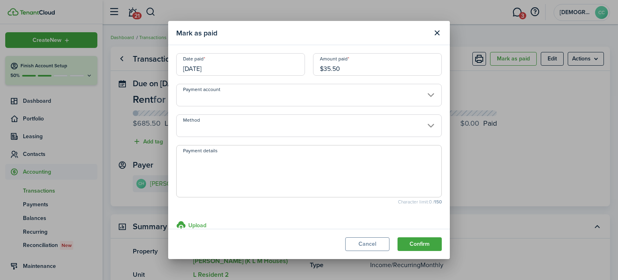
click at [208, 124] on input "Method" at bounding box center [309, 125] width 266 height 23
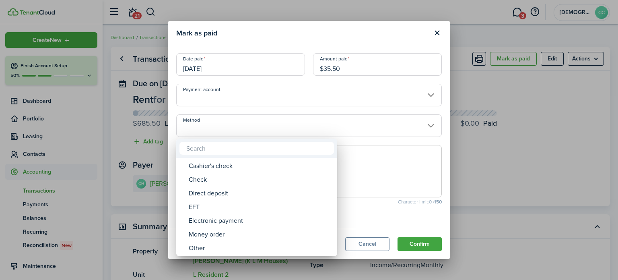
click at [217, 233] on div "Money order" at bounding box center [260, 234] width 142 height 14
type input "Money order"
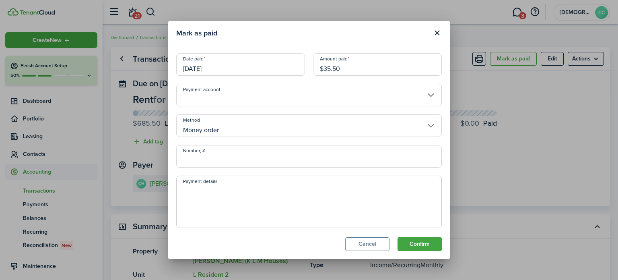
click at [224, 160] on input "Number, #" at bounding box center [309, 156] width 266 height 23
type input "594607"
click at [425, 249] on button "Confirm" at bounding box center [419, 244] width 44 height 14
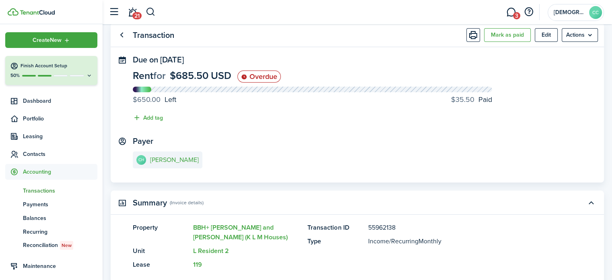
scroll to position [51, 0]
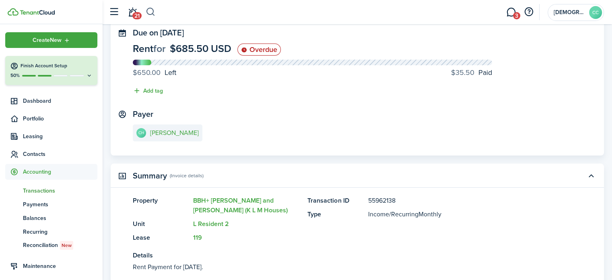
click at [151, 11] on button "button" at bounding box center [151, 12] width 10 height 14
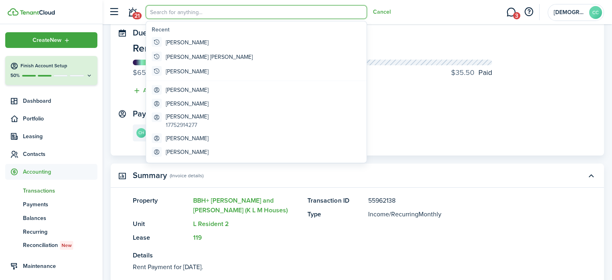
scroll to position [0, 0]
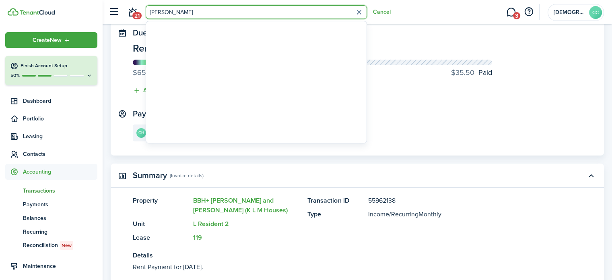
type input "[PERSON_NAME]"
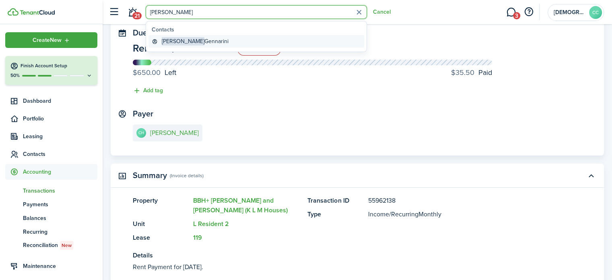
click at [173, 43] on span "[PERSON_NAME]" at bounding box center [183, 41] width 43 height 8
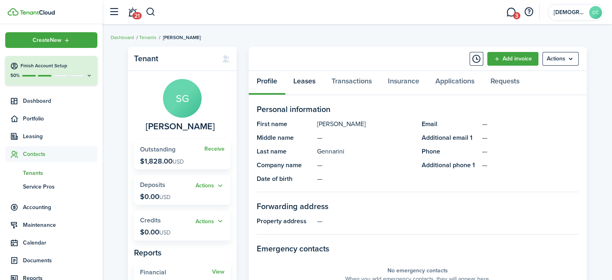
click at [311, 80] on link "Leases" at bounding box center [304, 83] width 38 height 24
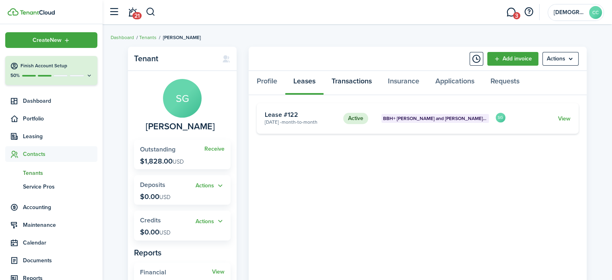
click at [352, 80] on link "Transactions" at bounding box center [351, 83] width 56 height 24
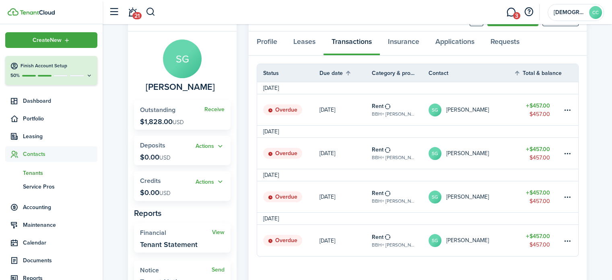
scroll to position [90, 0]
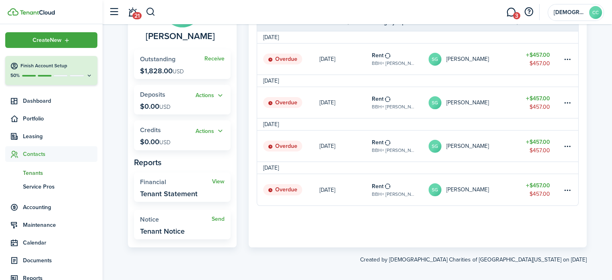
click at [394, 191] on table-subtitle "BBH+ [PERSON_NAME] and [PERSON_NAME] (K L M Houses), Unit M Resident 3" at bounding box center [394, 193] width 45 height 7
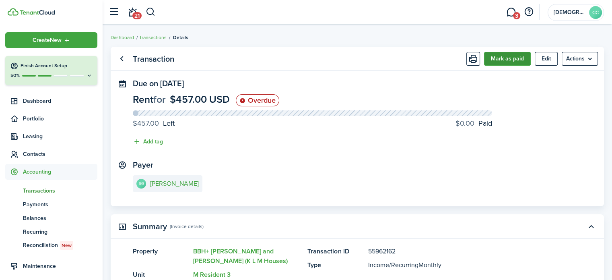
click at [515, 59] on button "Mark as paid" at bounding box center [507, 59] width 47 height 14
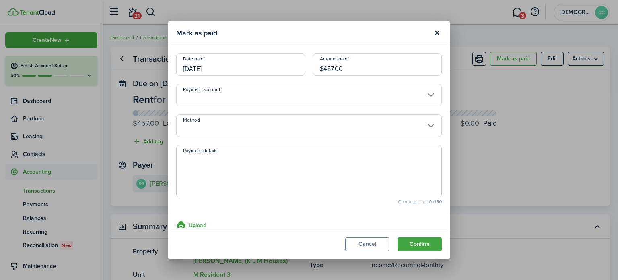
click at [241, 67] on input "[DATE]" at bounding box center [240, 64] width 129 height 23
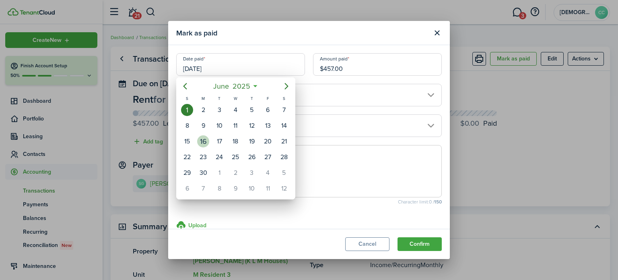
click at [203, 135] on div "16" at bounding box center [203, 141] width 12 height 12
type input "[DATE]"
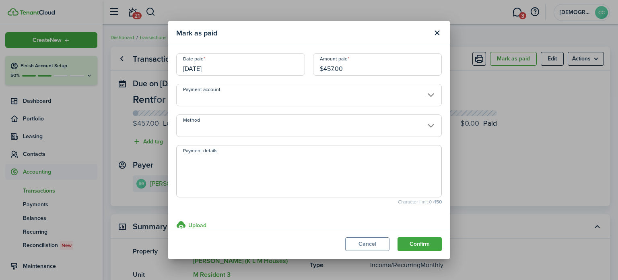
drag, startPoint x: 347, startPoint y: 70, endPoint x: 302, endPoint y: 64, distance: 45.0
click at [302, 64] on div "Date paid [DATE] Amount paid $457.00" at bounding box center [309, 68] width 274 height 31
click at [245, 130] on input "Method" at bounding box center [309, 125] width 266 height 23
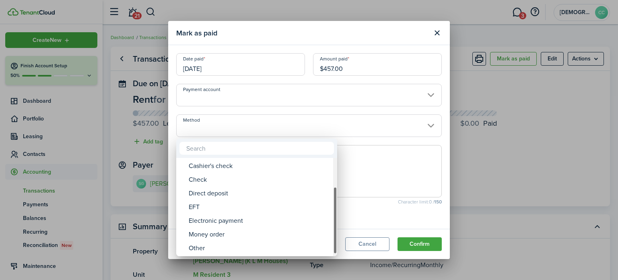
click at [222, 237] on div "Money order" at bounding box center [260, 234] width 142 height 14
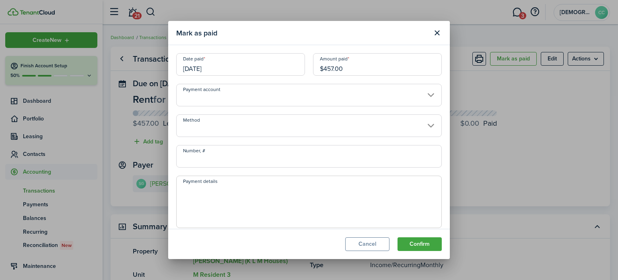
type input "Money order"
click at [229, 162] on input "Number, #" at bounding box center [309, 156] width 266 height 23
type input "594610"
click at [422, 245] on button "Confirm" at bounding box center [419, 244] width 44 height 14
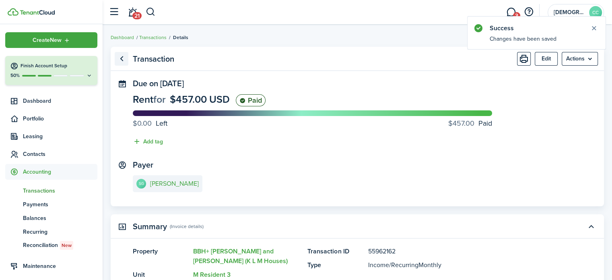
click at [122, 60] on link "Go back" at bounding box center [122, 59] width 14 height 14
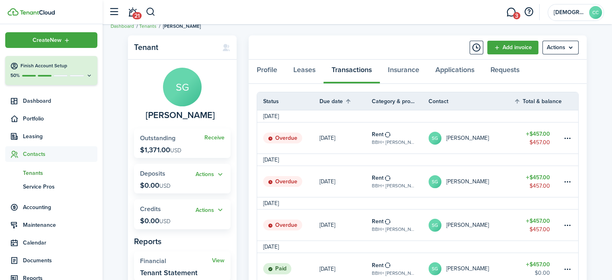
scroll to position [10, 0]
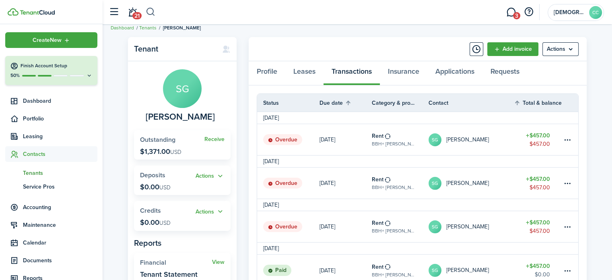
click at [154, 13] on button "button" at bounding box center [151, 12] width 10 height 14
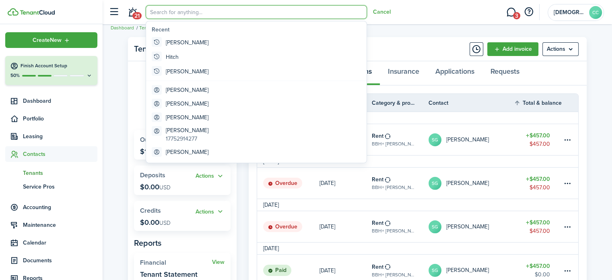
scroll to position [0, 0]
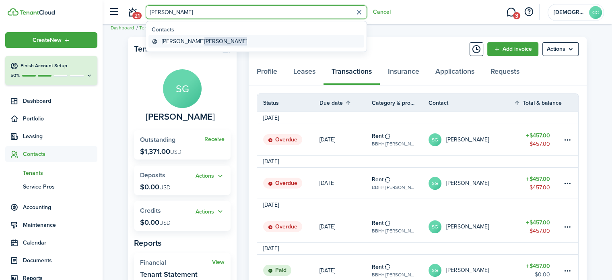
type input "[PERSON_NAME]"
click at [171, 42] on global-search-item-title "[PERSON_NAME]" at bounding box center [204, 41] width 85 height 8
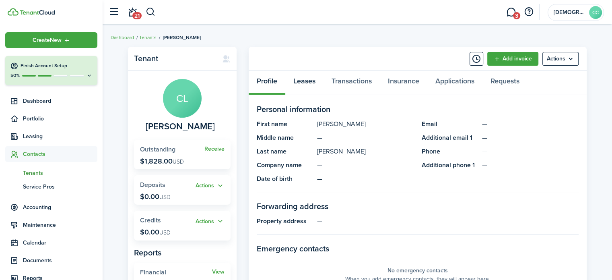
click at [303, 85] on link "Leases" at bounding box center [304, 83] width 38 height 24
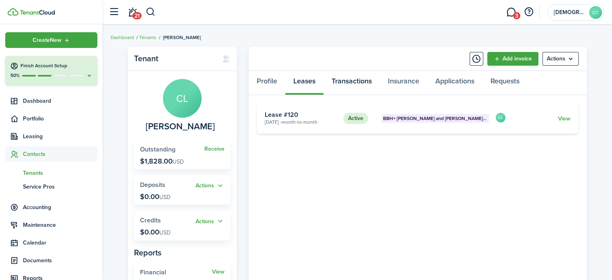
click at [358, 81] on link "Transactions" at bounding box center [351, 83] width 56 height 24
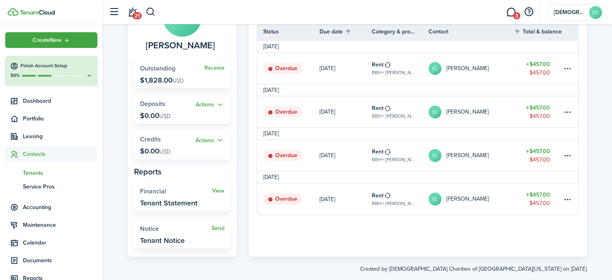
scroll to position [82, 0]
click at [394, 199] on table-subtitle "BBH+ [PERSON_NAME] and [PERSON_NAME] (K L M Houses), Unit M Resident 1" at bounding box center [394, 202] width 45 height 7
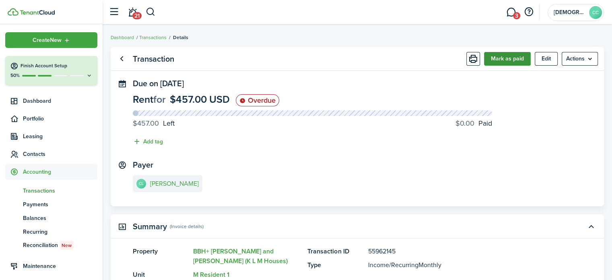
click at [512, 60] on button "Mark as paid" at bounding box center [507, 59] width 47 height 14
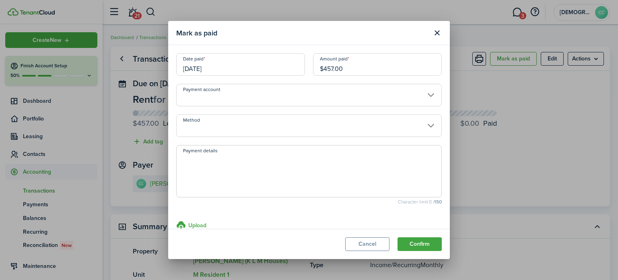
click at [229, 124] on input "Method" at bounding box center [309, 125] width 266 height 23
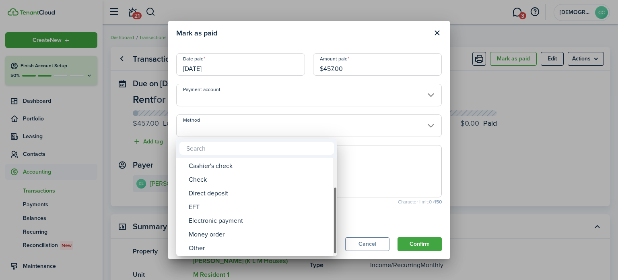
click at [217, 237] on div "Money order" at bounding box center [260, 234] width 142 height 14
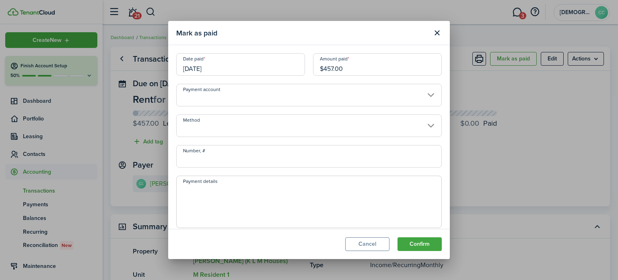
type input "Money order"
click at [229, 159] on input "Number, #" at bounding box center [309, 156] width 266 height 23
type input "594615"
click at [426, 249] on button "Confirm" at bounding box center [419, 244] width 44 height 14
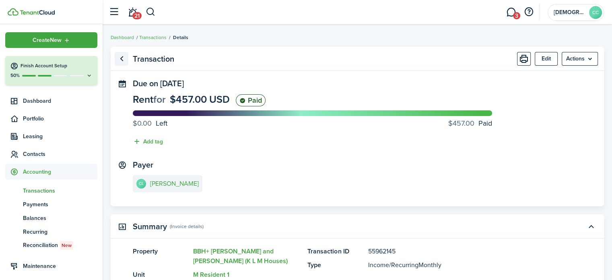
click at [120, 60] on link "Go back" at bounding box center [122, 59] width 14 height 14
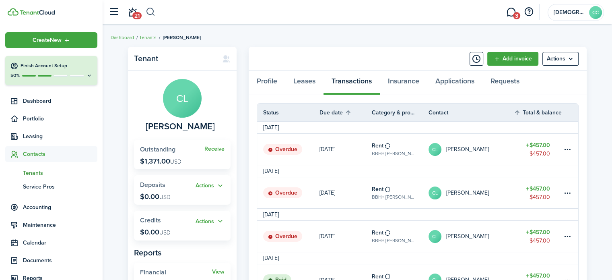
click at [149, 14] on button "button" at bounding box center [151, 12] width 10 height 14
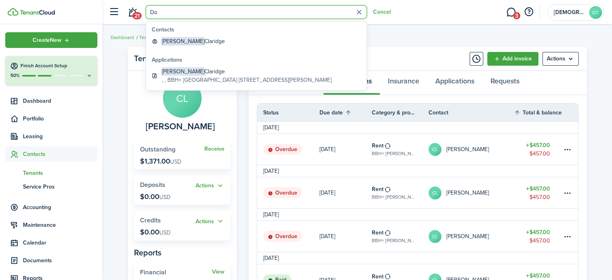
type input "D"
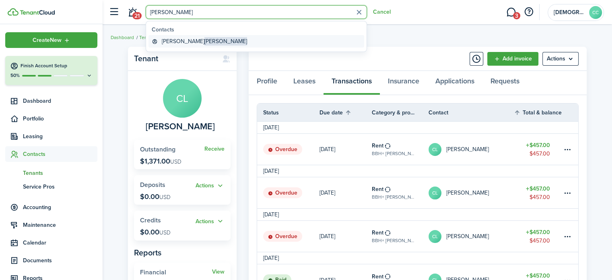
type input "[PERSON_NAME]"
click at [173, 44] on global-search-item-title "[PERSON_NAME]" at bounding box center [204, 41] width 85 height 8
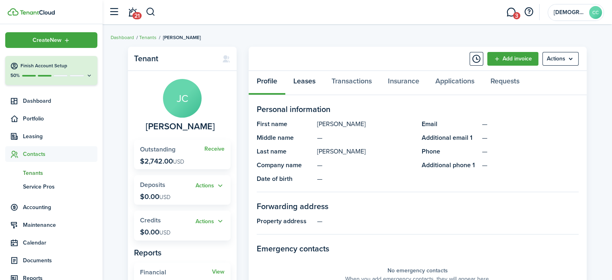
click at [309, 83] on link "Leases" at bounding box center [304, 83] width 38 height 24
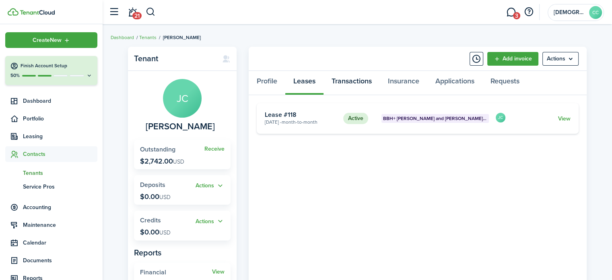
click at [356, 82] on link "Transactions" at bounding box center [351, 83] width 56 height 24
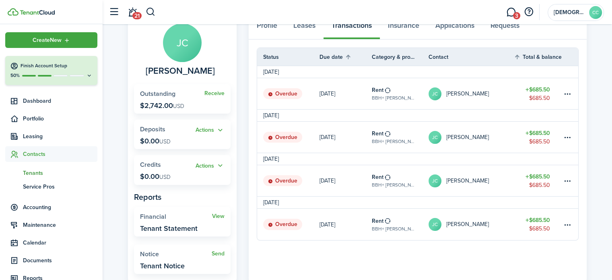
scroll to position [62, 0]
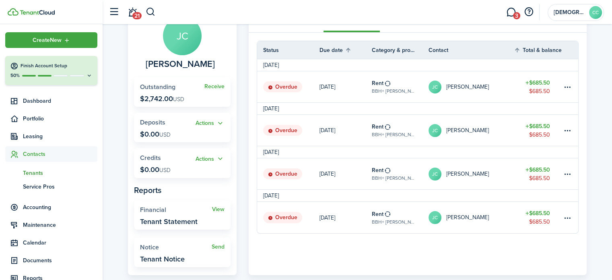
click at [344, 217] on link "[DATE]" at bounding box center [345, 217] width 52 height 31
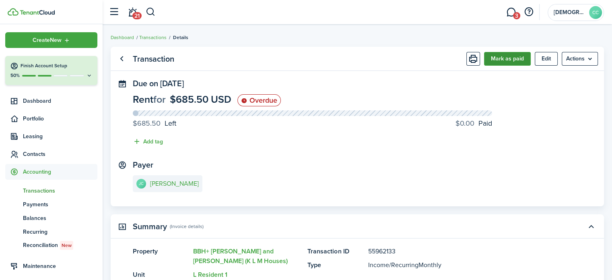
click at [507, 60] on button "Mark as paid" at bounding box center [507, 59] width 47 height 14
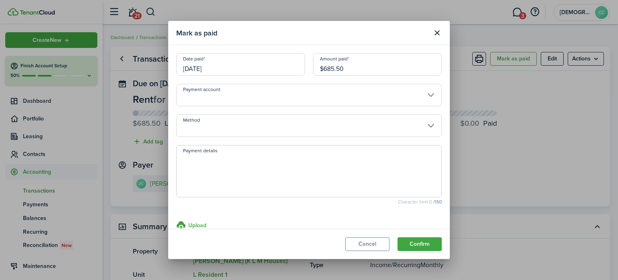
click at [359, 70] on input "$685.50" at bounding box center [377, 64] width 129 height 23
type input "$"
click at [231, 67] on input "[DATE]" at bounding box center [240, 64] width 129 height 23
type input "$50.00"
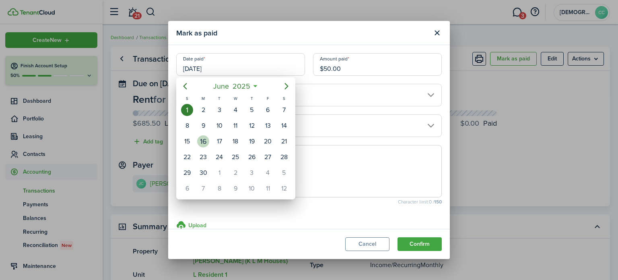
click at [203, 138] on div "16" at bounding box center [203, 141] width 12 height 12
type input "[DATE]"
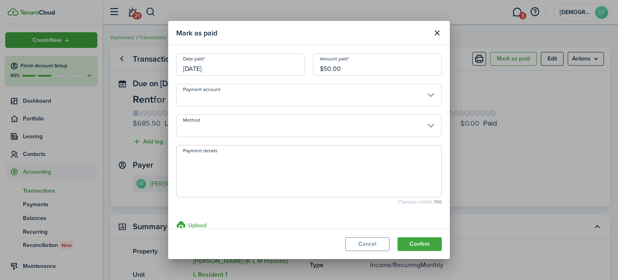
click at [225, 136] on input "Method" at bounding box center [309, 125] width 266 height 23
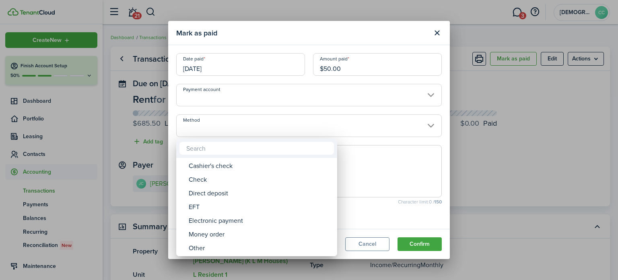
click at [222, 236] on div "Money order" at bounding box center [260, 234] width 142 height 14
type input "Money order"
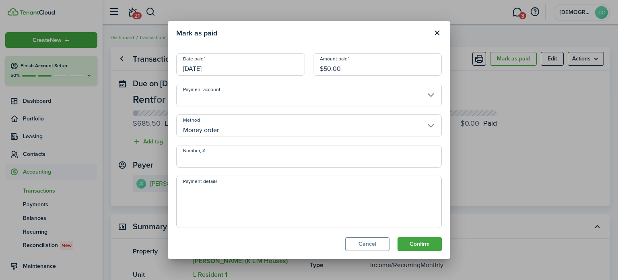
click at [224, 159] on input "Number, #" at bounding box center [309, 156] width 266 height 23
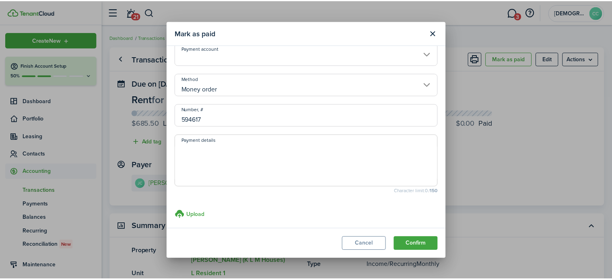
scroll to position [46, 0]
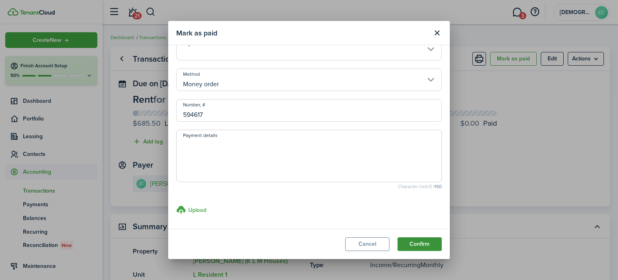
type input "594617"
click at [422, 247] on button "Confirm" at bounding box center [419, 244] width 44 height 14
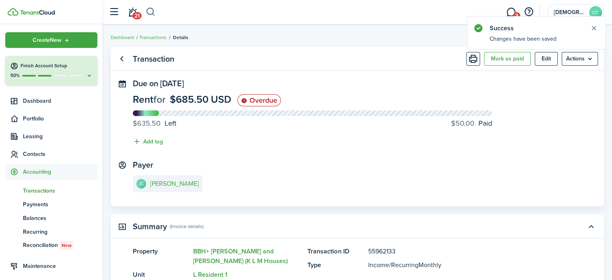
click at [154, 15] on button "button" at bounding box center [151, 12] width 10 height 14
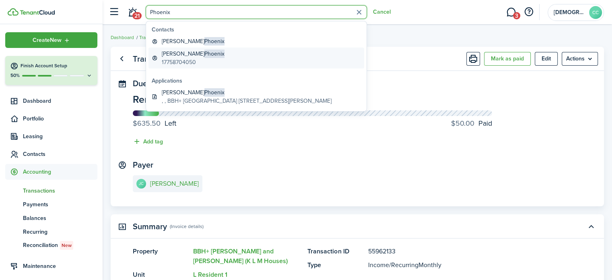
type input "Phoenix"
click at [176, 54] on global-search-item-title "[PERSON_NAME]" at bounding box center [193, 53] width 63 height 8
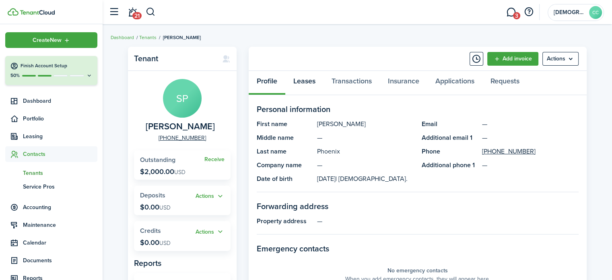
click at [306, 88] on link "Leases" at bounding box center [304, 83] width 38 height 24
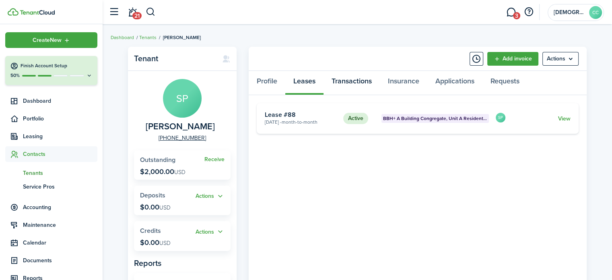
click at [350, 78] on link "Transactions" at bounding box center [351, 83] width 56 height 24
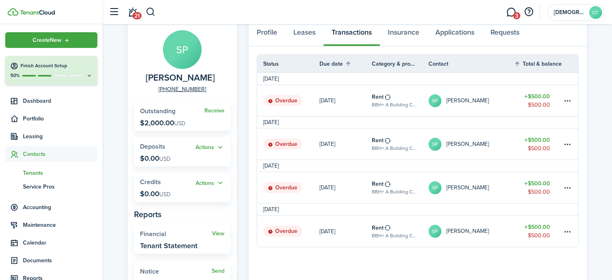
scroll to position [77, 0]
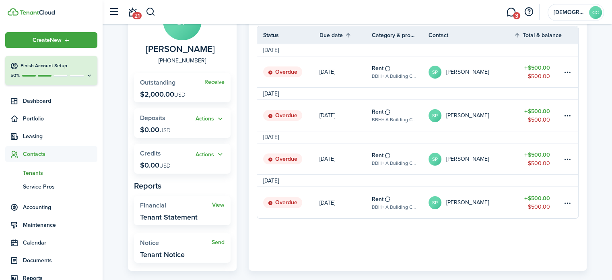
click at [395, 202] on link "Rent BBH+ A Building Congregate, Unit A Resident 3" at bounding box center [400, 202] width 57 height 31
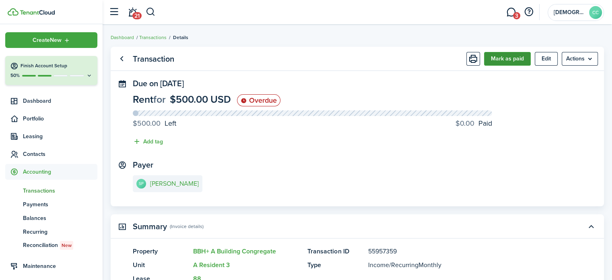
click at [504, 60] on button "Mark as paid" at bounding box center [507, 59] width 47 height 14
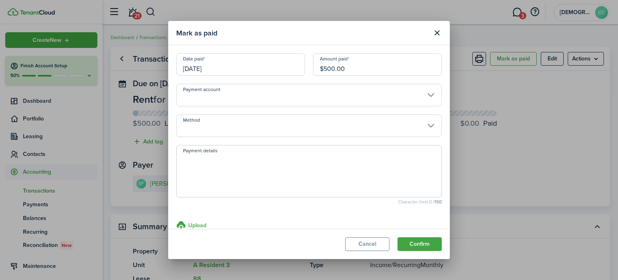
click at [249, 66] on input "[DATE]" at bounding box center [240, 64] width 129 height 23
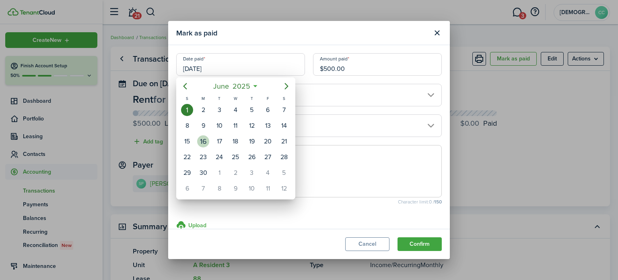
click at [207, 137] on div "16" at bounding box center [203, 141] width 12 height 12
type input "[DATE]"
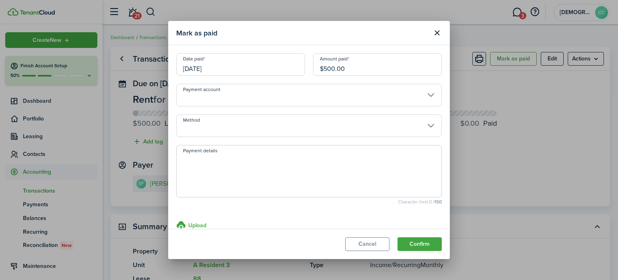
click at [208, 131] on input "Method" at bounding box center [309, 125] width 266 height 23
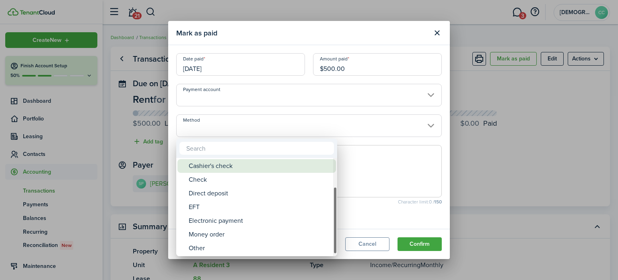
click at [220, 236] on div "Money order" at bounding box center [260, 234] width 142 height 14
type input "Money order"
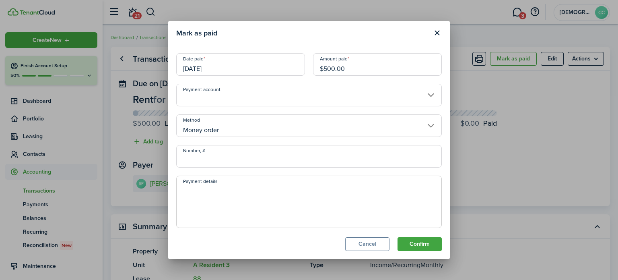
click at [224, 159] on input "Number, #" at bounding box center [309, 156] width 266 height 23
type input "594618"
click at [420, 247] on button "Confirm" at bounding box center [419, 244] width 44 height 14
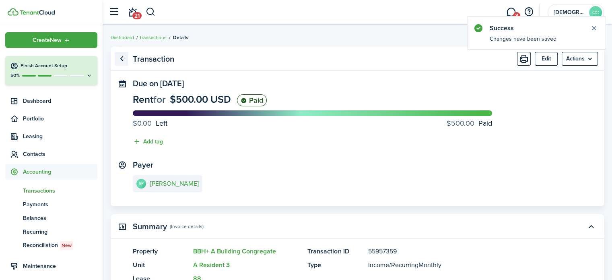
click at [124, 57] on link "Go back" at bounding box center [122, 59] width 14 height 14
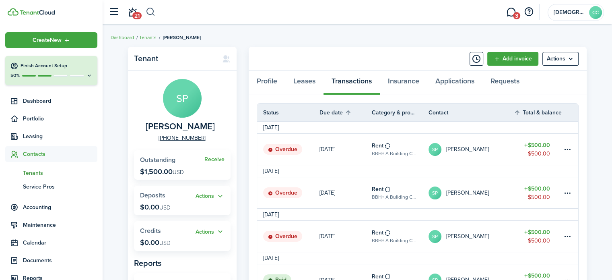
click at [153, 14] on button "button" at bounding box center [151, 12] width 10 height 14
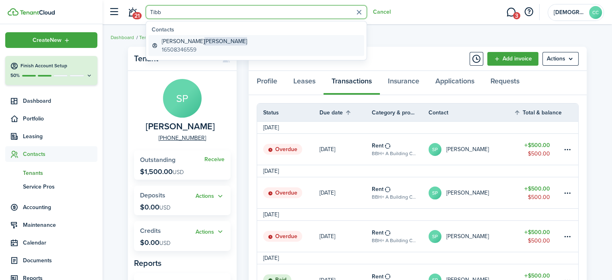
type input "Tibb"
click at [171, 44] on global-search-item-title "[PERSON_NAME]" at bounding box center [204, 41] width 85 height 8
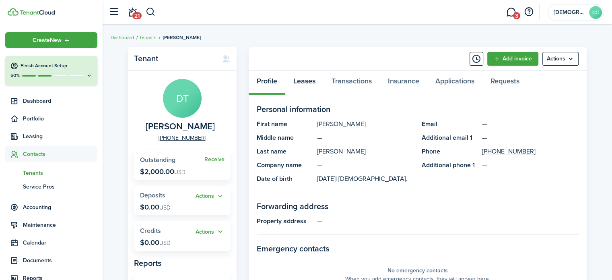
click at [297, 78] on link "Leases" at bounding box center [304, 83] width 38 height 24
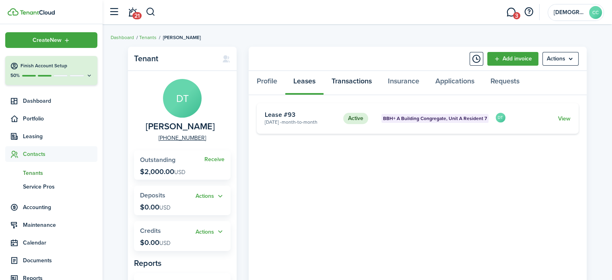
click at [342, 85] on link "Transactions" at bounding box center [351, 83] width 56 height 24
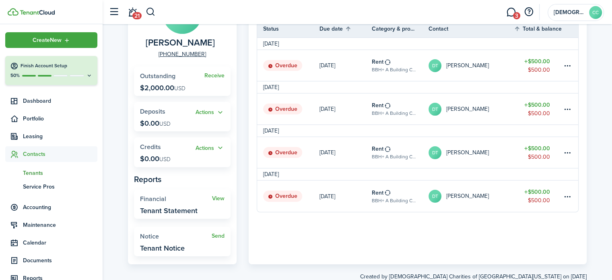
scroll to position [85, 0]
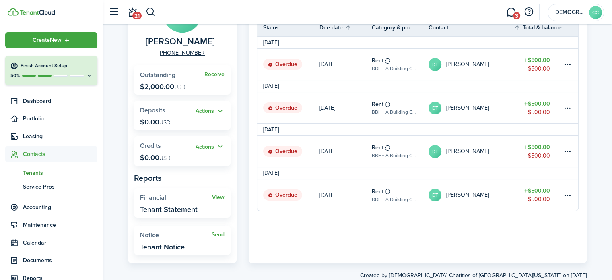
click at [356, 191] on link "[DATE]" at bounding box center [345, 194] width 52 height 31
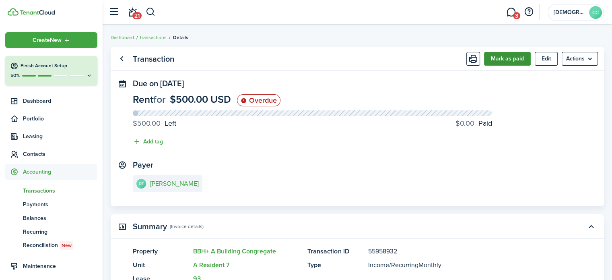
click at [510, 57] on button "Mark as paid" at bounding box center [507, 59] width 47 height 14
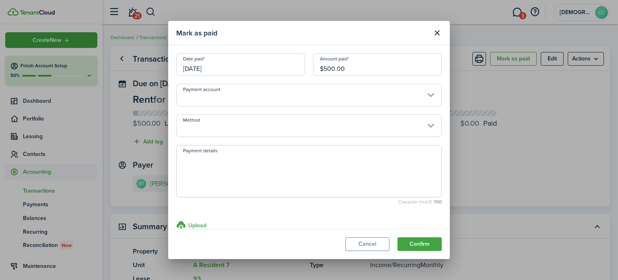
click at [251, 62] on input "[DATE]" at bounding box center [240, 64] width 129 height 23
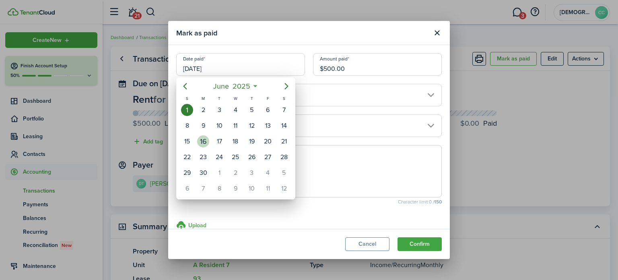
click at [206, 143] on div "16" at bounding box center [203, 141] width 12 height 12
type input "[DATE]"
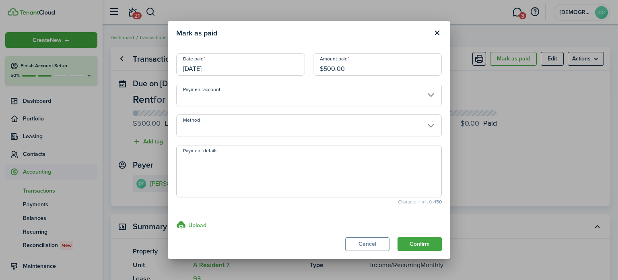
click at [222, 123] on input "Method" at bounding box center [309, 125] width 266 height 23
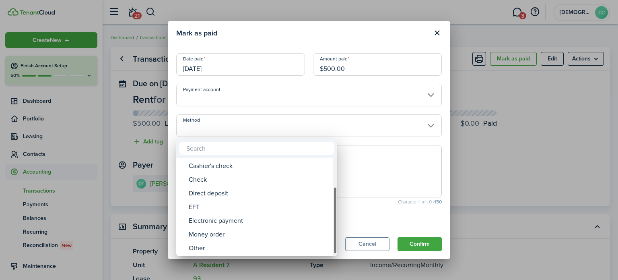
click at [222, 236] on div "Money order" at bounding box center [260, 234] width 142 height 14
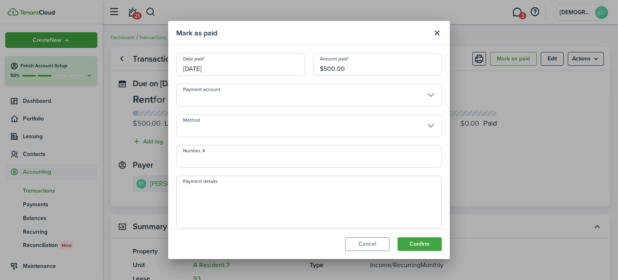
type input "Money order"
click at [235, 161] on input "Number, #" at bounding box center [309, 156] width 266 height 23
type input "594619"
click at [422, 249] on button "Confirm" at bounding box center [419, 244] width 44 height 14
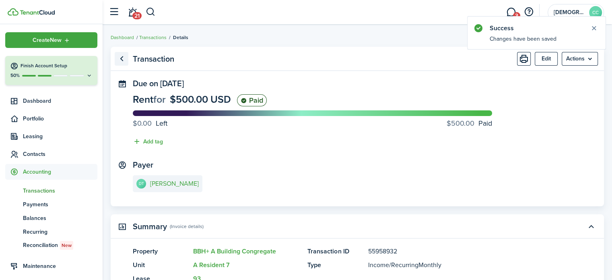
click at [121, 61] on link "Go back" at bounding box center [122, 59] width 14 height 14
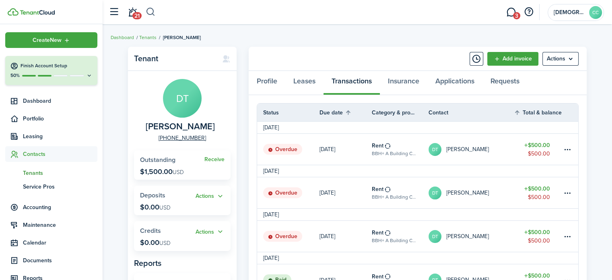
click at [153, 10] on button "button" at bounding box center [151, 12] width 10 height 14
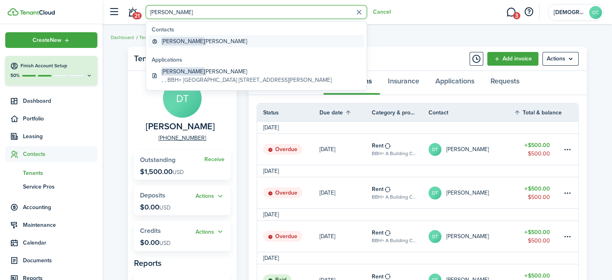
type input "[PERSON_NAME]"
click at [181, 40] on global-search-item-title "[PERSON_NAME]" at bounding box center [204, 41] width 85 height 8
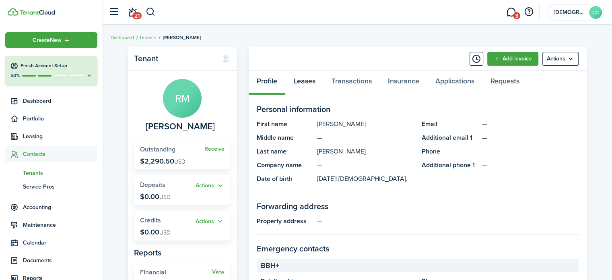
click at [311, 80] on link "Leases" at bounding box center [304, 83] width 38 height 24
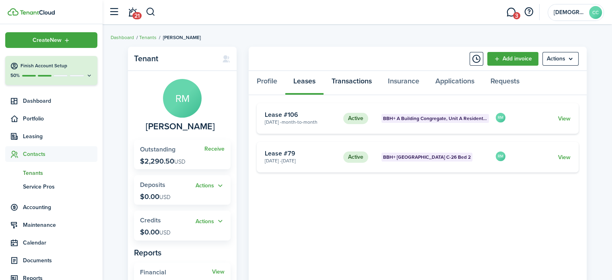
click at [357, 82] on link "Transactions" at bounding box center [351, 83] width 56 height 24
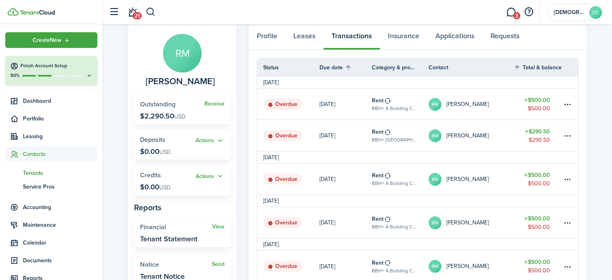
scroll to position [96, 0]
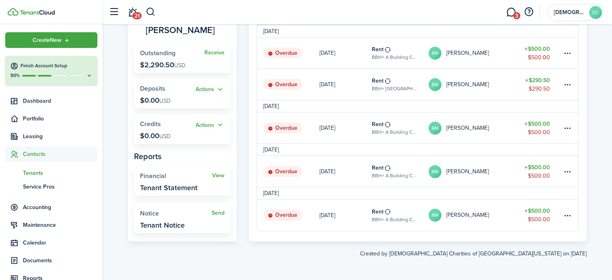
click at [393, 214] on link "Rent BBH+ A Building Congregate, Unit A Resident 20" at bounding box center [400, 214] width 57 height 31
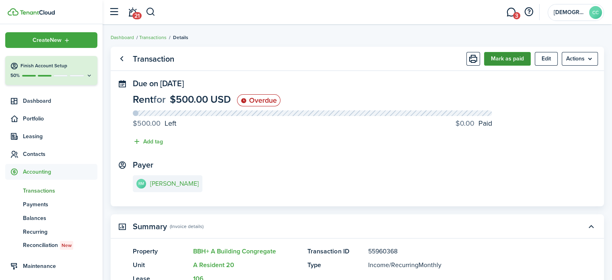
click at [508, 56] on button "Mark as paid" at bounding box center [507, 59] width 47 height 14
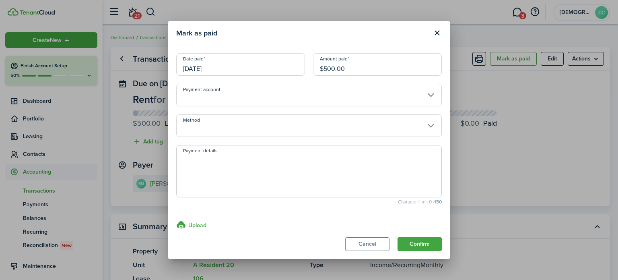
click at [234, 64] on input "[DATE]" at bounding box center [240, 64] width 129 height 23
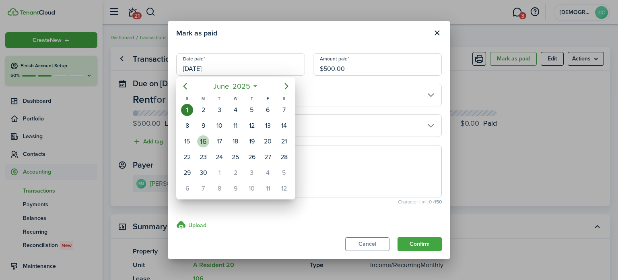
click at [204, 138] on div "16" at bounding box center [203, 141] width 12 height 12
type input "[DATE]"
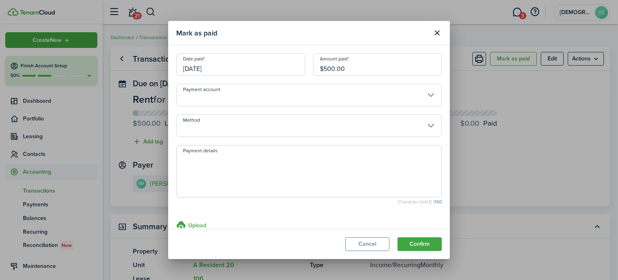
click at [326, 66] on input "$500.00" at bounding box center [377, 64] width 129 height 23
click at [274, 129] on input "Method" at bounding box center [309, 125] width 266 height 23
type input "$100.00"
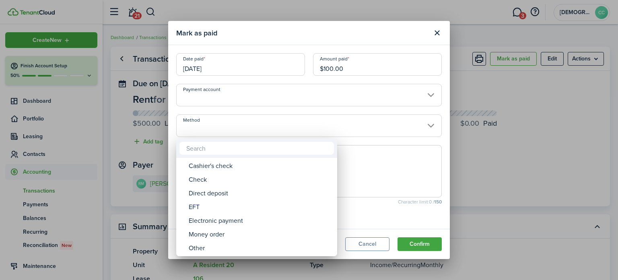
click at [222, 237] on div "Money order" at bounding box center [260, 234] width 142 height 14
type input "Money order"
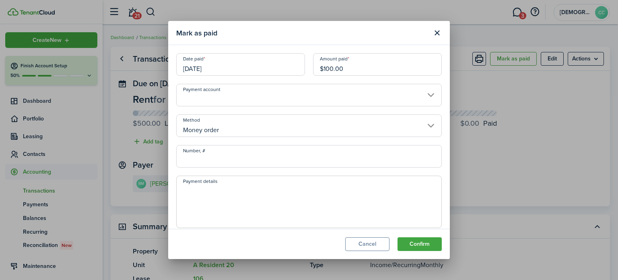
click at [230, 160] on input "Number, #" at bounding box center [309, 156] width 266 height 23
type input "594620"
click at [422, 245] on button "Confirm" at bounding box center [419, 244] width 44 height 14
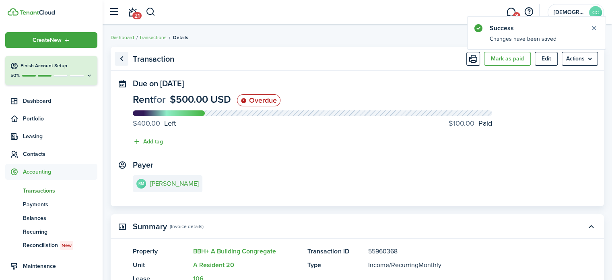
click at [124, 60] on link "Go back" at bounding box center [122, 59] width 14 height 14
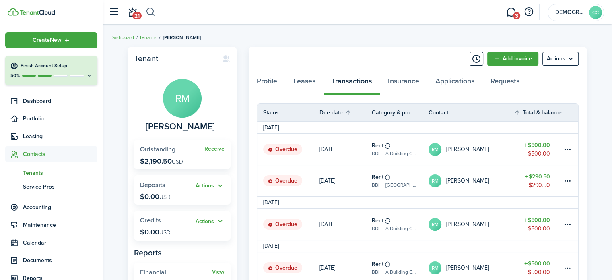
click at [149, 9] on button "button" at bounding box center [151, 12] width 10 height 14
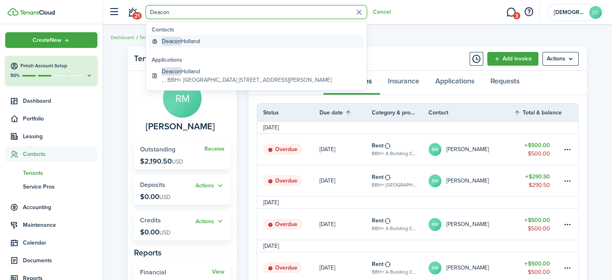
type input "Deacon"
click at [181, 39] on global-search-item-title "[PERSON_NAME]" at bounding box center [181, 41] width 38 height 8
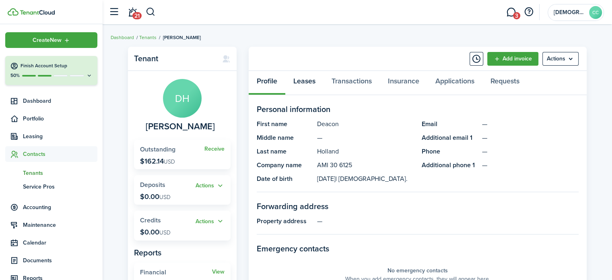
click at [296, 86] on link "Leases" at bounding box center [304, 83] width 38 height 24
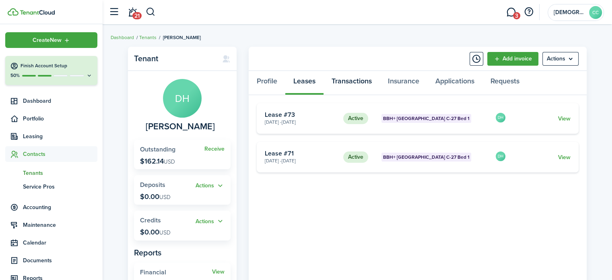
click at [356, 83] on link "Transactions" at bounding box center [351, 83] width 56 height 24
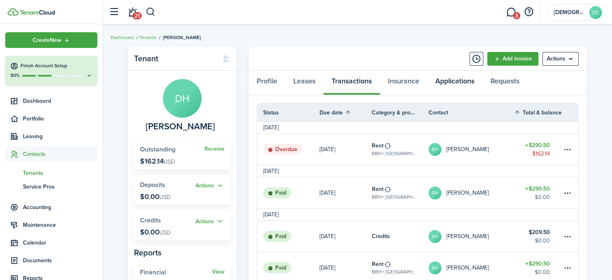
click at [463, 80] on link "Applications" at bounding box center [454, 83] width 55 height 24
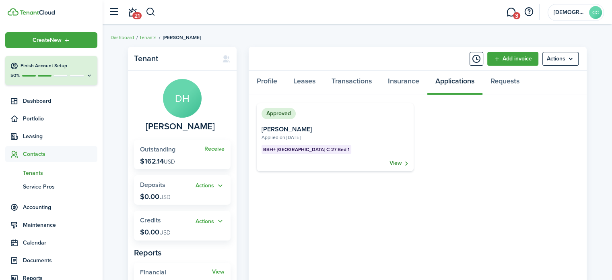
click at [396, 162] on link "View" at bounding box center [398, 163] width 19 height 8
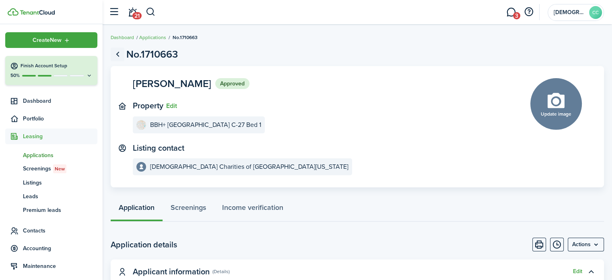
click at [121, 53] on link "Go back" at bounding box center [118, 54] width 14 height 14
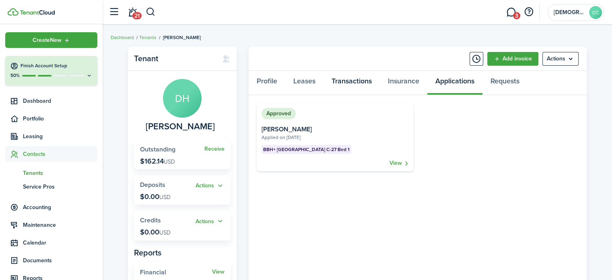
click at [352, 83] on link "Transactions" at bounding box center [351, 83] width 56 height 24
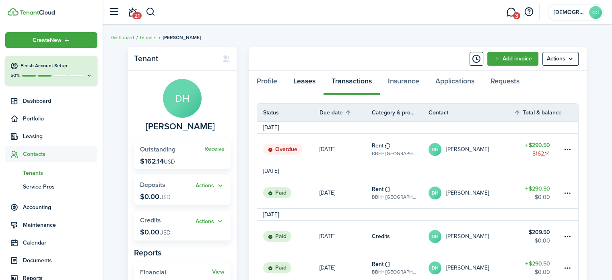
click at [301, 86] on link "Leases" at bounding box center [304, 83] width 38 height 24
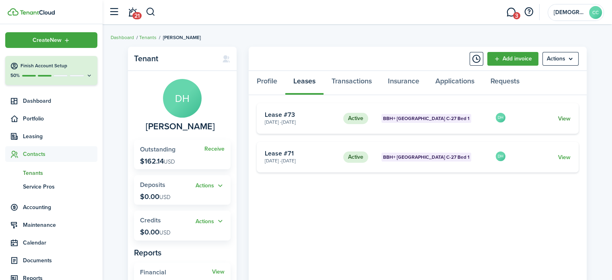
click at [562, 117] on link "View" at bounding box center [564, 118] width 12 height 8
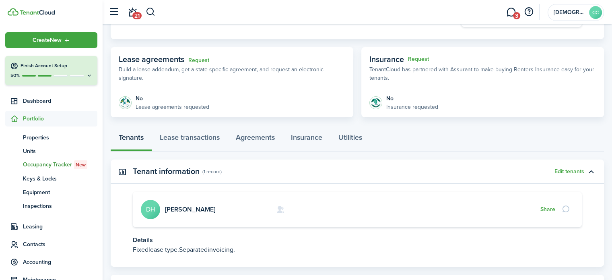
scroll to position [132, 0]
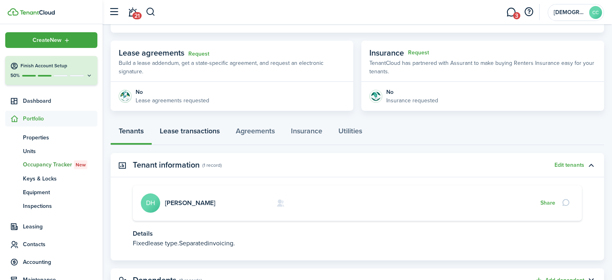
click at [199, 124] on link "Lease transactions" at bounding box center [190, 133] width 76 height 24
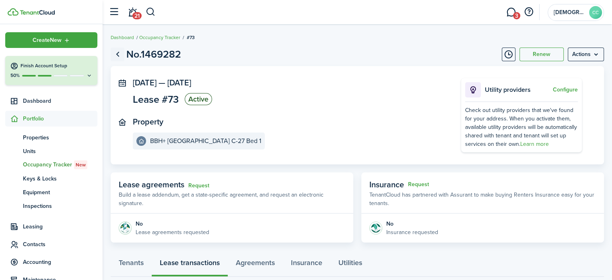
click at [117, 57] on link "Go back" at bounding box center [118, 54] width 14 height 14
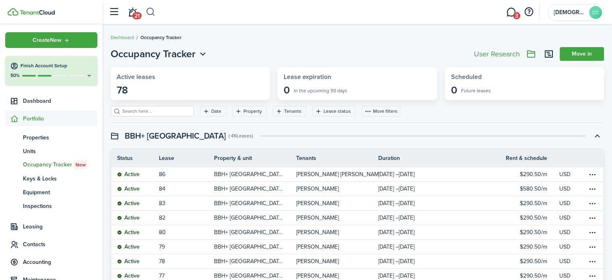
click at [150, 10] on button "button" at bounding box center [151, 12] width 10 height 14
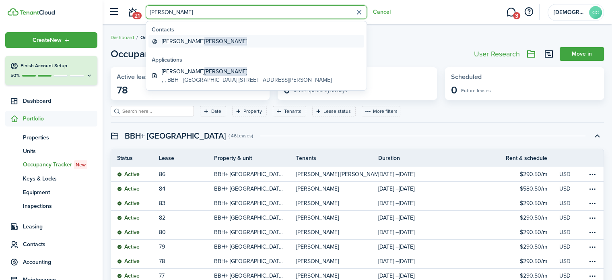
type input "[PERSON_NAME]"
click at [191, 41] on link "[PERSON_NAME]" at bounding box center [256, 41] width 216 height 12
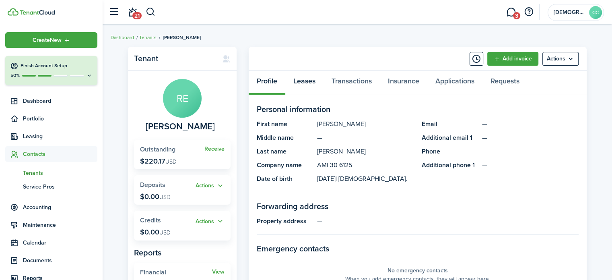
click at [311, 81] on link "Leases" at bounding box center [304, 83] width 38 height 24
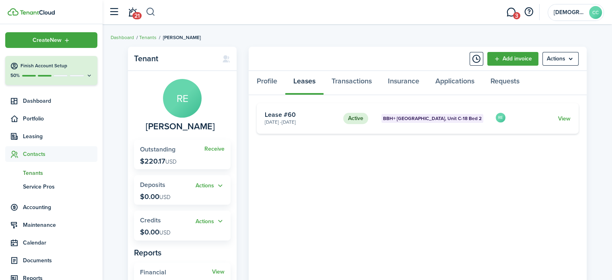
click at [153, 14] on button "button" at bounding box center [151, 12] width 10 height 14
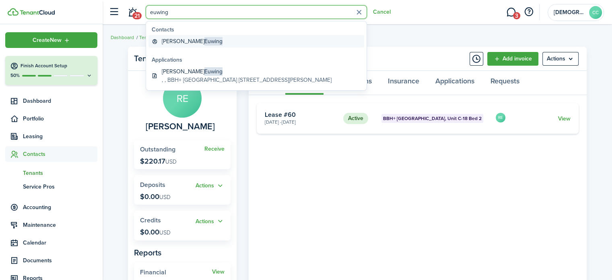
type input "euwing"
click at [174, 46] on link "[PERSON_NAME]" at bounding box center [256, 41] width 216 height 12
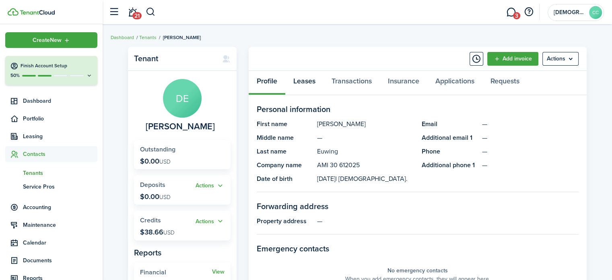
click at [310, 80] on link "Leases" at bounding box center [304, 83] width 38 height 24
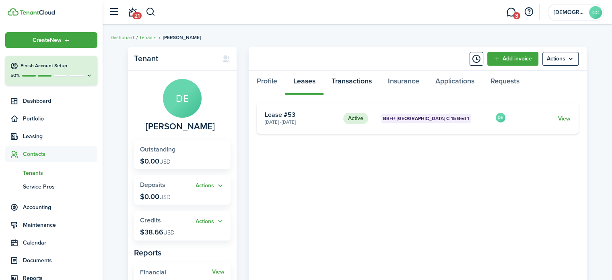
click at [351, 81] on link "Transactions" at bounding box center [351, 83] width 56 height 24
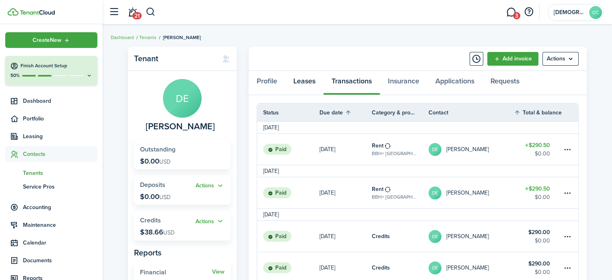
click at [307, 83] on link "Leases" at bounding box center [304, 83] width 38 height 24
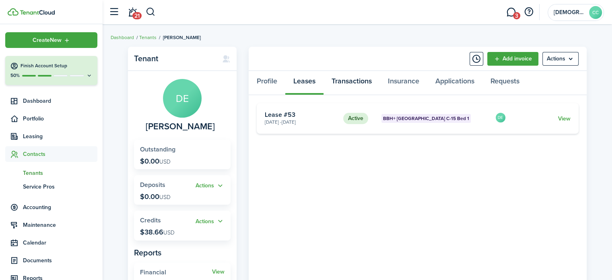
click at [354, 76] on link "Transactions" at bounding box center [351, 83] width 56 height 24
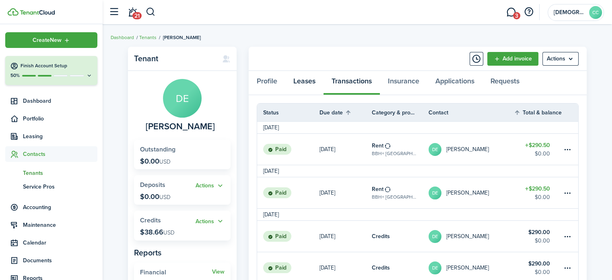
click at [301, 83] on link "Leases" at bounding box center [304, 83] width 38 height 24
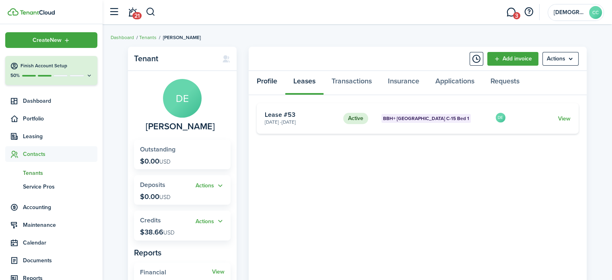
click at [269, 84] on link "Profile" at bounding box center [267, 83] width 37 height 24
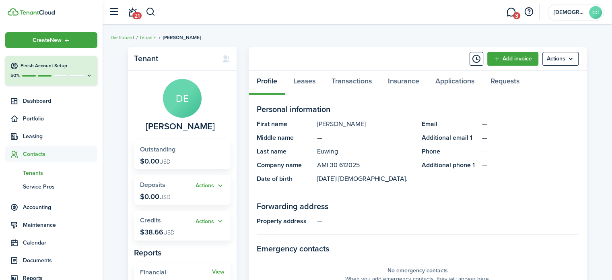
drag, startPoint x: 150, startPoint y: 11, endPoint x: 152, endPoint y: 4, distance: 6.7
click at [150, 11] on button "button" at bounding box center [151, 12] width 10 height 14
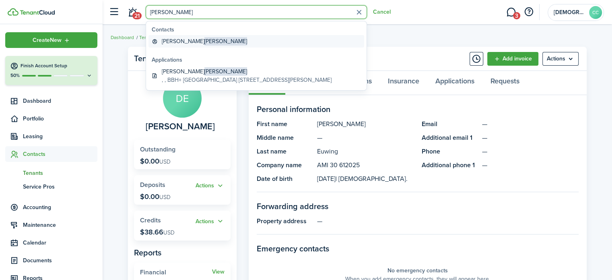
type input "[PERSON_NAME]"
click at [204, 41] on span "[PERSON_NAME]" at bounding box center [225, 41] width 43 height 8
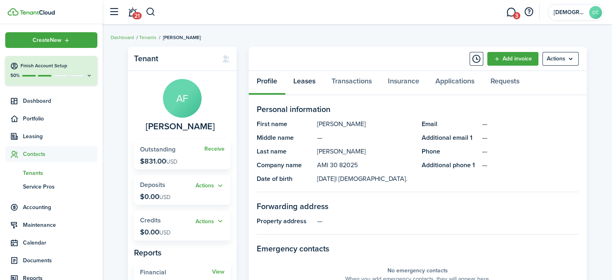
click at [309, 82] on link "Leases" at bounding box center [304, 83] width 38 height 24
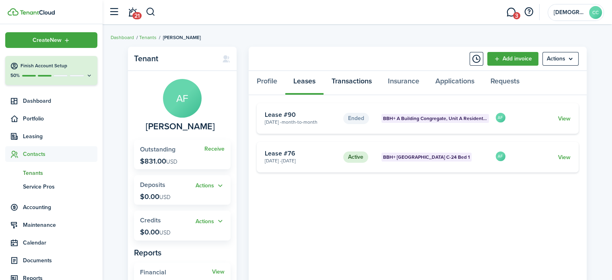
click at [347, 80] on link "Transactions" at bounding box center [351, 83] width 56 height 24
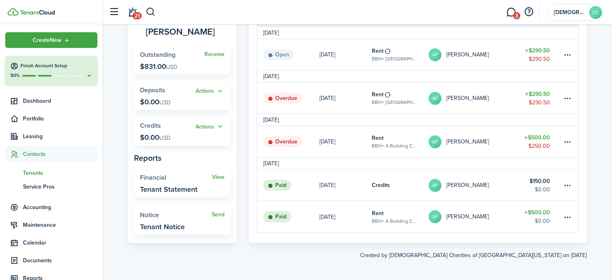
scroll to position [96, 0]
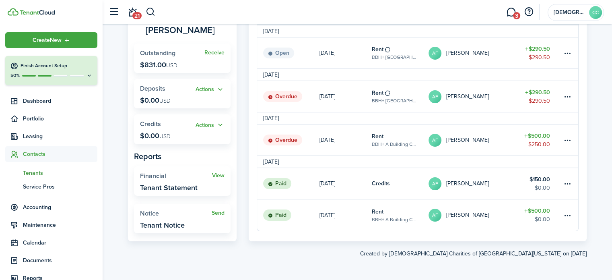
click at [386, 217] on table-subtitle "BBH+ A Building Congregate, Unit A Resident 4" at bounding box center [394, 219] width 45 height 7
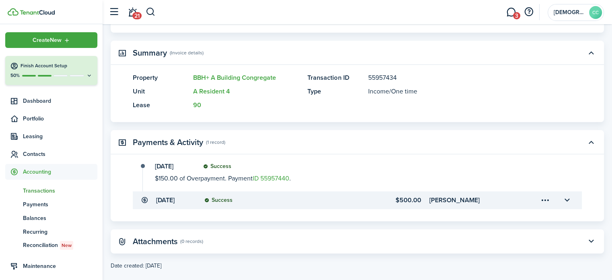
scroll to position [186, 0]
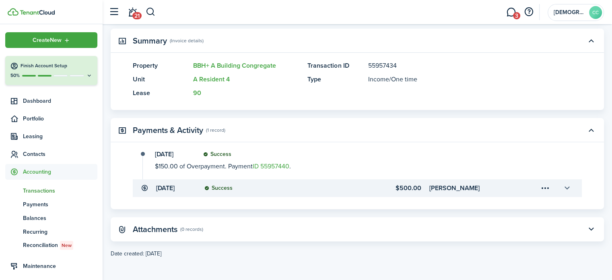
click at [562, 192] on button "button" at bounding box center [567, 188] width 14 height 14
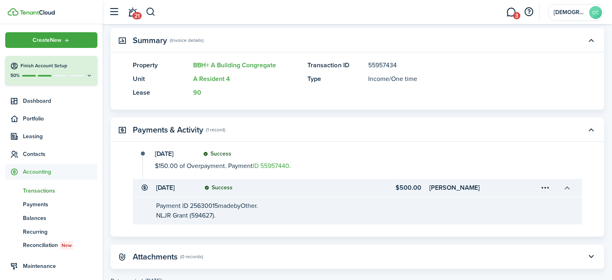
click at [570, 194] on button "button" at bounding box center [567, 188] width 14 height 14
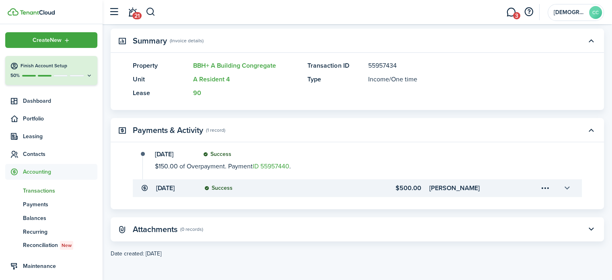
click at [570, 194] on button "button" at bounding box center [567, 188] width 14 height 14
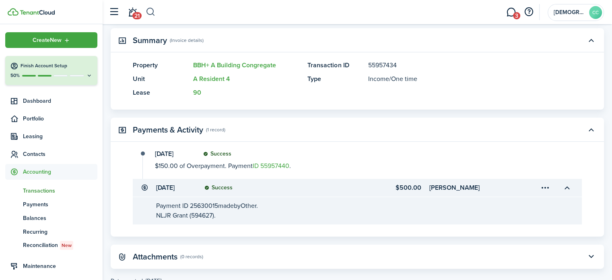
click at [154, 14] on button "button" at bounding box center [151, 12] width 10 height 14
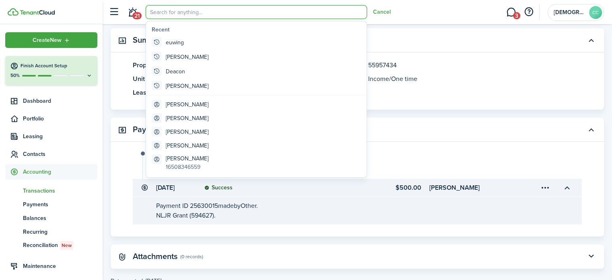
scroll to position [0, 0]
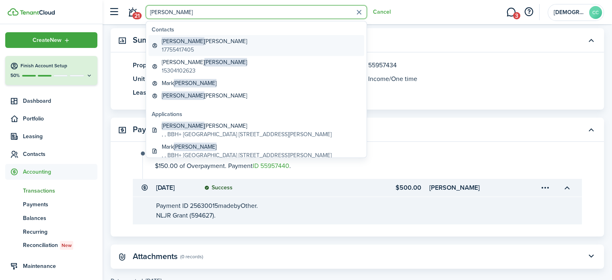
type input "[PERSON_NAME]"
click at [201, 43] on global-search-item-title "[PERSON_NAME]" at bounding box center [204, 41] width 85 height 8
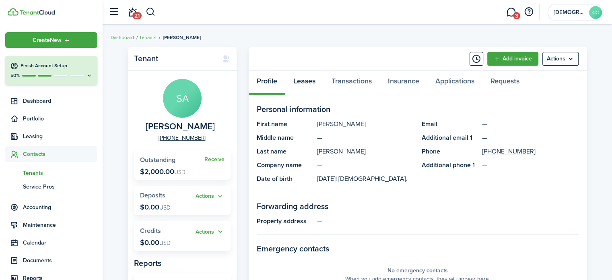
click at [309, 83] on link "Leases" at bounding box center [304, 83] width 38 height 24
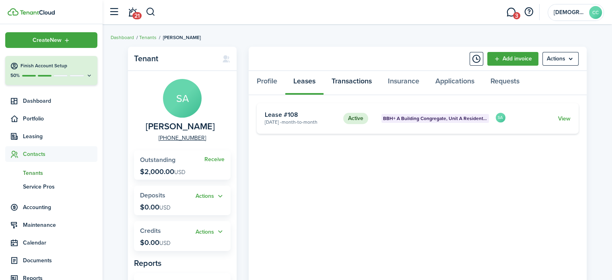
click at [351, 80] on link "Transactions" at bounding box center [351, 83] width 56 height 24
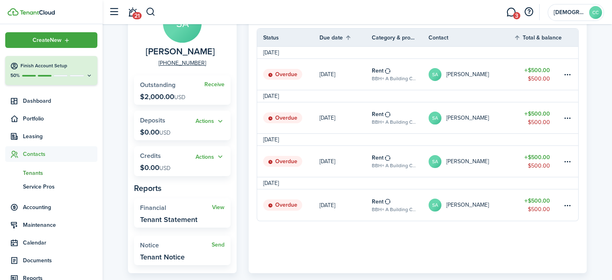
scroll to position [106, 0]
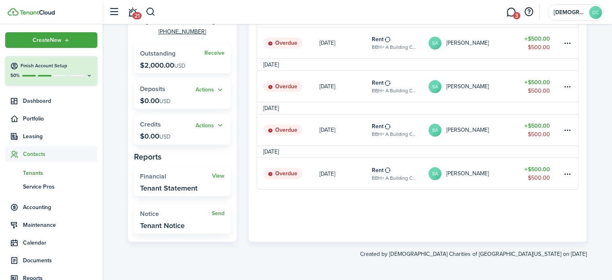
click at [394, 177] on table-subtitle "BBH+ A Building Congregate, Unit A Resident 24" at bounding box center [394, 177] width 45 height 7
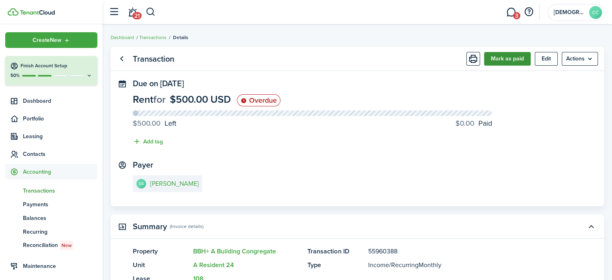
click at [499, 61] on button "Mark as paid" at bounding box center [507, 59] width 47 height 14
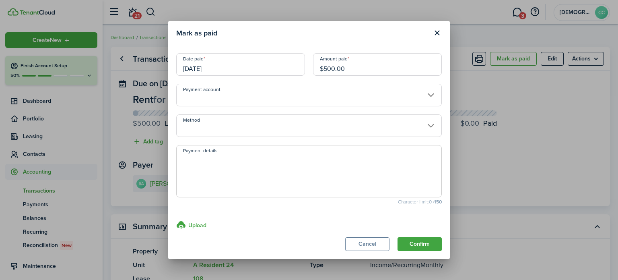
click at [233, 69] on input "[DATE]" at bounding box center [240, 64] width 129 height 23
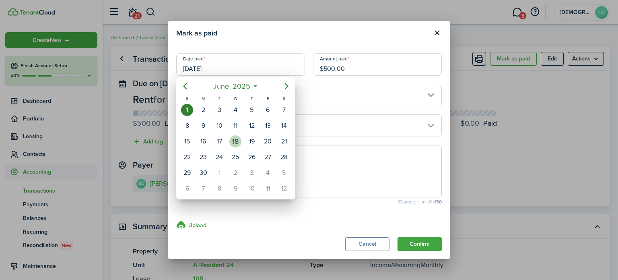
click at [239, 144] on div "18" at bounding box center [235, 141] width 16 height 15
type input "[DATE]"
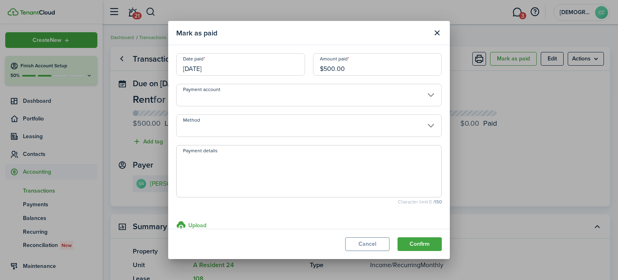
click at [351, 69] on input "$500.00" at bounding box center [377, 64] width 129 height 23
type input "$"
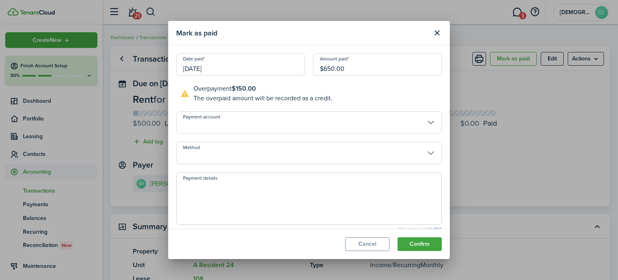
click at [245, 159] on input "Method" at bounding box center [309, 153] width 266 height 23
type input "$650.00"
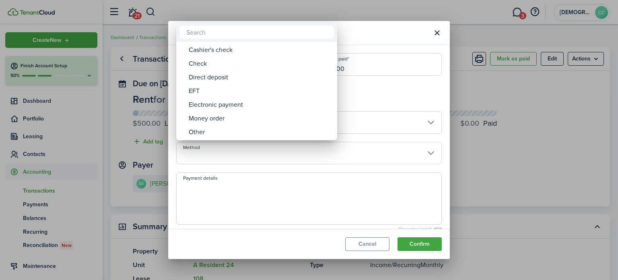
click at [224, 121] on div "Money order" at bounding box center [260, 118] width 142 height 14
type input "Money order"
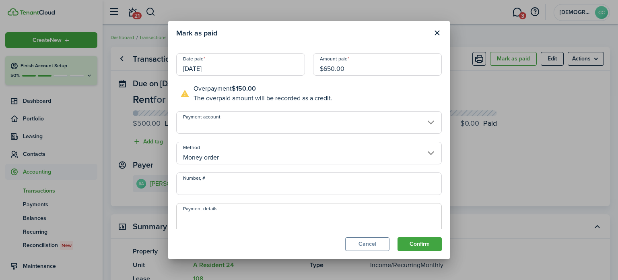
click at [233, 187] on input "Number, #" at bounding box center [309, 183] width 266 height 23
type input "594628"
click at [426, 246] on button "Confirm" at bounding box center [419, 244] width 44 height 14
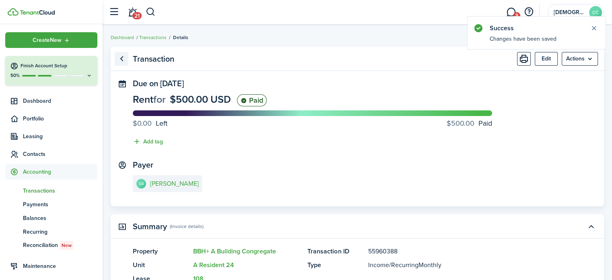
click at [124, 61] on link "Go back" at bounding box center [122, 59] width 14 height 14
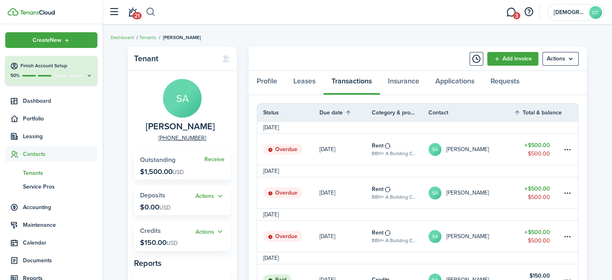
click at [152, 12] on button "button" at bounding box center [151, 12] width 10 height 14
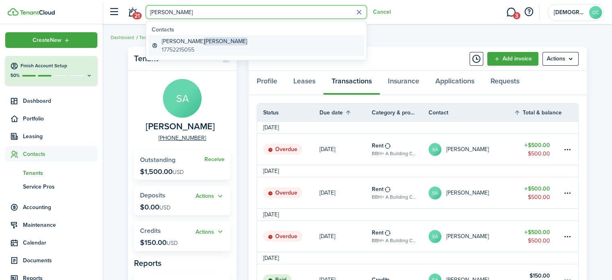
type input "[PERSON_NAME]"
click at [172, 47] on global-search-item-description "17752215055" at bounding box center [204, 49] width 85 height 8
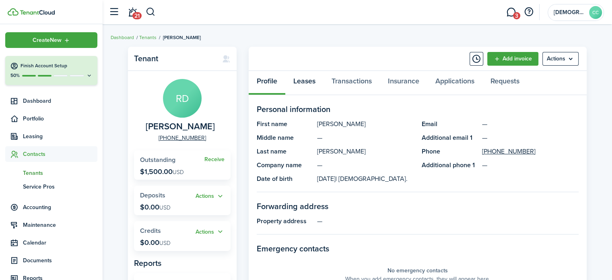
click at [302, 82] on link "Leases" at bounding box center [304, 83] width 38 height 24
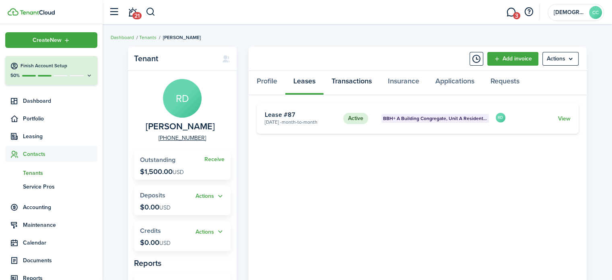
click at [358, 81] on link "Transactions" at bounding box center [351, 83] width 56 height 24
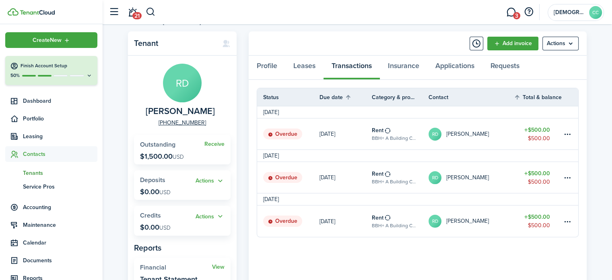
scroll to position [13, 0]
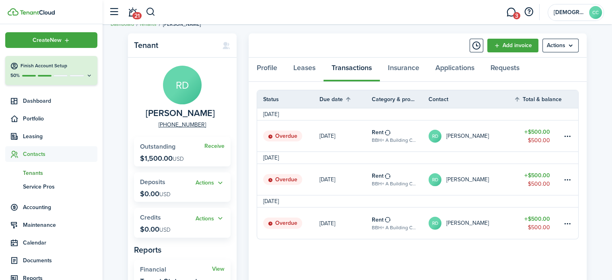
click at [387, 220] on table-icon at bounding box center [387, 219] width 7 height 6
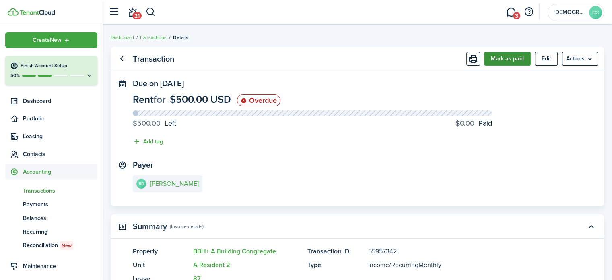
click at [511, 60] on button "Mark as paid" at bounding box center [507, 59] width 47 height 14
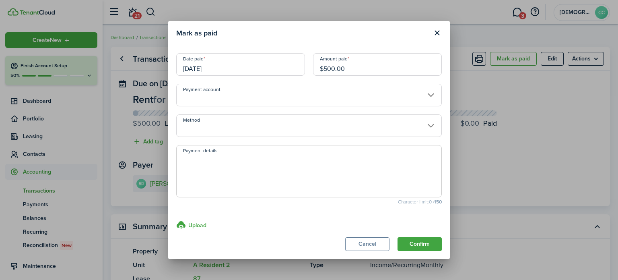
click at [234, 68] on input "[DATE]" at bounding box center [240, 64] width 129 height 23
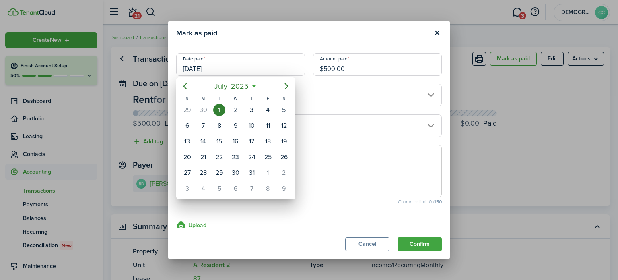
click at [190, 87] on mbsc-button "Previous page" at bounding box center [185, 86] width 16 height 16
click at [251, 154] on div "26" at bounding box center [252, 157] width 12 height 12
type input "[DATE]"
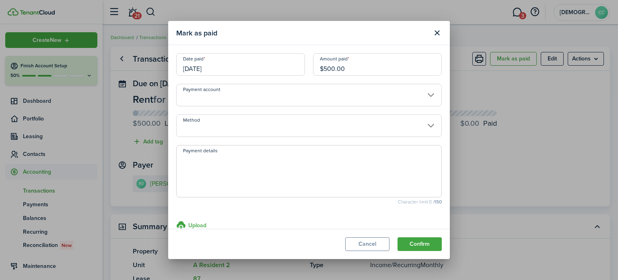
click at [355, 66] on input "$500.00" at bounding box center [377, 64] width 129 height 23
type input "$"
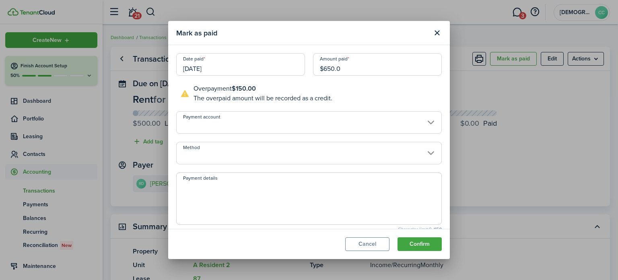
click at [236, 154] on input "Method" at bounding box center [309, 153] width 266 height 23
type input "$650.00"
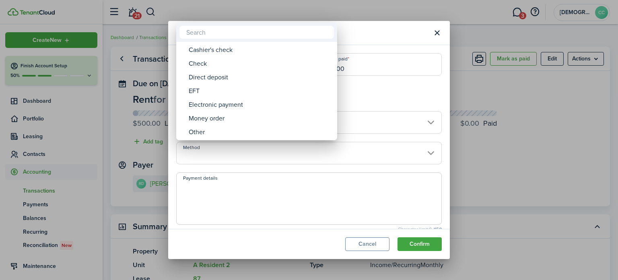
click at [221, 120] on div "Money order" at bounding box center [260, 118] width 142 height 14
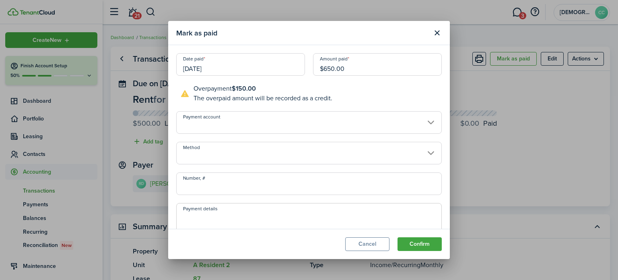
type input "Money order"
click at [229, 185] on input "Number, #" at bounding box center [309, 183] width 266 height 23
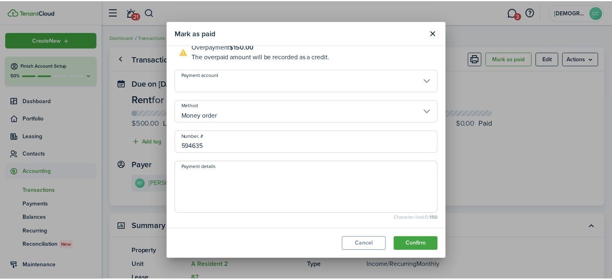
scroll to position [72, 0]
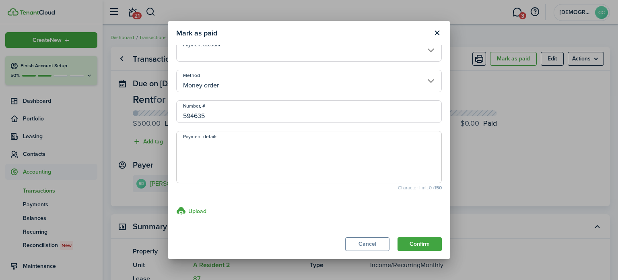
type input "594635"
click at [279, 159] on textarea "Payment details" at bounding box center [309, 159] width 265 height 39
type textarea "NLJR Grant"
click at [426, 241] on button "Confirm" at bounding box center [419, 244] width 44 height 14
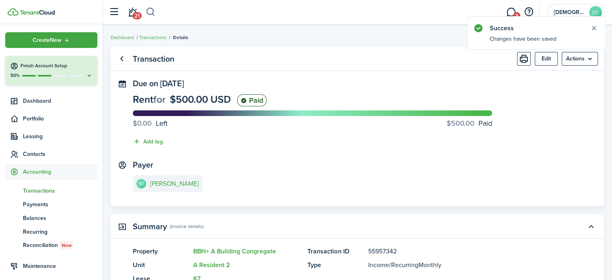
click at [152, 12] on button "button" at bounding box center [151, 12] width 10 height 14
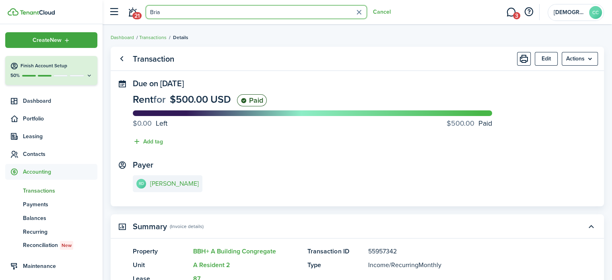
type input "[PERSON_NAME]"
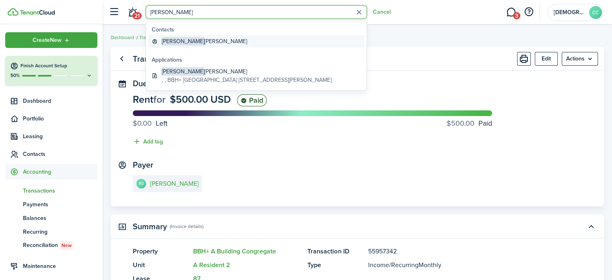
click at [200, 42] on global-search-item-title "[PERSON_NAME]" at bounding box center [204, 41] width 85 height 8
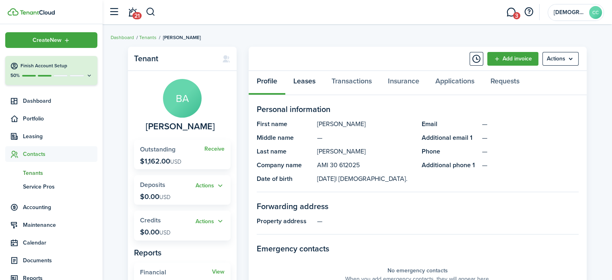
click at [311, 84] on link "Leases" at bounding box center [304, 83] width 38 height 24
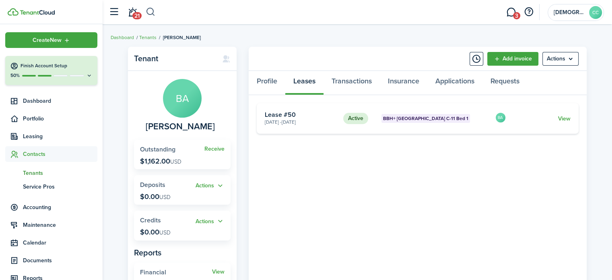
click at [155, 6] on button "button" at bounding box center [151, 12] width 10 height 14
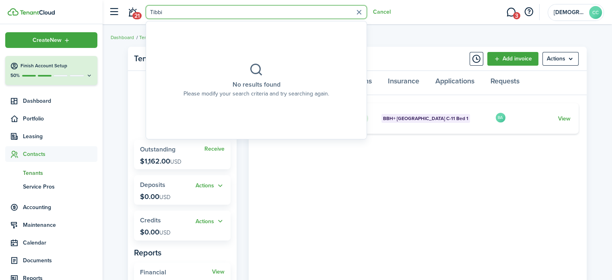
type input "Tibb"
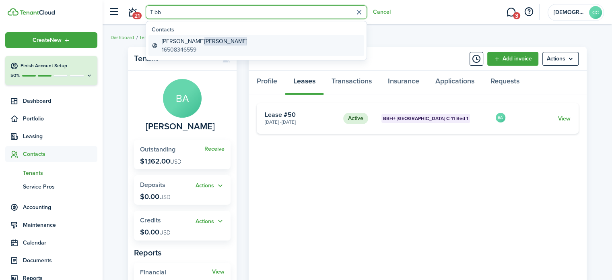
click at [186, 49] on global-search-item-description "16508346559" at bounding box center [204, 49] width 85 height 8
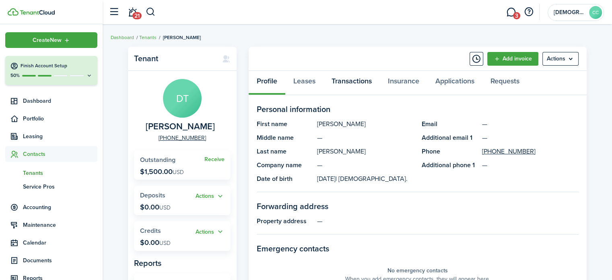
click at [354, 83] on link "Transactions" at bounding box center [351, 83] width 56 height 24
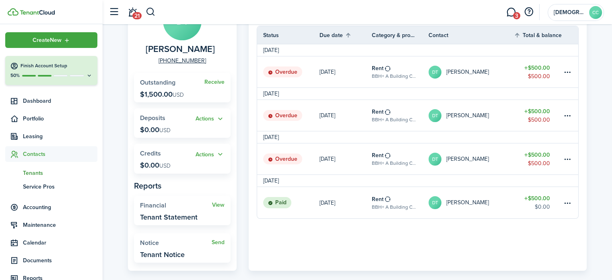
scroll to position [106, 0]
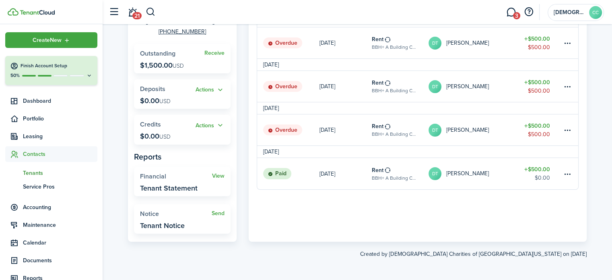
click at [395, 134] on table-subtitle "BBH+ A Building Congregate, Unit A Resident 7" at bounding box center [394, 133] width 45 height 7
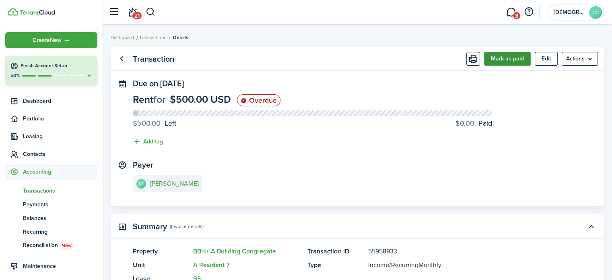
click at [505, 60] on button "Mark as paid" at bounding box center [507, 59] width 47 height 14
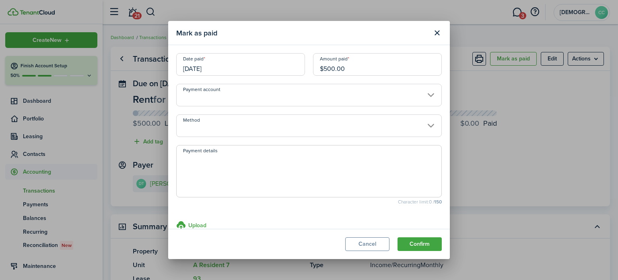
click at [239, 64] on input "[DATE]" at bounding box center [240, 64] width 129 height 23
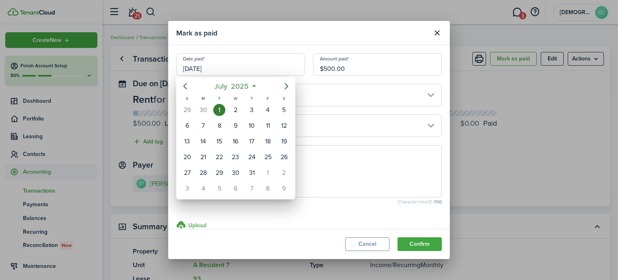
click at [206, 107] on div "30" at bounding box center [203, 110] width 12 height 12
type input "[DATE]"
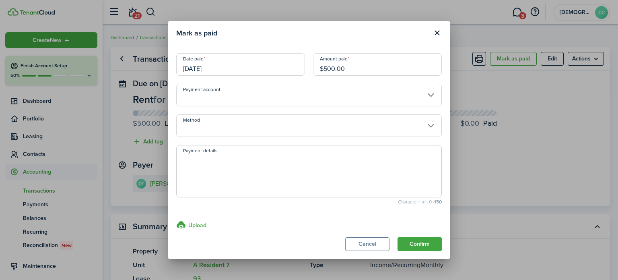
click at [350, 71] on input "$500.00" at bounding box center [377, 64] width 129 height 23
type input "$"
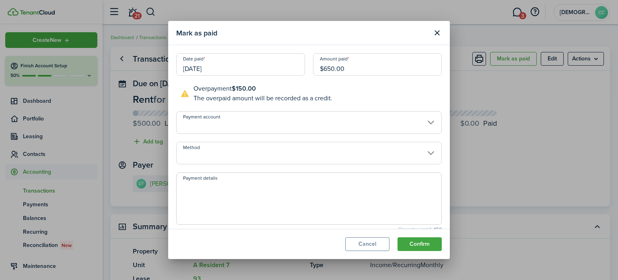
click at [286, 153] on input "Method" at bounding box center [309, 153] width 266 height 23
type input "$650.00"
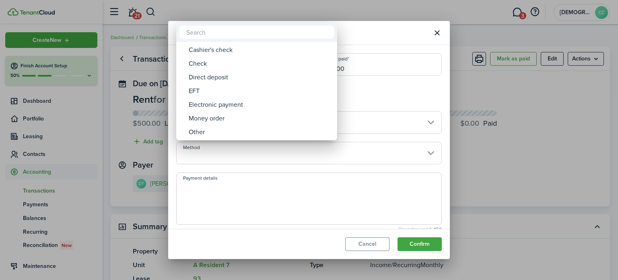
click at [217, 124] on div "Money order" at bounding box center [260, 118] width 142 height 14
type input "Money order"
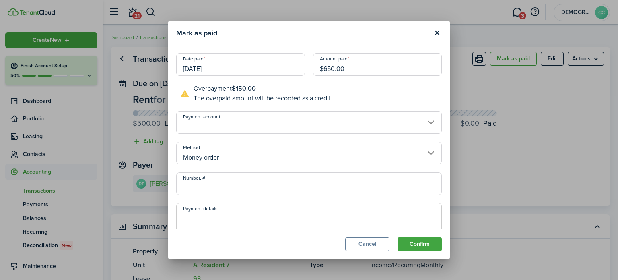
click at [226, 188] on input "Number, #" at bounding box center [309, 183] width 266 height 23
type input "594641"
click at [424, 247] on button "Confirm" at bounding box center [419, 244] width 44 height 14
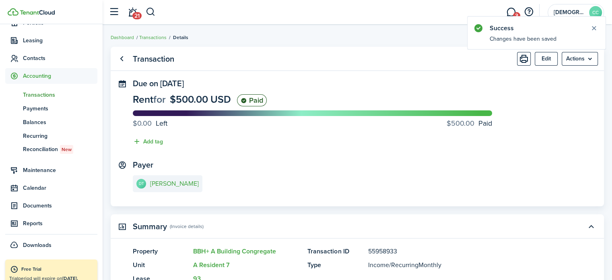
scroll to position [97, 0]
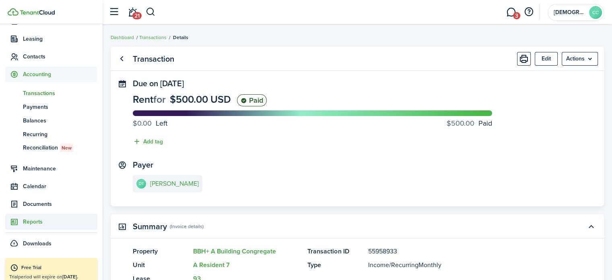
click at [35, 219] on span "Reports" at bounding box center [60, 221] width 74 height 8
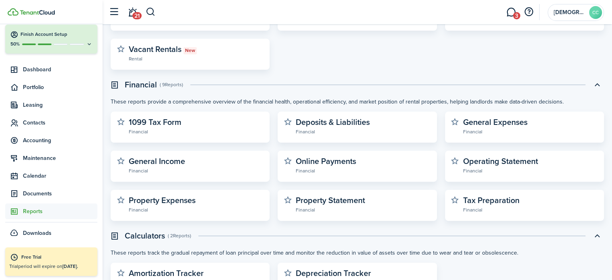
scroll to position [241, 0]
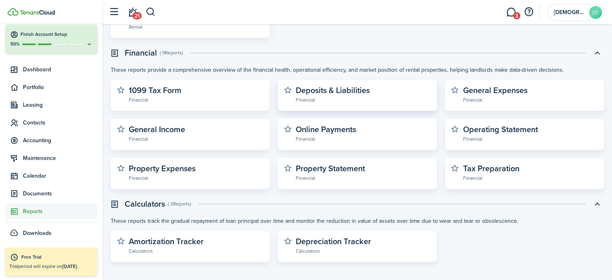
click at [352, 100] on widget-stats-subtitle "Financial" at bounding box center [363, 99] width 135 height 8
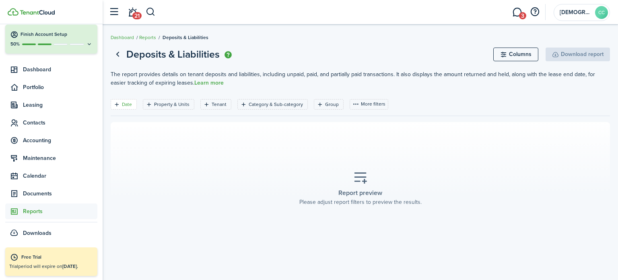
click at [130, 105] on filter-tag-label "Date" at bounding box center [127, 104] width 10 height 7
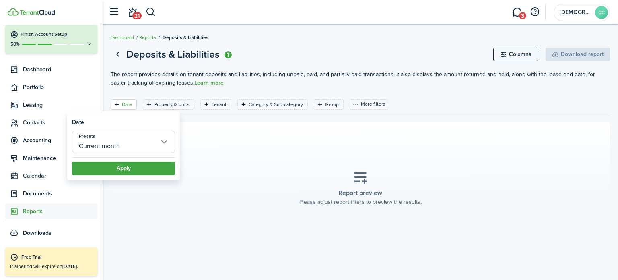
click at [124, 145] on input "Current month" at bounding box center [123, 141] width 103 height 23
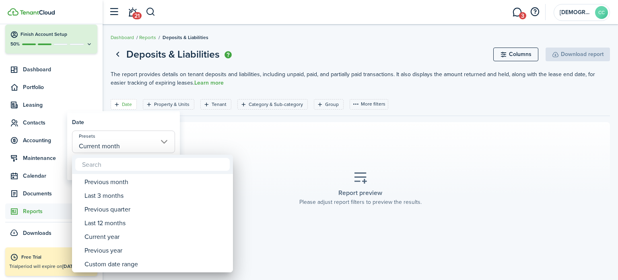
click at [134, 264] on div "Custom date range" at bounding box center [155, 264] width 142 height 14
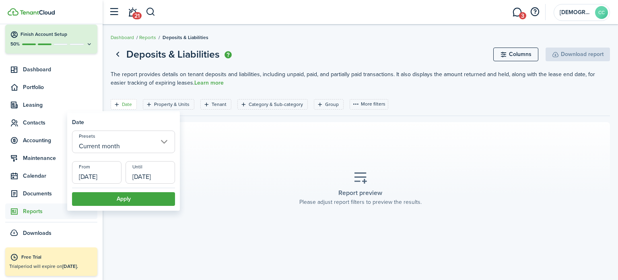
type input "Custom date range"
click at [97, 179] on input "[DATE]" at bounding box center [96, 172] width 49 height 23
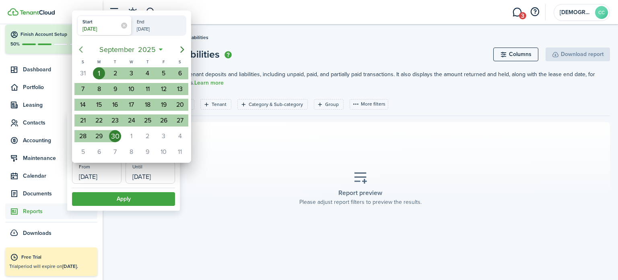
click at [82, 49] on icon "Previous page" at bounding box center [81, 50] width 10 height 10
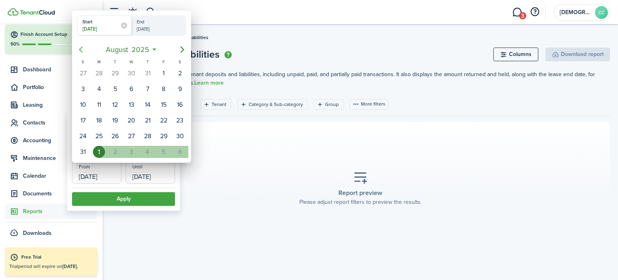
click at [82, 49] on icon "Previous page" at bounding box center [81, 50] width 10 height 10
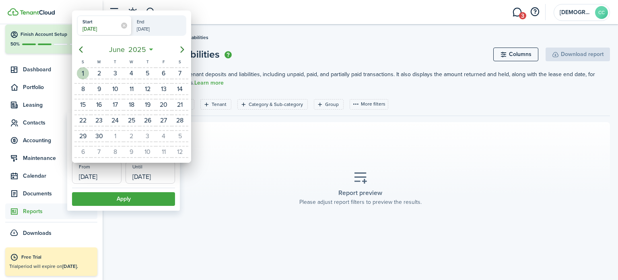
click at [82, 70] on div "1" at bounding box center [83, 73] width 12 height 12
type input "[DATE]"
radio input "false"
radio input "true"
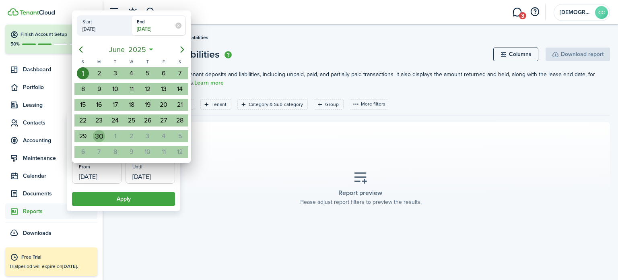
click at [98, 135] on div "30" at bounding box center [99, 136] width 12 height 12
type input "[DATE]"
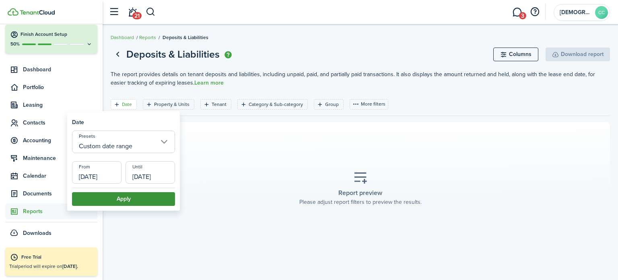
click at [115, 201] on button "Apply" at bounding box center [123, 199] width 103 height 14
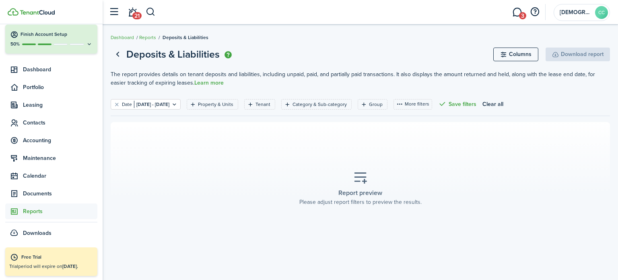
click at [361, 173] on icon at bounding box center [360, 178] width 14 height 14
click at [233, 104] on filter-tag-label "Property & Units" at bounding box center [215, 104] width 35 height 7
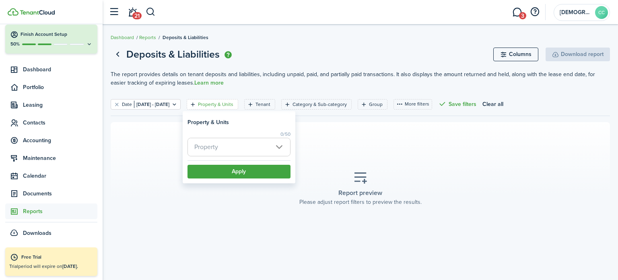
click at [235, 152] on span "Property" at bounding box center [239, 147] width 102 height 18
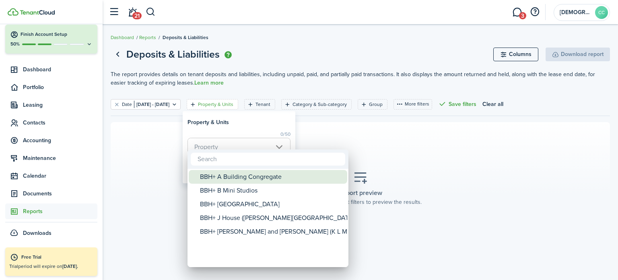
click at [241, 179] on div "BBH+ A Building Congregate" at bounding box center [271, 177] width 142 height 14
type input "BBH+ A Building Congregate"
click at [253, 124] on div at bounding box center [309, 140] width 747 height 408
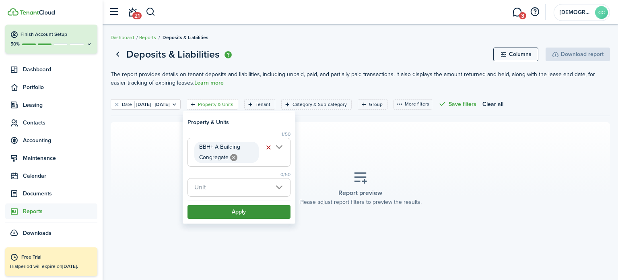
click at [232, 212] on button "Apply" at bounding box center [238, 212] width 103 height 14
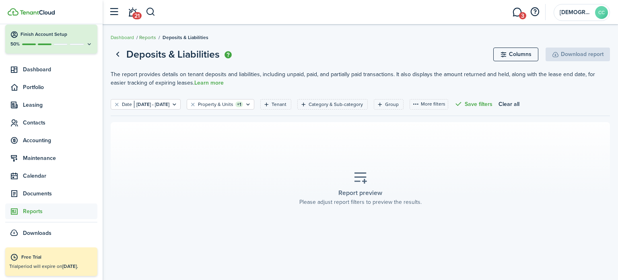
click at [148, 38] on link "Reports" at bounding box center [147, 37] width 17 height 7
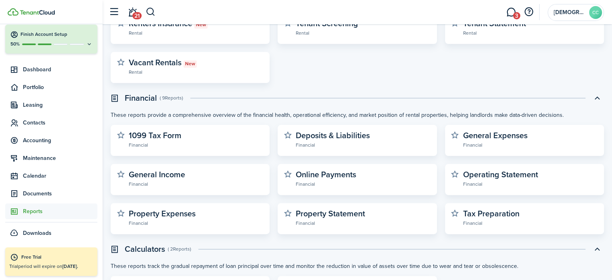
scroll to position [198, 0]
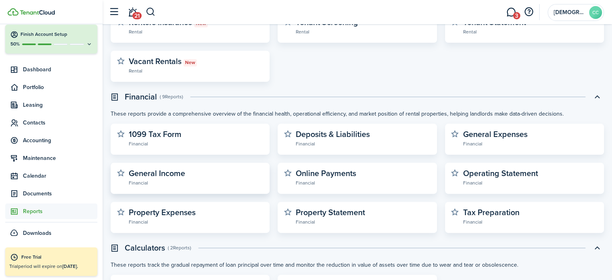
click at [180, 183] on widget-stats-subtitle "Financial" at bounding box center [196, 182] width 135 height 8
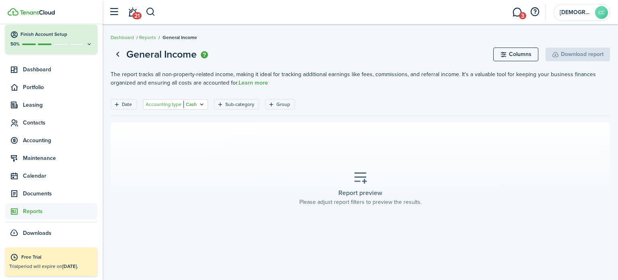
click at [201, 100] on filter-tag "Accounting type Cash" at bounding box center [175, 104] width 65 height 10
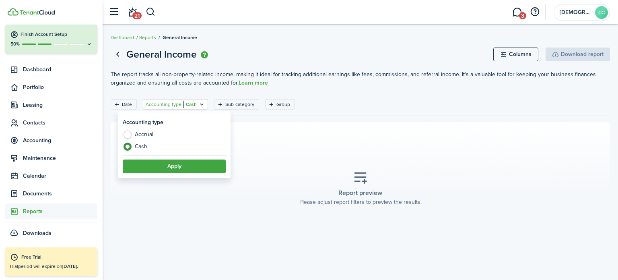
click at [126, 135] on label "Accrual" at bounding box center [174, 136] width 103 height 12
radio input "true"
click at [152, 168] on button "Apply" at bounding box center [174, 166] width 103 height 14
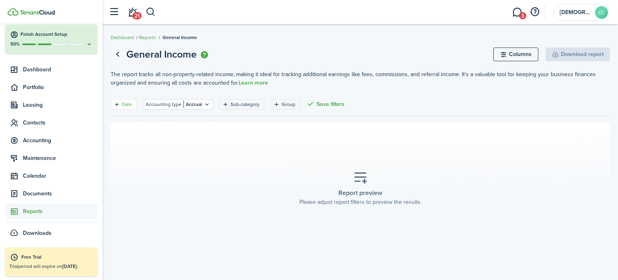
click at [126, 102] on filter-tag-label "Date" at bounding box center [127, 104] width 10 height 7
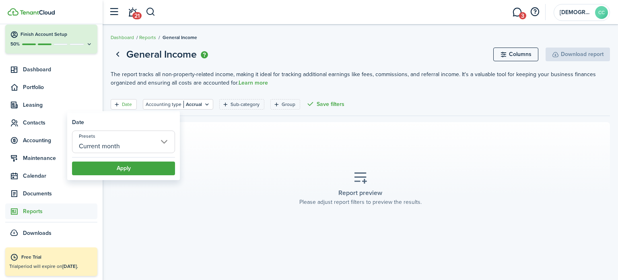
click at [117, 148] on input "Current month" at bounding box center [123, 141] width 103 height 23
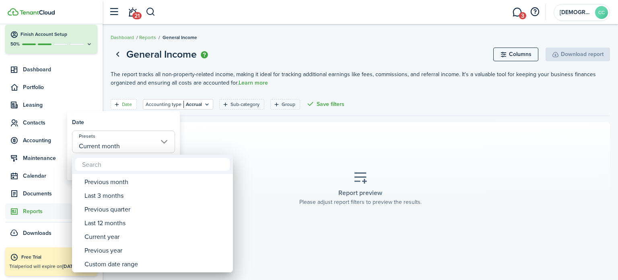
click at [128, 268] on div "Custom date range" at bounding box center [155, 264] width 142 height 14
type input "Custom date range"
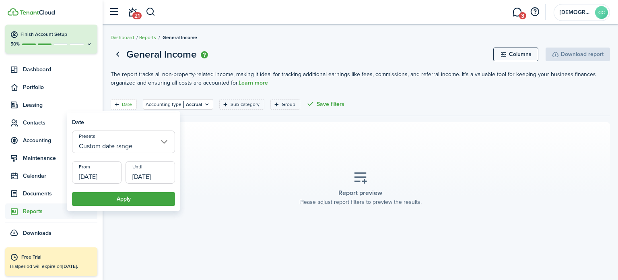
click at [109, 177] on input "[DATE]" at bounding box center [96, 172] width 49 height 23
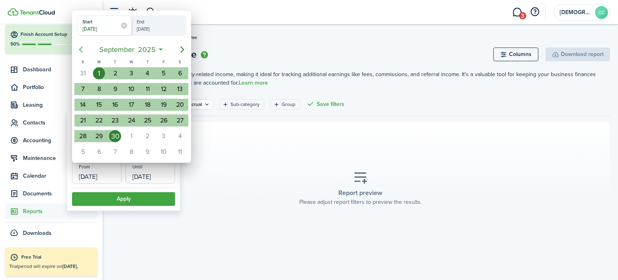
click at [83, 45] on icon "Previous page" at bounding box center [81, 50] width 10 height 10
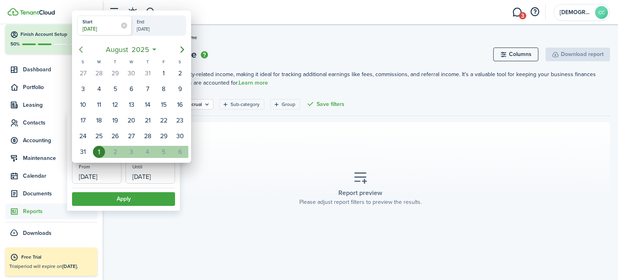
click at [83, 45] on icon "Previous page" at bounding box center [81, 50] width 10 height 10
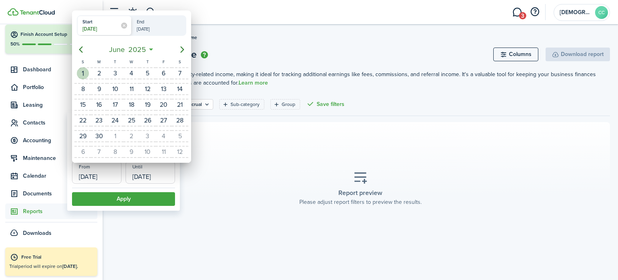
click at [86, 71] on div "1" at bounding box center [83, 73] width 12 height 12
type input "[DATE]"
radio input "false"
radio input "true"
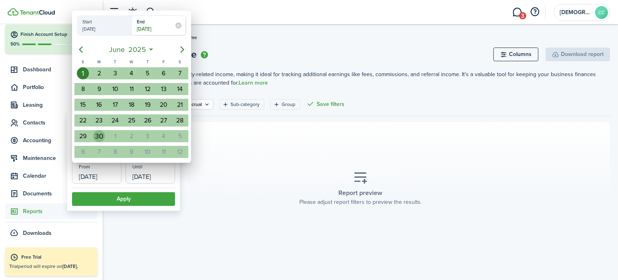
click at [102, 133] on div "30" at bounding box center [99, 136] width 12 height 12
type input "[DATE]"
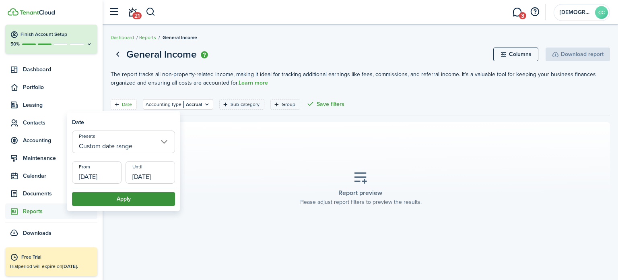
click at [130, 198] on button "Apply" at bounding box center [123, 199] width 103 height 14
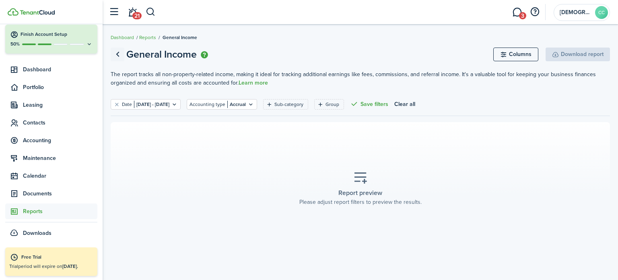
click at [114, 58] on link "Go back" at bounding box center [118, 54] width 14 height 14
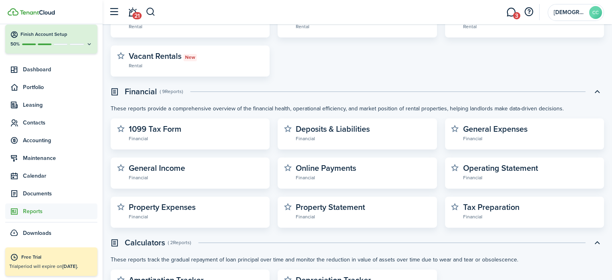
scroll to position [203, 0]
click at [188, 167] on link "General Income Financial" at bounding box center [196, 172] width 135 height 18
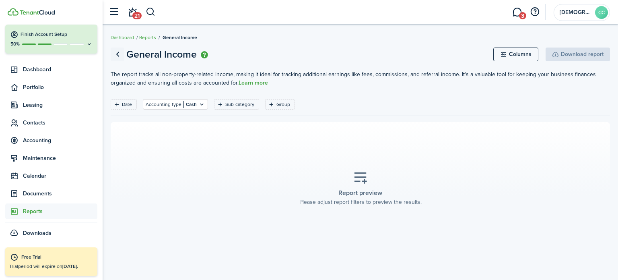
click at [117, 56] on link "Go back" at bounding box center [118, 54] width 14 height 14
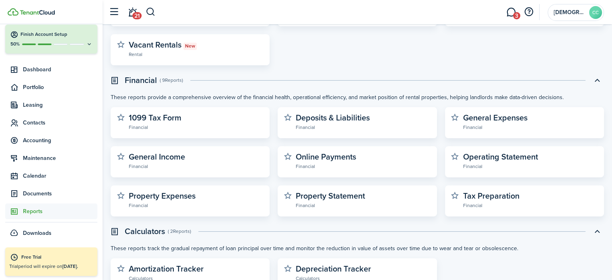
scroll to position [215, 0]
click at [333, 202] on widget-stats-subtitle "Financial" at bounding box center [363, 204] width 135 height 8
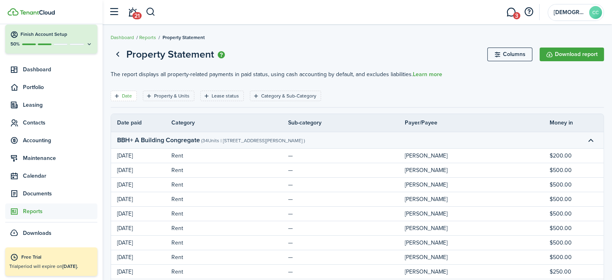
click at [129, 99] on div "Date" at bounding box center [128, 95] width 12 height 7
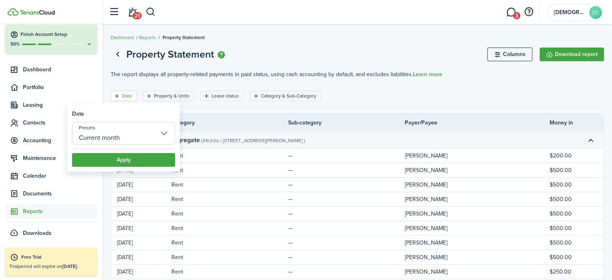
click at [117, 138] on input "Current month" at bounding box center [123, 133] width 103 height 23
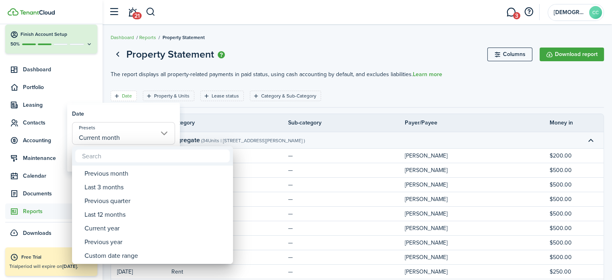
click at [130, 257] on div "Custom date range" at bounding box center [155, 256] width 142 height 14
type input "Custom date range"
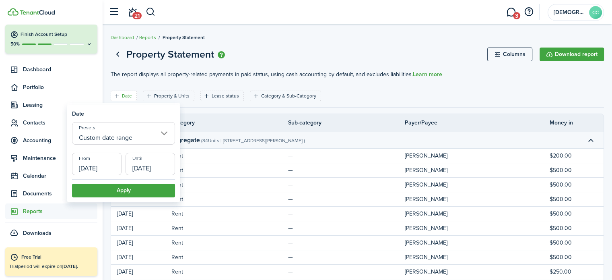
click at [97, 163] on input "[DATE]" at bounding box center [96, 163] width 49 height 23
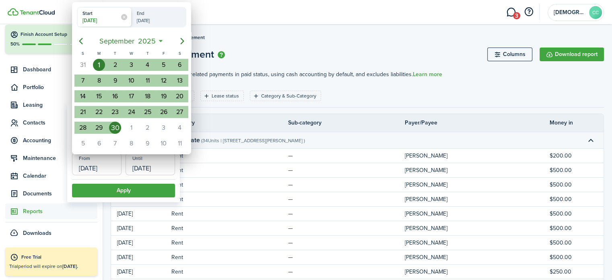
click at [76, 43] on icon "Previous page" at bounding box center [81, 41] width 10 height 10
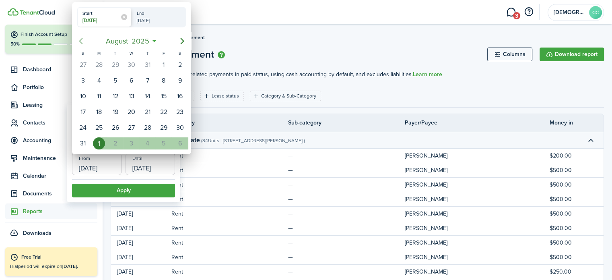
click at [76, 43] on icon "Previous page" at bounding box center [81, 41] width 10 height 10
click at [80, 41] on icon "Previous page" at bounding box center [81, 41] width 10 height 10
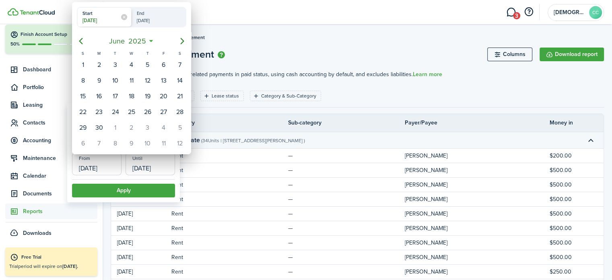
click at [83, 64] on div "1" at bounding box center [83, 65] width 12 height 12
type input "[DATE]"
radio input "false"
radio input "true"
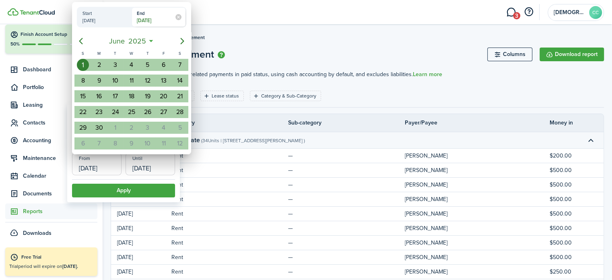
click at [99, 128] on div "30" at bounding box center [99, 128] width 12 height 12
type input "[DATE]"
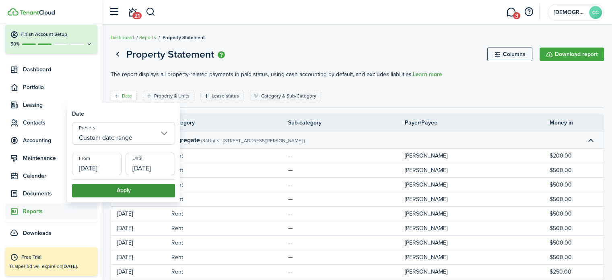
click at [143, 190] on button "Apply" at bounding box center [123, 190] width 103 height 14
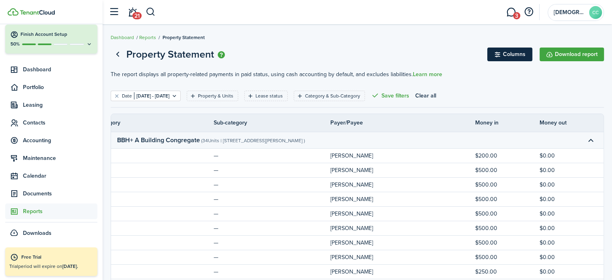
click at [515, 55] on button "Columns" at bounding box center [509, 54] width 45 height 14
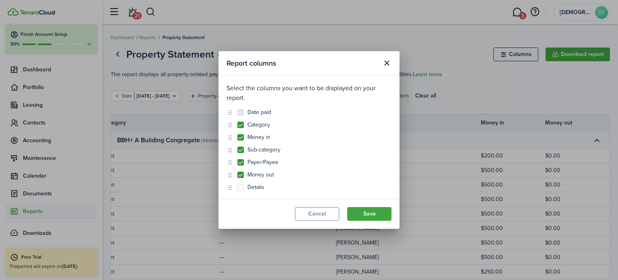
click at [240, 187] on label "Details" at bounding box center [250, 187] width 27 height 6
click at [237, 187] on input "Details" at bounding box center [237, 187] width 0 height 0
checkbox input "true"
click at [240, 151] on label "Sub-category" at bounding box center [258, 149] width 43 height 6
click at [237, 150] on input "Sub-category" at bounding box center [237, 150] width 0 height 0
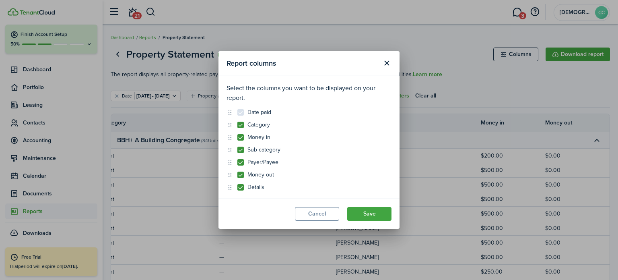
checkbox input "false"
click at [364, 216] on button "Save" at bounding box center [369, 214] width 44 height 14
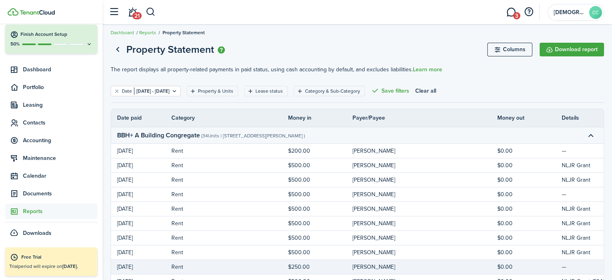
scroll to position [0, 0]
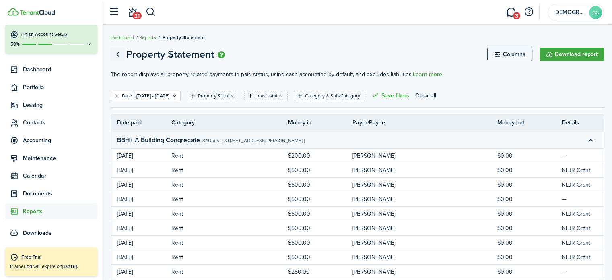
click at [116, 50] on link "Go back" at bounding box center [118, 54] width 14 height 14
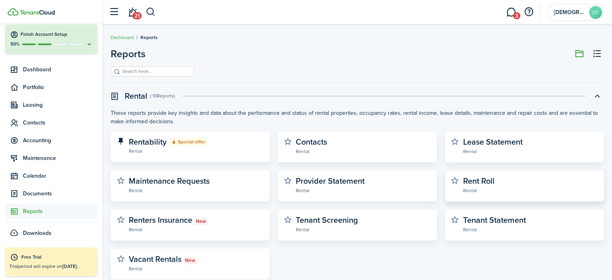
click at [481, 177] on widget-stats-description "Rent Roll" at bounding box center [478, 181] width 31 height 12
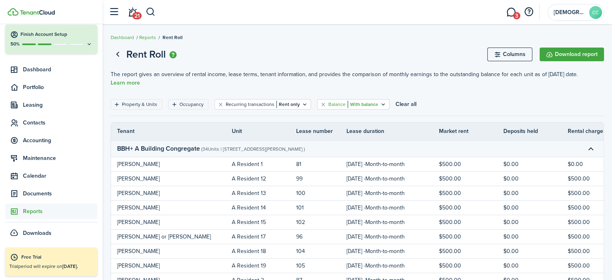
click at [380, 101] on icon "Open filter" at bounding box center [383, 104] width 7 height 6
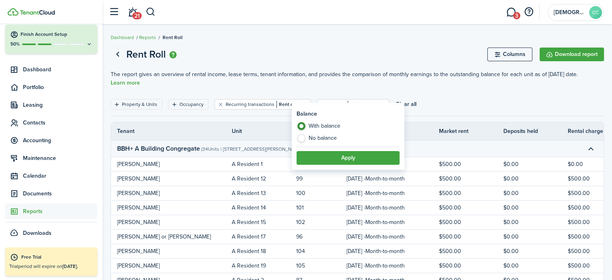
click at [380, 101] on icon "Open filter" at bounding box center [383, 104] width 7 height 6
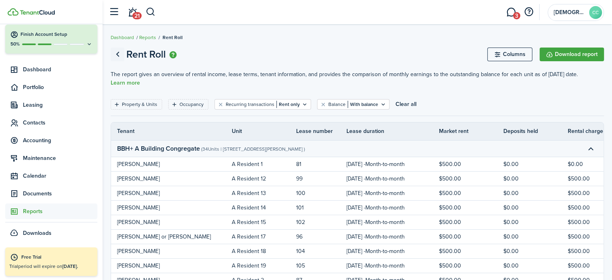
click at [119, 54] on link "Go back" at bounding box center [118, 54] width 14 height 14
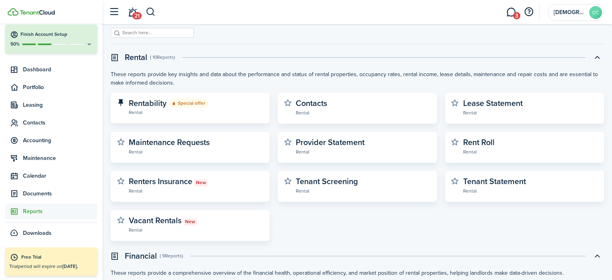
scroll to position [39, 0]
click at [504, 185] on widget-stats-description "Tenant Statement" at bounding box center [494, 180] width 63 height 12
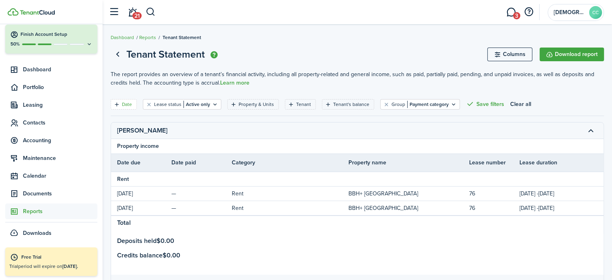
click at [127, 106] on filter-tag-label "Date" at bounding box center [127, 104] width 10 height 7
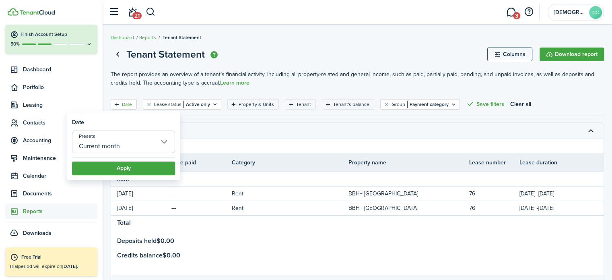
click at [143, 145] on input "Current month" at bounding box center [123, 141] width 103 height 23
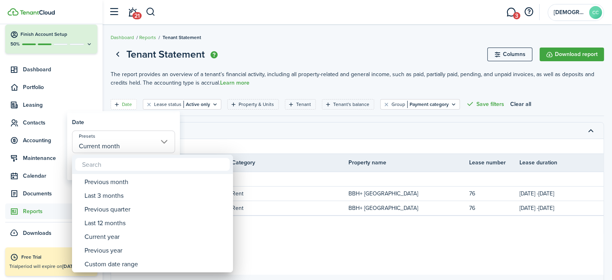
click at [130, 269] on div "Custom date range" at bounding box center [155, 264] width 142 height 14
type input "Custom date range"
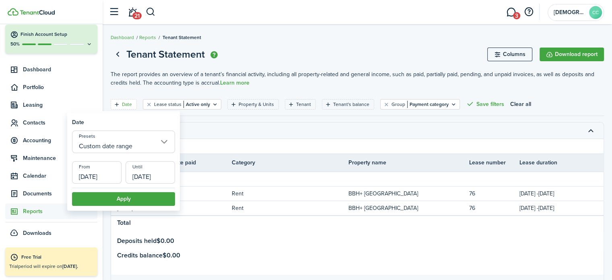
click at [101, 175] on input "[DATE]" at bounding box center [96, 172] width 49 height 23
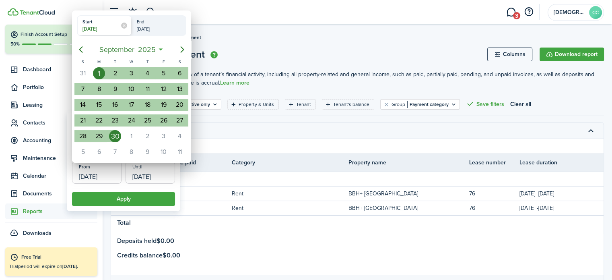
click at [87, 48] on mbsc-button "Previous page" at bounding box center [81, 49] width 16 height 16
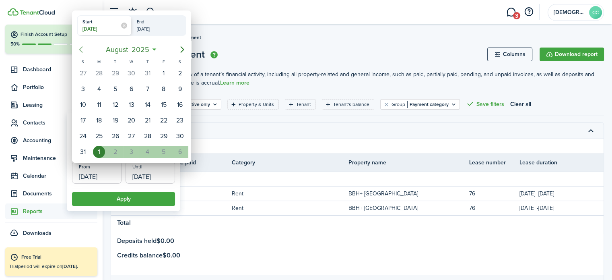
click at [80, 49] on icon "Previous page" at bounding box center [81, 50] width 10 height 10
click at [83, 61] on div "S" at bounding box center [83, 61] width 16 height 7
click at [82, 50] on icon "Previous page" at bounding box center [81, 50] width 10 height 10
click at [84, 75] on div "1" at bounding box center [83, 73] width 12 height 12
type input "[DATE]"
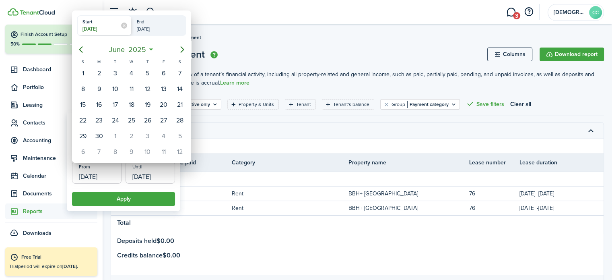
radio input "false"
radio input "true"
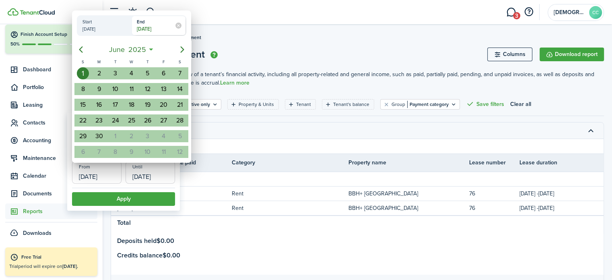
click at [97, 134] on div "30" at bounding box center [99, 136] width 12 height 12
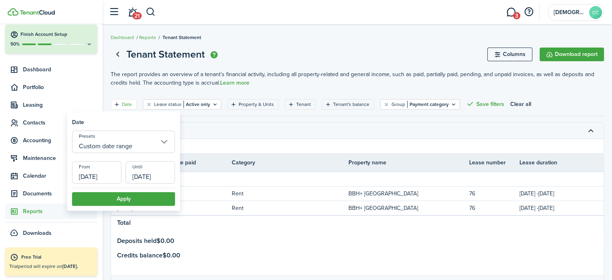
type input "[DATE]"
click at [137, 201] on button "Apply" at bounding box center [123, 199] width 103 height 14
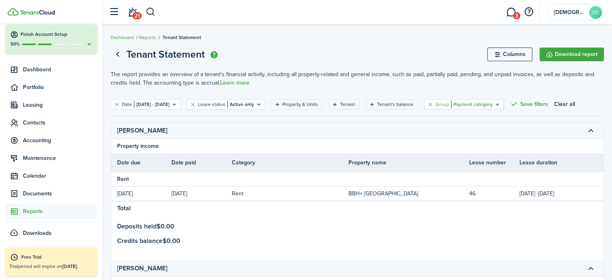
click at [492, 107] on div "Group Payment category" at bounding box center [463, 104] width 57 height 7
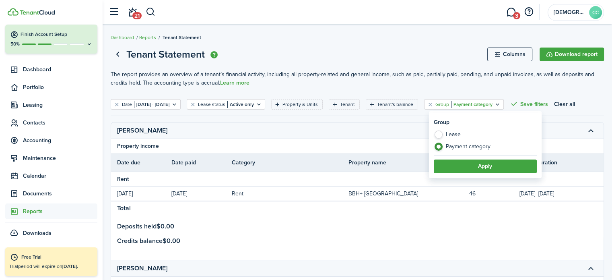
click at [442, 134] on label "Lease" at bounding box center [485, 136] width 103 height 12
radio input "true"
click at [467, 166] on button "Apply" at bounding box center [485, 166] width 103 height 14
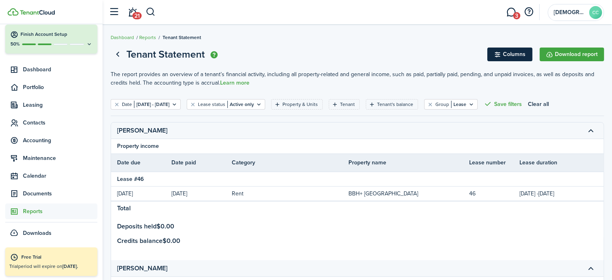
click at [518, 54] on button "Columns" at bounding box center [509, 54] width 45 height 14
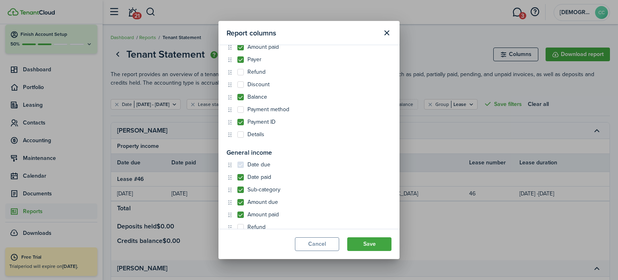
scroll to position [186, 0]
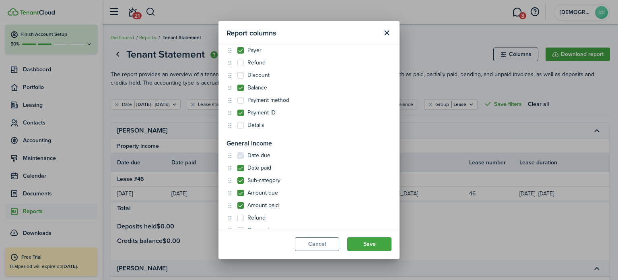
click at [239, 126] on label "Details" at bounding box center [250, 125] width 27 height 6
checkbox input "true"
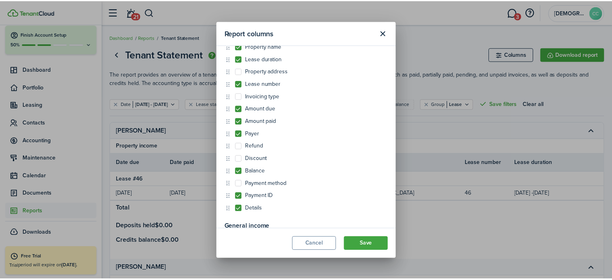
scroll to position [100, 0]
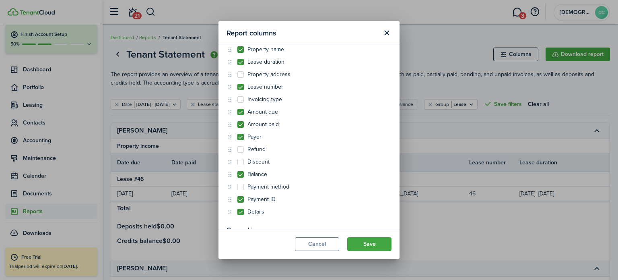
click at [241, 186] on label "Payment method" at bounding box center [263, 186] width 52 height 6
checkbox input "true"
click at [372, 243] on button "Save" at bounding box center [369, 244] width 44 height 14
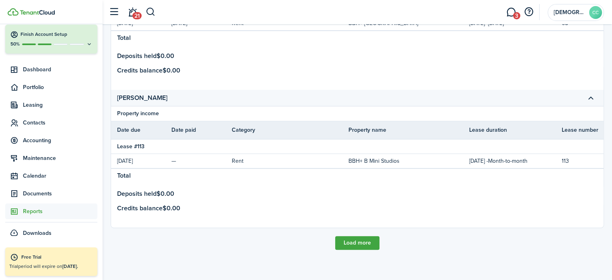
scroll to position [0, 315]
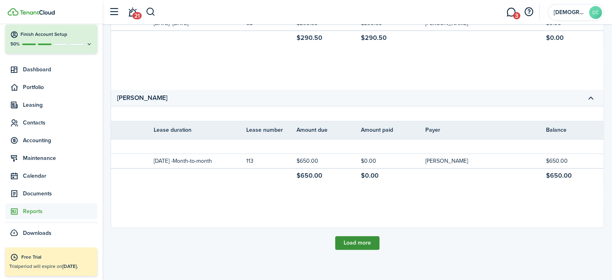
click at [365, 239] on button "Load more" at bounding box center [357, 243] width 44 height 14
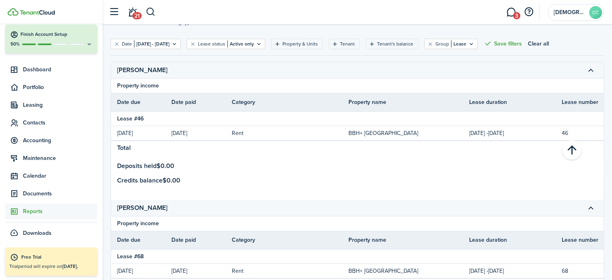
scroll to position [0, 0]
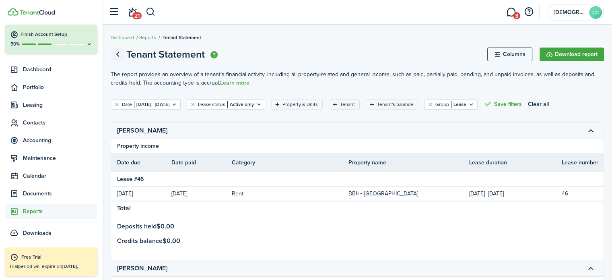
click at [119, 54] on link "Go back" at bounding box center [118, 54] width 14 height 14
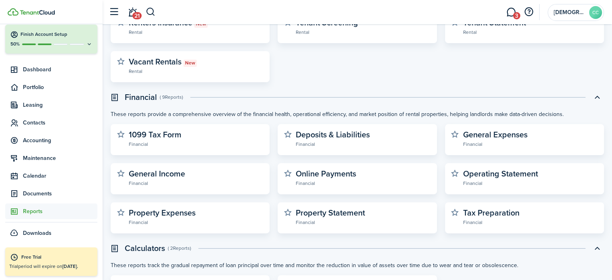
scroll to position [195, 0]
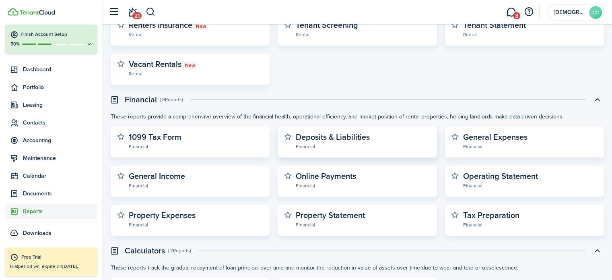
click at [343, 140] on widget-stats-description "Deposits & Liabilities" at bounding box center [333, 137] width 74 height 12
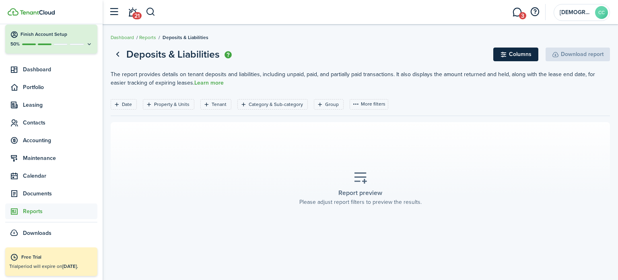
click at [515, 57] on button "Columns" at bounding box center [515, 54] width 45 height 14
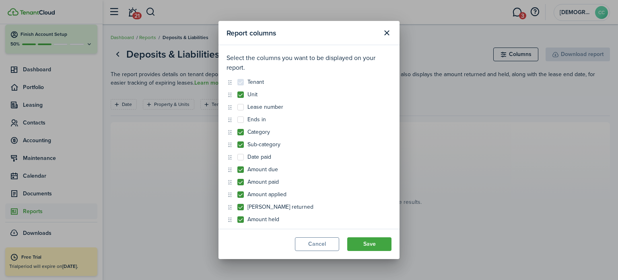
click at [242, 108] on label "Lease number" at bounding box center [260, 107] width 46 height 6
click at [237, 107] on input "Lease number" at bounding box center [237, 107] width 0 height 0
checkbox input "true"
click at [238, 158] on label "Date paid" at bounding box center [254, 157] width 34 height 6
click at [237, 157] on input "Date paid" at bounding box center [237, 157] width 0 height 0
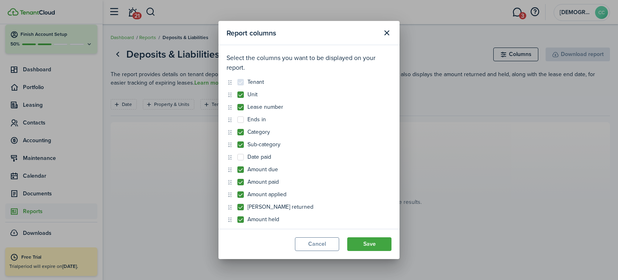
checkbox input "true"
drag, startPoint x: 231, startPoint y: 167, endPoint x: 231, endPoint y: 86, distance: 81.7
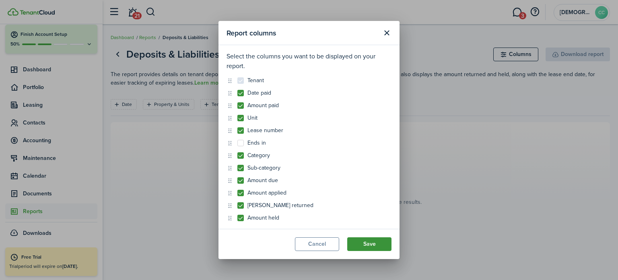
click at [371, 245] on button "Save" at bounding box center [369, 244] width 44 height 14
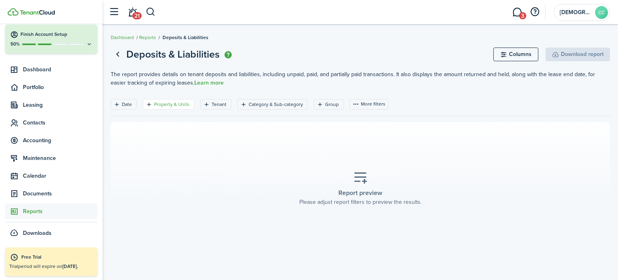
click at [179, 104] on filter-tag-label "Property & Units" at bounding box center [171, 104] width 35 height 7
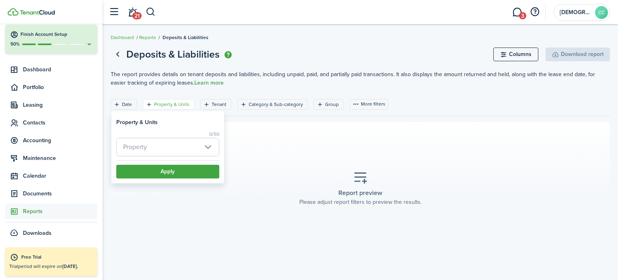
click at [175, 148] on span "Property" at bounding box center [168, 147] width 102 height 18
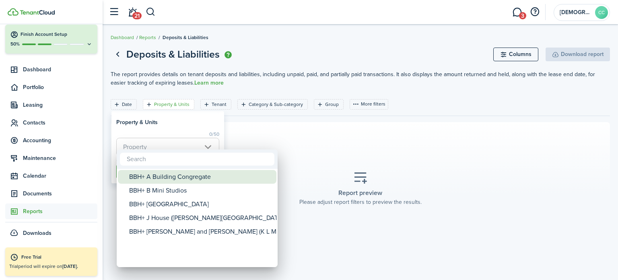
click at [186, 177] on div "BBH+ A Building Congregate" at bounding box center [200, 177] width 142 height 14
type input "BBH+ A Building Congregate"
click at [203, 120] on div at bounding box center [309, 140] width 747 height 408
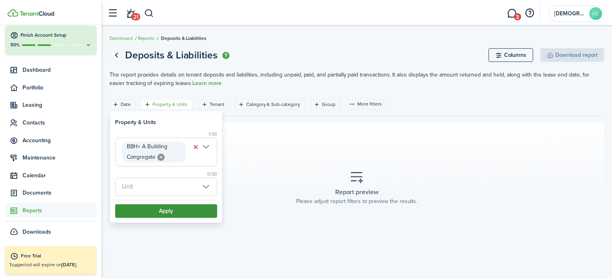
scroll to position [0, 0]
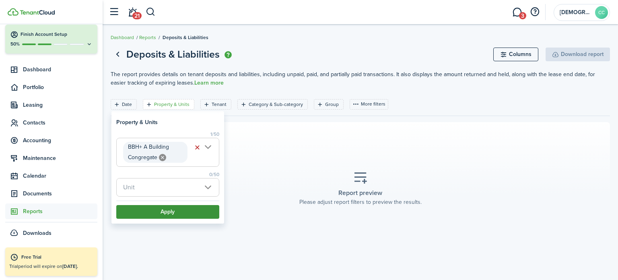
click at [163, 210] on button "Apply" at bounding box center [167, 212] width 103 height 14
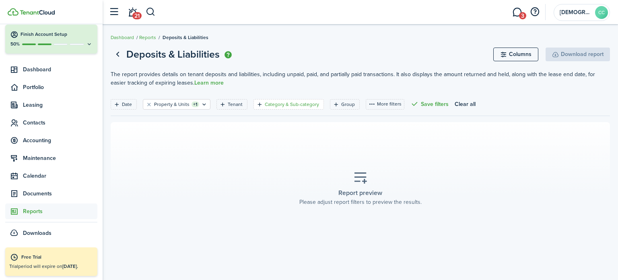
click at [278, 105] on filter-tag-label "Category & Sub-category" at bounding box center [292, 104] width 54 height 7
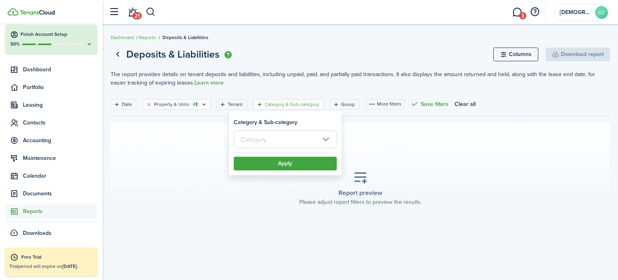
click at [278, 138] on input "text" at bounding box center [285, 139] width 103 height 18
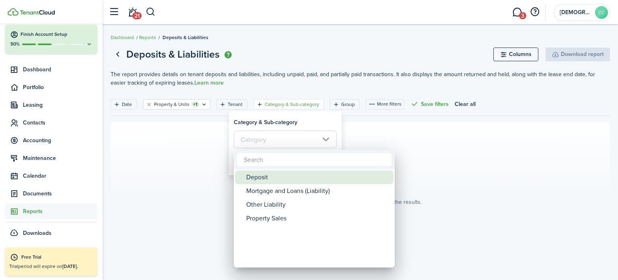
click at [266, 174] on div "Deposit" at bounding box center [317, 177] width 142 height 14
type input "Deposit"
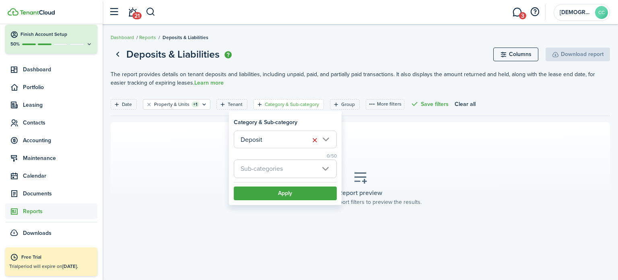
click at [274, 166] on span "Sub-categories" at bounding box center [262, 168] width 42 height 9
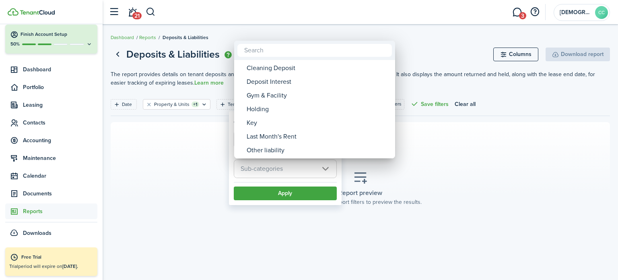
click at [270, 172] on div at bounding box center [309, 140] width 747 height 408
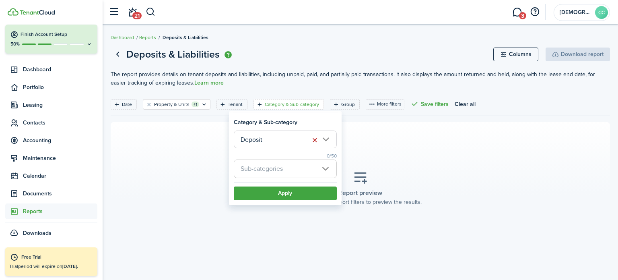
click at [275, 144] on input "Deposit" at bounding box center [285, 139] width 103 height 18
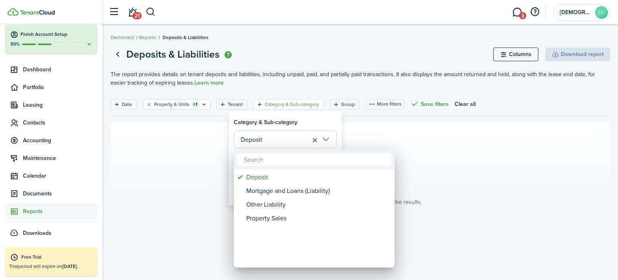
click at [302, 119] on div at bounding box center [309, 140] width 747 height 408
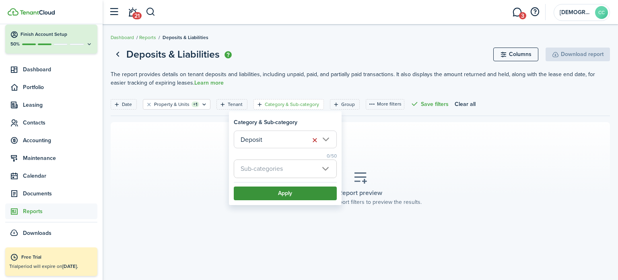
click at [273, 194] on button "Apply" at bounding box center [285, 193] width 103 height 14
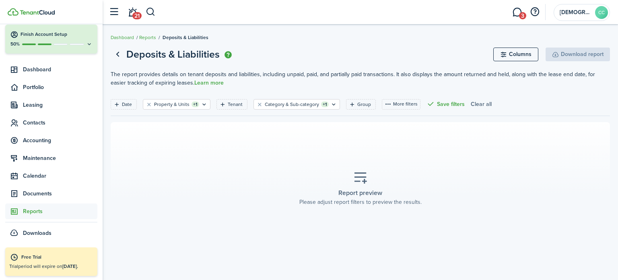
click at [471, 106] on button "Clear all" at bounding box center [481, 104] width 21 height 10
click at [362, 103] on button "More filters" at bounding box center [369, 104] width 39 height 10
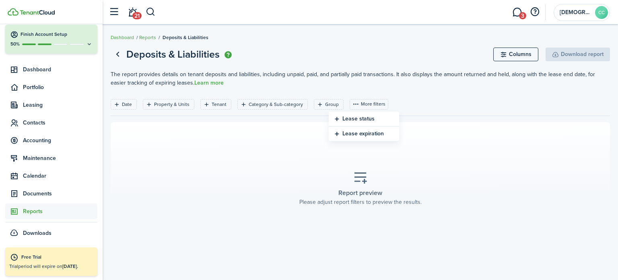
click at [336, 121] on button "Lease status" at bounding box center [364, 118] width 70 height 15
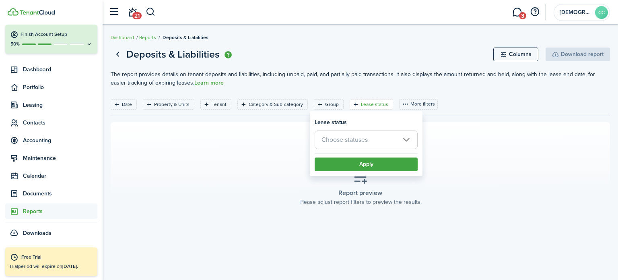
click at [339, 142] on span "Choose statuses" at bounding box center [344, 139] width 46 height 9
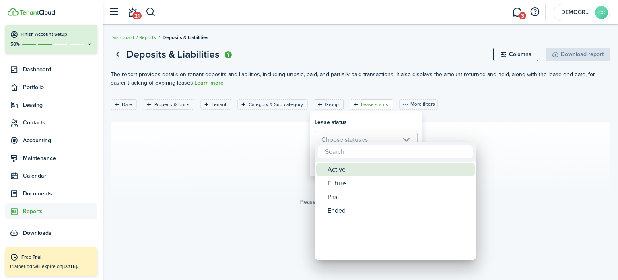
click at [336, 167] on div "Active" at bounding box center [398, 170] width 142 height 14
type input "Active"
click at [364, 119] on div at bounding box center [309, 140] width 747 height 408
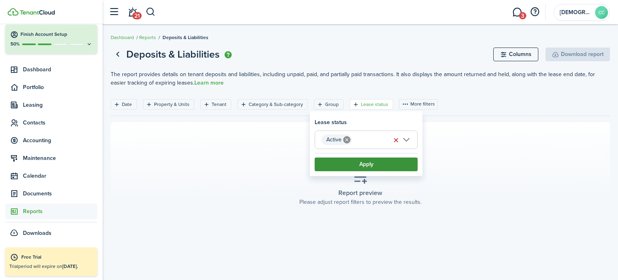
click at [351, 165] on button "Apply" at bounding box center [366, 164] width 103 height 14
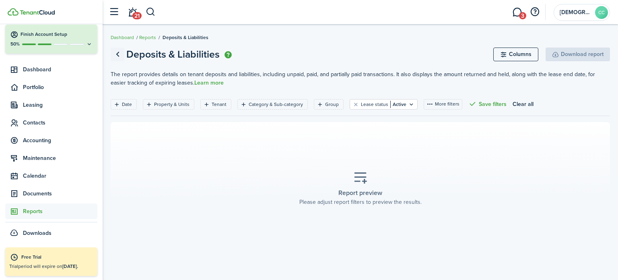
click at [119, 55] on link "Go back" at bounding box center [118, 54] width 14 height 14
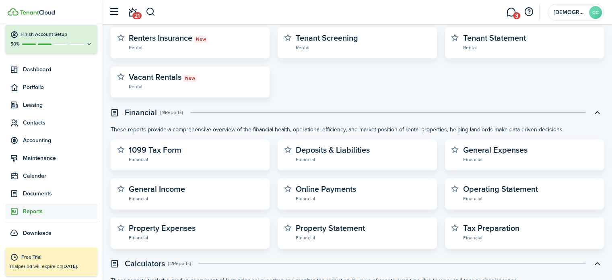
scroll to position [183, 0]
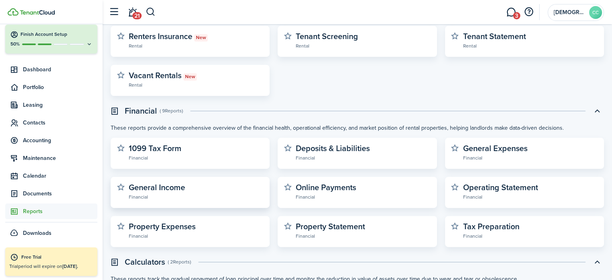
click at [209, 193] on widget-stats-subtitle "Financial" at bounding box center [196, 196] width 135 height 8
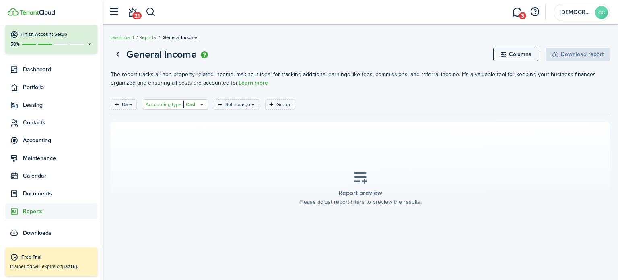
click at [198, 105] on icon "Open filter" at bounding box center [201, 104] width 7 height 6
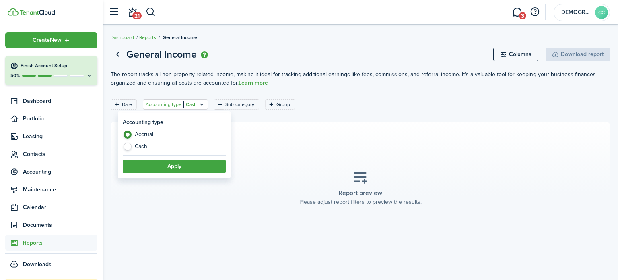
scroll to position [31, 0]
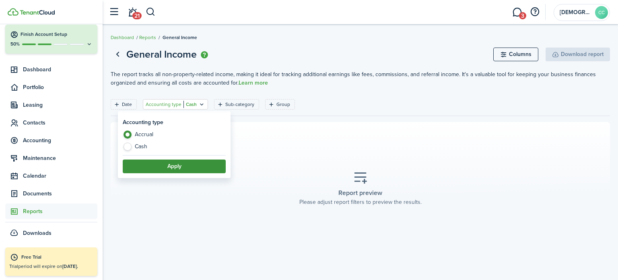
click at [160, 167] on button "Apply" at bounding box center [174, 166] width 103 height 14
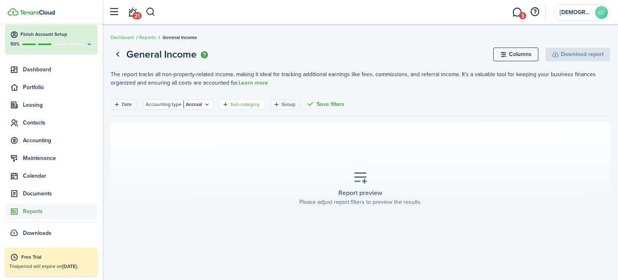
click at [241, 103] on filter-tag-label "Sub-category" at bounding box center [245, 104] width 29 height 7
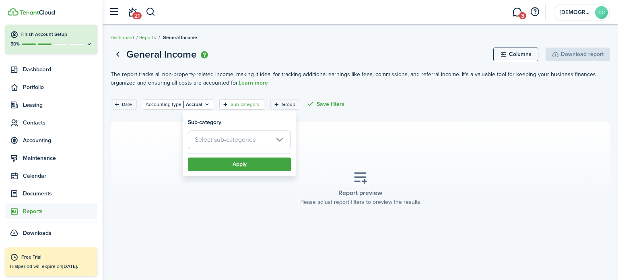
click at [238, 138] on span "Select sub-categories" at bounding box center [225, 139] width 61 height 9
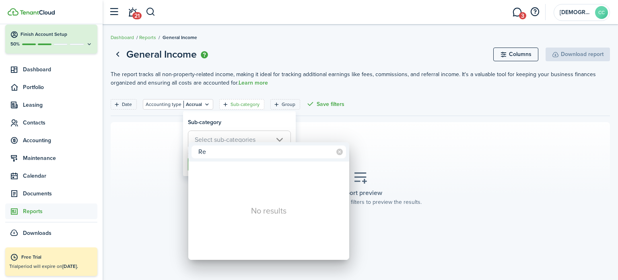
type input "R"
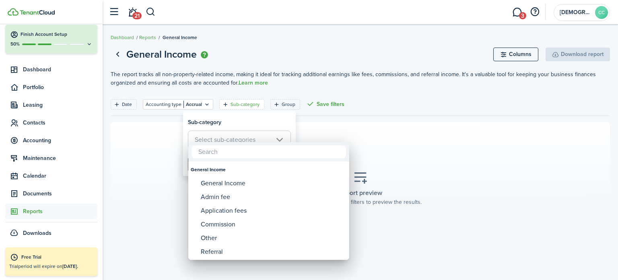
click at [240, 187] on div "General Income" at bounding box center [272, 183] width 142 height 14
type input "General Income"
click at [376, 152] on div at bounding box center [309, 140] width 747 height 408
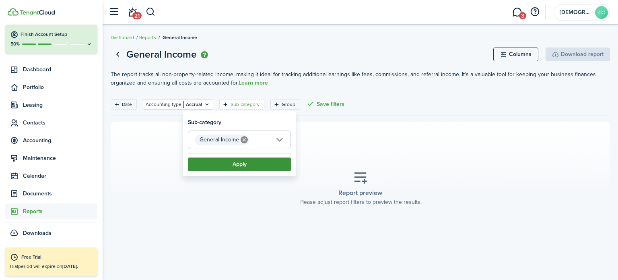
click at [265, 167] on button "Apply" at bounding box center [239, 164] width 103 height 14
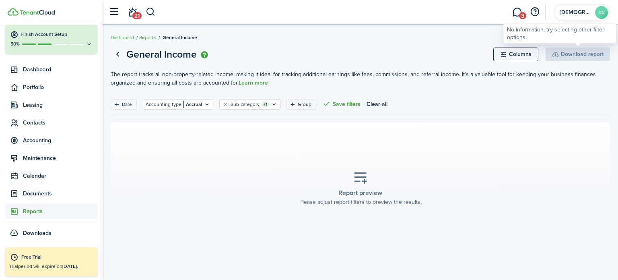
click at [573, 53] on div "Download report" at bounding box center [578, 54] width 64 height 14
